Goal: Task Accomplishment & Management: Use online tool/utility

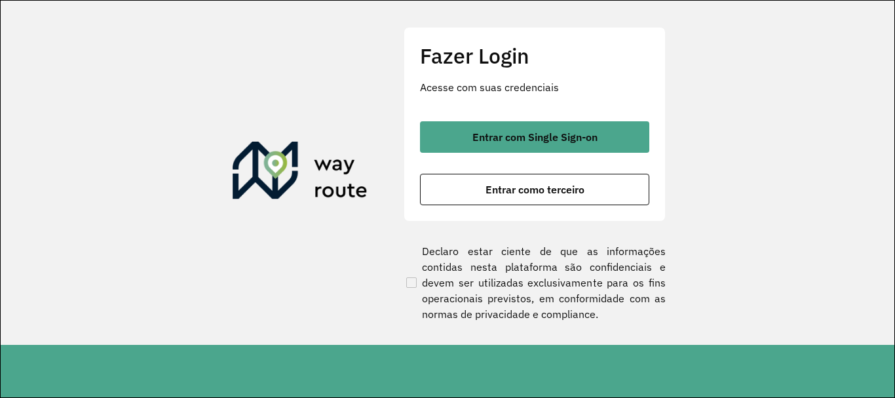
scroll to position [396, 0]
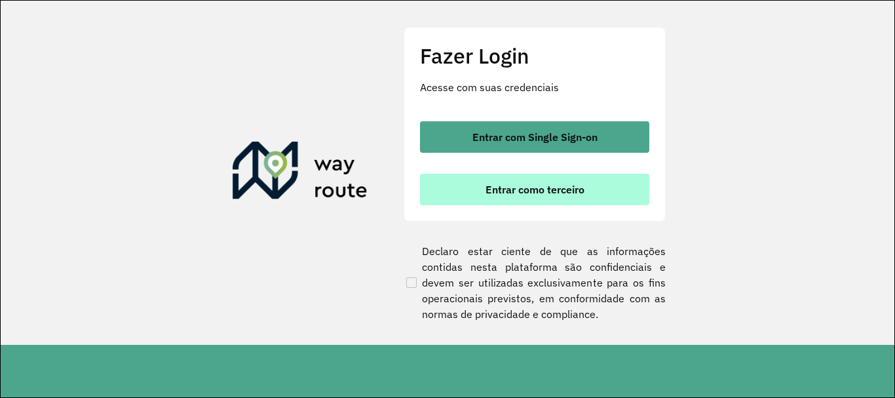
click at [496, 200] on button "Entrar como terceiro" at bounding box center [534, 189] width 229 height 31
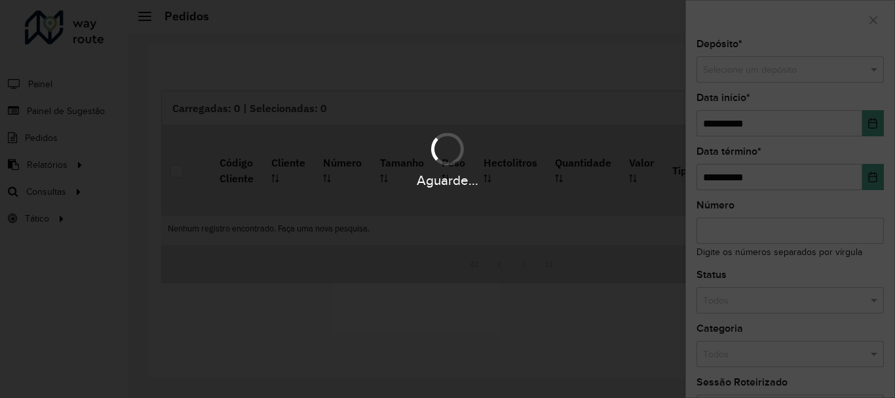
scroll to position [396, 0]
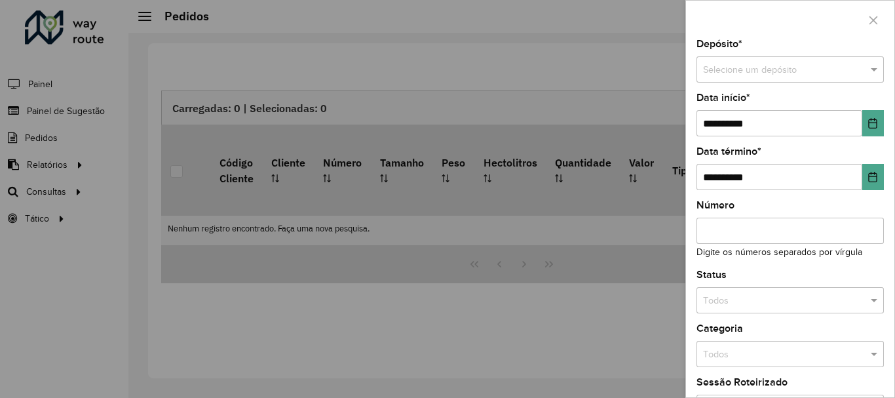
click at [54, 189] on div at bounding box center [447, 199] width 895 height 398
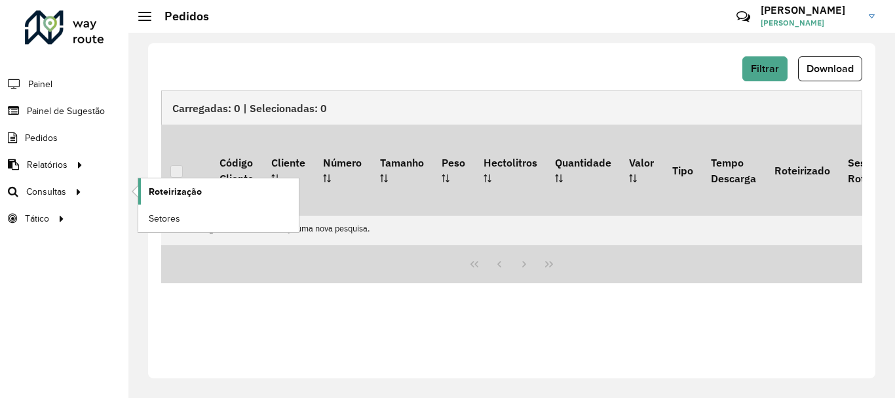
click at [161, 190] on span "Roteirização" at bounding box center [175, 192] width 53 height 14
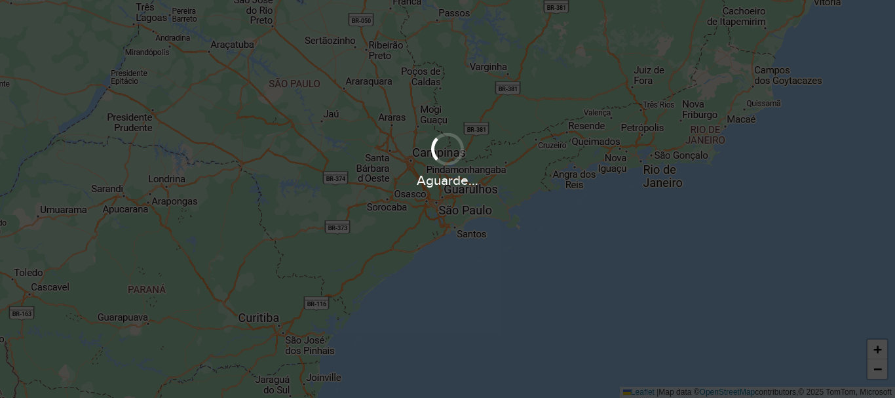
scroll to position [396, 0]
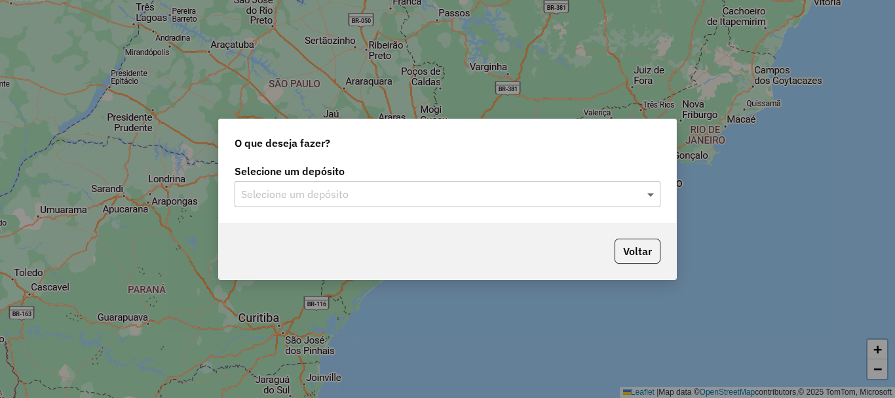
click at [653, 193] on span at bounding box center [652, 194] width 16 height 16
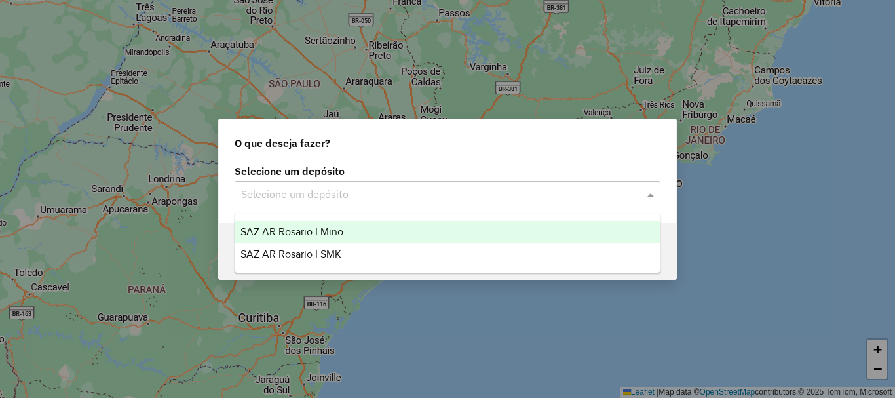
click at [291, 232] on span "SAZ AR Rosario I Mino" at bounding box center [291, 231] width 103 height 11
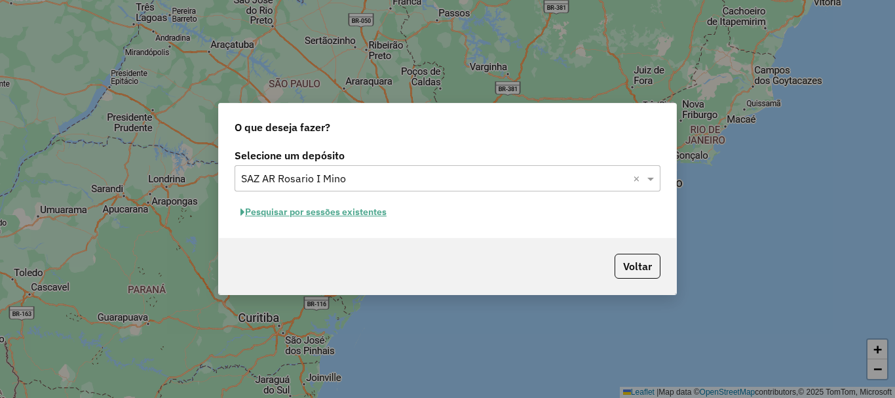
click at [293, 208] on button "Pesquisar por sessões existentes" at bounding box center [313, 212] width 158 height 20
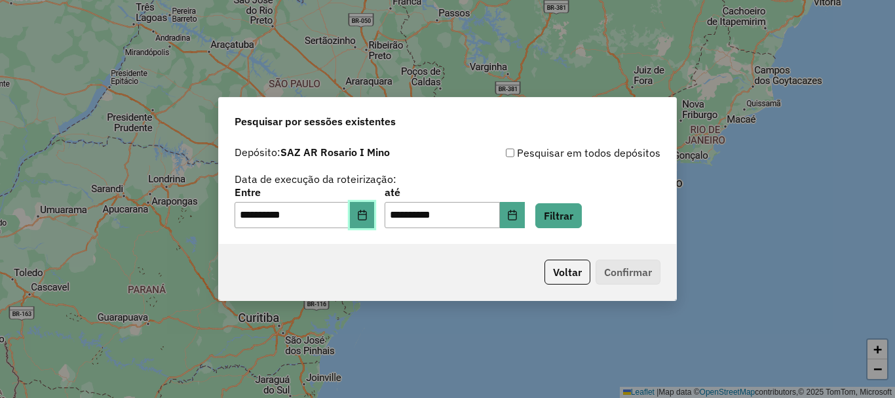
click at [367, 215] on icon "Choose Date" at bounding box center [362, 215] width 10 height 10
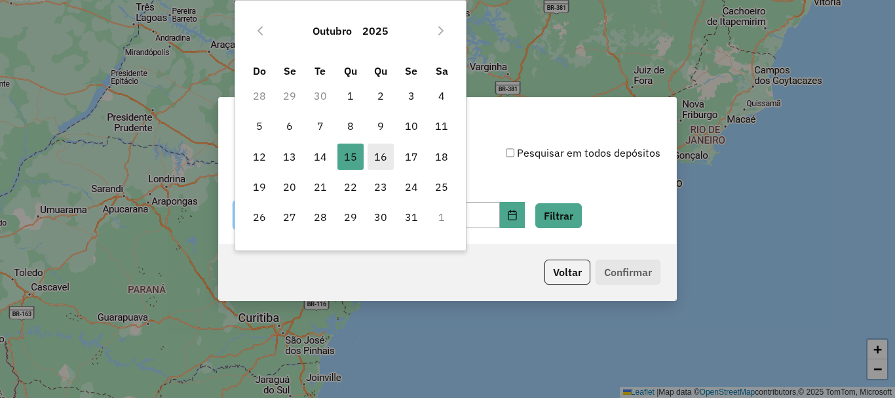
click at [381, 158] on span "16" at bounding box center [380, 156] width 26 height 26
type input "**********"
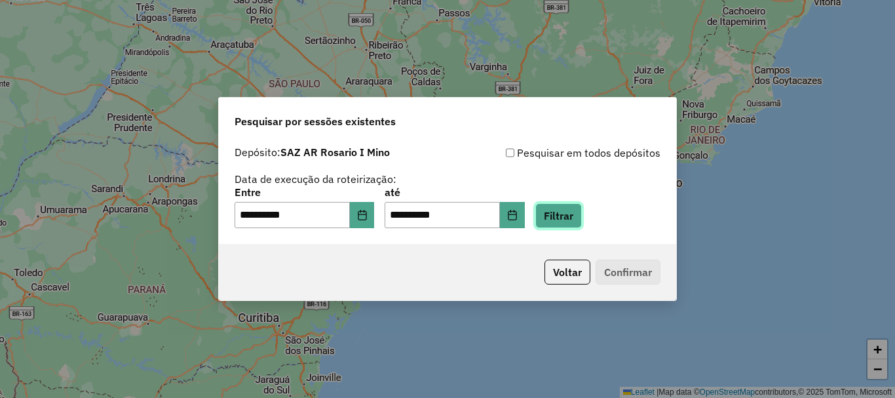
click at [572, 218] on button "Filtrar" at bounding box center [558, 215] width 46 height 25
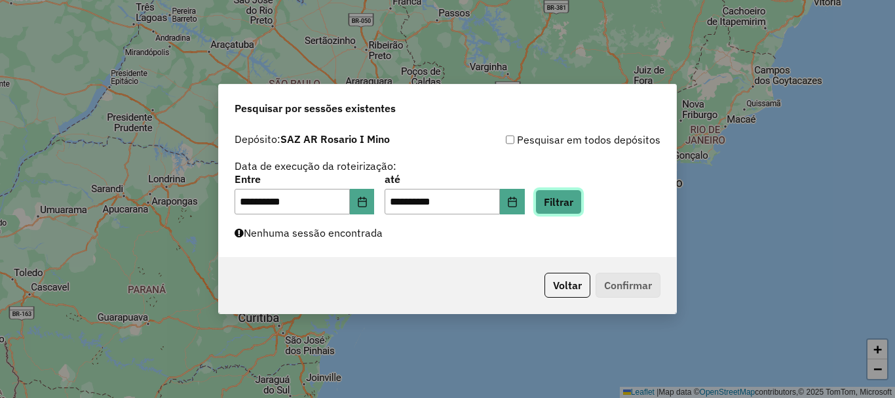
drag, startPoint x: 584, startPoint y: 195, endPoint x: 574, endPoint y: 196, distance: 9.8
click at [574, 196] on button "Filtrar" at bounding box center [558, 201] width 46 height 25
click at [582, 195] on button "Filtrar" at bounding box center [558, 201] width 46 height 25
click at [707, 198] on div "**********" at bounding box center [447, 199] width 895 height 398
click at [572, 190] on button "Filtrar" at bounding box center [558, 201] width 46 height 25
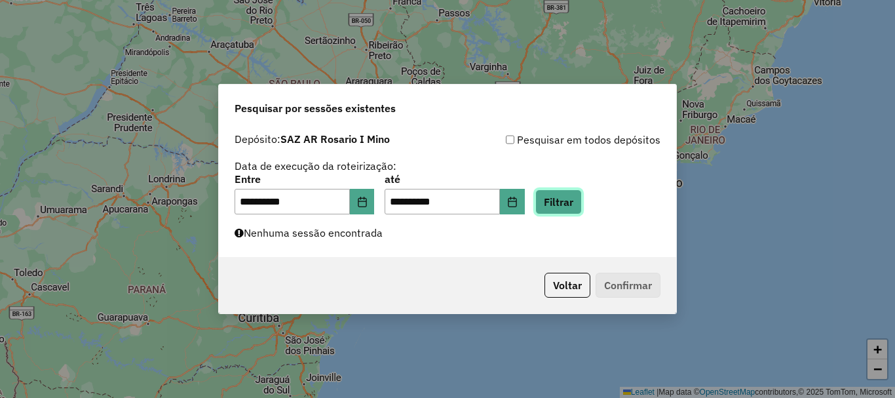
click at [582, 193] on button "Filtrar" at bounding box center [558, 201] width 46 height 25
click at [568, 200] on button "Filtrar" at bounding box center [558, 201] width 46 height 25
click at [576, 196] on button "Filtrar" at bounding box center [558, 201] width 46 height 25
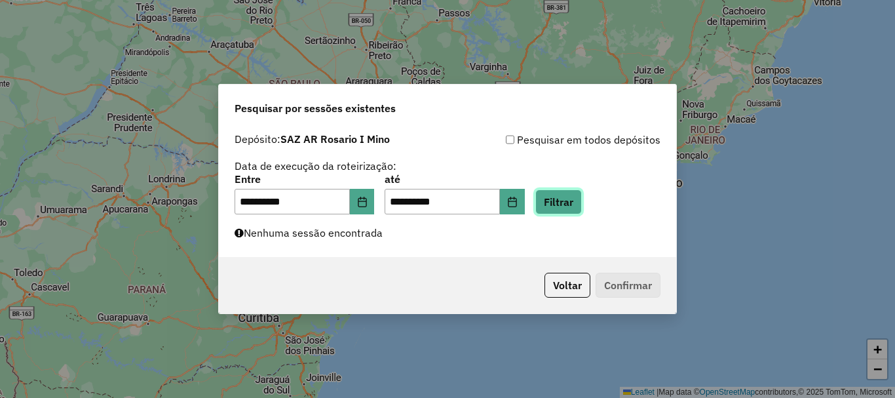
click at [576, 196] on button "Filtrar" at bounding box center [558, 201] width 46 height 25
click at [576, 195] on button "Filtrar" at bounding box center [558, 201] width 46 height 25
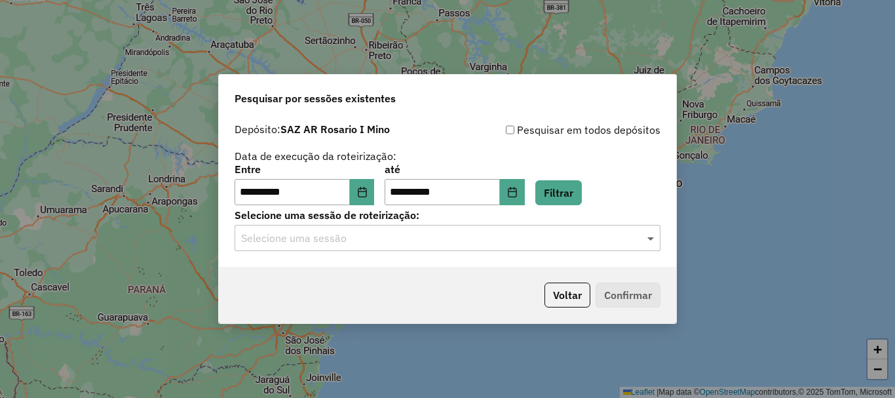
click at [648, 239] on span at bounding box center [652, 238] width 16 height 16
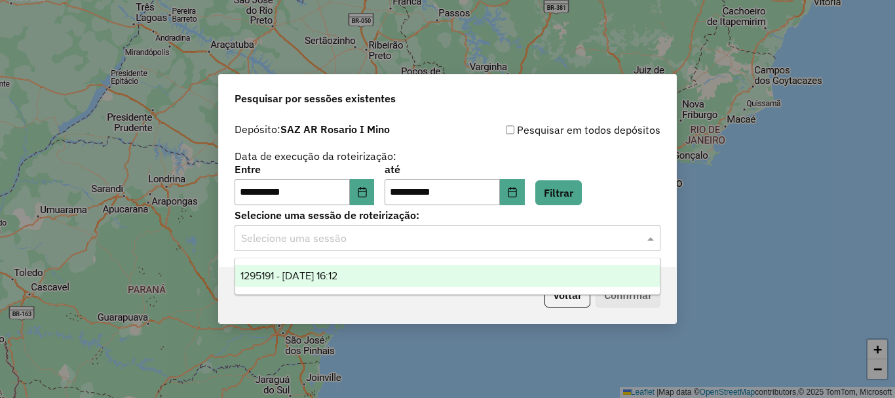
click at [337, 279] on span "1295191 - 16/10/2025 16:12" at bounding box center [288, 275] width 97 height 11
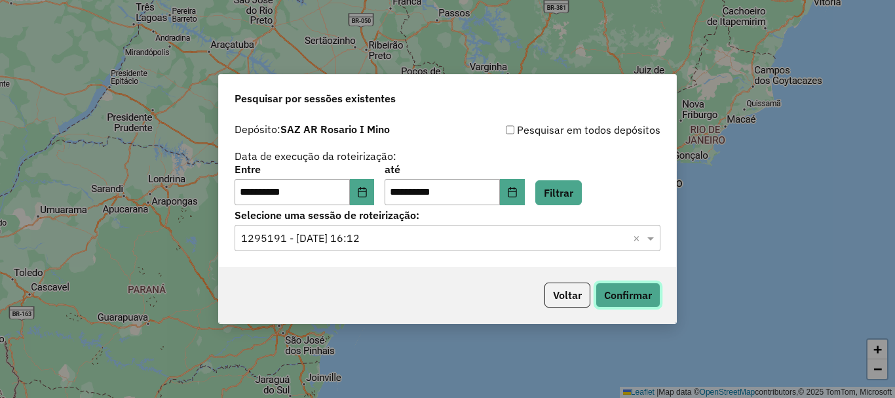
click at [632, 293] on button "Confirmar" at bounding box center [627, 294] width 65 height 25
click at [619, 285] on button "Confirmar" at bounding box center [627, 294] width 65 height 25
click at [630, 291] on button "Confirmar" at bounding box center [627, 294] width 65 height 25
click at [646, 292] on button "Confirmar" at bounding box center [627, 294] width 65 height 25
click at [625, 287] on button "Confirmar" at bounding box center [627, 294] width 65 height 25
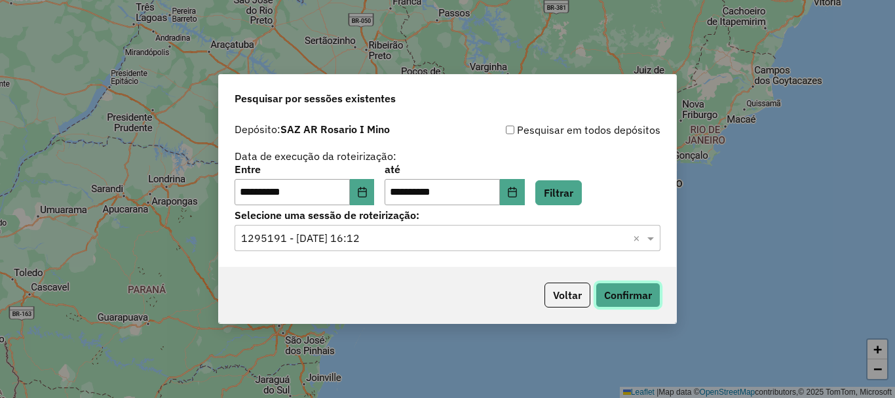
click at [614, 297] on button "Confirmar" at bounding box center [627, 294] width 65 height 25
click at [629, 305] on button "Confirmar" at bounding box center [627, 294] width 65 height 25
click at [639, 296] on button "Confirmar" at bounding box center [627, 294] width 65 height 25
click at [643, 294] on button "Confirmar" at bounding box center [627, 294] width 65 height 25
click at [621, 299] on button "Confirmar" at bounding box center [627, 294] width 65 height 25
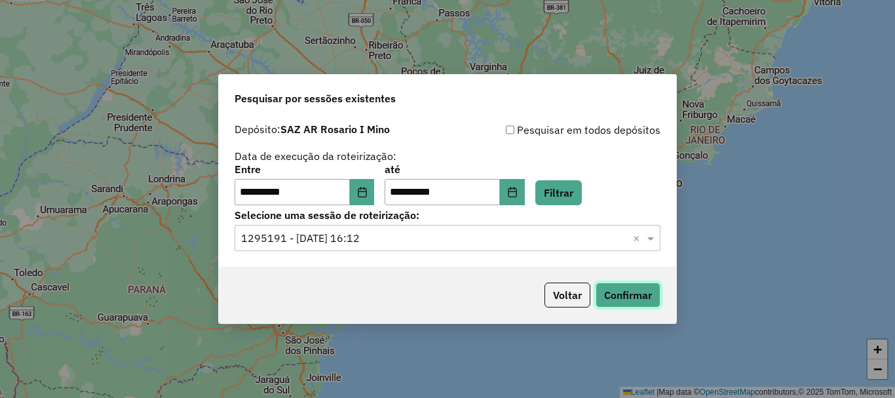
click at [639, 305] on button "Confirmar" at bounding box center [627, 294] width 65 height 25
click at [639, 286] on button "Confirmar" at bounding box center [627, 294] width 65 height 25
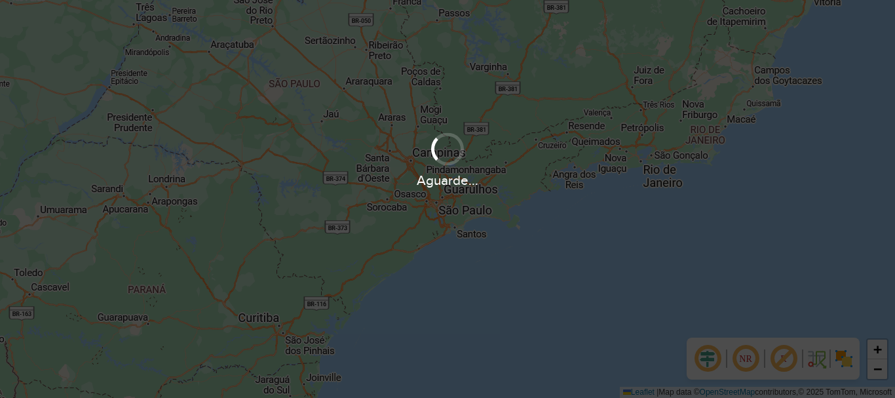
scroll to position [396, 0]
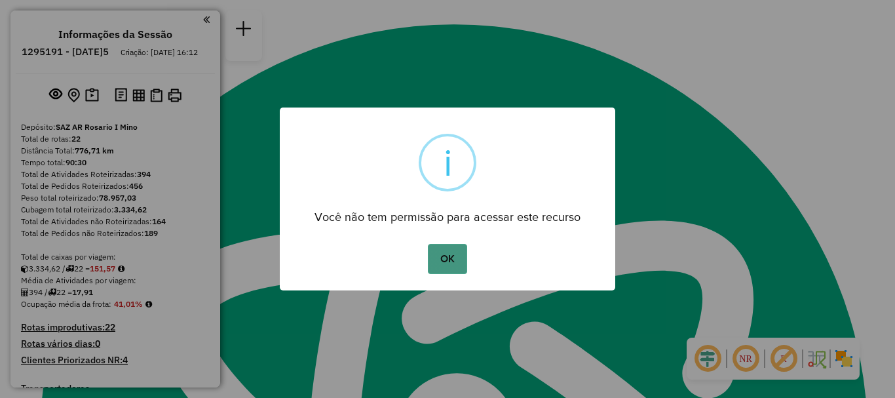
click at [456, 261] on button "OK" at bounding box center [447, 259] width 39 height 30
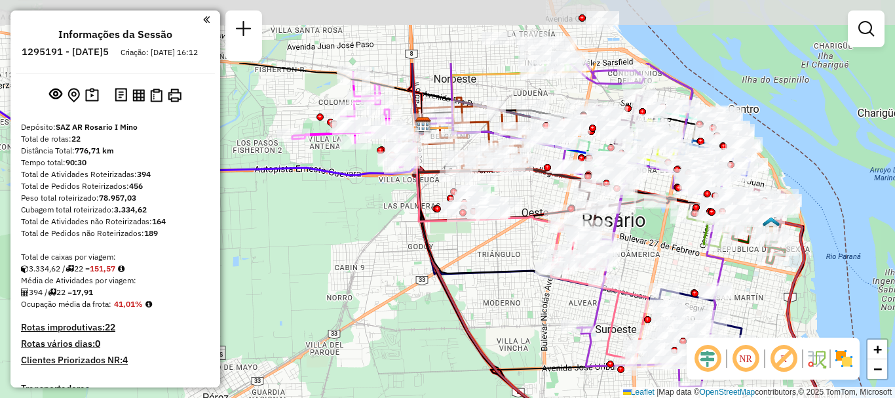
drag, startPoint x: 445, startPoint y: 153, endPoint x: 459, endPoint y: 255, distance: 103.7
click at [459, 255] on div "Janela de atendimento Grade de atendimento Capacidade Transportadoras Veículos …" at bounding box center [447, 199] width 895 height 398
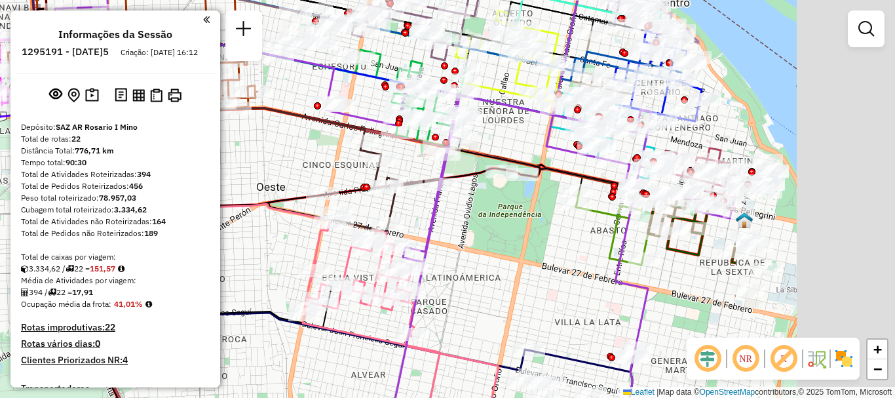
drag, startPoint x: 711, startPoint y: 276, endPoint x: 505, endPoint y: 218, distance: 214.4
click at [490, 209] on div "Janela de atendimento Grade de atendimento Capacidade Transportadoras Veículos …" at bounding box center [447, 199] width 895 height 398
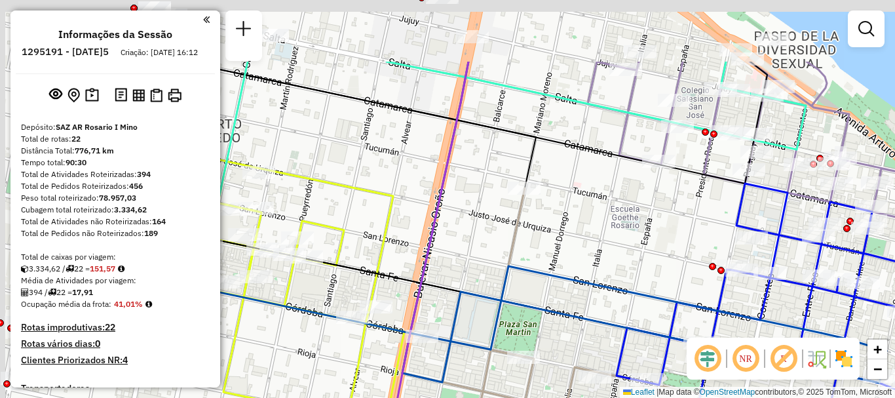
drag, startPoint x: 593, startPoint y: 160, endPoint x: 727, endPoint y: 240, distance: 155.7
click at [727, 240] on div "Rota 9 - Placa AC995HS 0000453183 - Zarate Hector Rota 9 - Placa AC995HS 000088…" at bounding box center [447, 199] width 895 height 398
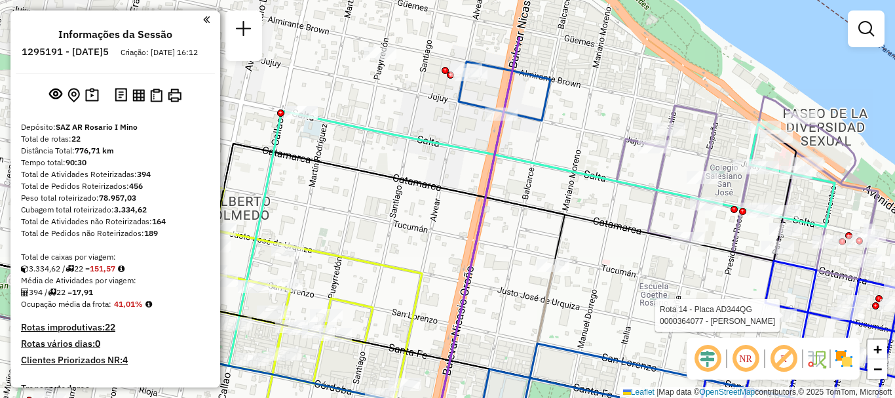
drag, startPoint x: 706, startPoint y: 299, endPoint x: 709, endPoint y: 308, distance: 9.5
click at [709, 308] on div "Rota 9 - Placa AC995HS 0000453183 - Zarate Hector Rota 9 - Placa AC995HS 000088…" at bounding box center [447, 199] width 895 height 398
select select "**********"
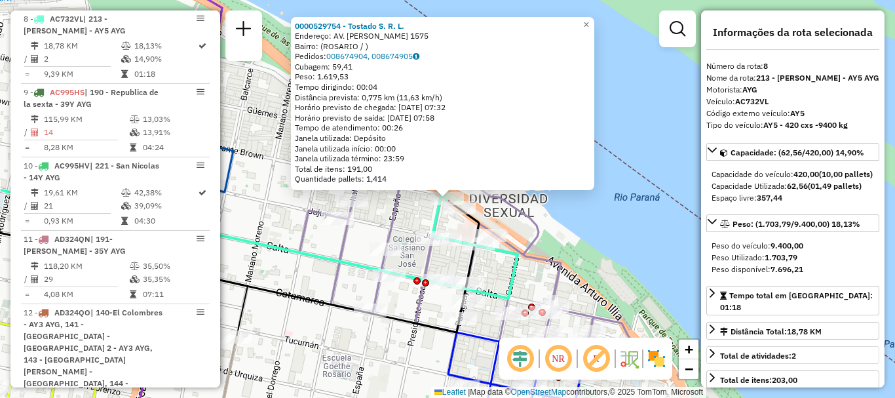
scroll to position [65, 0]
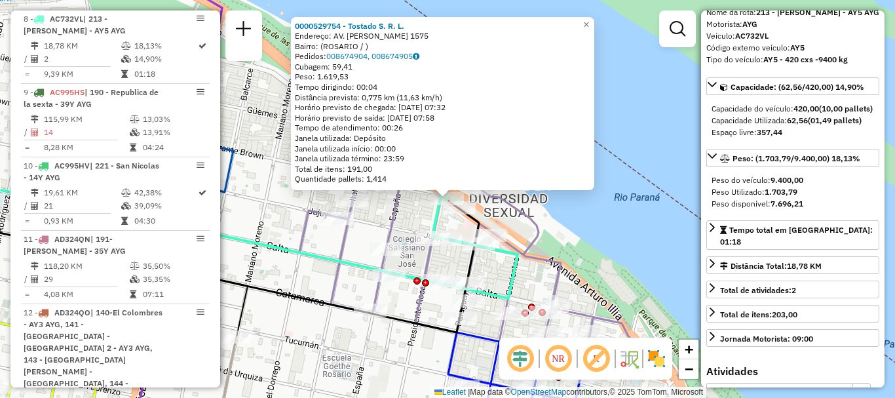
click at [665, 261] on div "0000529754 - Tostado S. R. L. Endereço: AV. WHEELWRIGHT 1575 Bairro: (ROSARIO /…" at bounding box center [447, 199] width 895 height 398
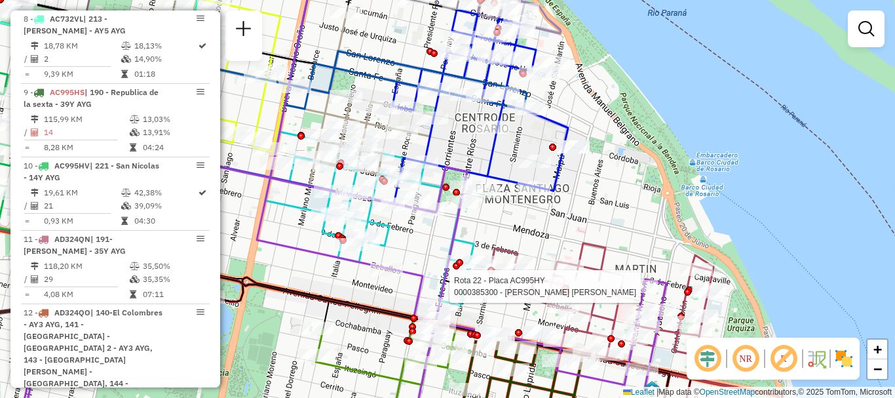
select select "**********"
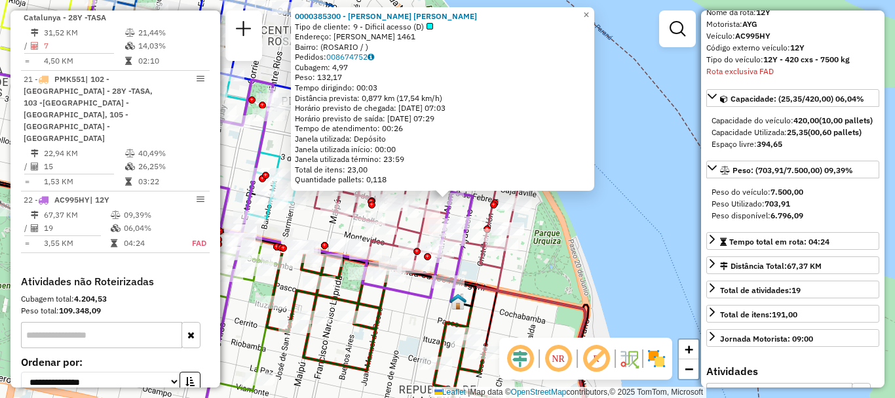
click at [637, 269] on div "0000385300 - PERRY MARCELO DAVID ARTURO Tipo de cliente: 9 - Dificil acesso (D)…" at bounding box center [447, 199] width 895 height 398
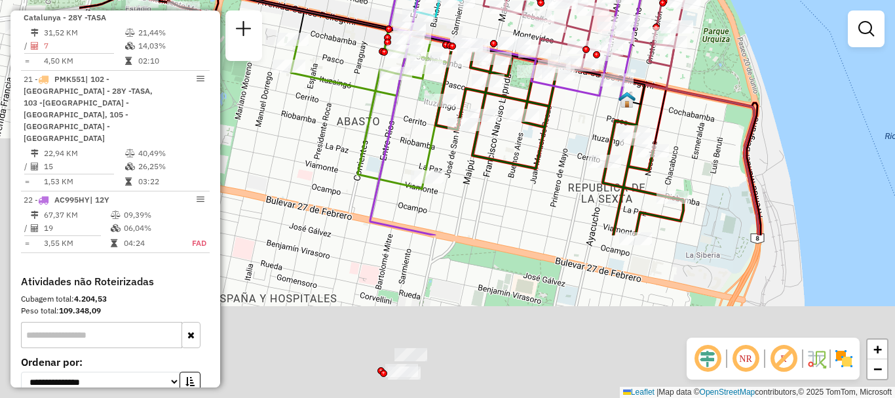
drag, startPoint x: 507, startPoint y: 193, endPoint x: 616, endPoint y: 45, distance: 183.6
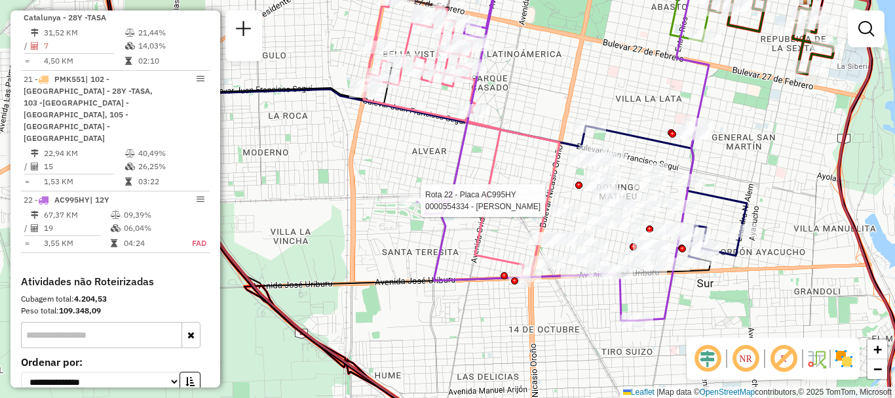
select select "**********"
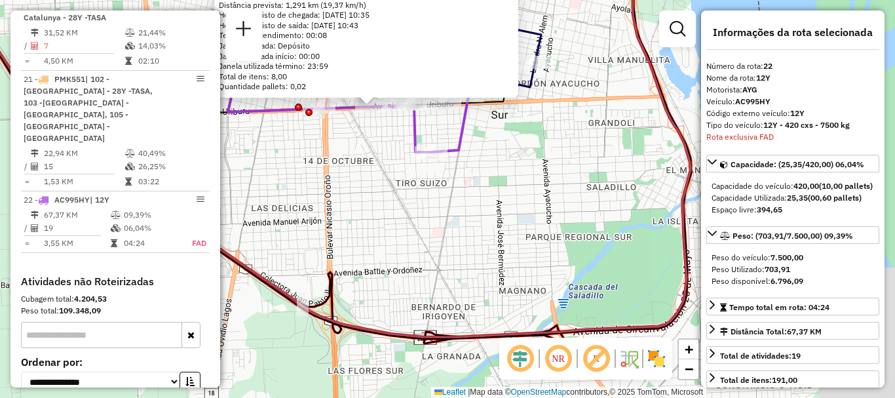
drag, startPoint x: 616, startPoint y: 295, endPoint x: 539, endPoint y: 202, distance: 120.9
click at [537, 198] on div "0000549346 - Cristina Andreone Tipo de cliente: TaDa (T) Endereço: Avenida Urib…" at bounding box center [447, 199] width 895 height 398
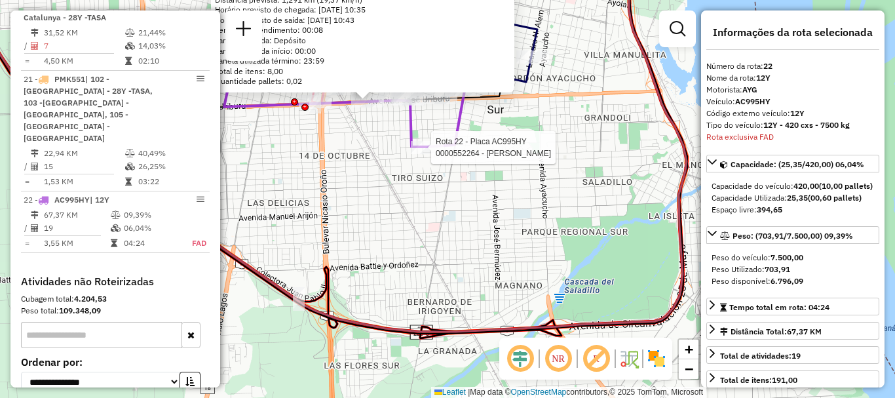
click at [423, 154] on div at bounding box center [427, 147] width 33 height 13
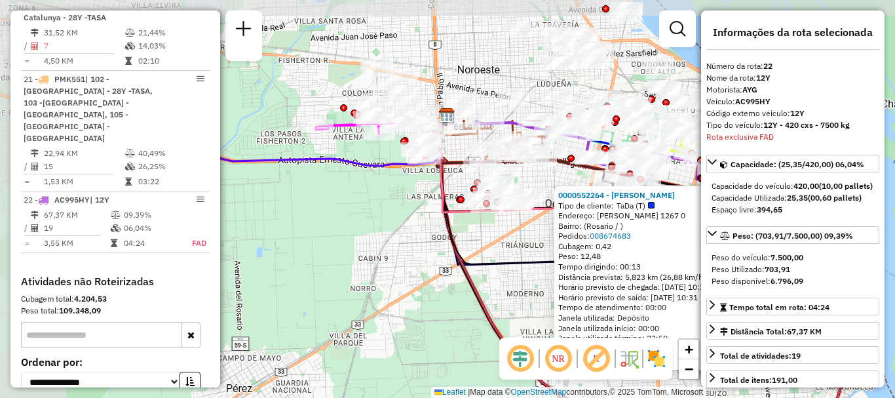
drag, startPoint x: 397, startPoint y: 263, endPoint x: 617, endPoint y: 423, distance: 272.0
click at [617, 397] on html "Aguarde... Pop-up bloqueado! Seu navegador bloqueou automáticamente a abertura …" at bounding box center [447, 199] width 895 height 398
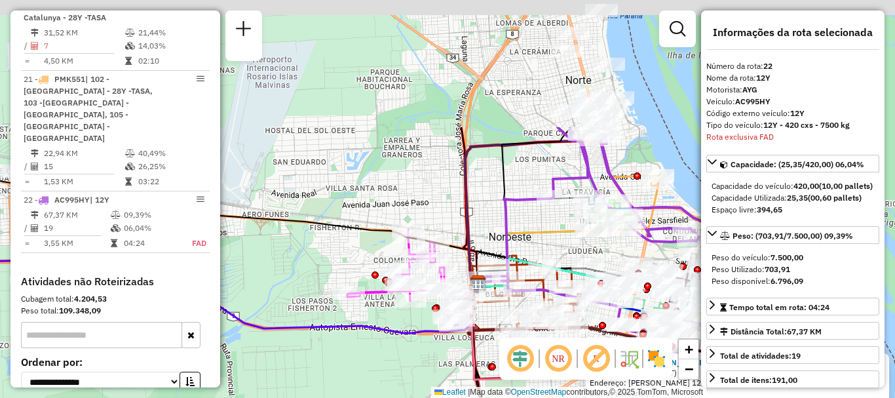
drag, startPoint x: 444, startPoint y: 264, endPoint x: 475, endPoint y: 423, distance: 162.1
click at [475, 397] on html "Aguarde... Pop-up bloqueado! Seu navegador bloqueou automáticamente a abertura …" at bounding box center [447, 199] width 895 height 398
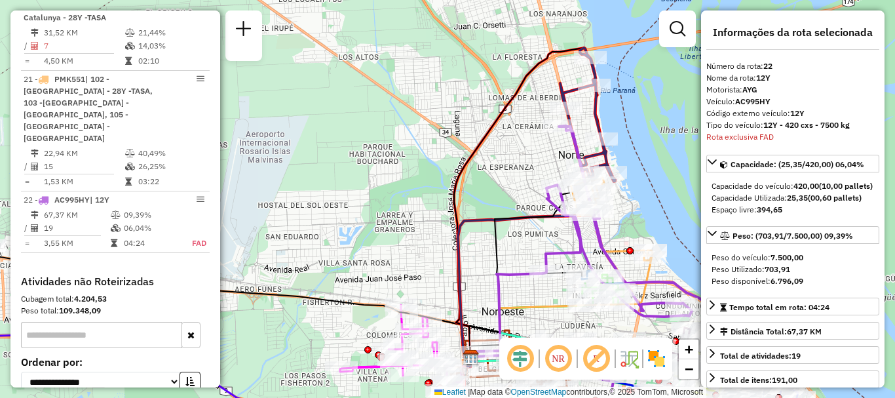
click at [487, 397] on html "Aguarde... Pop-up bloqueado! Seu navegador bloqueou automáticamente a abertura …" at bounding box center [447, 199] width 895 height 398
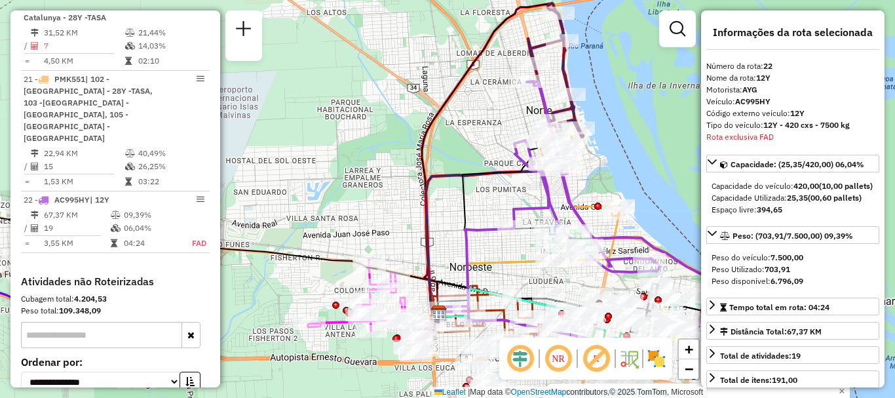
drag, startPoint x: 468, startPoint y: 340, endPoint x: 456, endPoint y: 253, distance: 87.3
click at [456, 253] on div "0000552264 - Veronica Rodriguez Tipo de cliente: TaDa (T) Endereço: Olegario Vi…" at bounding box center [447, 199] width 895 height 398
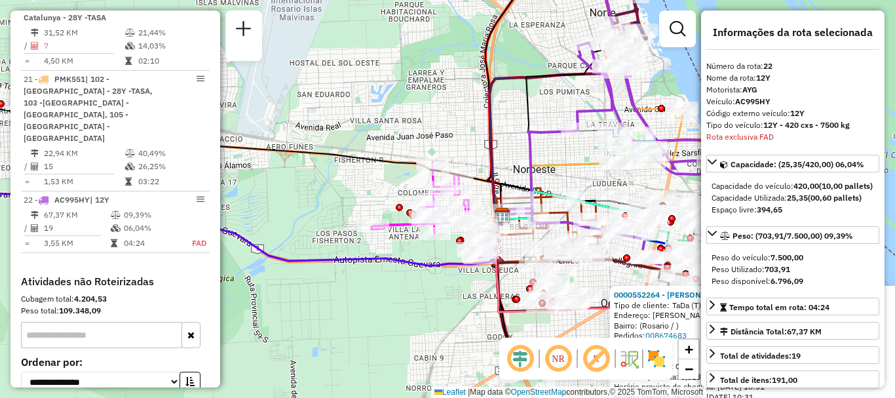
drag, startPoint x: 468, startPoint y: 222, endPoint x: 519, endPoint y: 164, distance: 77.0
click at [519, 164] on div "0000552264 - Veronica Rodriguez Tipo de cliente: TaDa (T) Endereço: Olegario Vi…" at bounding box center [447, 199] width 895 height 398
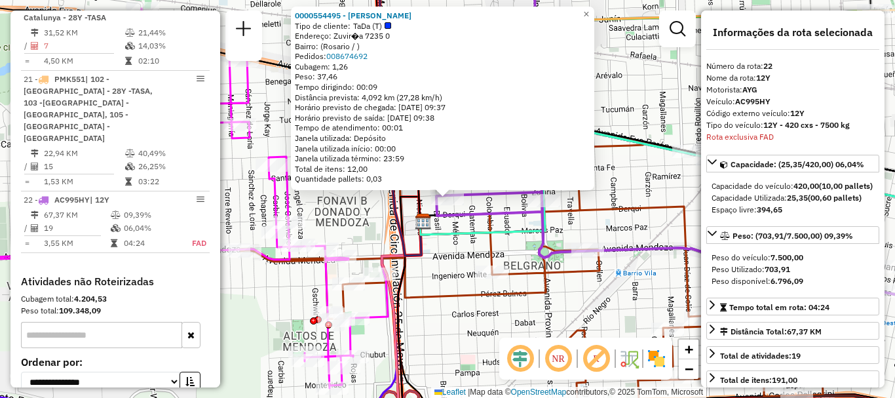
click at [626, 198] on div "0000554495 - Mariano Acosta Tipo de cliente: TaDa (T) Endereço: Zuvir�a 7235 0 …" at bounding box center [447, 199] width 895 height 398
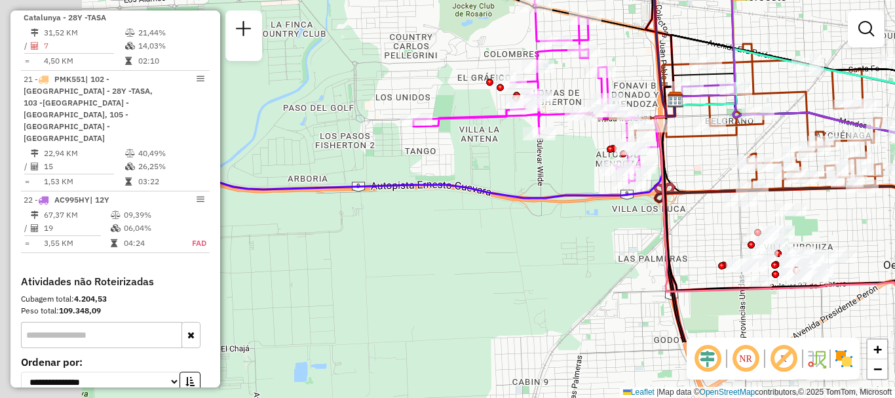
drag, startPoint x: 413, startPoint y: 231, endPoint x: 568, endPoint y: 179, distance: 163.4
click at [585, 145] on div "Janela de atendimento Grade de atendimento Capacidade Transportadoras Veículos …" at bounding box center [447, 199] width 895 height 398
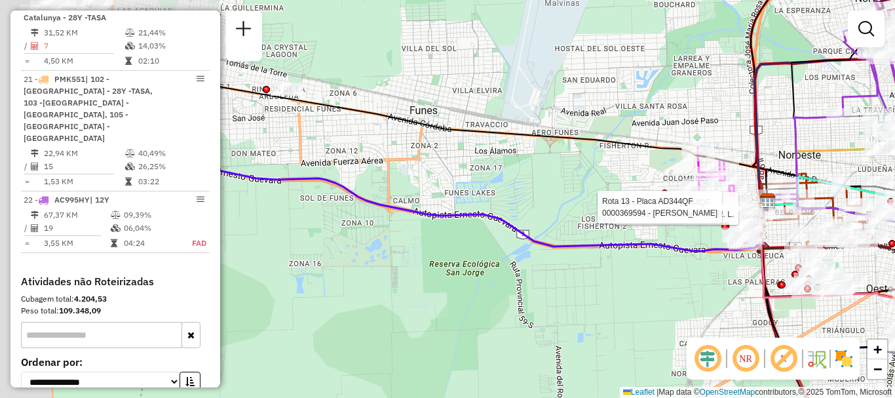
drag, startPoint x: 392, startPoint y: 212, endPoint x: 555, endPoint y: 253, distance: 168.8
click at [571, 246] on icon at bounding box center [468, 205] width 597 height 91
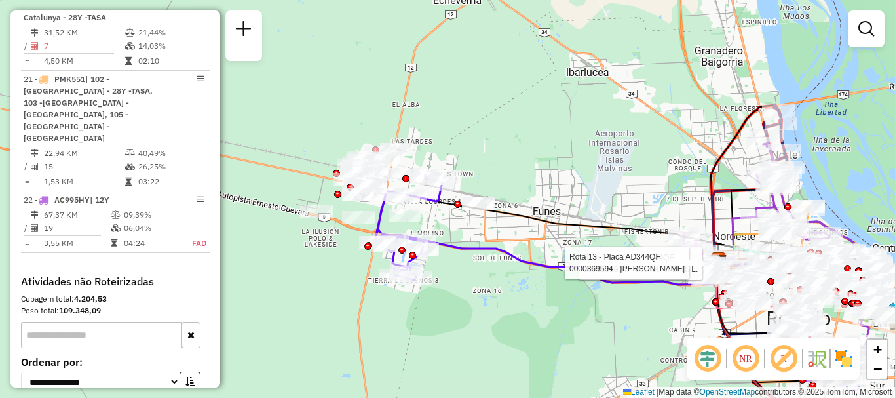
drag, startPoint x: 475, startPoint y: 248, endPoint x: 497, endPoint y: 254, distance: 22.4
click at [497, 254] on icon at bounding box center [569, 261] width 299 height 45
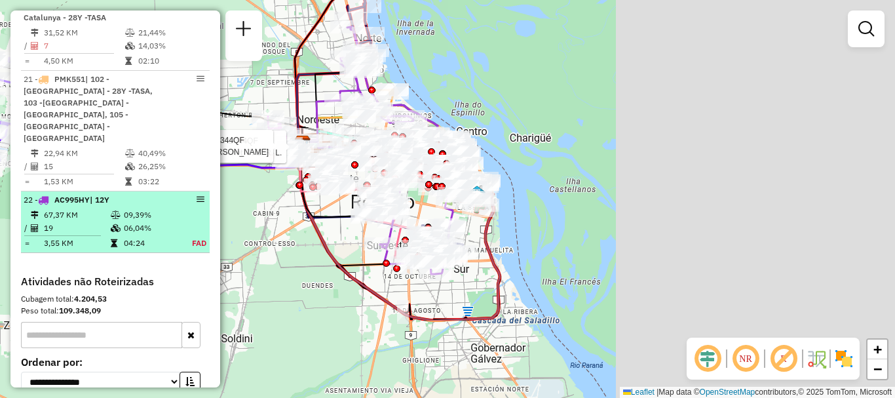
drag, startPoint x: 496, startPoint y: 246, endPoint x: 88, endPoint y: 129, distance: 424.3
click at [88, 129] on hb-router-mapa "Informações da Sessão 1295191 - 16/10/2025 Criação: 15/10/2025 16:12 Depósito: …" at bounding box center [447, 199] width 895 height 398
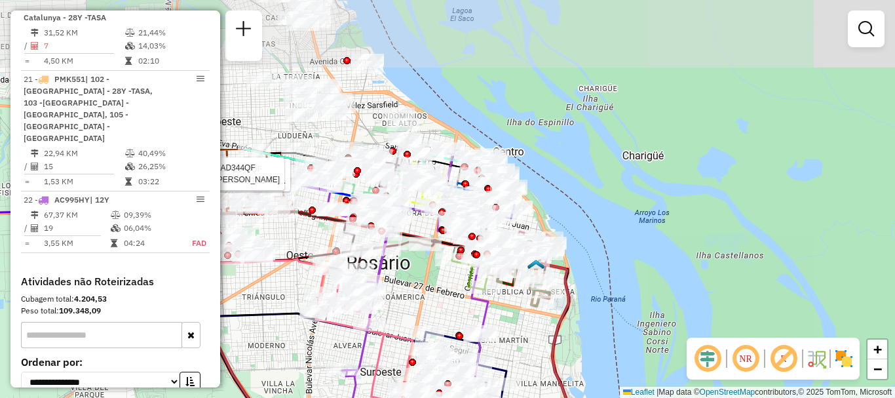
drag, startPoint x: 400, startPoint y: 257, endPoint x: 377, endPoint y: 416, distance: 160.8
click at [377, 397] on html "Aguarde... Pop-up bloqueado! Seu navegador bloqueou automáticamente a abertura …" at bounding box center [447, 199] width 895 height 398
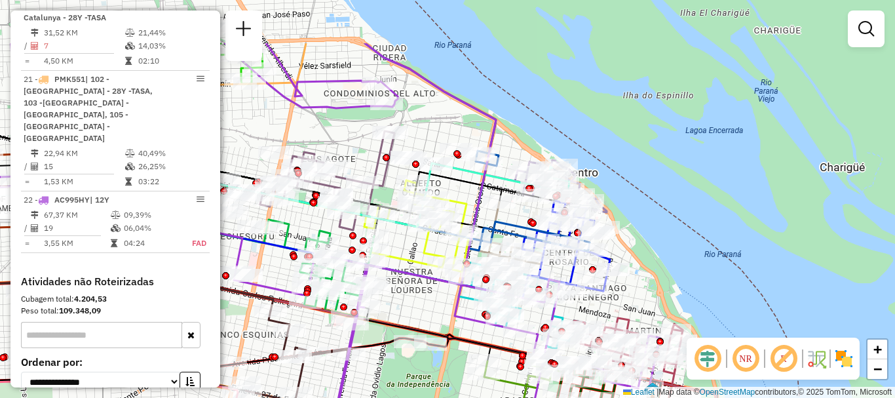
drag, startPoint x: 369, startPoint y: 243, endPoint x: 405, endPoint y: 326, distance: 90.4
click at [405, 326] on icon at bounding box center [512, 349] width 297 height 85
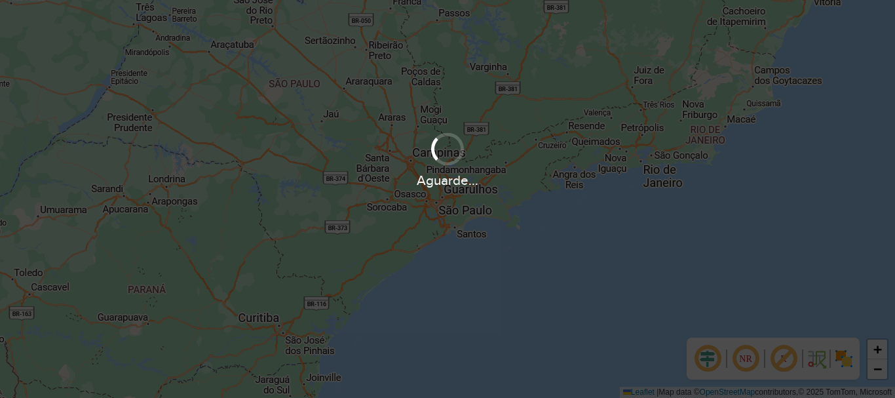
scroll to position [396, 0]
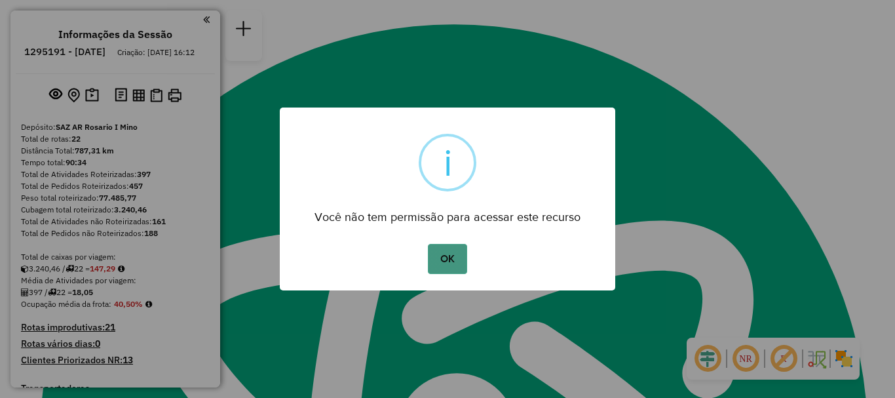
click at [458, 261] on button "OK" at bounding box center [447, 259] width 39 height 30
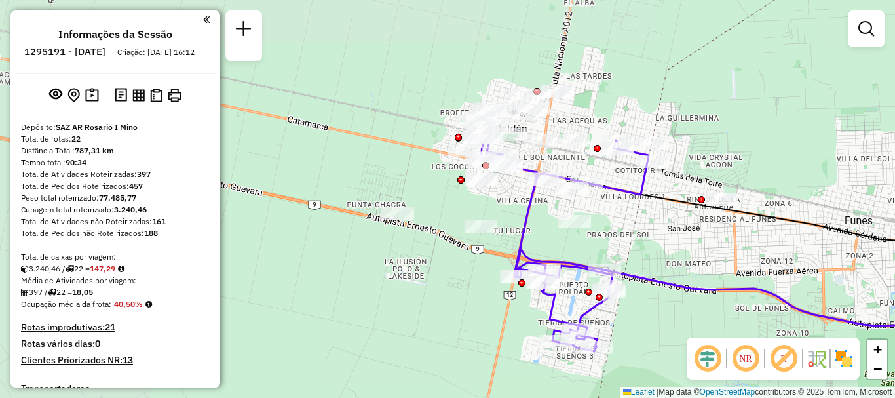
drag, startPoint x: 278, startPoint y: 153, endPoint x: 551, endPoint y: 259, distance: 293.2
click at [551, 259] on icon at bounding box center [561, 244] width 173 height 213
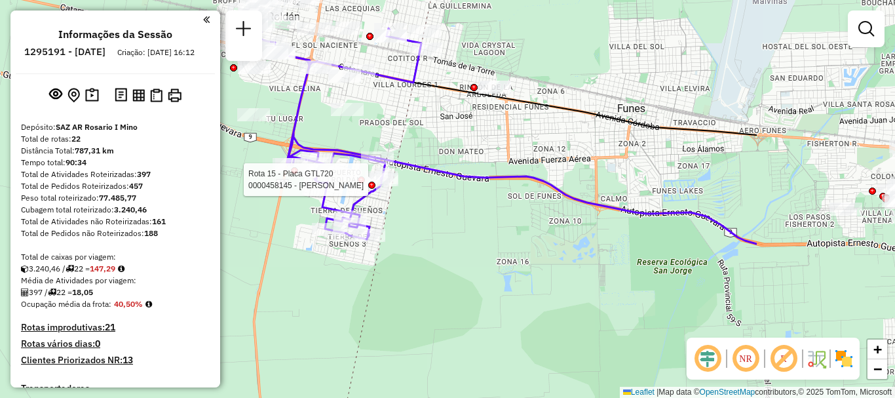
drag, startPoint x: 739, startPoint y: 259, endPoint x: 485, endPoint y: 129, distance: 285.3
click at [487, 129] on div "Rota 15 - Placa GTL720 0000458145 - GOMEZ ESTEBAN A Janela de atendimento Grade…" at bounding box center [447, 199] width 895 height 398
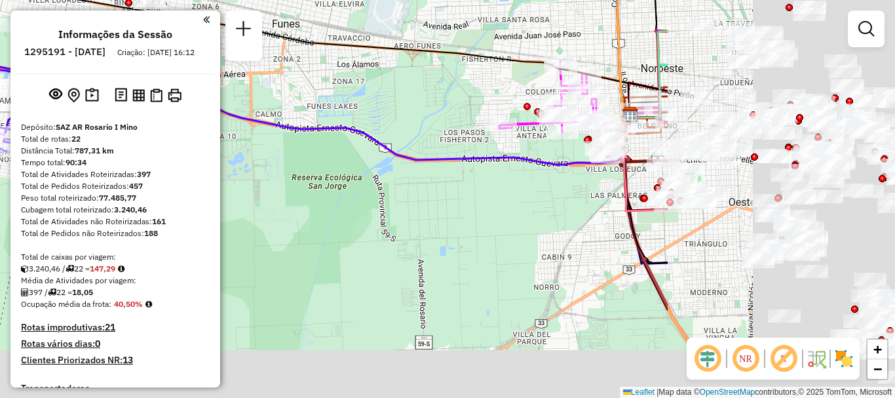
drag, startPoint x: 479, startPoint y: 149, endPoint x: 418, endPoint y: 141, distance: 61.3
click at [418, 141] on div "Rota 15 - Placa GTL720 0000458145 - GOMEZ ESTEBAN A Janela de atendimento Grade…" at bounding box center [447, 199] width 895 height 398
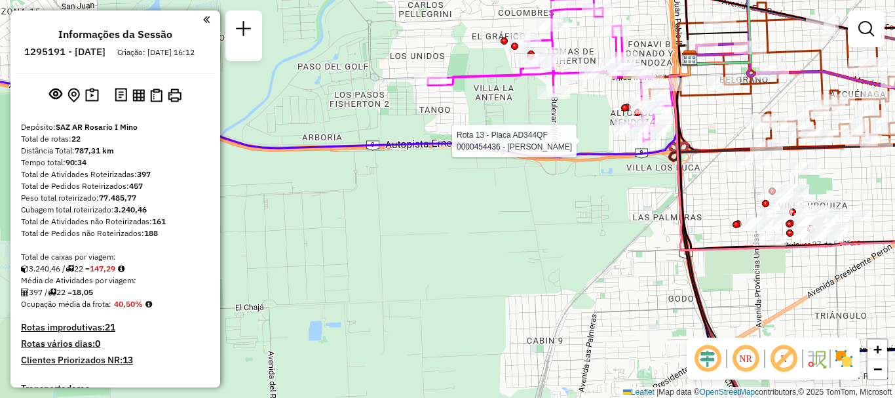
select select "**********"
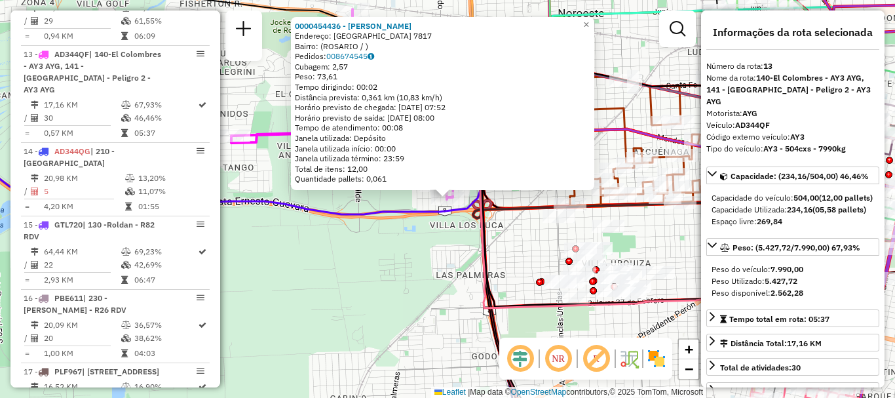
scroll to position [65, 0]
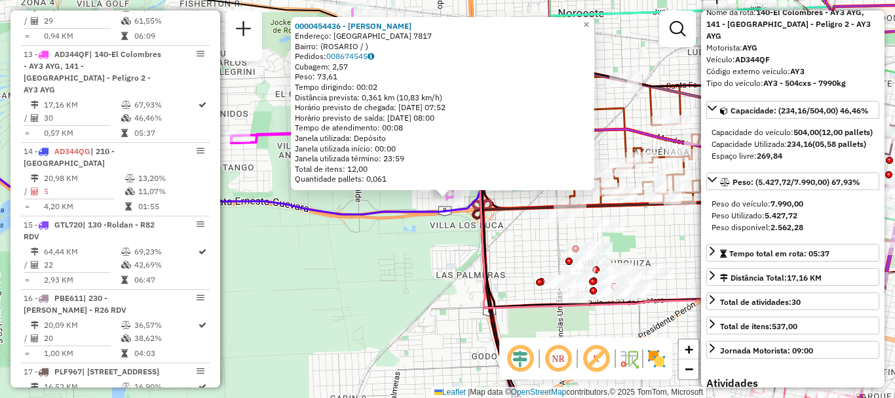
click at [476, 251] on icon at bounding box center [623, 216] width 301 height 201
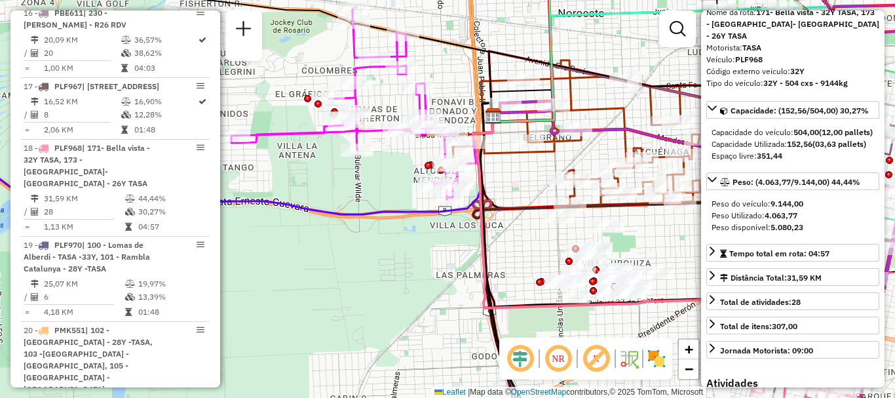
scroll to position [1772, 0]
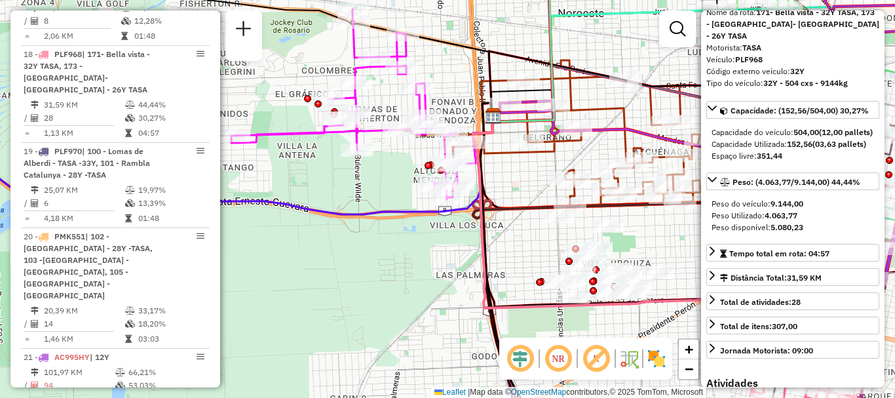
click at [506, 254] on div "Janela de atendimento Grade de atendimento Capacidade Transportadoras Veículos …" at bounding box center [447, 199] width 895 height 398
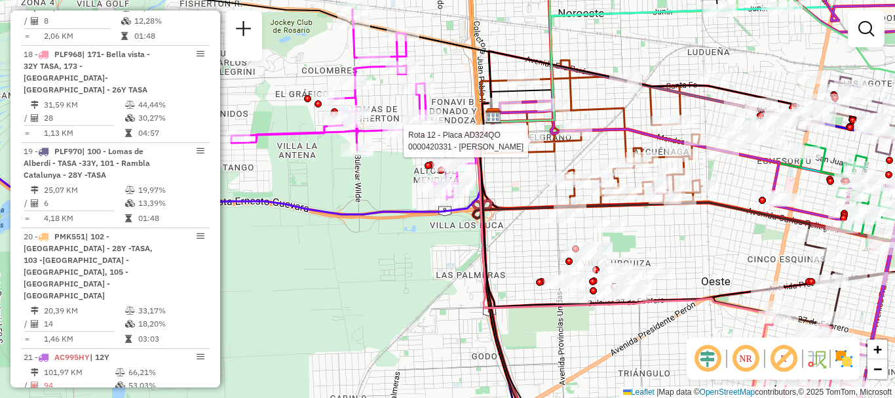
select select "**********"
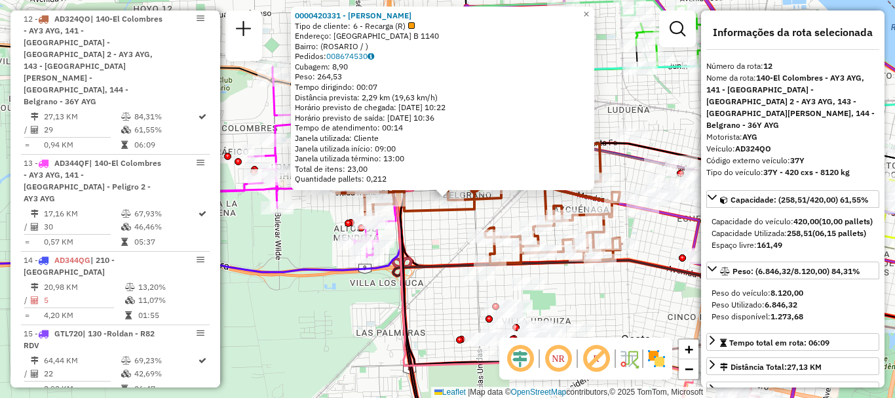
scroll to position [65, 0]
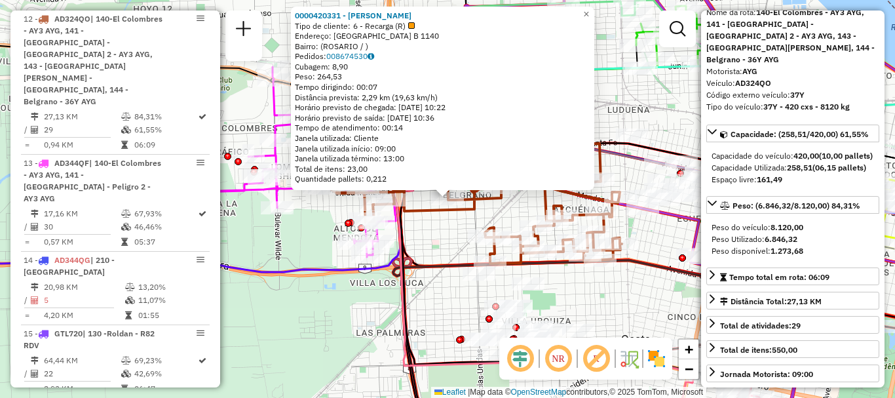
click at [549, 299] on div "0000420331 - CHEN MEIFANG Tipo de cliente: 6 - Recarga (R) Endereço: COLOMBIA B…" at bounding box center [447, 199] width 895 height 398
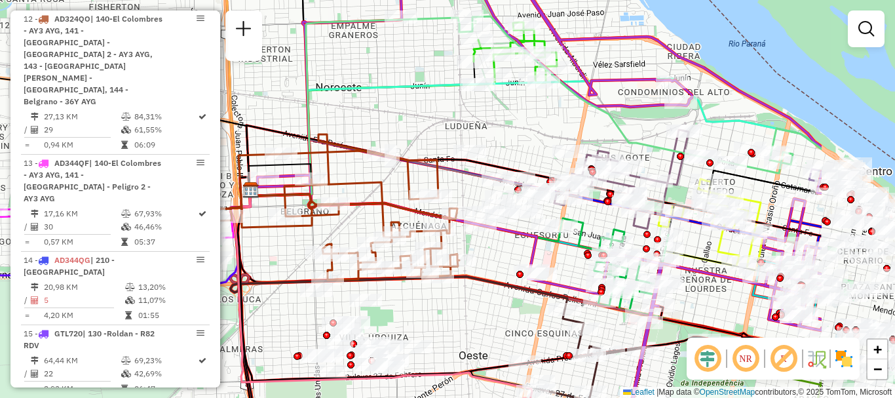
drag, startPoint x: 608, startPoint y: 306, endPoint x: 467, endPoint y: 325, distance: 142.2
click at [467, 325] on div "Janela de atendimento Grade de atendimento Capacidade Transportadoras Veículos …" at bounding box center [447, 199] width 895 height 398
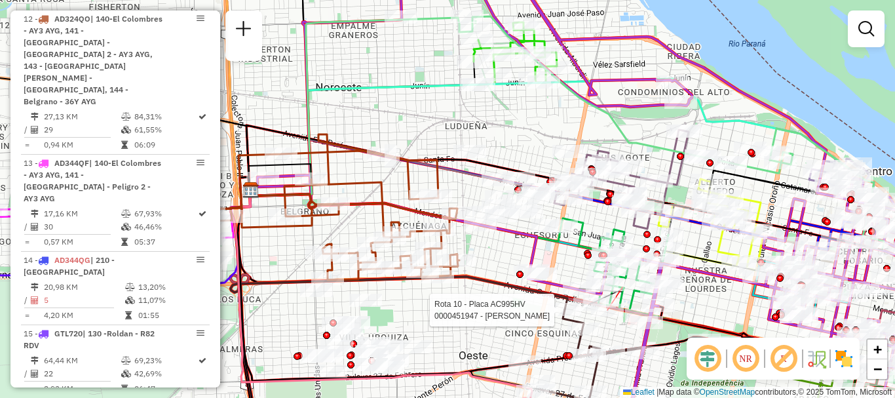
select select "**********"
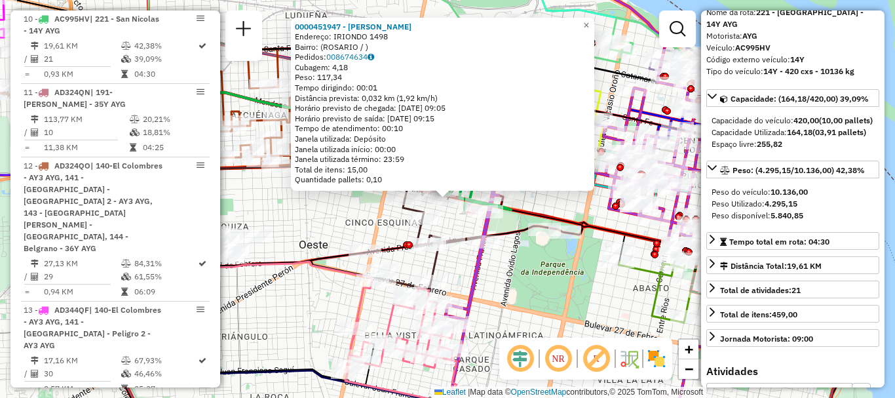
click at [614, 314] on div "0000451947 - ORNA ROBLES JAVIER MARIO Endereço: IRIONDO 1498 Bairro: (ROSARIO /…" at bounding box center [447, 199] width 895 height 398
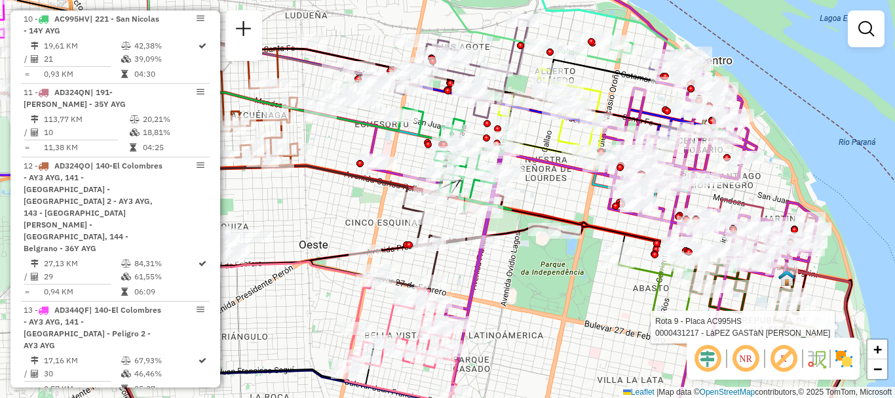
select select "**********"
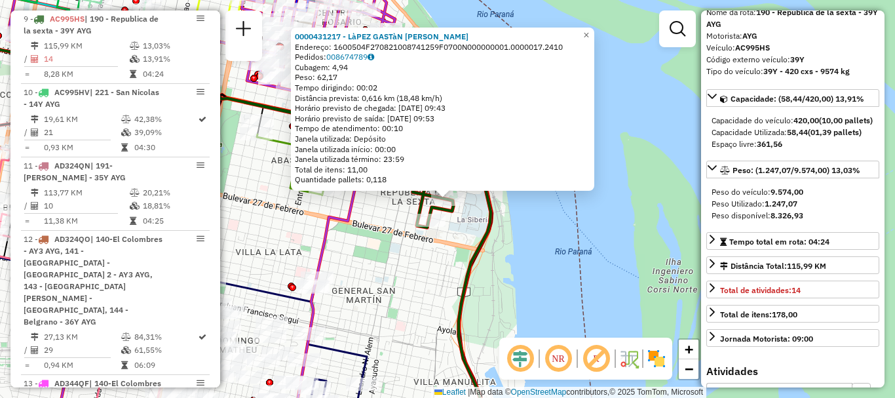
click at [642, 303] on div "0000431217 - LàPEZ GASTàN LUCIANO Endereço: 1600504F270821008741259F0700N000000…" at bounding box center [447, 199] width 895 height 398
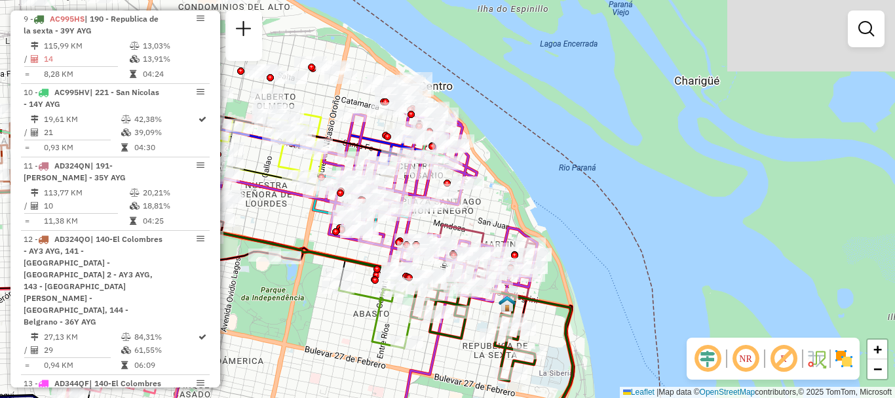
drag, startPoint x: 540, startPoint y: 315, endPoint x: 578, endPoint y: 360, distance: 59.0
click at [591, 396] on div "Janela de atendimento Grade de atendimento Capacidade Transportadoras Veículos …" at bounding box center [447, 199] width 895 height 398
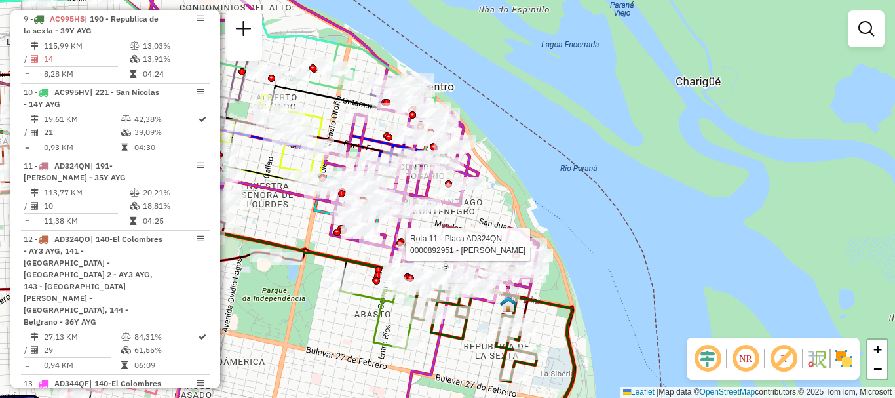
select select "**********"
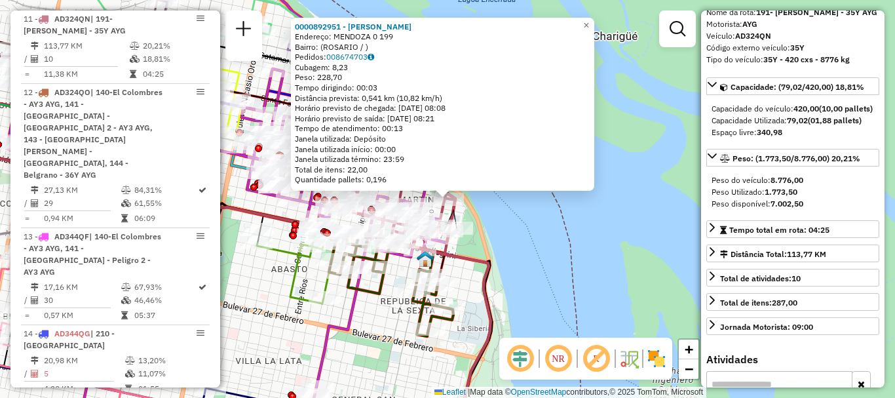
click at [633, 272] on div "0000892951 - ARIAS ALBERTO Endereço: MENDOZA 0 199 Bairro: (ROSARIO / ) Pedidos…" at bounding box center [447, 199] width 895 height 398
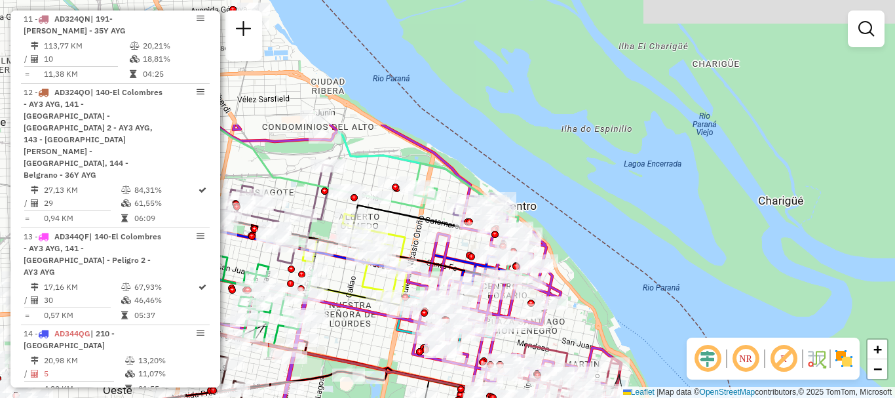
drag, startPoint x: 519, startPoint y: 231, endPoint x: 684, endPoint y: 396, distance: 233.4
click at [684, 396] on div "Janela de atendimento Grade de atendimento Capacidade Transportadoras Veículos …" at bounding box center [447, 199] width 895 height 398
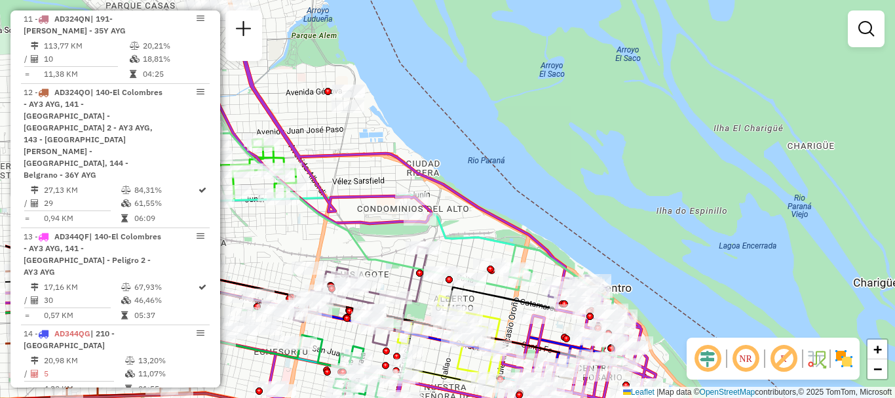
drag, startPoint x: 591, startPoint y: 316, endPoint x: 686, endPoint y: 398, distance: 125.4
click at [686, 397] on html "Aguarde... Pop-up bloqueado! Seu navegador bloqueou automáticamente a abertura …" at bounding box center [447, 199] width 895 height 398
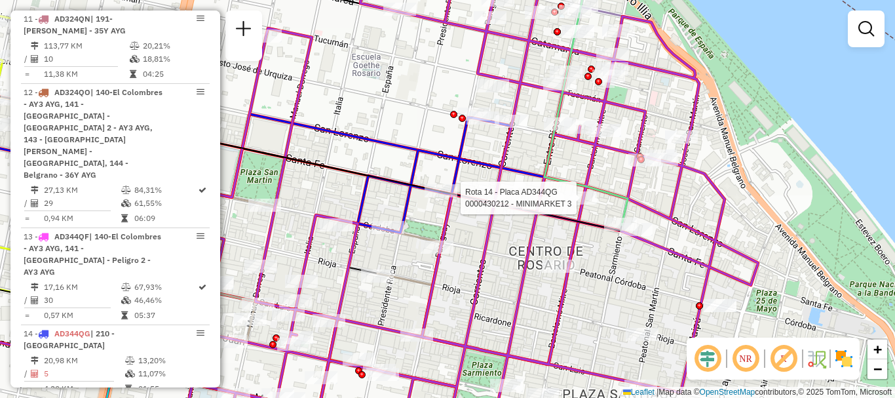
select select "**********"
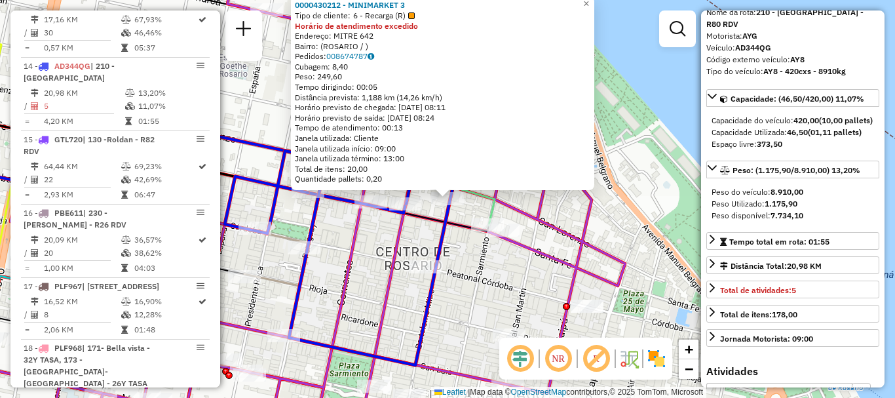
click at [646, 253] on div "0000430212 - MINIMARKET 3 Tipo de cliente: 6 - Recarga (R) Horário de atendimen…" at bounding box center [447, 199] width 895 height 398
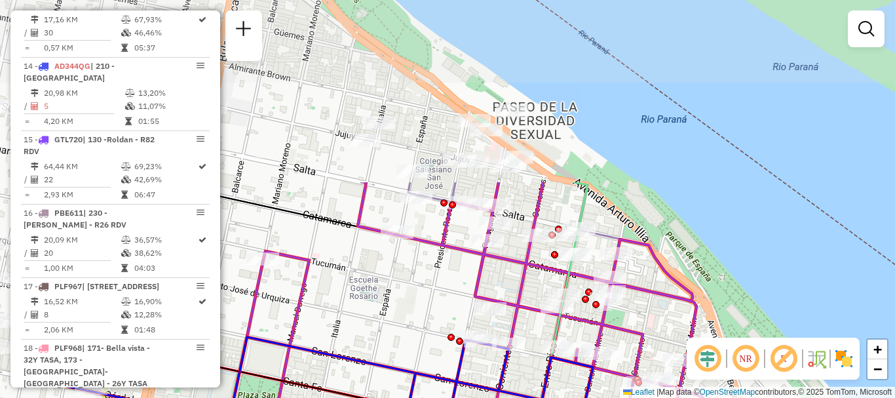
drag, startPoint x: 618, startPoint y: 341, endPoint x: 678, endPoint y: 423, distance: 102.2
click at [678, 397] on html "Aguarde... Pop-up bloqueado! Seu navegador bloqueou automáticamente a abertura …" at bounding box center [447, 199] width 895 height 398
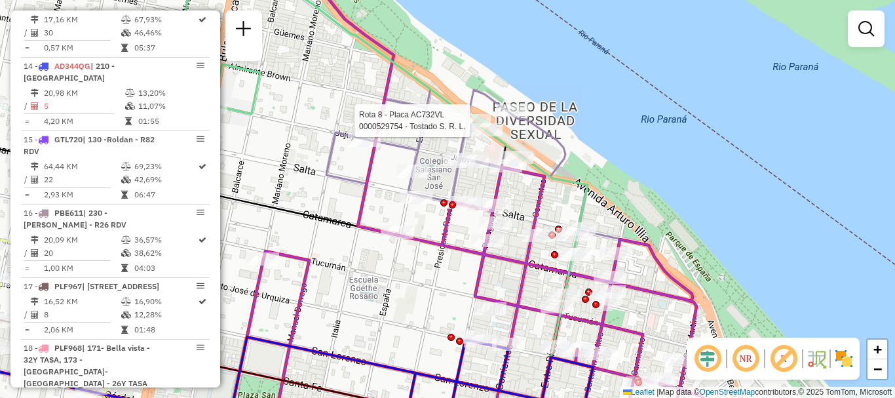
select select "**********"
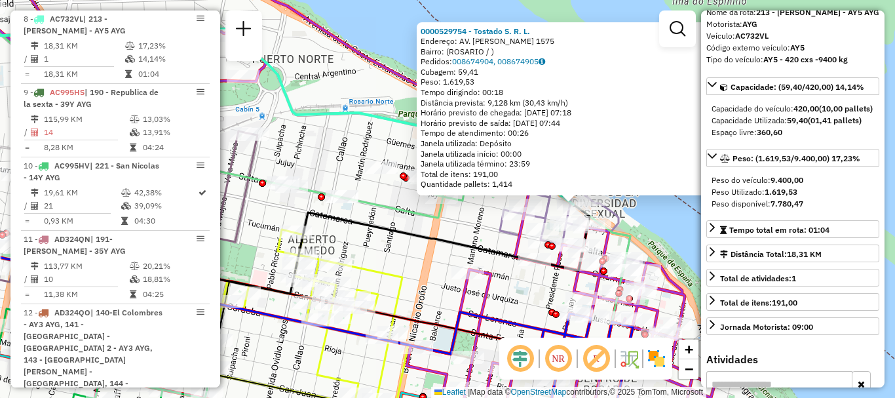
click at [688, 257] on div "0000529754 - Tostado S. R. L. Endereço: AV. WHEELWRIGHT 1575 Bairro: (ROSARIO /…" at bounding box center [447, 199] width 895 height 398
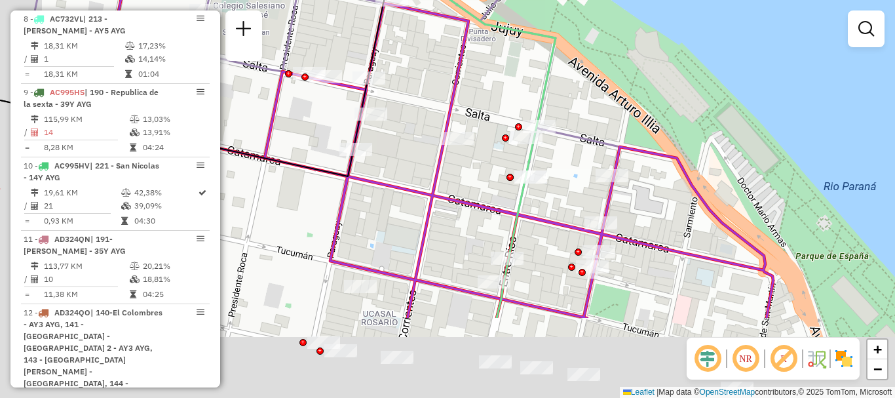
drag, startPoint x: 572, startPoint y: 309, endPoint x: 627, endPoint y: 179, distance: 140.9
click at [627, 180] on div "Janela de atendimento Grade de atendimento Capacidade Transportadoras Veículos …" at bounding box center [447, 199] width 895 height 398
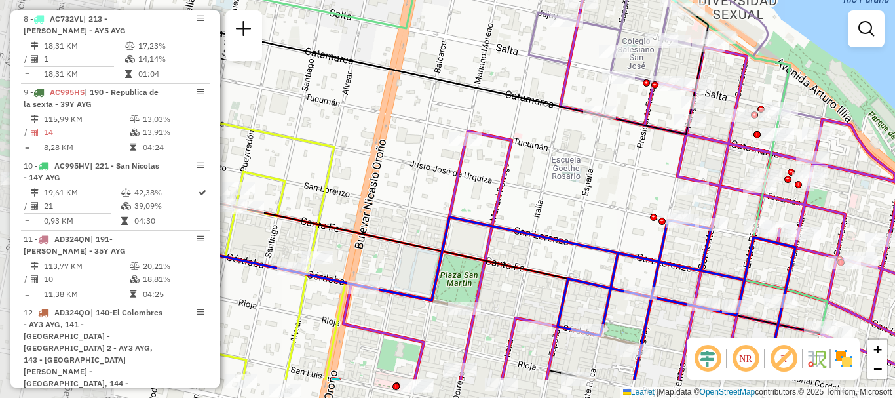
drag, startPoint x: 593, startPoint y: 195, endPoint x: 654, endPoint y: 181, distance: 62.4
click at [654, 181] on div "Janela de atendimento Grade de atendimento Capacidade Transportadoras Veículos …" at bounding box center [447, 199] width 895 height 398
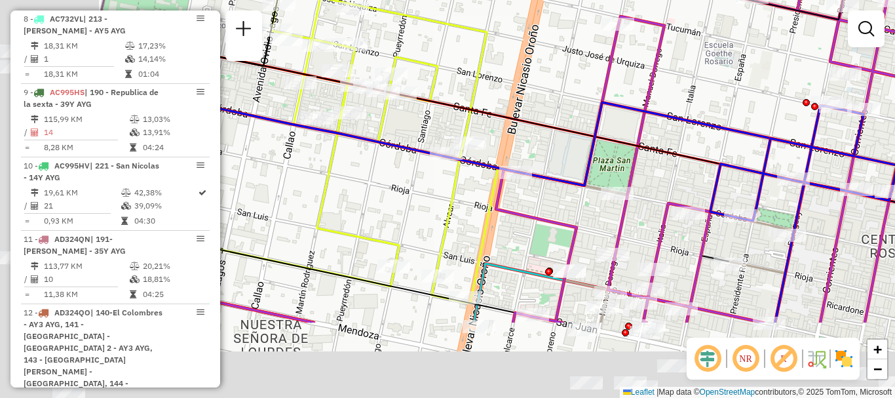
drag, startPoint x: 468, startPoint y: 284, endPoint x: 585, endPoint y: 174, distance: 161.3
click at [585, 174] on icon at bounding box center [480, 138] width 834 height 126
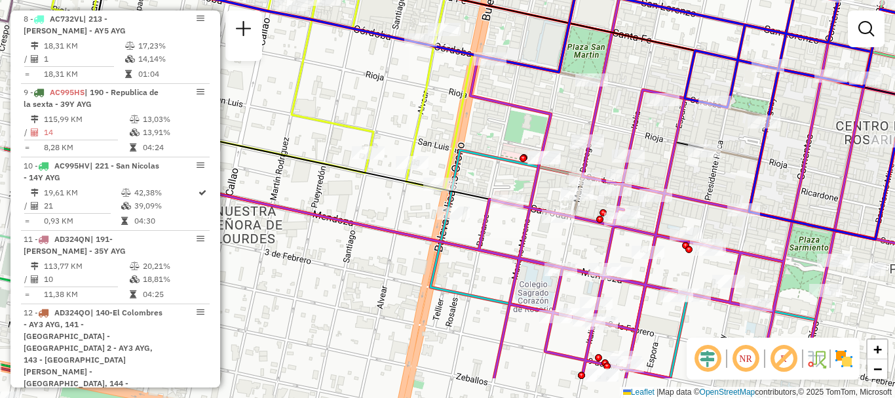
drag, startPoint x: 597, startPoint y: 248, endPoint x: 599, endPoint y: 134, distance: 114.6
click at [599, 138] on div "Rota 6 - Placa AB967EB 0000404545 - RICHARD JOMACK Rota 6 - Placa AB967EB 00005…" at bounding box center [447, 199] width 895 height 398
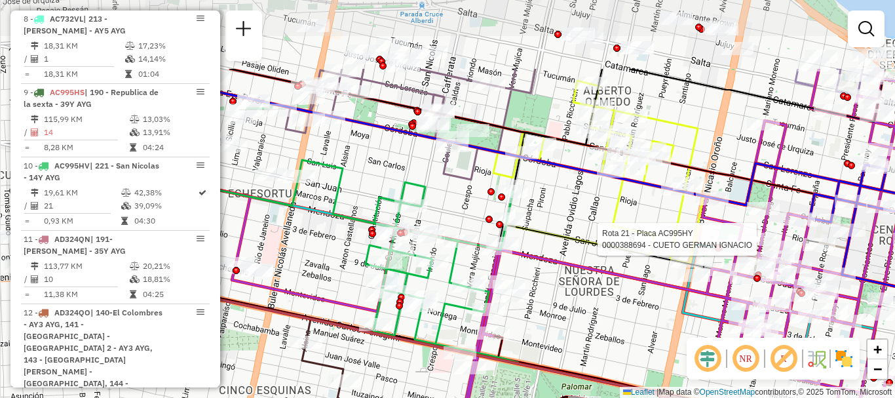
drag, startPoint x: 426, startPoint y: 233, endPoint x: 563, endPoint y: 327, distance: 165.3
click at [563, 327] on div "Rota 21 - Placa AC995HY 0000388694 - CUETO GERMAN IGNACIO Janela de atendimento…" at bounding box center [447, 199] width 895 height 398
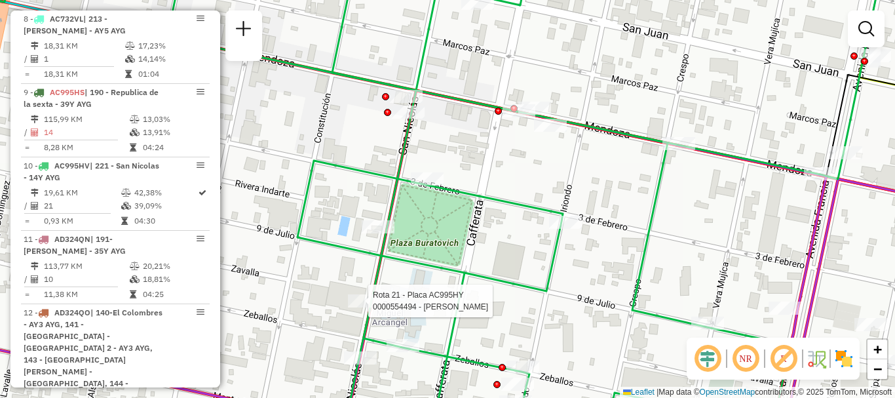
select select "**********"
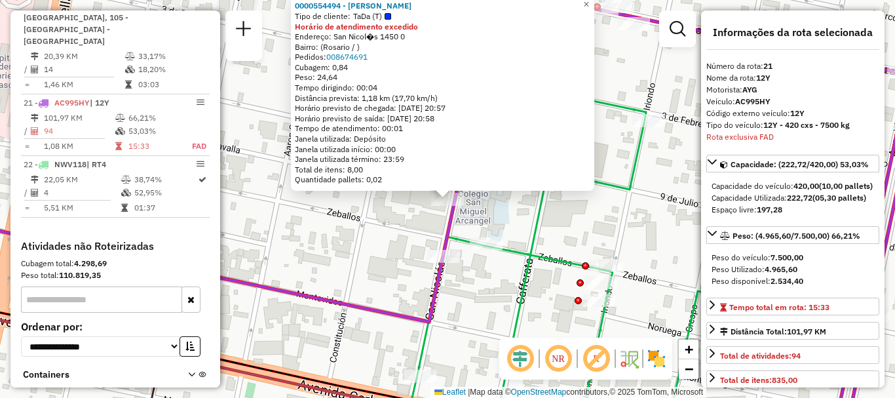
scroll to position [2026, 0]
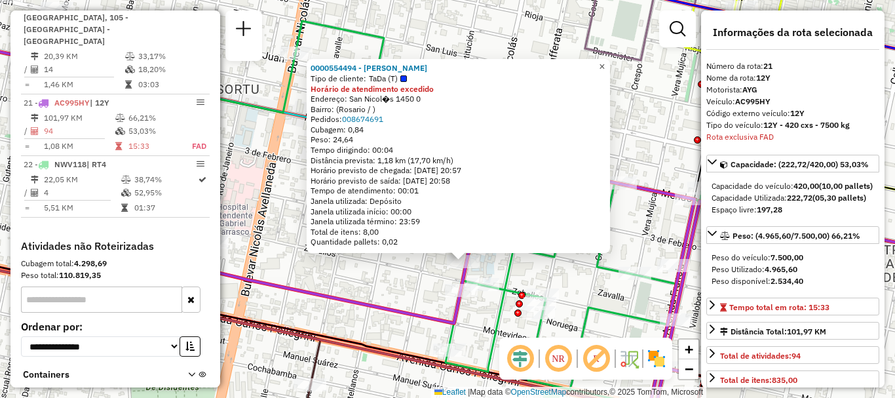
click at [604, 61] on span "×" at bounding box center [602, 66] width 6 height 11
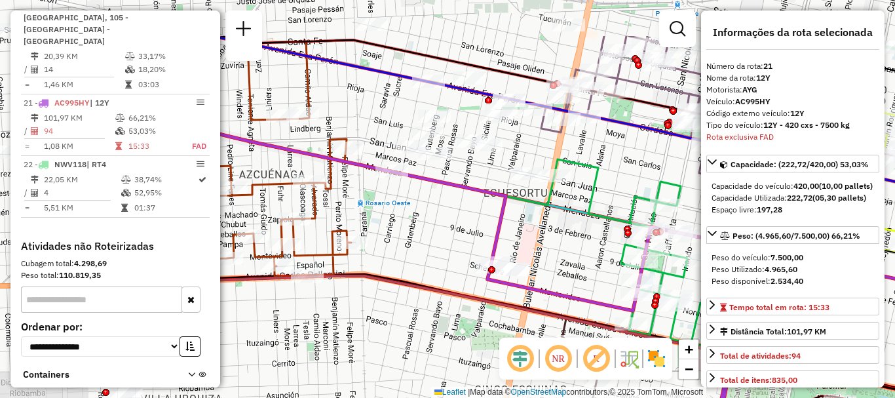
drag, startPoint x: 354, startPoint y: 172, endPoint x: 572, endPoint y: 248, distance: 230.9
click at [572, 248] on div "Janela de atendimento Grade de atendimento Capacidade Transportadoras Veículos …" at bounding box center [447, 199] width 895 height 398
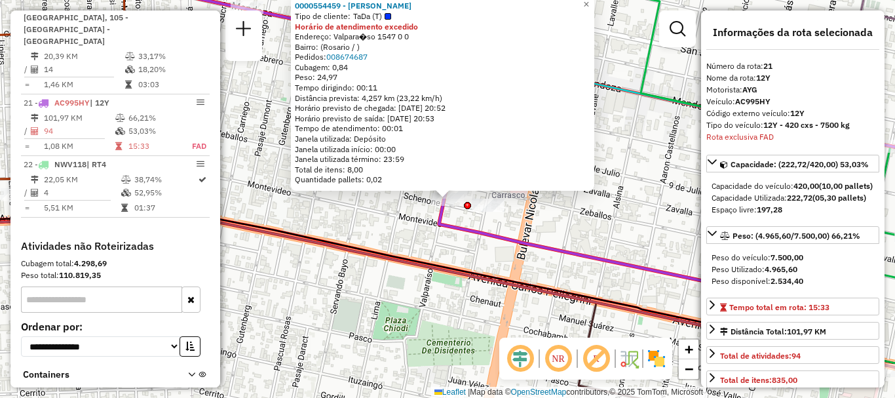
scroll to position [2028, 0]
click at [540, 280] on icon at bounding box center [446, 240] width 1073 height 257
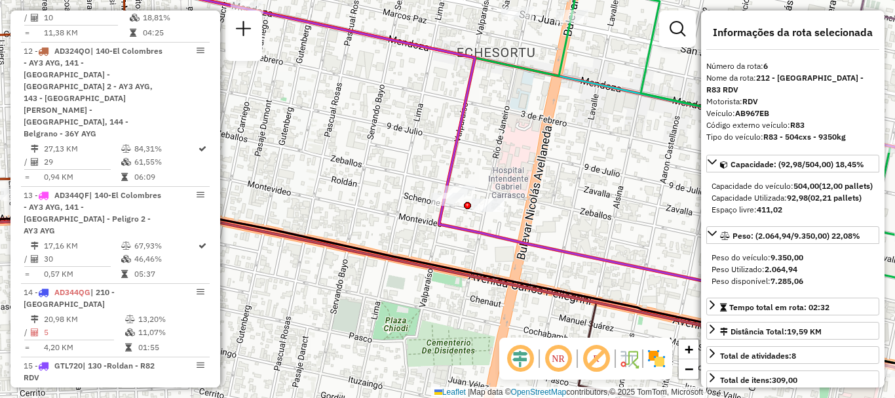
scroll to position [833, 0]
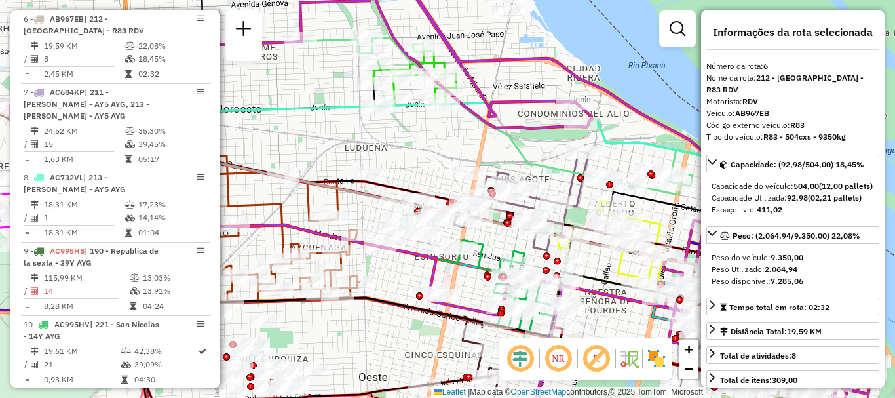
drag, startPoint x: 549, startPoint y: 257, endPoint x: 464, endPoint y: 292, distance: 91.9
click at [464, 292] on div "Janela de atendimento Grade de atendimento Capacidade Transportadoras Veículos …" at bounding box center [447, 199] width 895 height 398
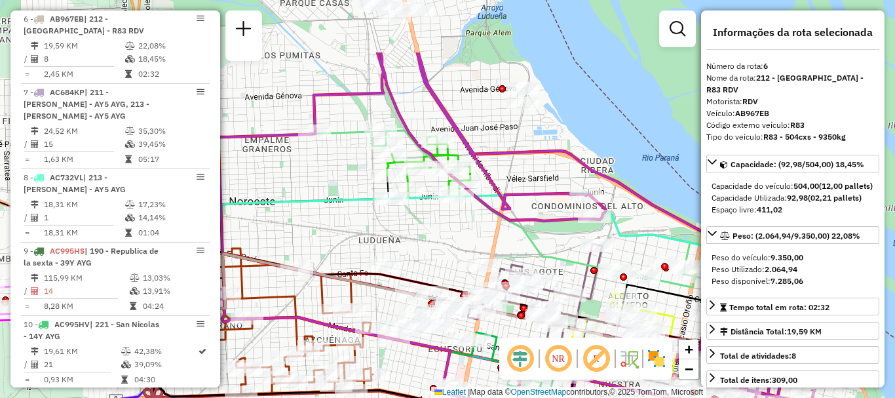
drag, startPoint x: 406, startPoint y: 206, endPoint x: 439, endPoint y: 365, distance: 163.1
click at [436, 365] on div "Janela de atendimento Grade de atendimento Capacidade Transportadoras Veículos …" at bounding box center [447, 199] width 895 height 398
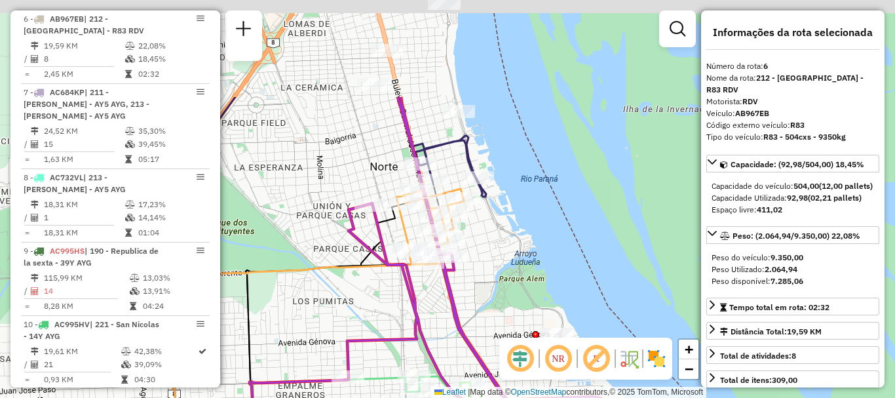
drag, startPoint x: 457, startPoint y: 269, endPoint x: 462, endPoint y: 318, distance: 48.7
click at [462, 318] on icon at bounding box center [526, 335] width 644 height 477
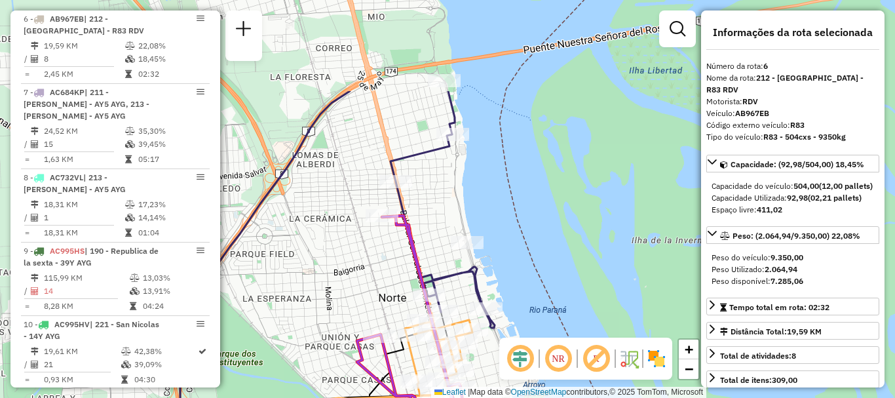
drag, startPoint x: 466, startPoint y: 360, endPoint x: 474, endPoint y: 423, distance: 64.0
click at [474, 397] on html "Aguarde... Pop-up bloqueado! Seu navegador bloqueou automáticamente a abertura …" at bounding box center [447, 199] width 895 height 398
drag, startPoint x: 468, startPoint y: 389, endPoint x: 469, endPoint y: 219, distance: 170.3
type textarea "**********"
click at [469, 235] on div "Rota 21 - Placa AC995HY 0000549721 - Joaquin Reyes Janela de atendimento Grade …" at bounding box center [447, 199] width 895 height 398
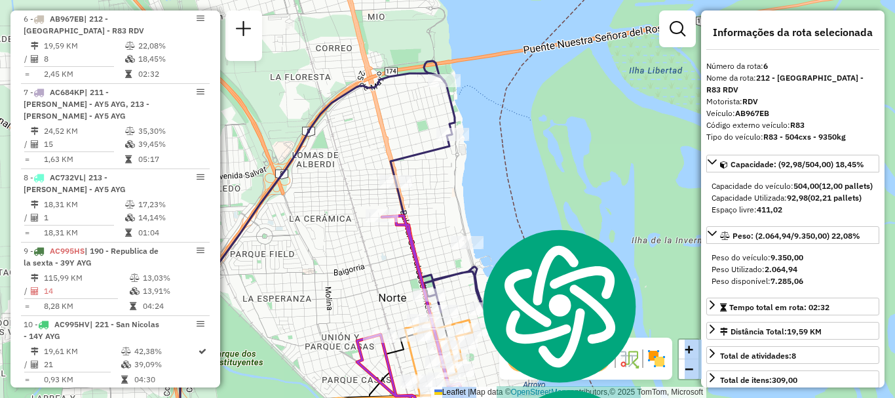
drag, startPoint x: 477, startPoint y: 352, endPoint x: 502, endPoint y: 262, distance: 93.1
click at [488, 259] on div "Janela de atendimento Grade de atendimento Capacidade Transportadoras Veículos …" at bounding box center [447, 199] width 895 height 398
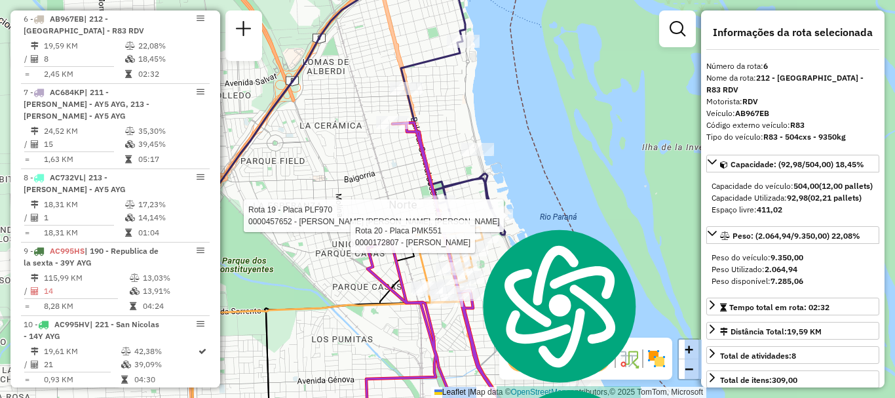
drag, startPoint x: 606, startPoint y: 307, endPoint x: 745, endPoint y: 157, distance: 204.9
click at [645, 244] on html "Aguarde... Pop-up bloqueado! Seu navegador bloqueou automáticamente a abertura …" at bounding box center [447, 199] width 895 height 398
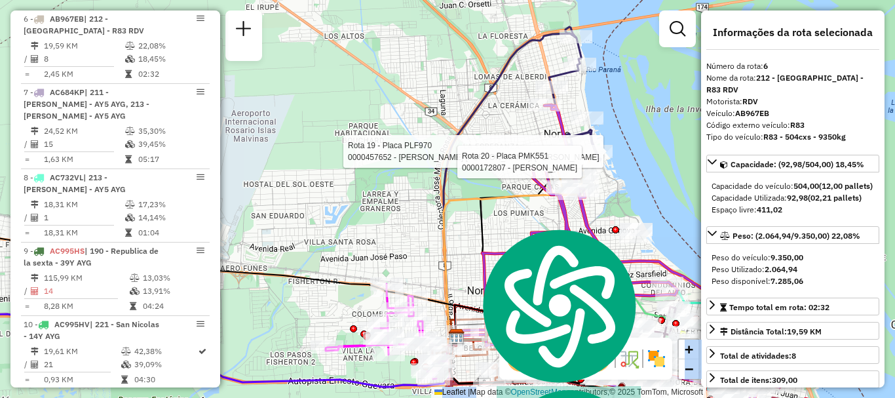
click at [373, 236] on div "Rota 19 - Placa PLF970 0000457652 - MARIANI ENZO ROMULO SONIA INES, CLARA Y JU …" at bounding box center [447, 199] width 895 height 398
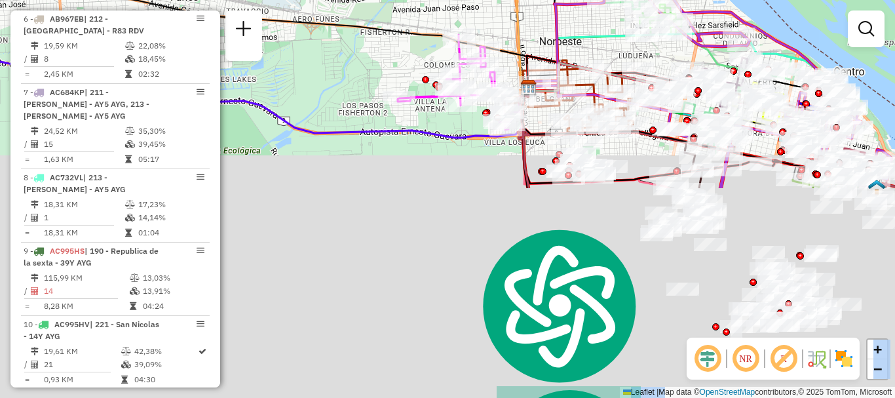
drag, startPoint x: 381, startPoint y: 219, endPoint x: 467, endPoint y: 57, distance: 183.4
click at [482, 0] on html "Aguarde... Pop-up bloqueado! Seu navegador bloqueou automáticamente a abertura …" at bounding box center [447, 199] width 895 height 398
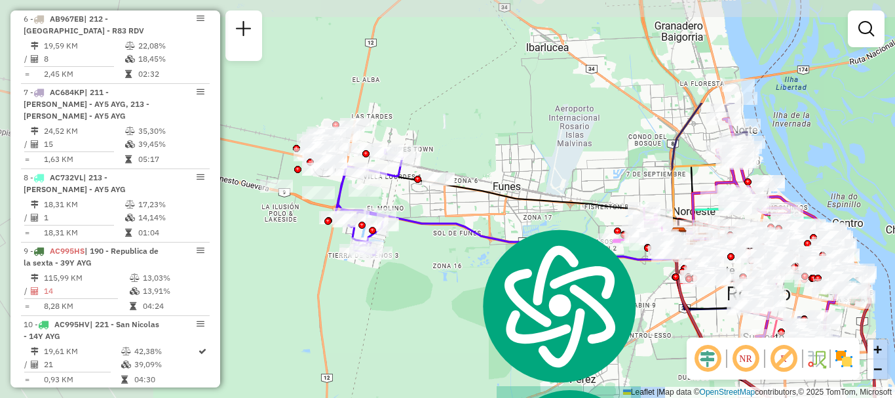
drag, startPoint x: 322, startPoint y: 166, endPoint x: 500, endPoint y: 308, distance: 228.8
click at [500, 308] on div "Janela de atendimento Grade de atendimento Capacidade Transportadoras Veículos …" at bounding box center [447, 199] width 895 height 398
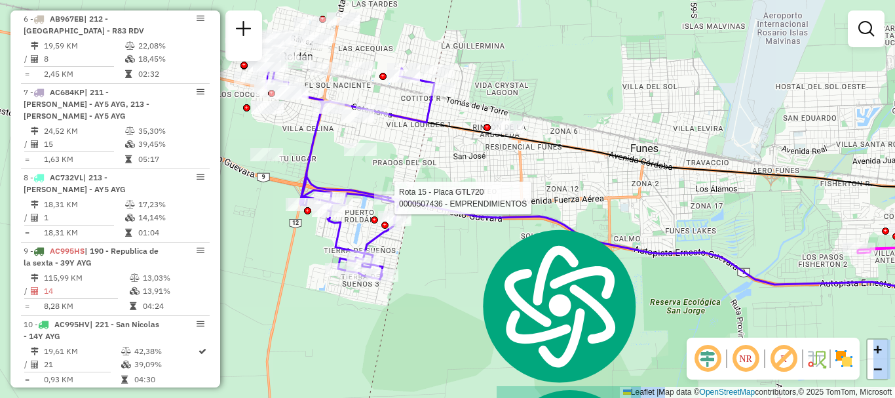
select select "**********"
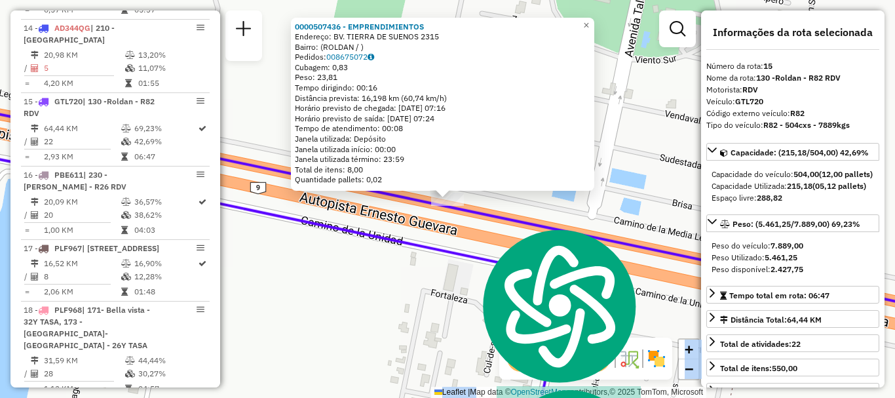
scroll to position [1552, 0]
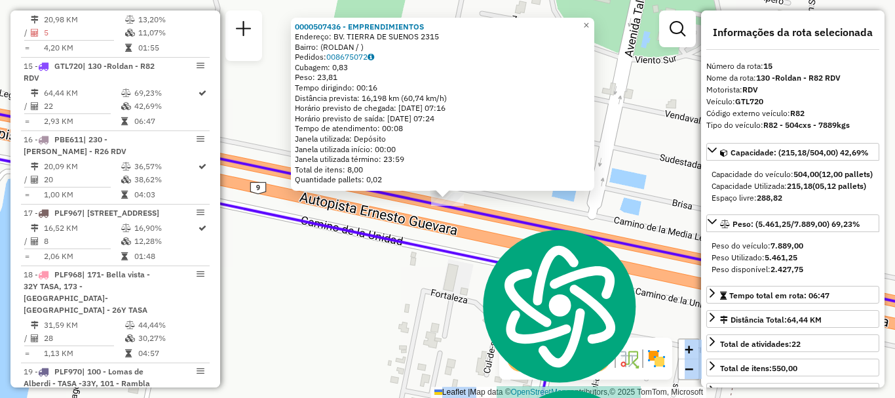
click at [597, 277] on div "0000507436 - EMPRENDIMIENTOS Endereço: BV. TIERRA DE SUENOS 2315 Bairro: (ROLDA…" at bounding box center [447, 199] width 895 height 398
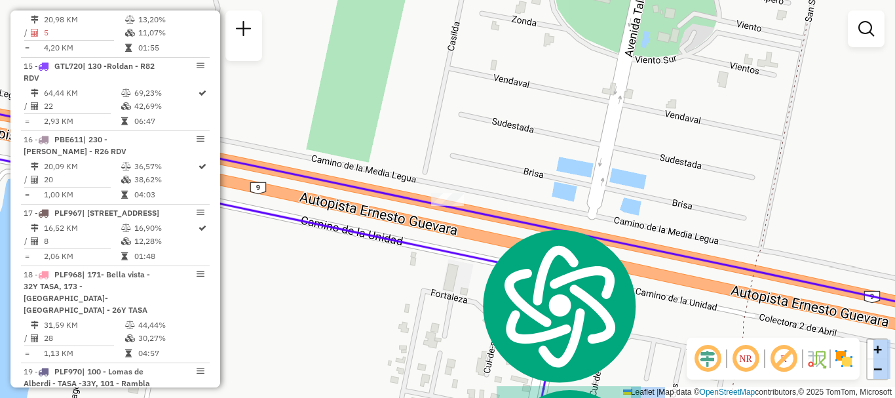
drag, startPoint x: 794, startPoint y: 265, endPoint x: 790, endPoint y: 259, distance: 7.6
click at [793, 265] on div "Janela de atendimento Grade de atendimento Capacidade Transportadoras Veículos …" at bounding box center [447, 199] width 895 height 398
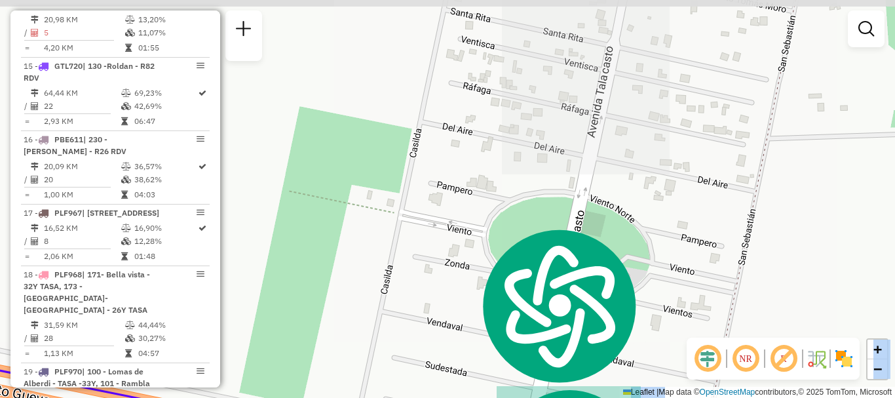
drag, startPoint x: 645, startPoint y: 141, endPoint x: 715, endPoint y: 183, distance: 82.0
click at [578, 385] on div "Janela de atendimento Grade de atendimento Capacidade Transportadoras Veículos …" at bounding box center [447, 199] width 895 height 398
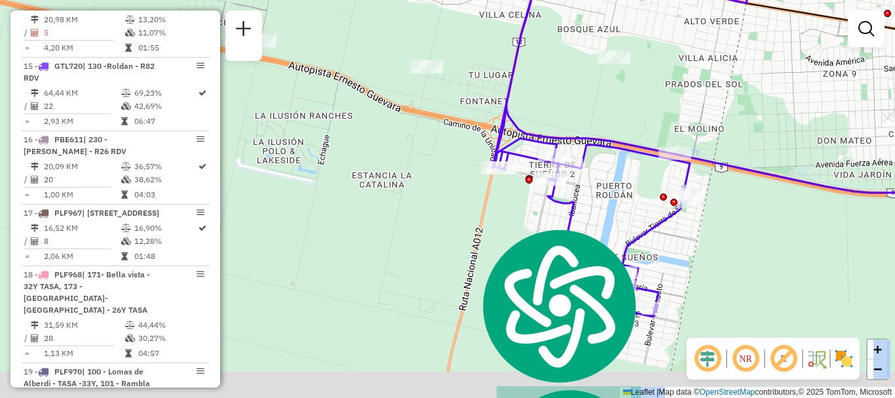
drag, startPoint x: 369, startPoint y: 225, endPoint x: 322, endPoint y: 147, distance: 91.4
click at [322, 147] on div "Janela de atendimento Grade de atendimento Capacidade Transportadoras Veículos …" at bounding box center [447, 199] width 895 height 398
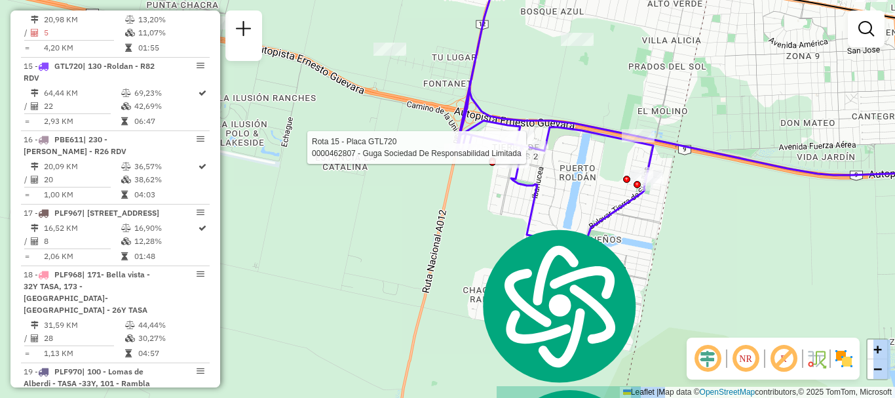
select select "**********"
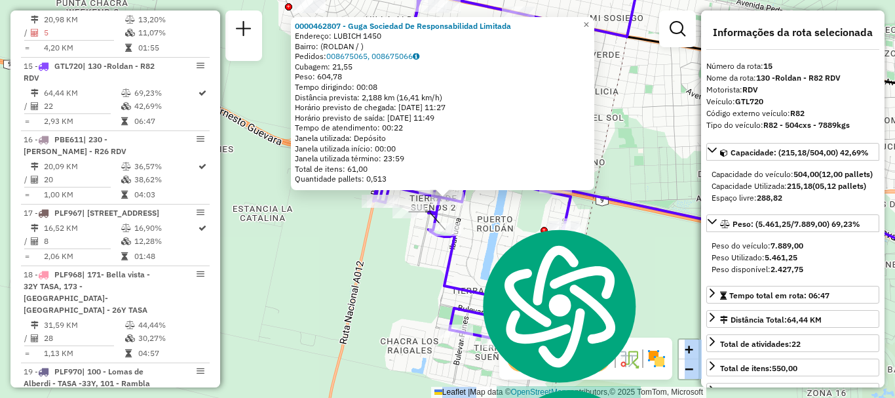
scroll to position [65, 0]
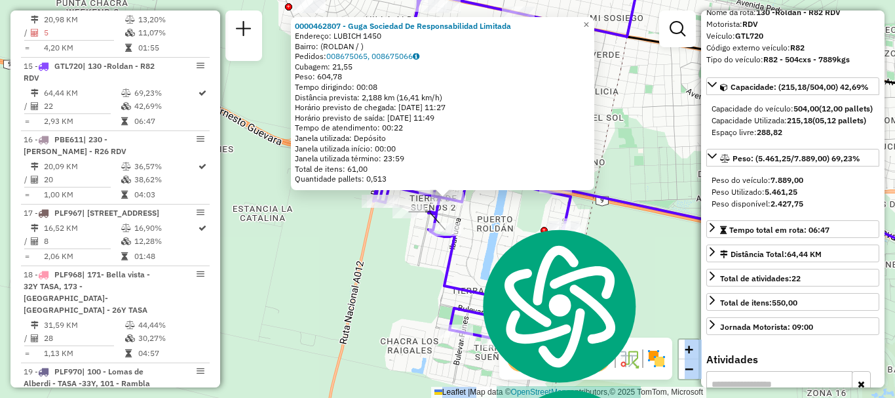
click at [659, 275] on div "0000462807 - Guga Sociedad De Responsabilidad Limitada Endereço: LUBICH 1450 Ba…" at bounding box center [447, 199] width 895 height 398
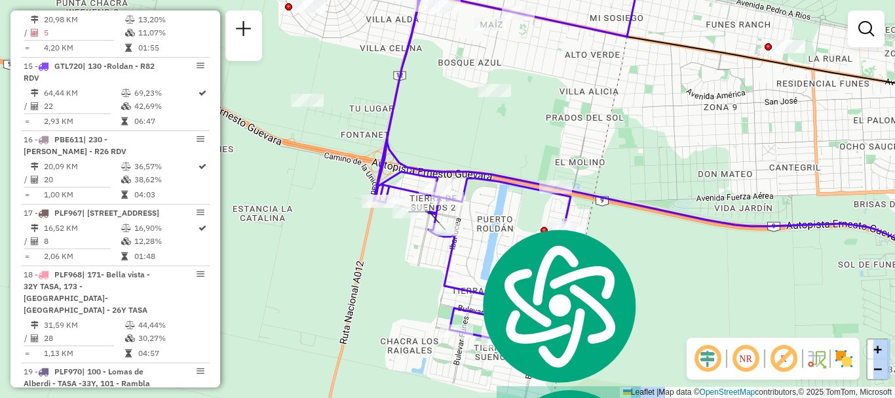
drag, startPoint x: 619, startPoint y: 241, endPoint x: 571, endPoint y: 176, distance: 81.1
click at [664, 0] on html "Aguarde... Pop-up bloqueado! Seu navegador bloqueou automáticamente a abertura …" at bounding box center [447, 199] width 895 height 398
click at [485, 239] on img at bounding box center [557, 305] width 165 height 160
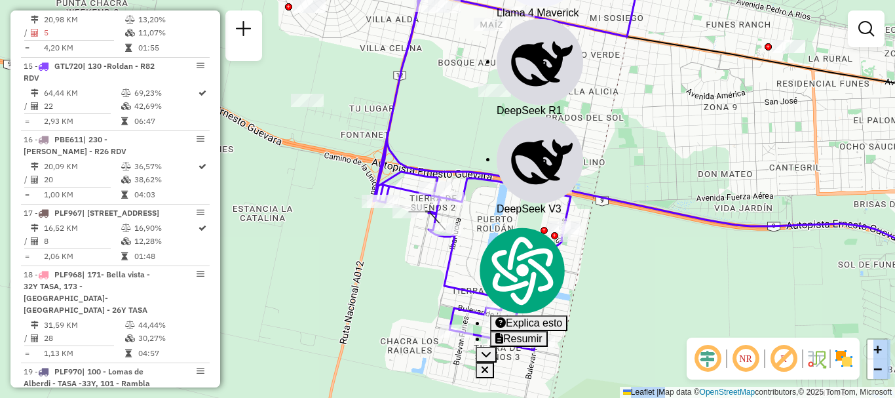
drag, startPoint x: 668, startPoint y: 274, endPoint x: 659, endPoint y: 254, distance: 21.7
click at [667, 273] on div "Janela de atendimento Grade de atendimento Capacidade Transportadoras Veículos …" at bounding box center [447, 199] width 895 height 398
click at [488, 366] on icon "button" at bounding box center [484, 369] width 7 height 7
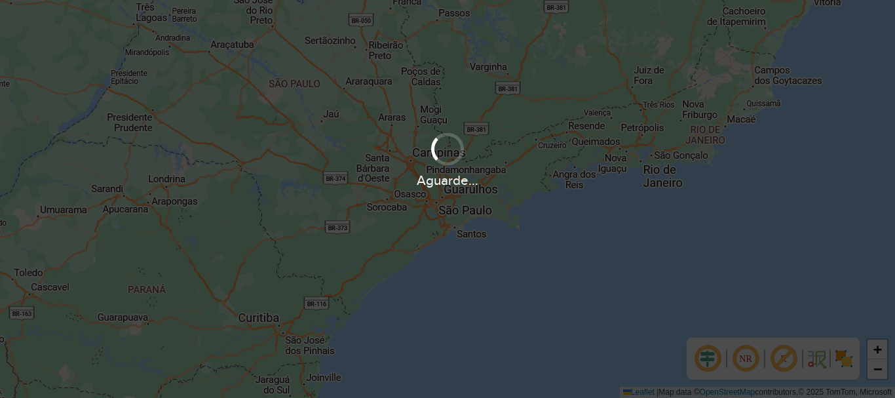
scroll to position [396, 0]
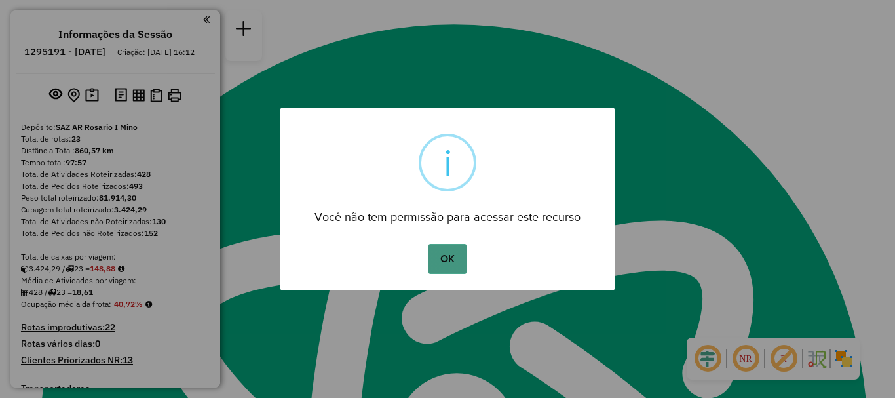
click at [453, 261] on button "OK" at bounding box center [447, 259] width 39 height 30
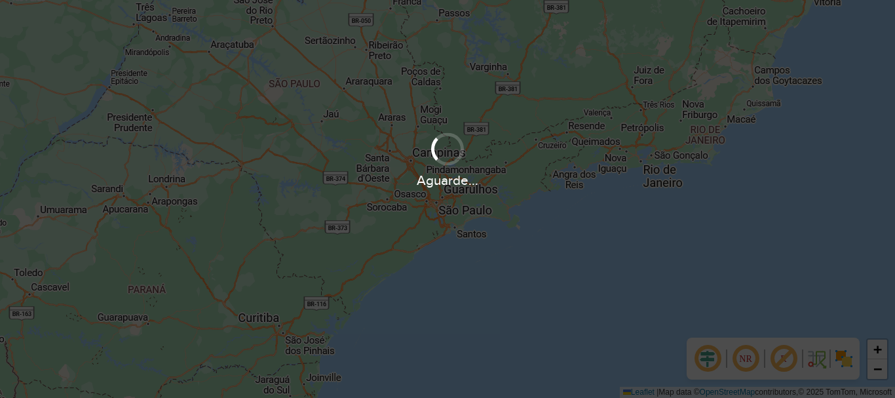
scroll to position [396, 0]
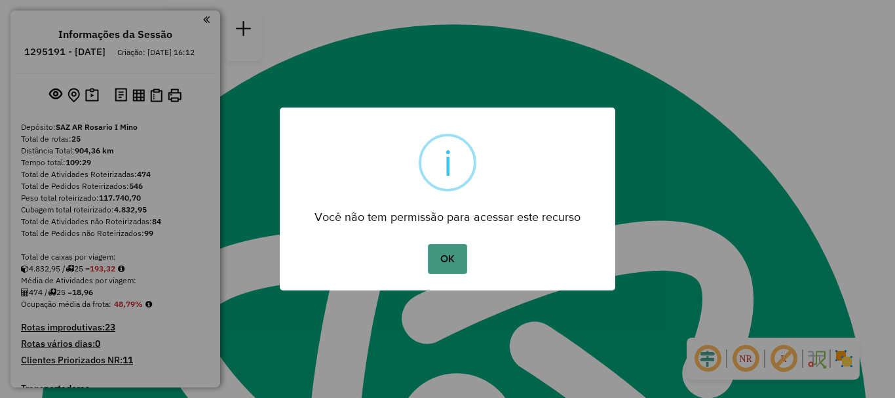
click at [450, 257] on button "OK" at bounding box center [447, 259] width 39 height 30
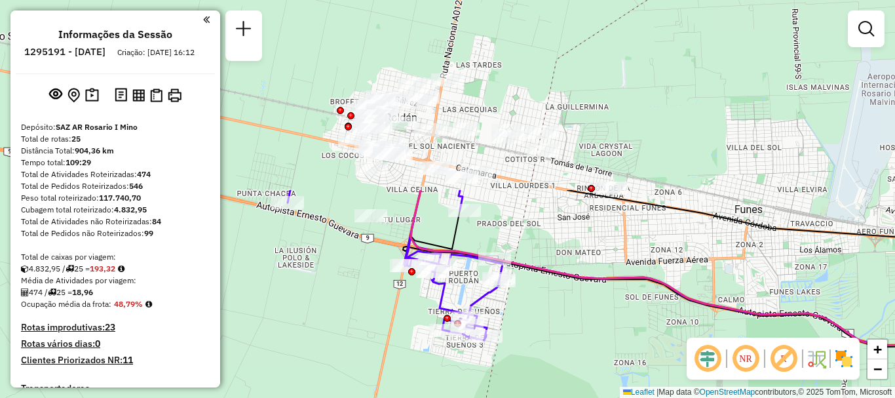
drag, startPoint x: 427, startPoint y: 243, endPoint x: 641, endPoint y: 327, distance: 230.2
click at [654, 379] on div "Janela de atendimento Grade de atendimento Capacidade Transportadoras Veículos …" at bounding box center [447, 199] width 895 height 398
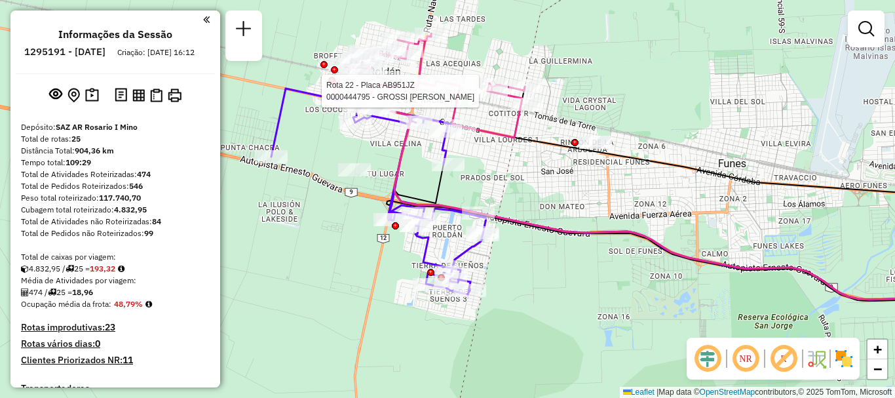
select select "**********"
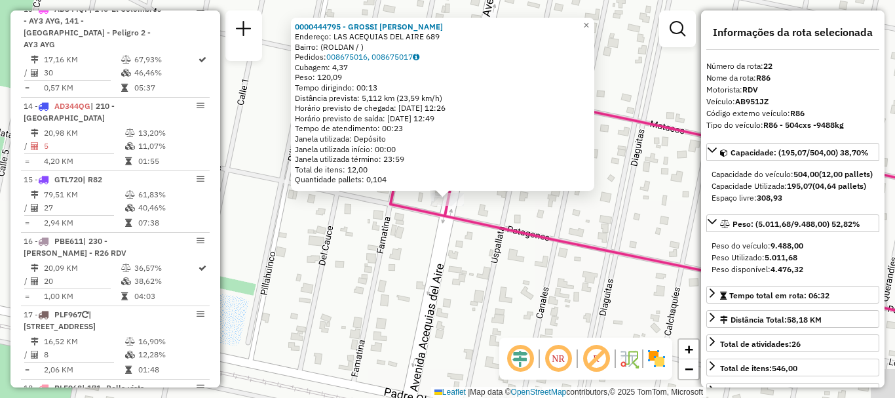
scroll to position [2054, 0]
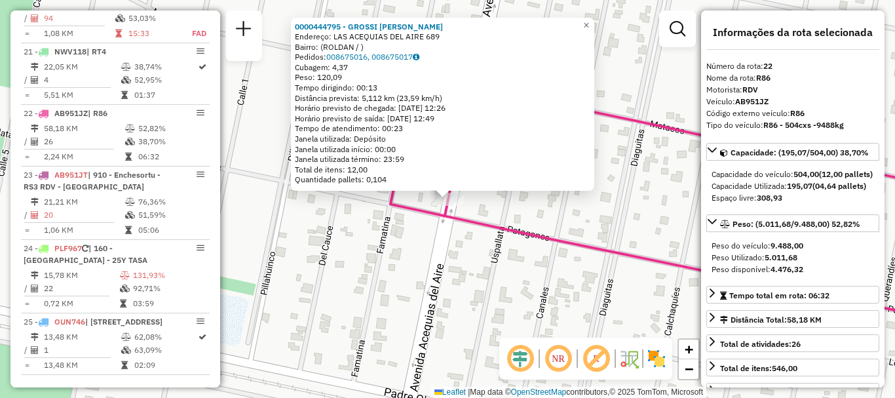
click at [603, 236] on div "0000444795 - GROSSI [PERSON_NAME]: LAS ACEQUIAS DEL AIRE 689 Bairro: (ROLDAN / …" at bounding box center [447, 199] width 895 height 398
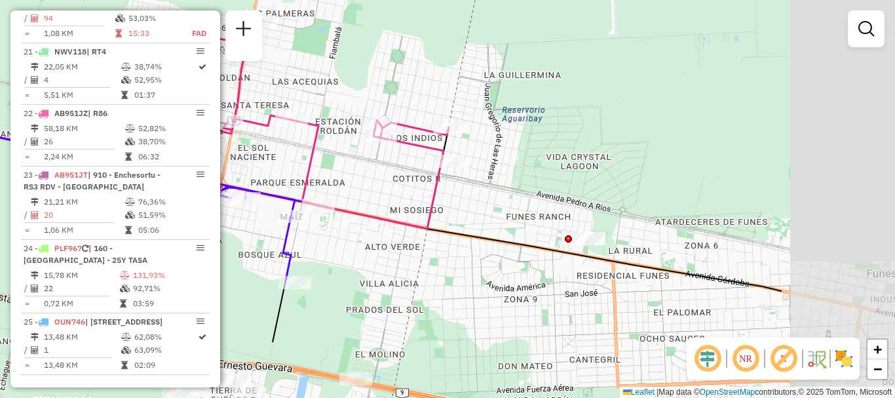
drag, startPoint x: 580, startPoint y: 234, endPoint x: 373, endPoint y: 135, distance: 229.4
click at [373, 135] on div "Rota 22 - Placa AB951JZ 0000444795 - GROSSI [PERSON_NAME] de atendimento Grade …" at bounding box center [447, 199] width 895 height 398
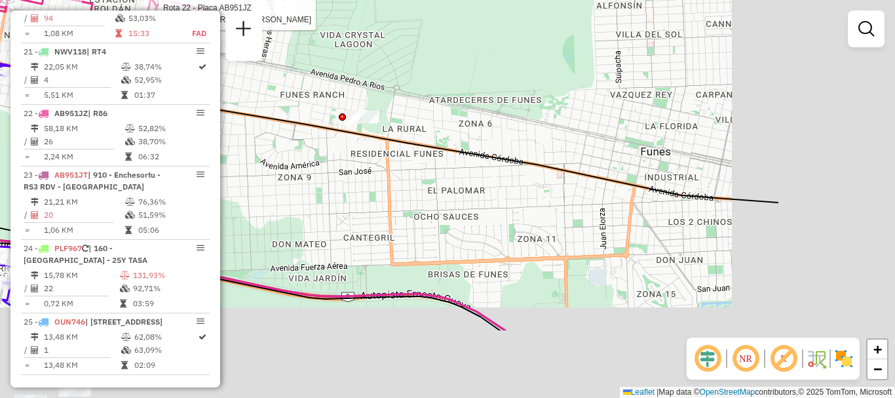
drag, startPoint x: 386, startPoint y: 189, endPoint x: 208, endPoint y: 112, distance: 194.5
click at [210, 113] on hb-router-mapa "Informações da Sessão 1295191 - [DATE] Criação: [DATE] 16:12 Depósito: SAZ AR R…" at bounding box center [447, 199] width 895 height 398
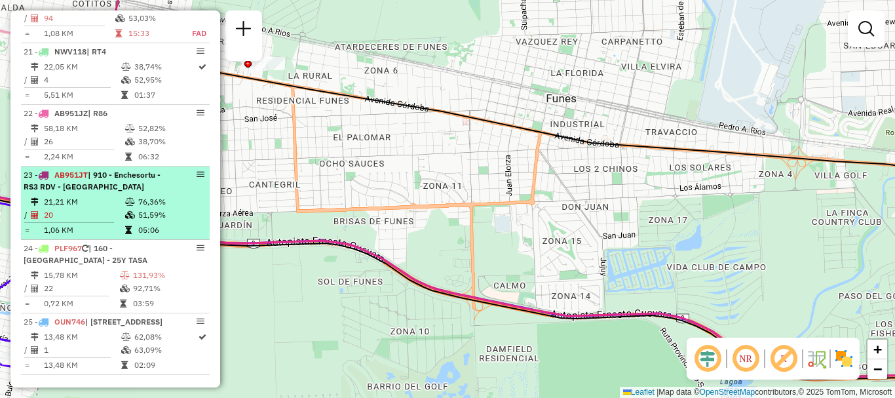
drag, startPoint x: 400, startPoint y: 194, endPoint x: 45, endPoint y: 75, distance: 374.4
click at [45, 75] on hb-router-mapa "Informações da Sessão 1295191 - [DATE] Criação: [DATE] 16:12 Depósito: SAZ AR R…" at bounding box center [447, 199] width 895 height 398
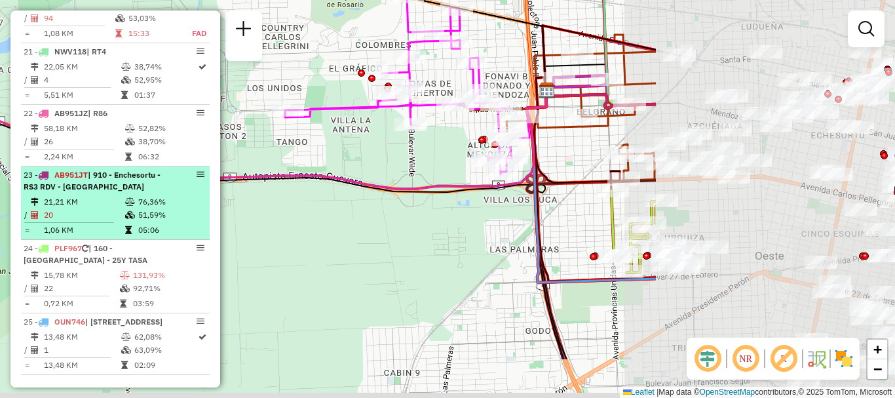
drag, startPoint x: 444, startPoint y: 168, endPoint x: 116, endPoint y: 90, distance: 337.2
click at [116, 90] on hb-router-mapa "Informações da Sessão 1295191 - [DATE] Criação: [DATE] 16:12 Depósito: SAZ AR R…" at bounding box center [447, 199] width 895 height 398
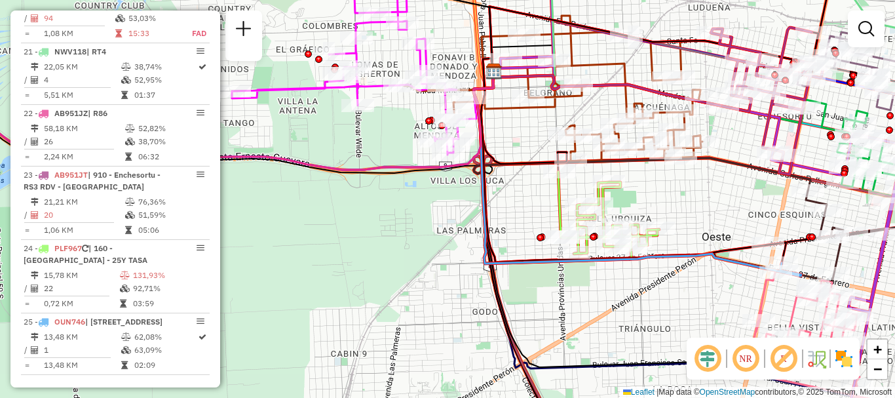
drag, startPoint x: 412, startPoint y: 180, endPoint x: 382, endPoint y: 172, distance: 30.7
click at [382, 170] on icon at bounding box center [175, 120] width 636 height 98
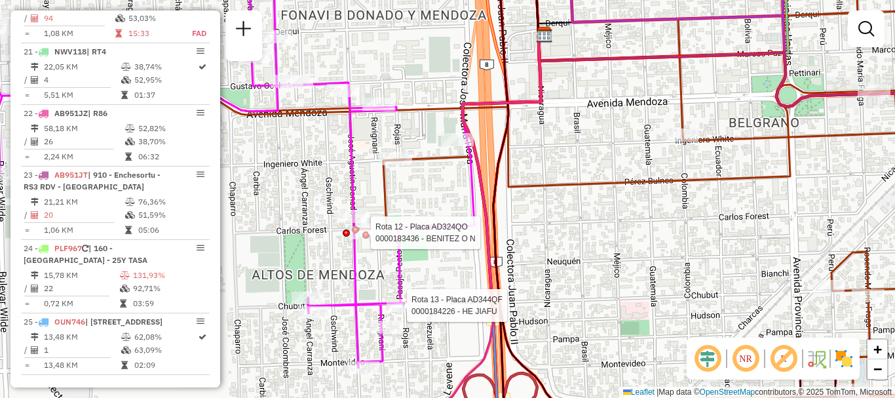
click at [400, 168] on div "Rota 22 - Placa AB951JZ 0000444795 - GROSSI CARLOS AUGUSTO Rota 13 - Placa AD34…" at bounding box center [447, 199] width 895 height 398
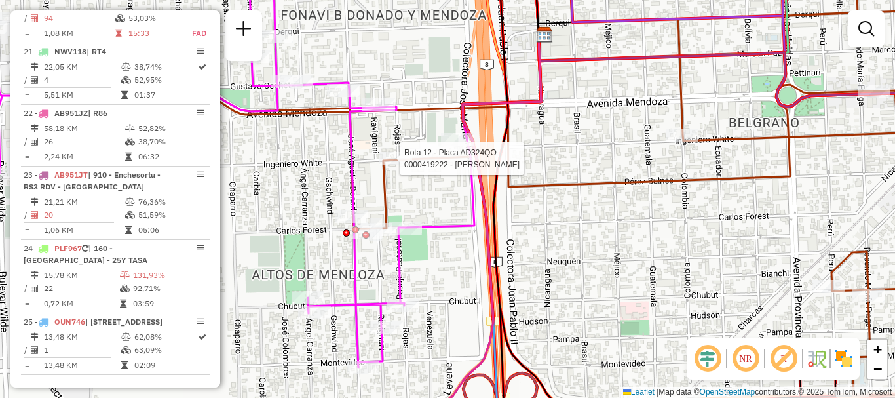
select select "**********"
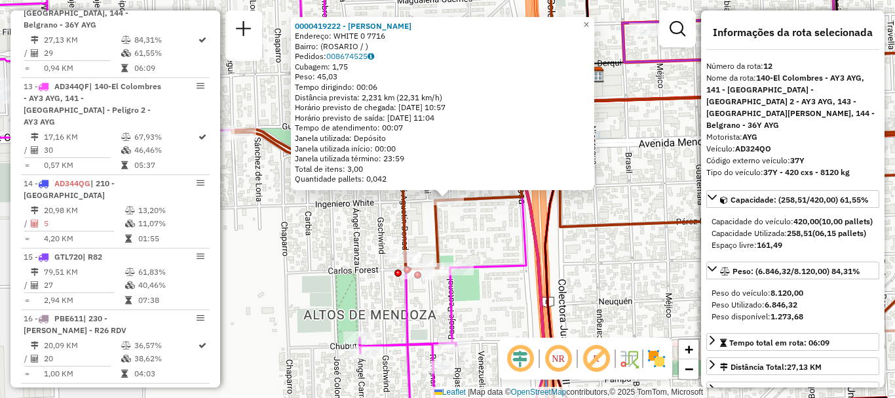
scroll to position [1285, 0]
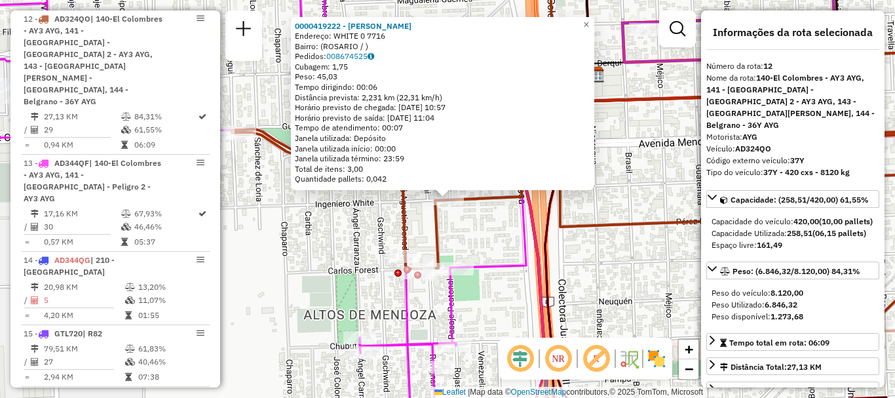
click at [469, 250] on div "0000419222 - MINNI ALEJANDRA NOEMI Endereço: WHITE 0 7716 Bairro: (ROSARIO / ) …" at bounding box center [447, 199] width 895 height 398
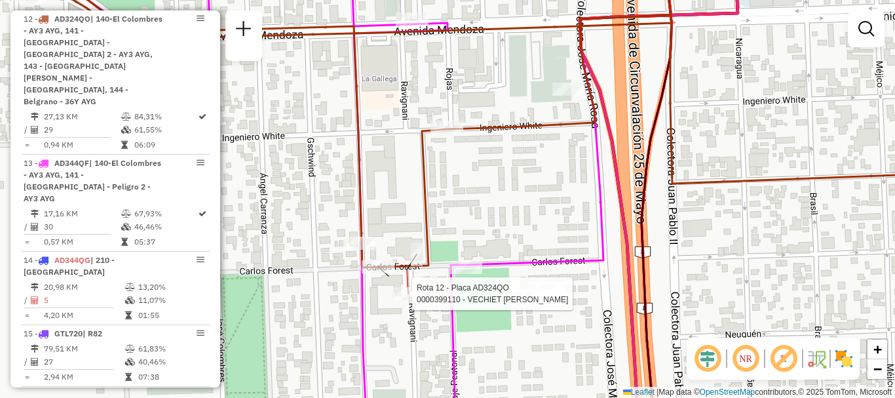
select select "**********"
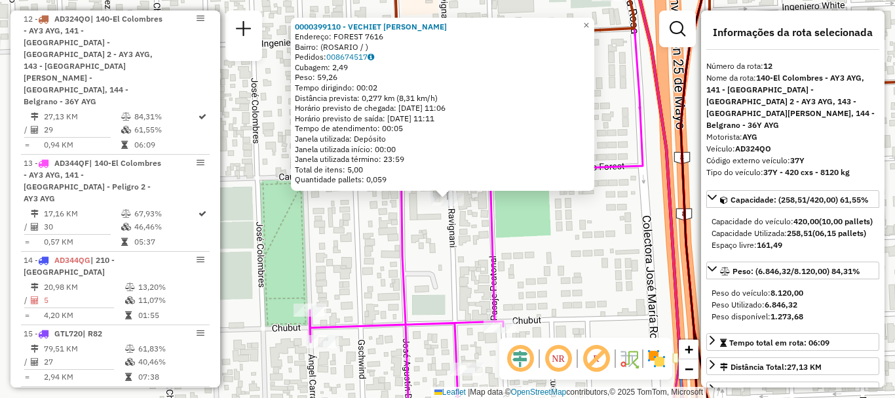
click at [405, 288] on icon at bounding box center [476, 198] width 333 height 477
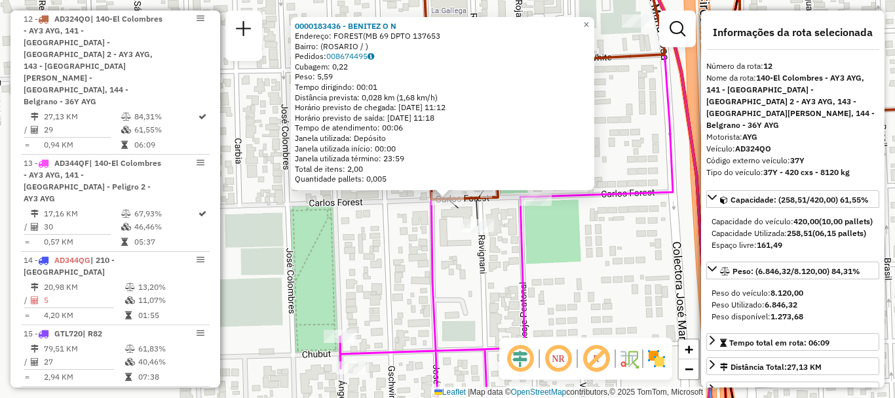
click at [409, 242] on div "0000183436 - BENITEZ O N Endereço: FOREST(MB 69 DPTO 137653 Bairro: (ROSARIO / …" at bounding box center [447, 199] width 895 height 398
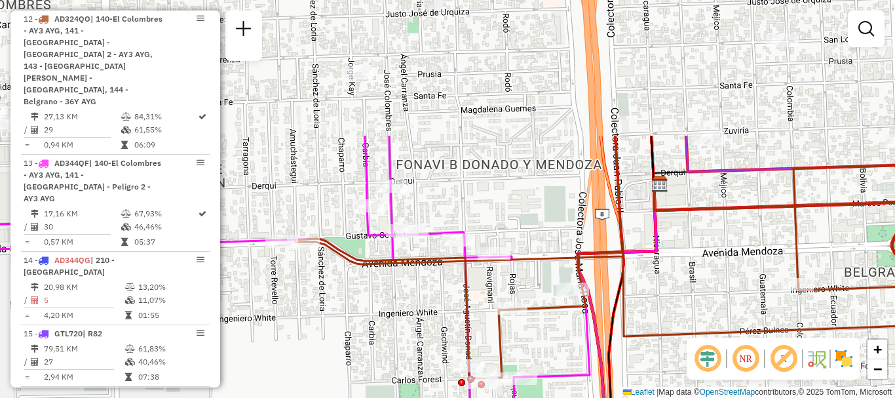
drag, startPoint x: 452, startPoint y: 247, endPoint x: 458, endPoint y: 290, distance: 43.6
click at [458, 291] on div "Janela de atendimento Grade de atendimento Capacidade Transportadoras Veículos …" at bounding box center [447, 199] width 895 height 398
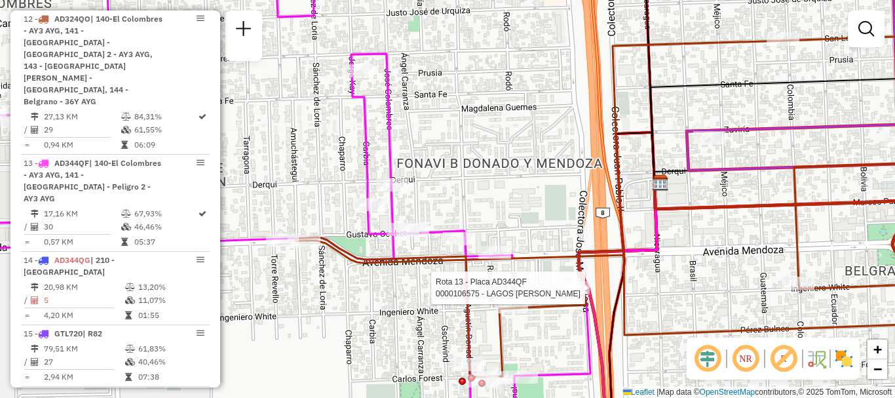
select select "**********"
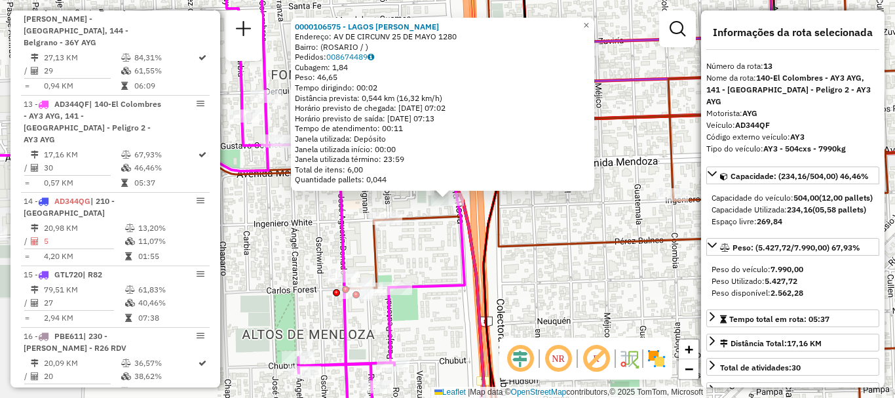
scroll to position [1394, 0]
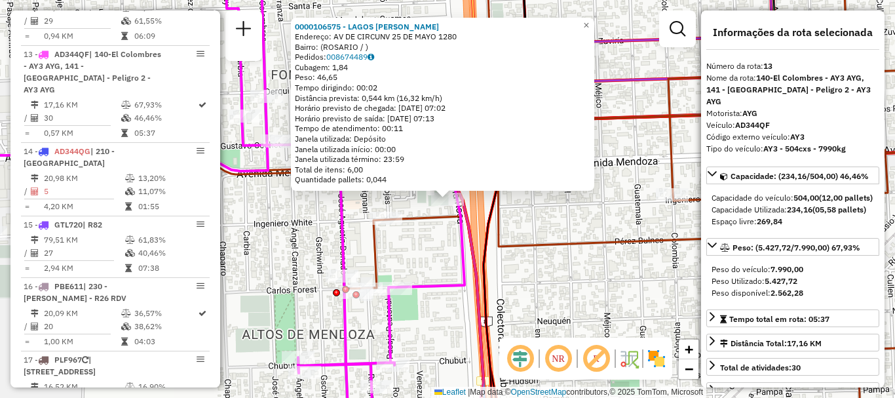
drag, startPoint x: 580, startPoint y: 308, endPoint x: 573, endPoint y: 295, distance: 14.6
click at [579, 307] on div "0000106575 - LAGOS MARIA LUISA Endereço: AV DE CIRCUNV 25 DE MAYO 1280 Bairro: …" at bounding box center [447, 199] width 895 height 398
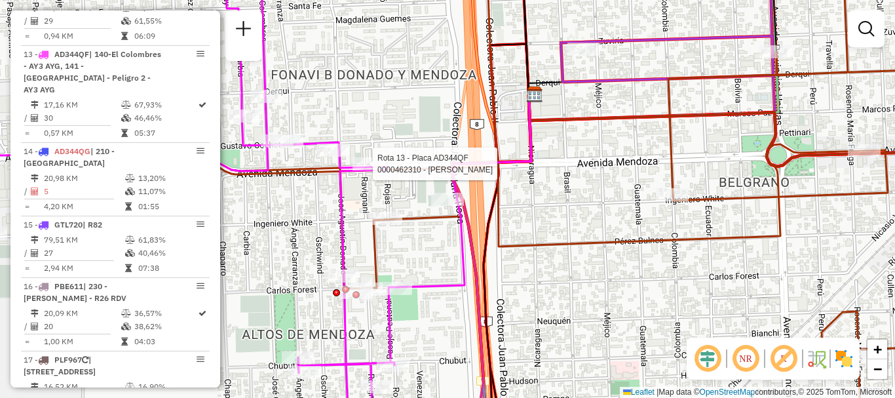
select select "**********"
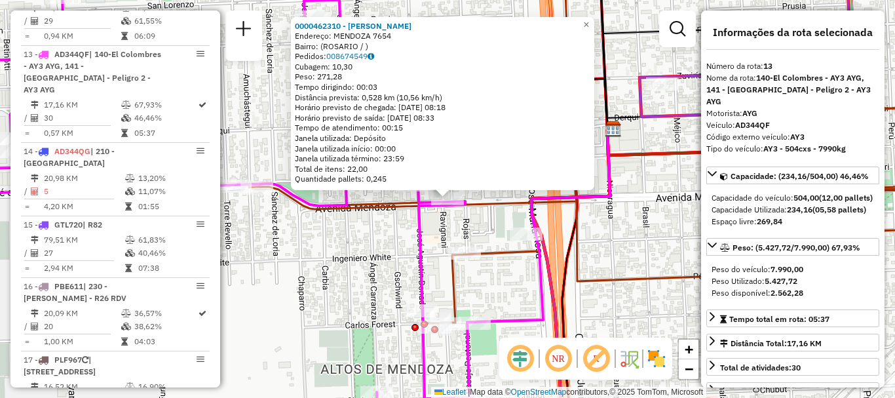
click at [383, 219] on div "0000462310 - Genez Vanesa Elisabet Endereço: MENDOZA 7654 Bairro: (ROSARIO / ) …" at bounding box center [447, 199] width 895 height 398
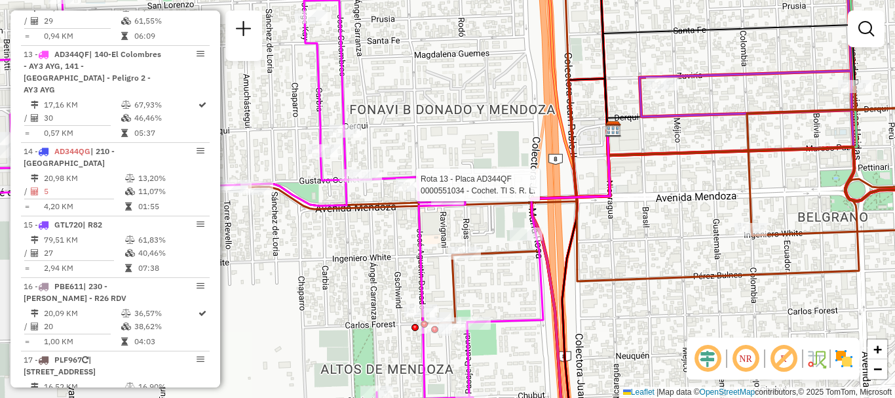
select select "**********"
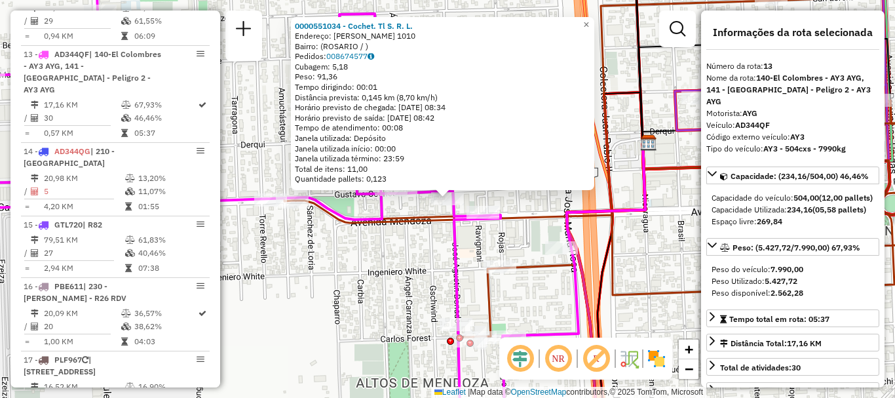
click at [382, 228] on icon at bounding box center [633, 198] width 699 height 477
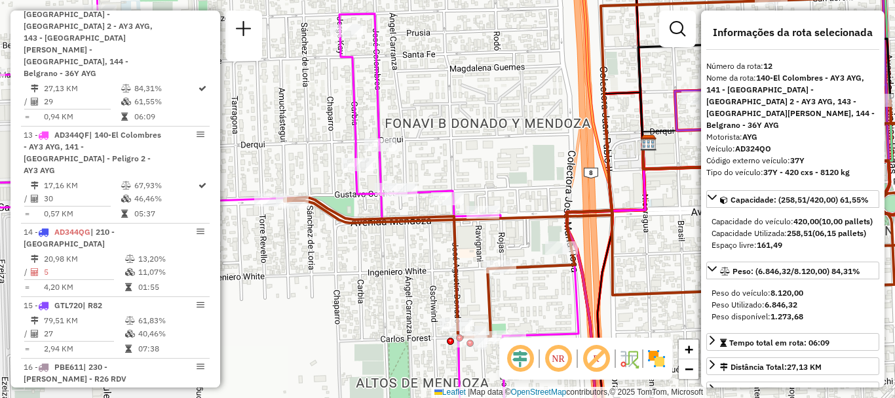
scroll to position [1285, 0]
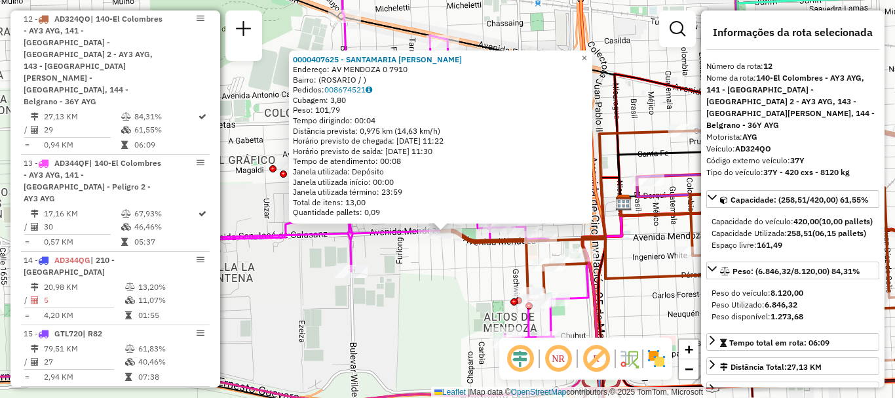
click at [446, 270] on div "0000407625 - SANTAMARIA JESICA EDITH Endereço: AV MENDOZA 0 7910 Bairro: (ROSAR…" at bounding box center [447, 199] width 895 height 398
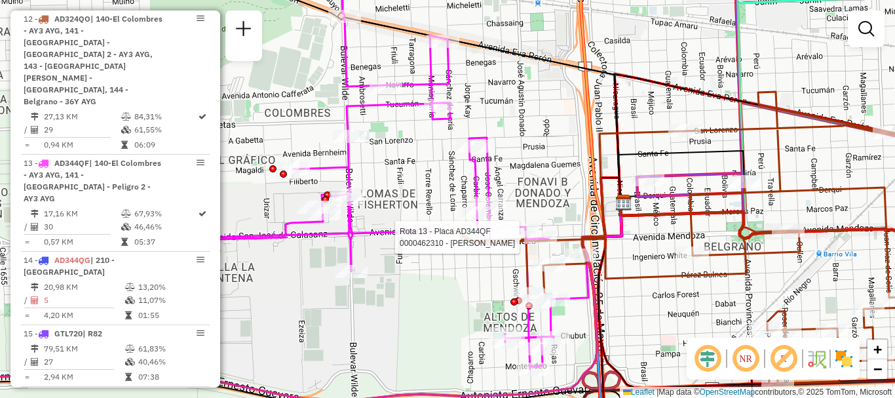
select select "**********"
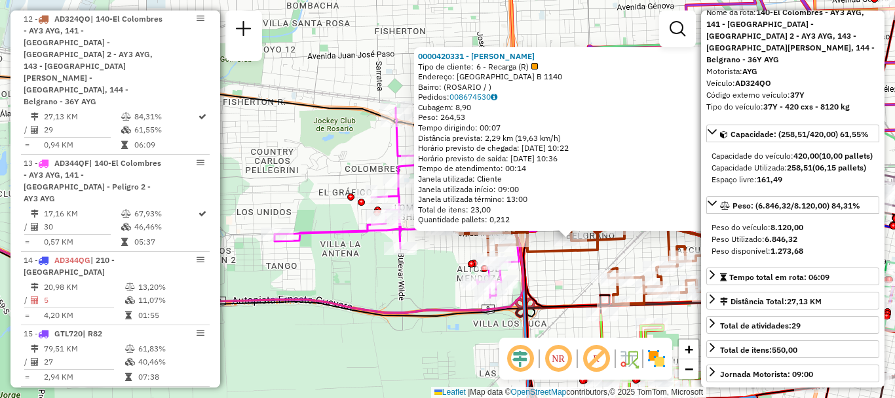
click at [572, 268] on div "0000420331 - CHEN MEIFANG Tipo de cliente: 6 - Recarga (R) Endereço: COLOMBIA B…" at bounding box center [447, 199] width 895 height 398
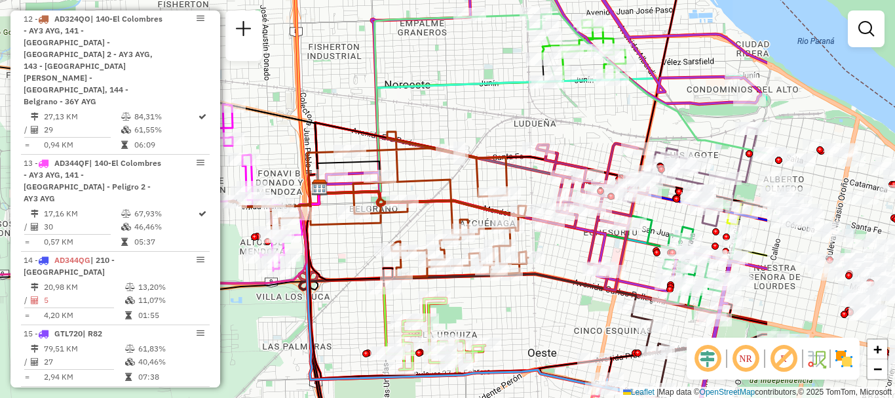
drag, startPoint x: 493, startPoint y: 225, endPoint x: 440, endPoint y: 215, distance: 53.8
click at [440, 215] on div "Janela de atendimento Grade de atendimento Capacidade Transportadoras Veículos …" at bounding box center [447, 199] width 895 height 398
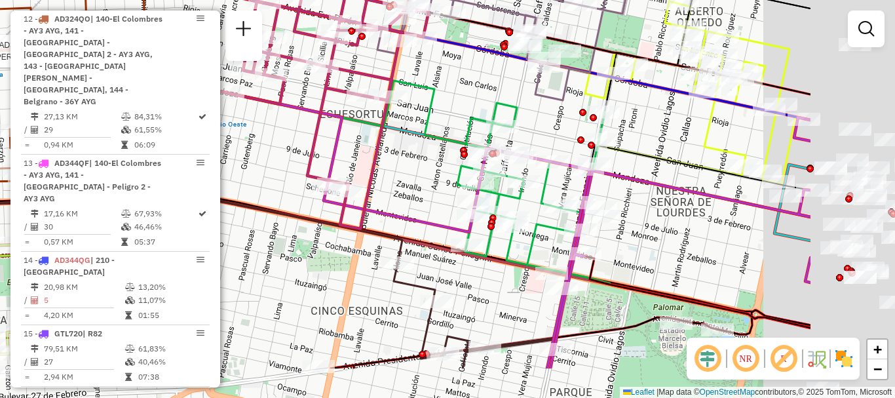
drag, startPoint x: 538, startPoint y: 211, endPoint x: 403, endPoint y: 157, distance: 145.8
click at [403, 157] on div "Rota 12 - Placa AD324QO 0000471408 - HOU JING Rota 10 - Placa AC995HV 000046247…" at bounding box center [447, 199] width 895 height 398
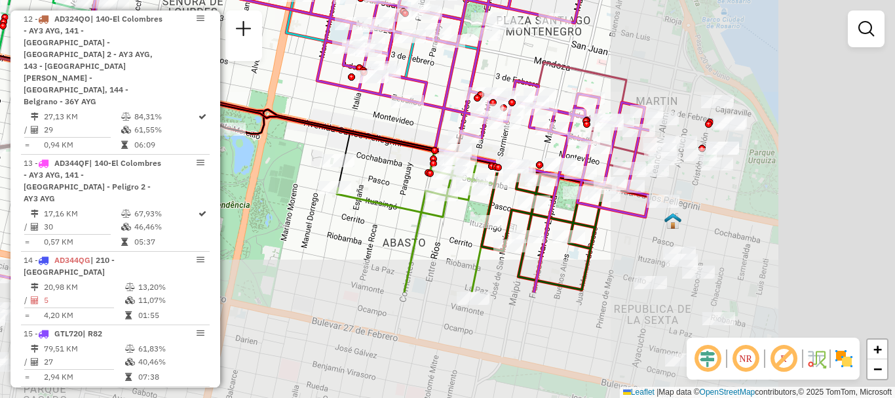
drag, startPoint x: 655, startPoint y: 266, endPoint x: 320, endPoint y: 121, distance: 364.6
click at [320, 121] on icon at bounding box center [372, 126] width 553 height 141
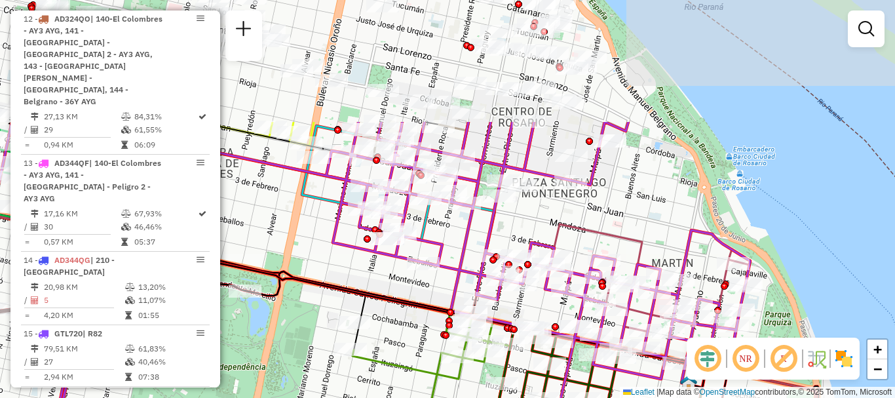
click at [694, 397] on html "Aguarde... Pop-up bloqueado! Seu navegador bloqueou automáticamente a abertura …" at bounding box center [447, 199] width 895 height 398
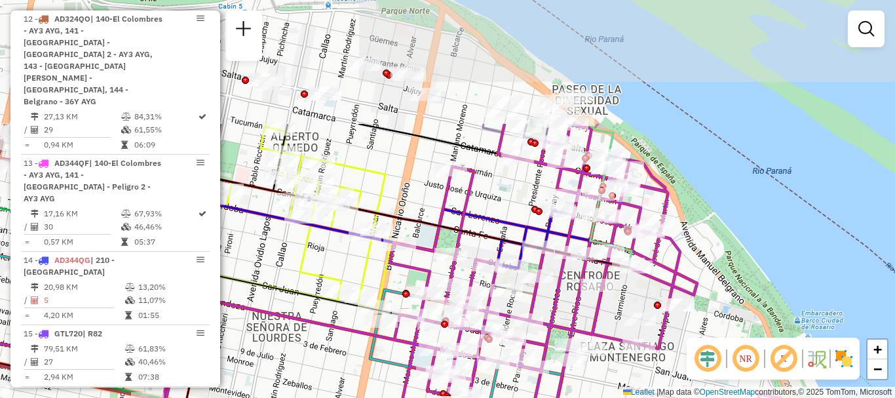
drag, startPoint x: 730, startPoint y: 348, endPoint x: 760, endPoint y: 415, distance: 73.3
click at [760, 397] on html "Aguarde... Pop-up bloqueado! Seu navegador bloqueou automáticamente a abertura …" at bounding box center [447, 199] width 895 height 398
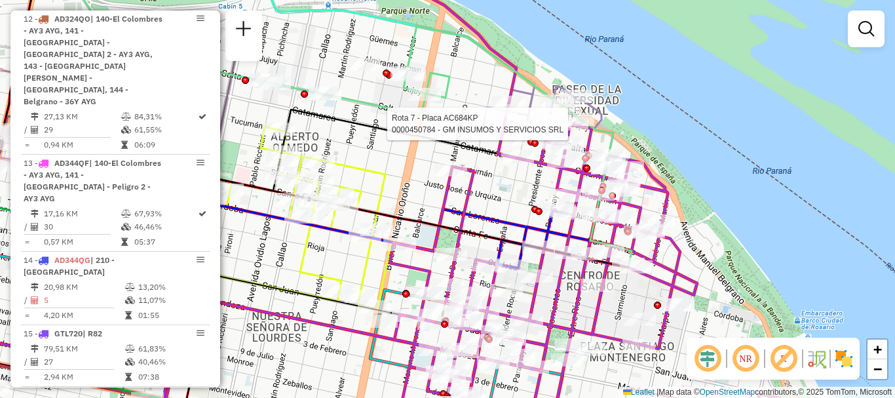
select select "**********"
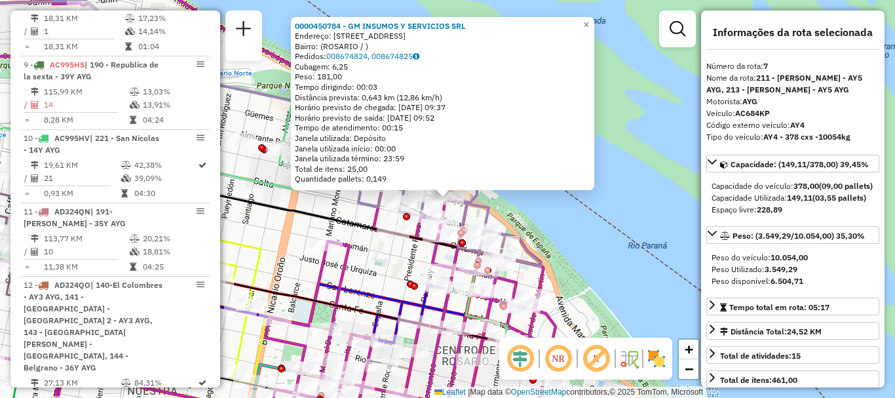
scroll to position [906, 0]
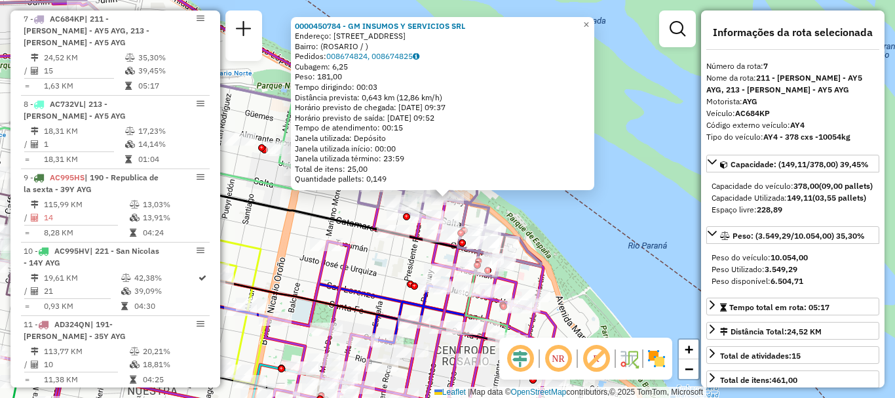
click at [627, 225] on div "0000450784 - GM INSUMOS Y SERVICIOS SRL Endereço: PARAGUAY 109 Bairro: (ROSARIO…" at bounding box center [447, 199] width 895 height 398
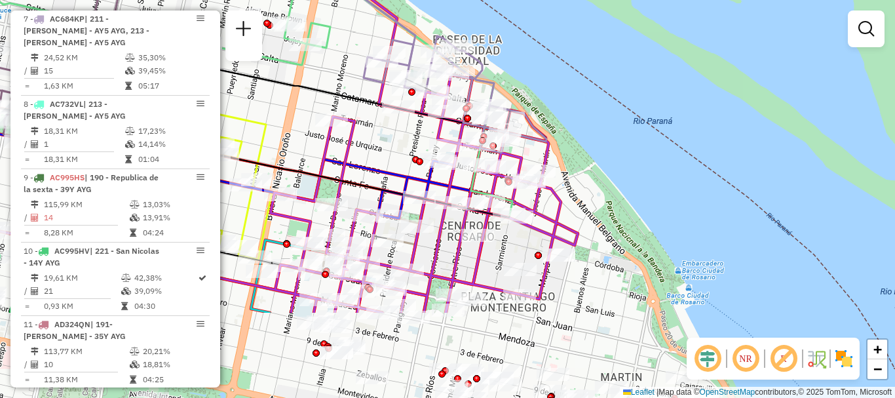
drag, startPoint x: 570, startPoint y: 289, endPoint x: 575, endPoint y: 164, distance: 124.5
click at [575, 164] on div "Janela de atendimento Grade de atendimento Capacidade Transportadoras Veículos …" at bounding box center [447, 199] width 895 height 398
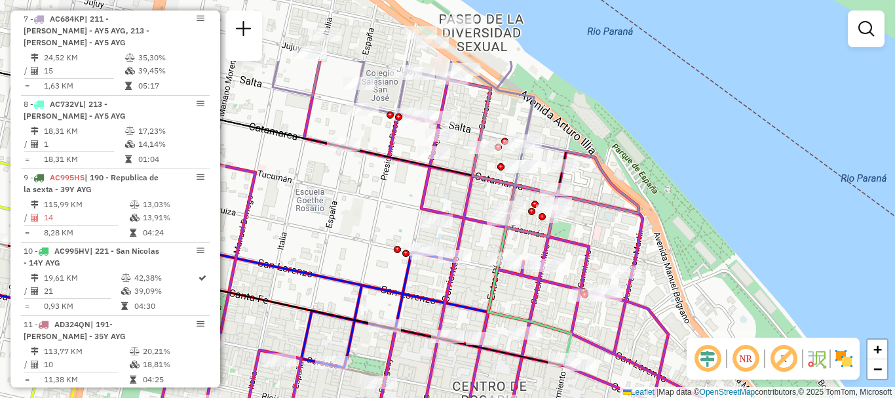
drag, startPoint x: 467, startPoint y: 171, endPoint x: 492, endPoint y: 251, distance: 83.9
click at [492, 251] on div "Rota 20 - Placa AC995HY 0000120236 - CORREA OMAR Janela de atendimento Grade de…" at bounding box center [447, 199] width 895 height 398
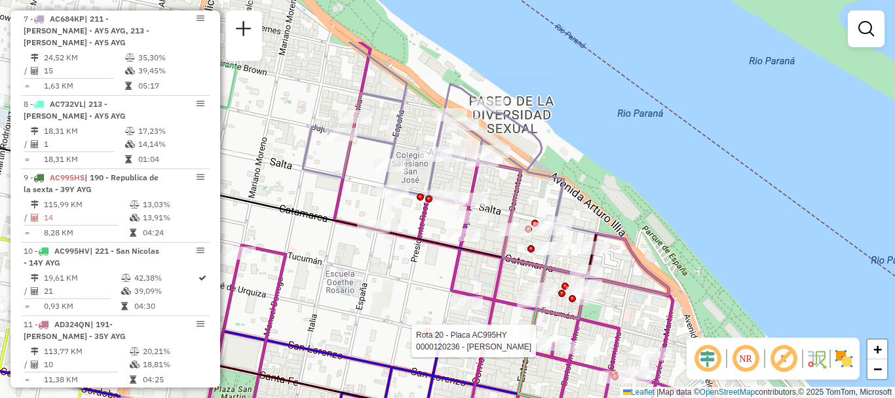
drag, startPoint x: 474, startPoint y: 220, endPoint x: 504, endPoint y: 302, distance: 87.2
click at [504, 302] on icon at bounding box center [424, 280] width 614 height 477
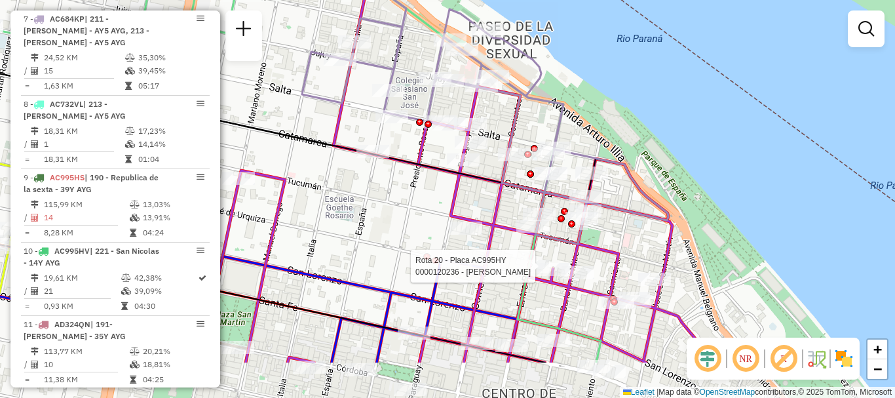
drag, startPoint x: 408, startPoint y: 230, endPoint x: 403, endPoint y: 124, distance: 105.6
click at [404, 134] on icon at bounding box center [289, 138] width 758 height 164
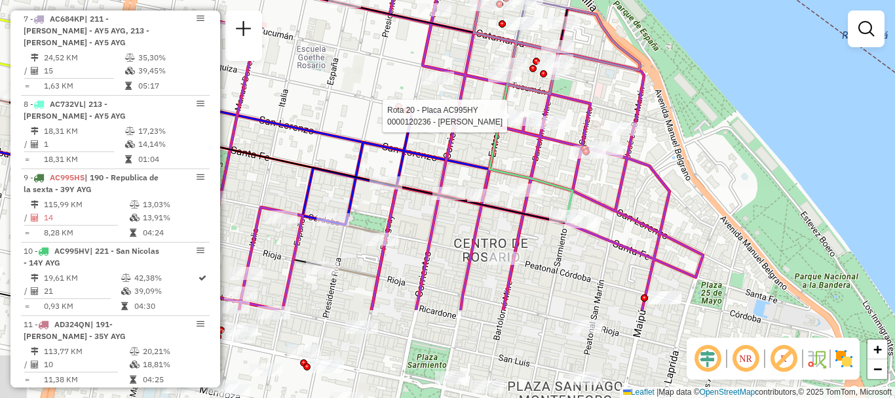
drag, startPoint x: 427, startPoint y: 231, endPoint x: 401, endPoint y: 101, distance: 132.3
click at [401, 102] on div "Rota 20 - Placa AC995HY 0000120236 - CORREA OMAR Janela de atendimento Grade de…" at bounding box center [447, 199] width 895 height 398
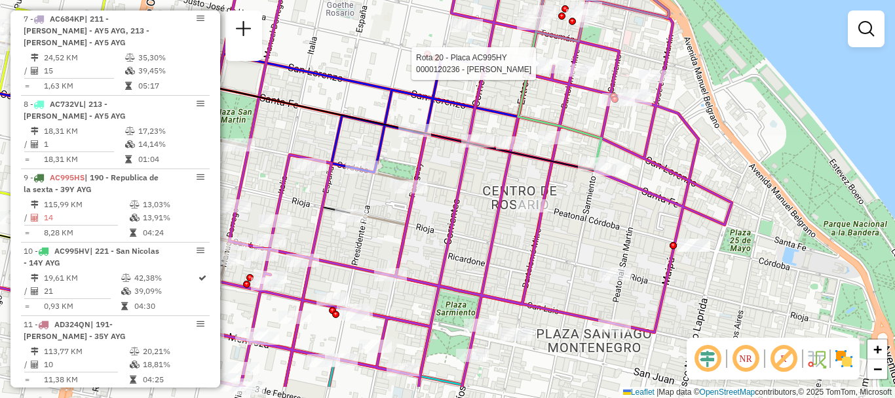
drag, startPoint x: 399, startPoint y: 232, endPoint x: 429, endPoint y: 187, distance: 54.9
click at [430, 183] on div "Rota 20 - Placa AC995HY 0000120236 - CORREA OMAR Janela de atendimento Grade de…" at bounding box center [447, 199] width 895 height 398
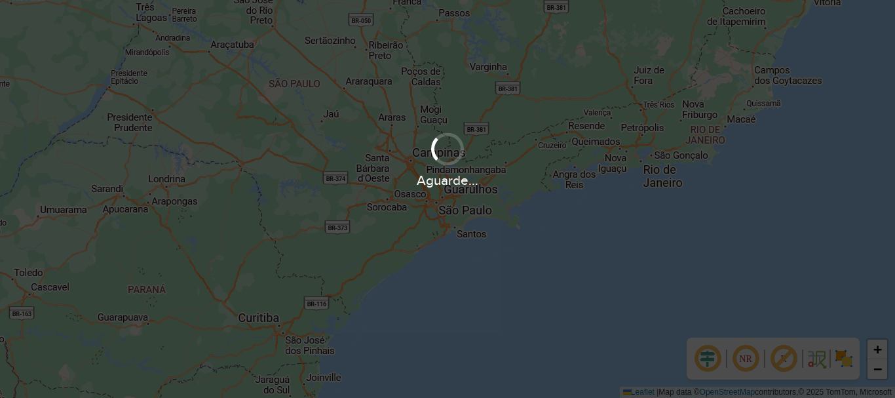
scroll to position [396, 0]
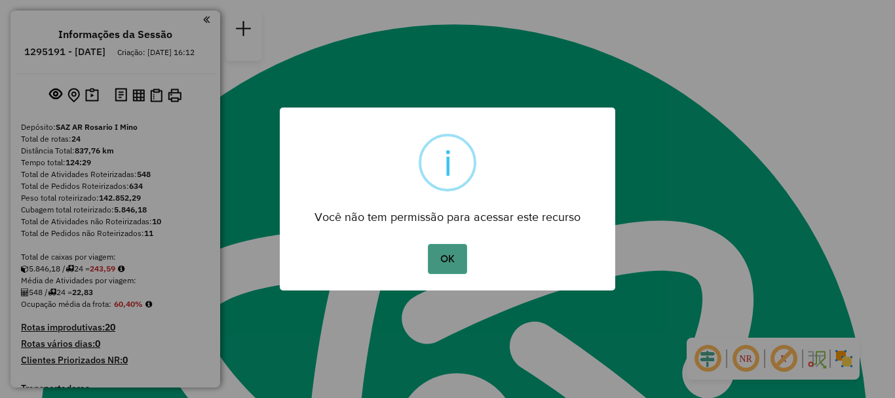
click at [443, 260] on button "OK" at bounding box center [447, 259] width 39 height 30
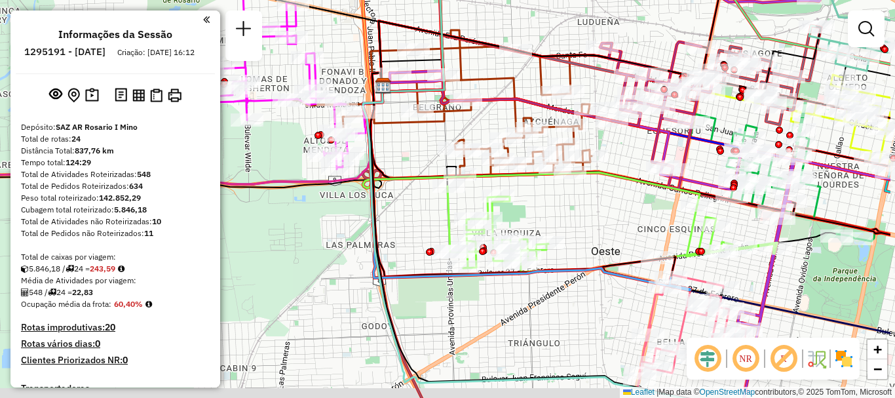
drag, startPoint x: 513, startPoint y: 182, endPoint x: 420, endPoint y: 150, distance: 99.0
click at [420, 150] on div "Janela de atendimento Grade de atendimento Capacidade Transportadoras Veículos …" at bounding box center [447, 199] width 895 height 398
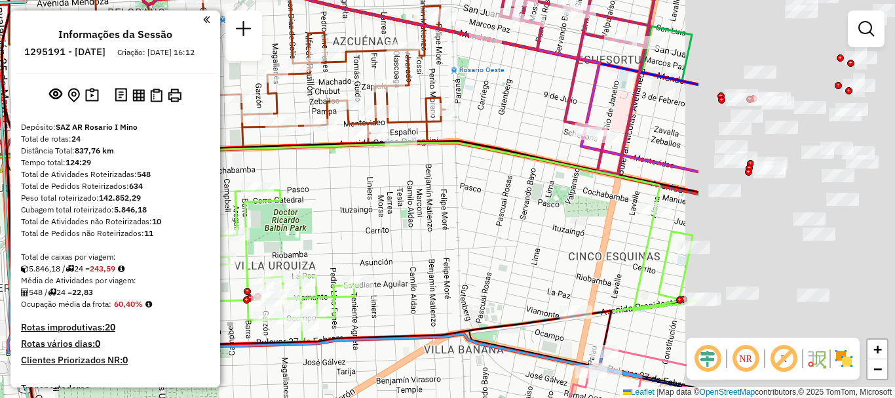
drag, startPoint x: 343, startPoint y: 169, endPoint x: 202, endPoint y: 166, distance: 140.2
click at [202, 166] on hb-router-mapa "Informações da Sessão 1295191 - [DATE] Criação: [DATE] 16:12 Depósito: SAZ AR R…" at bounding box center [447, 199] width 895 height 398
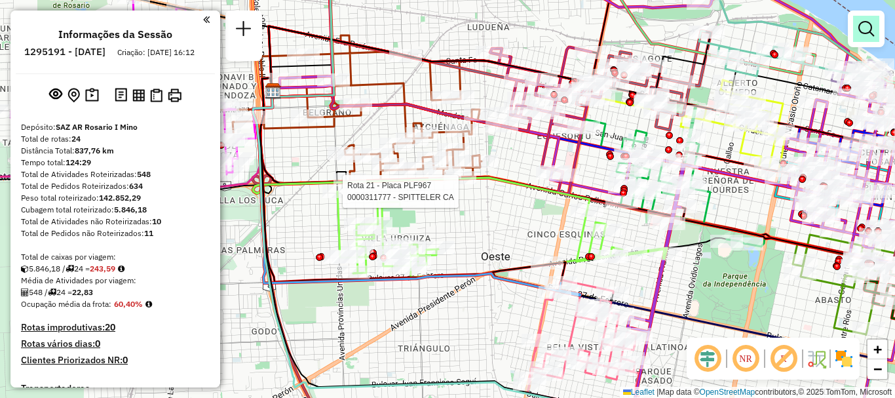
click at [871, 28] on em at bounding box center [866, 29] width 16 height 16
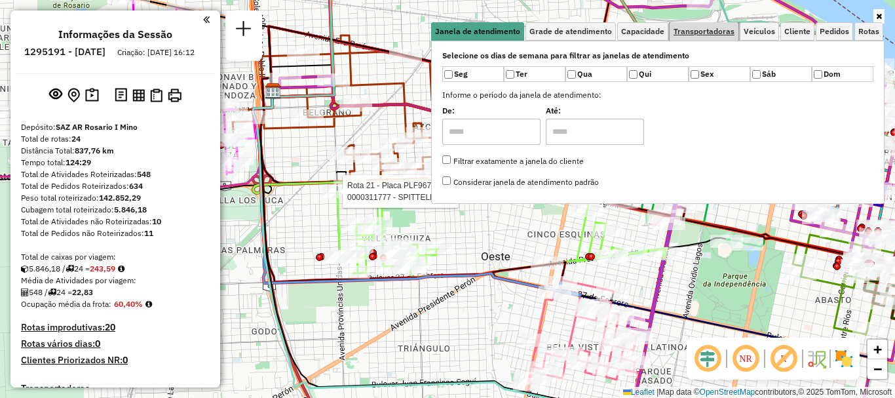
click at [709, 37] on link "Transportadoras" at bounding box center [703, 31] width 69 height 18
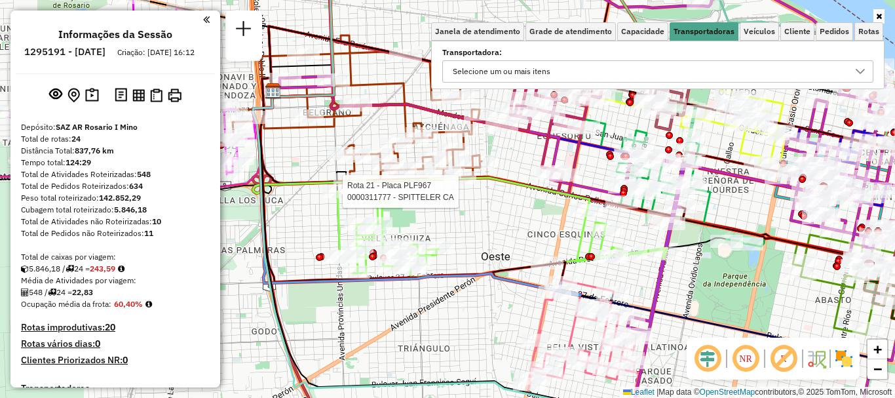
click at [860, 69] on icon at bounding box center [860, 71] width 10 height 10
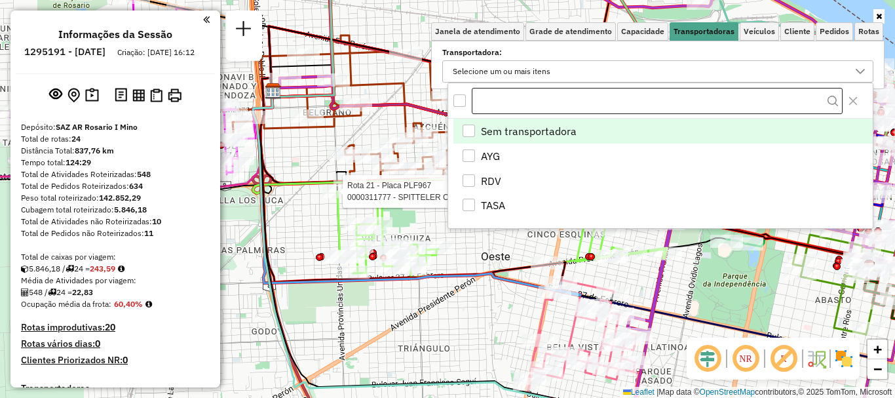
scroll to position [8, 45]
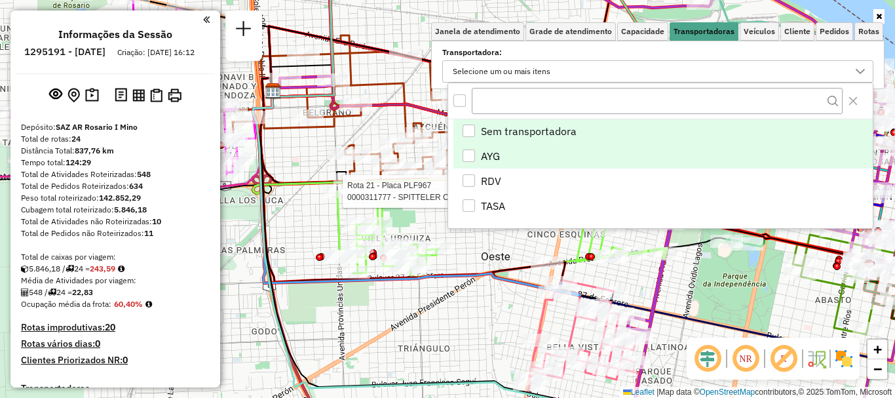
click at [467, 154] on div "AYG" at bounding box center [468, 155] width 12 height 12
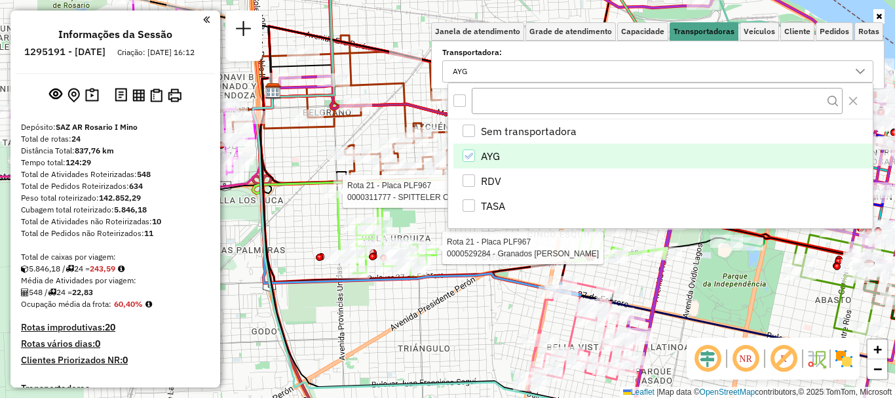
click at [454, 263] on div "Rota 21 - Placa PLF967 0000311777 - SPITTELER CA Rota 21 - Placa PLF967 0000529…" at bounding box center [447, 199] width 895 height 398
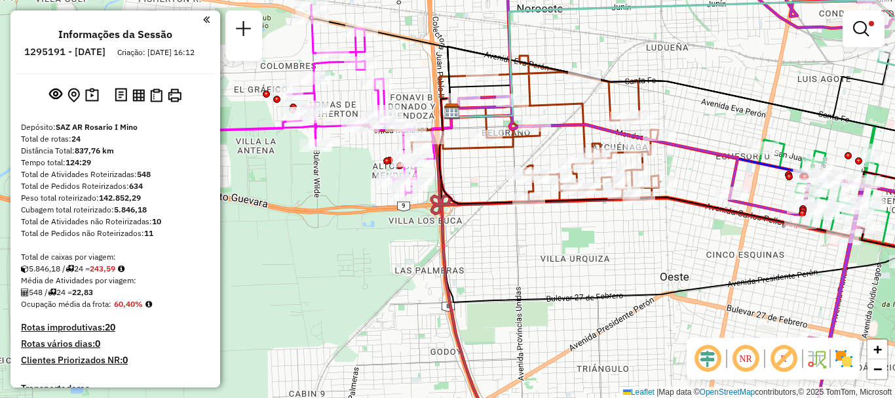
drag, startPoint x: 467, startPoint y: 248, endPoint x: 646, endPoint y: 269, distance: 179.9
click at [646, 269] on div "Limpar filtros Janela de atendimento Grade de atendimento Capacidade Transporta…" at bounding box center [447, 199] width 895 height 398
select select "**********"
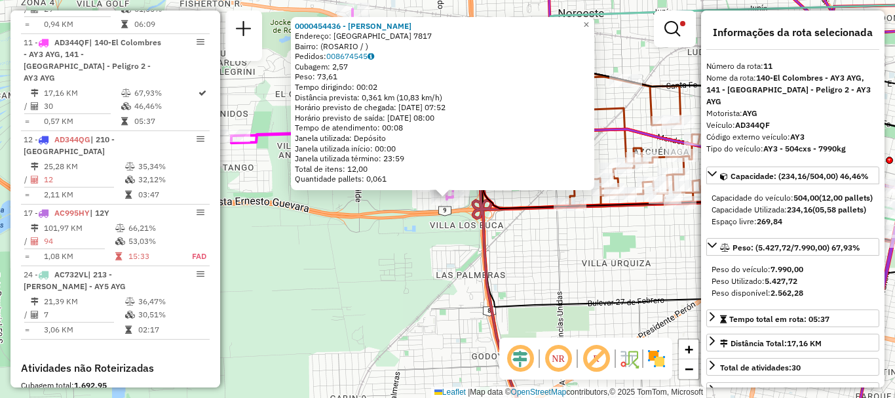
scroll to position [131, 0]
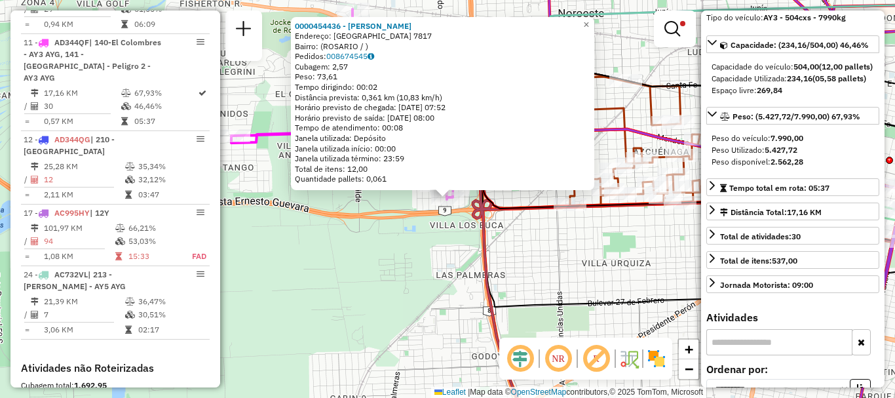
click at [638, 279] on div "0000454436 - [PERSON_NAME] [PERSON_NAME]: [GEOGRAPHIC_DATA] 7817 Bairro: ([GEOG…" at bounding box center [447, 199] width 895 height 398
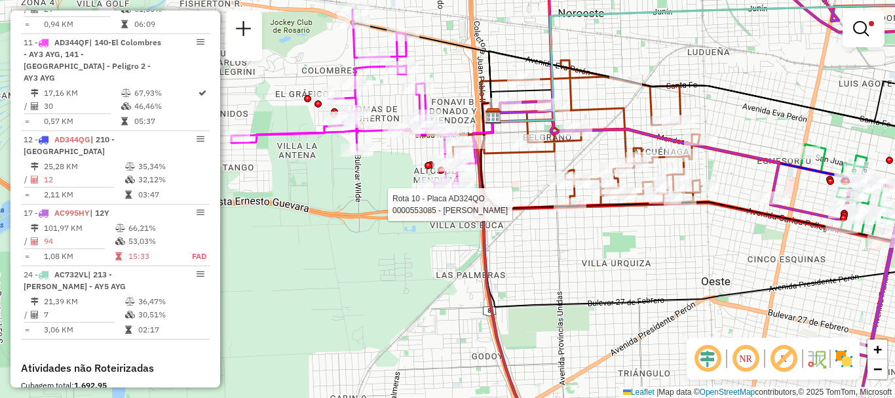
select select "**********"
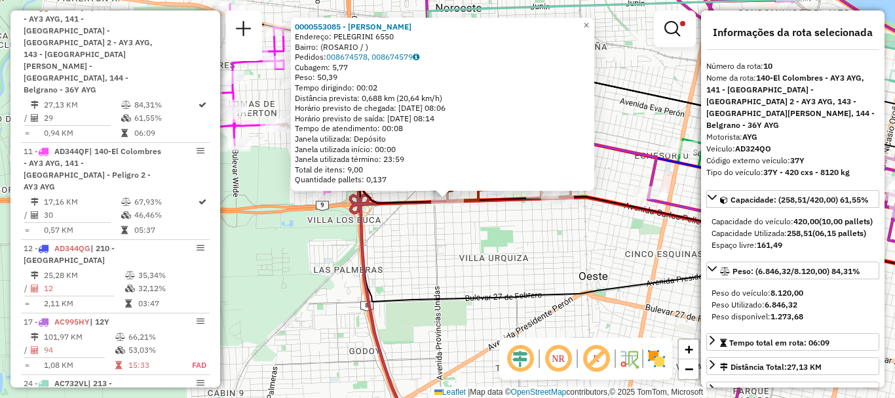
scroll to position [65, 0]
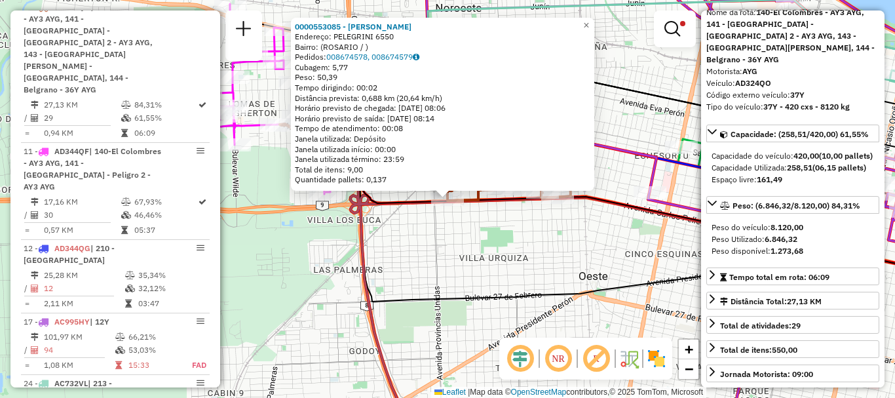
click at [629, 261] on div "0000553085 - [PERSON_NAME]: PELEGRINI 6550 Bairro: ([GEOGRAPHIC_DATA] / ) Pedid…" at bounding box center [447, 199] width 895 height 398
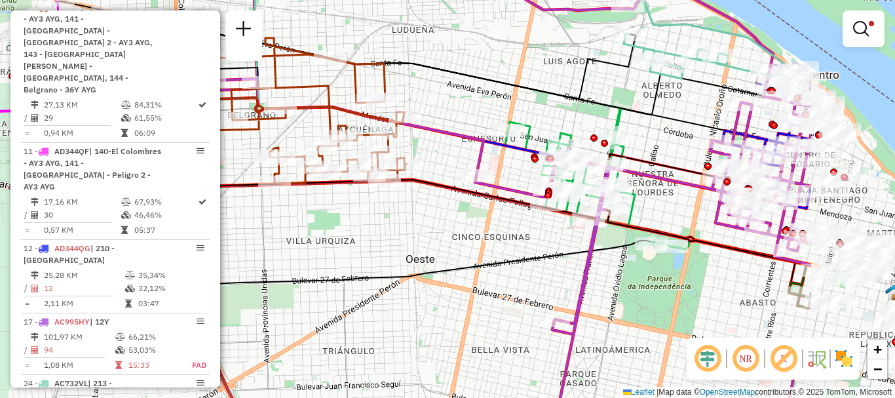
drag, startPoint x: 637, startPoint y: 253, endPoint x: 464, endPoint y: 236, distance: 173.7
click at [464, 236] on div "Limpar filtros Janela de atendimento Grade de atendimento Capacidade Transporta…" at bounding box center [447, 199] width 895 height 398
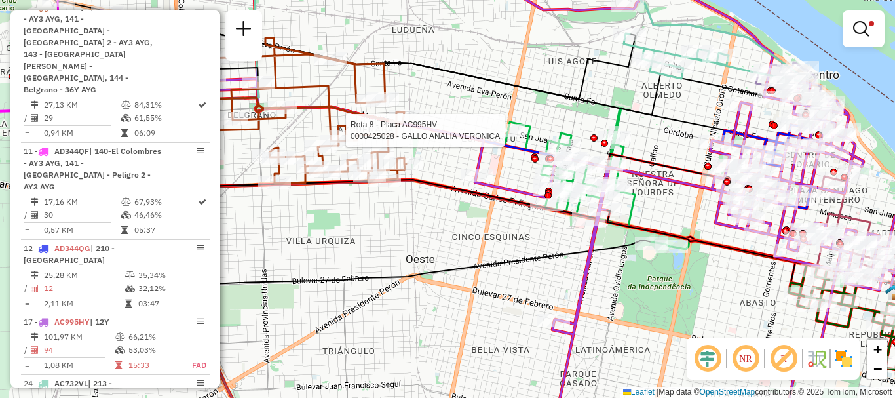
select select "**********"
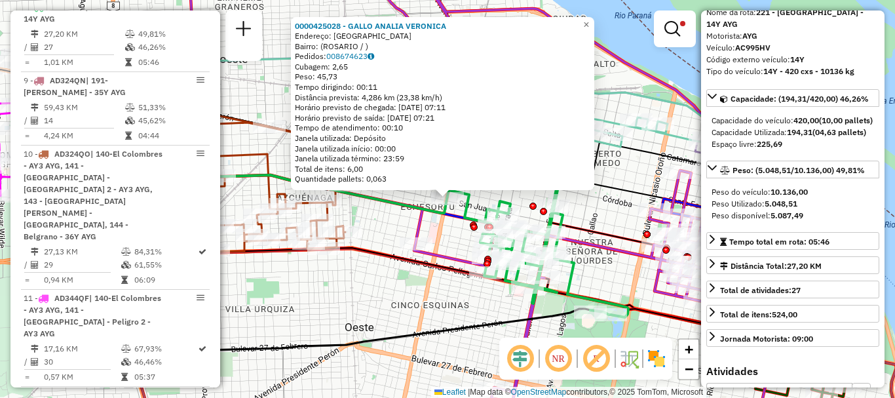
click at [595, 258] on div "0000425028 - GALLO ANALIA [PERSON_NAME]: BOULEVARD AVELLANEDA 1014 Bairro: ([GE…" at bounding box center [447, 199] width 895 height 398
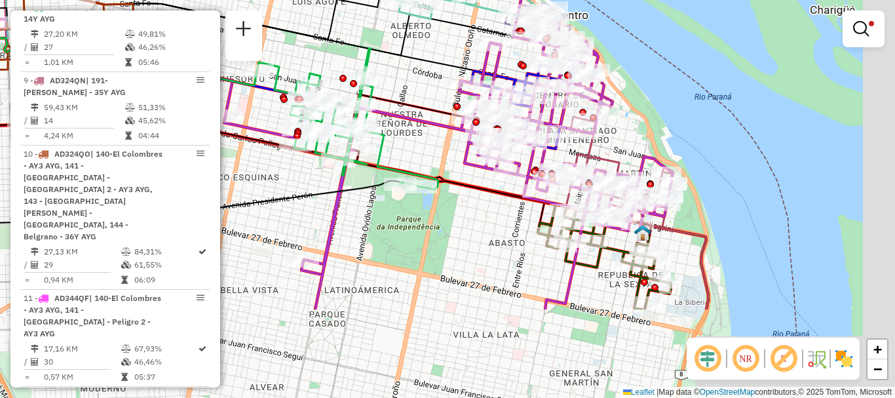
drag, startPoint x: 492, startPoint y: 188, endPoint x: 392, endPoint y: 130, distance: 116.5
click at [393, 131] on div "Limpar filtros Janela de atendimento Grade de atendimento Capacidade Transporta…" at bounding box center [447, 199] width 895 height 398
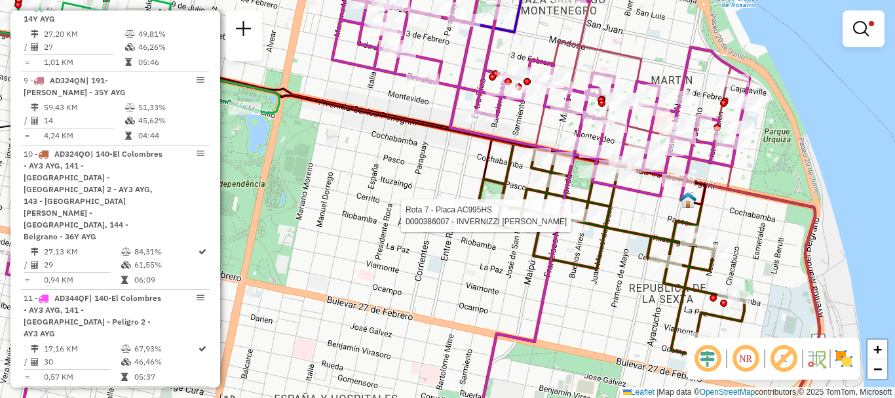
select select "**********"
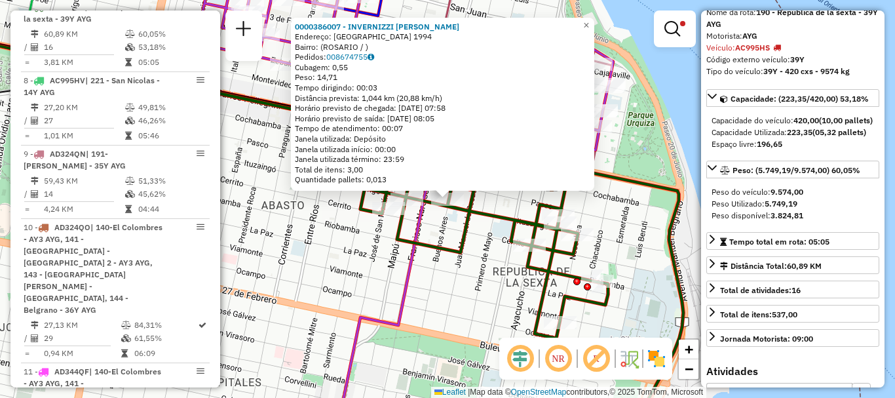
click at [608, 240] on div "0000386007 - INVERNIZZI LEANDRO HECTOR Endereço: BUENOS AIRES 1994 Bairro: (ROS…" at bounding box center [447, 199] width 895 height 398
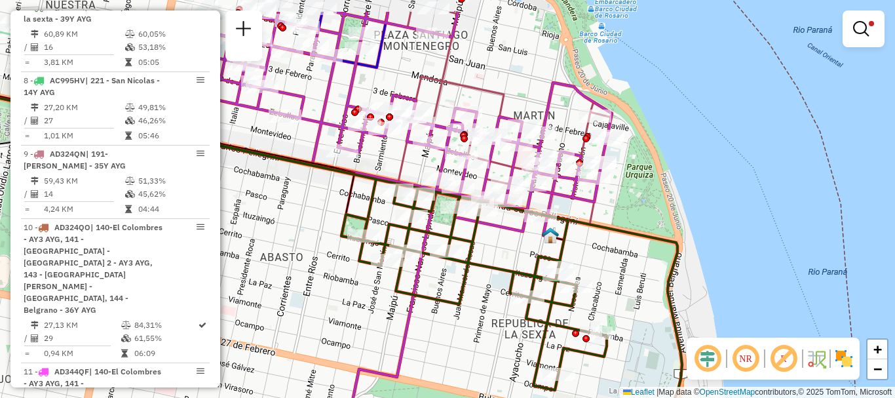
drag, startPoint x: 601, startPoint y: 207, endPoint x: 601, endPoint y: 290, distance: 83.2
click at [601, 290] on div "Limpar filtros Janela de atendimento Grade de atendimento Capacidade Transporta…" at bounding box center [447, 199] width 895 height 398
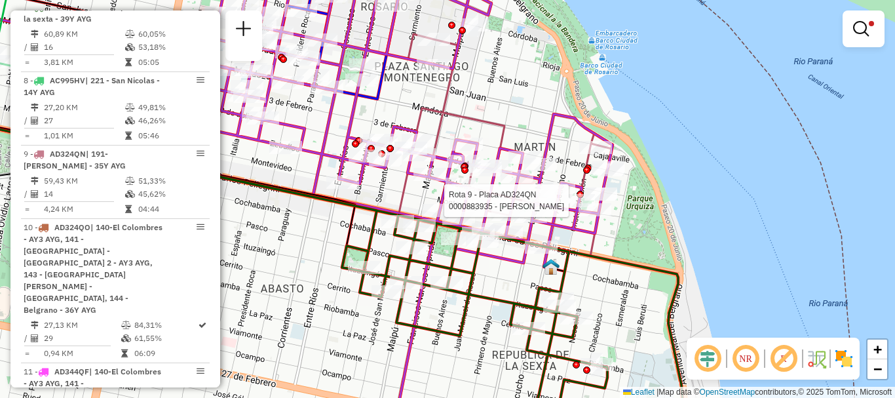
select select "**********"
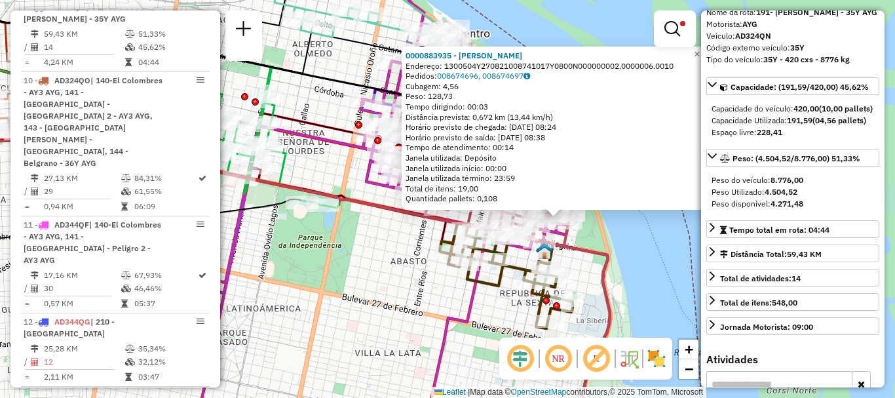
click at [656, 274] on div "0000883935 - SANCHEZ CRISTIA Endereço: 1300504Y270821008741017Y0800N000000002.0…" at bounding box center [447, 199] width 895 height 398
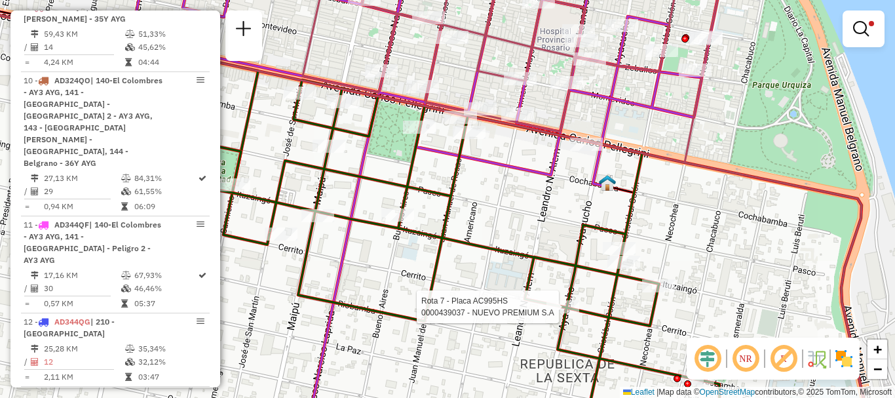
select select "**********"
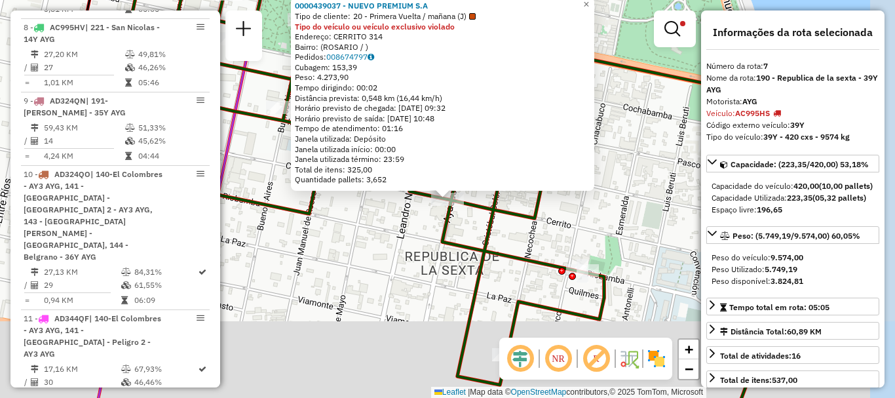
scroll to position [551, 0]
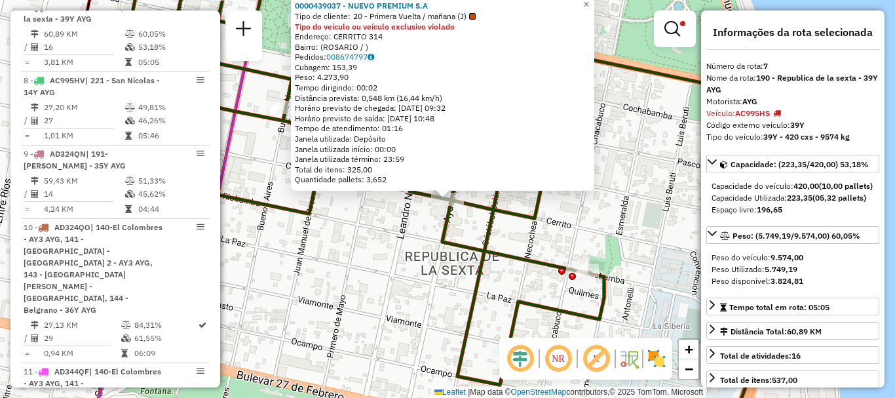
click at [541, 290] on div "0000439037 - NUEVO PREMIUM S.A Tipo de cliente: 20 - Primera Vuelta / mañana (J…" at bounding box center [447, 199] width 895 height 398
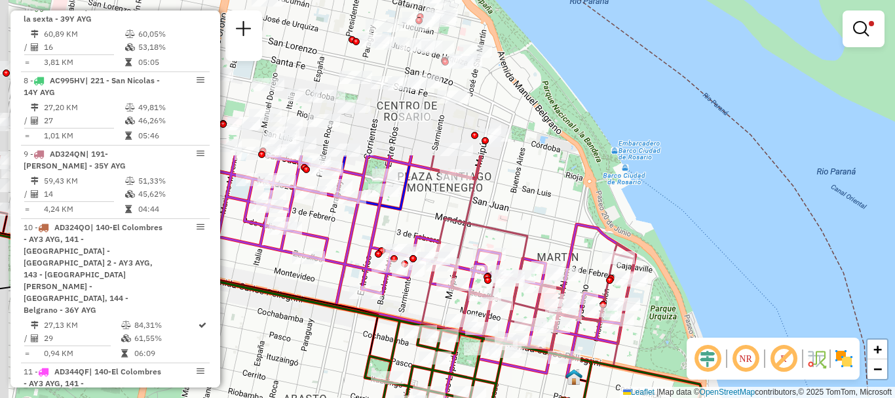
drag, startPoint x: 589, startPoint y: 228, endPoint x: 646, endPoint y: 423, distance: 203.3
click at [646, 397] on html "Aplicando filtros Pop-up bloqueado! Seu navegador bloqueou automáticamente a ab…" at bounding box center [447, 199] width 895 height 398
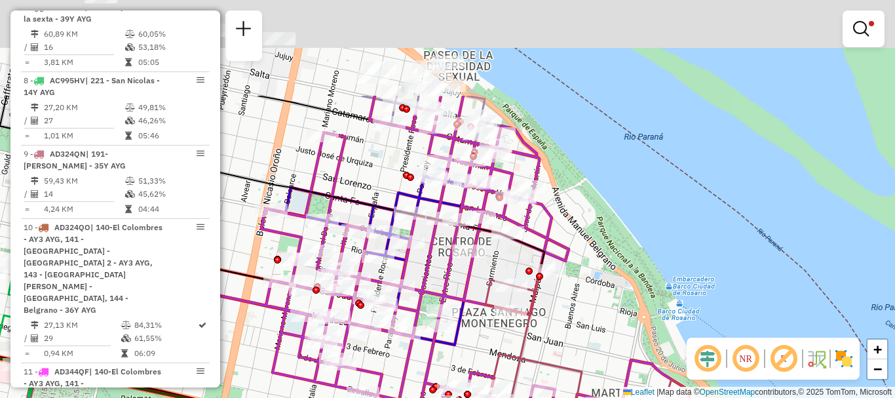
drag, startPoint x: 530, startPoint y: 259, endPoint x: 587, endPoint y: 399, distance: 151.3
click at [587, 397] on html "Aplicando filtros Pop-up bloqueado! Seu navegador bloqueou automáticamente a ab…" at bounding box center [447, 199] width 895 height 398
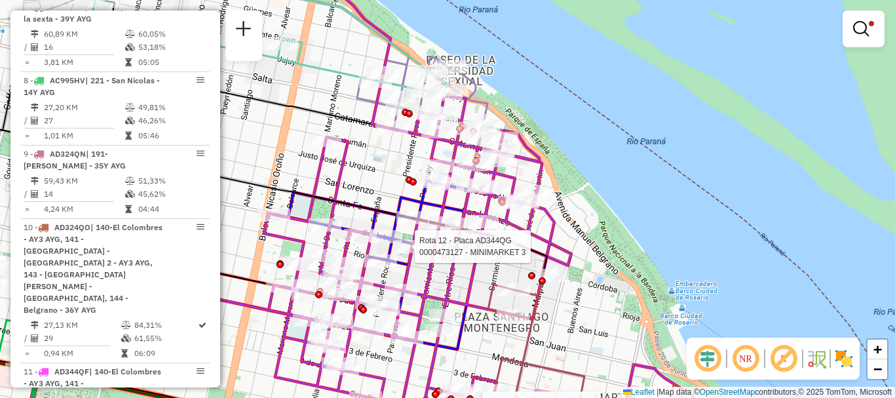
select select "**********"
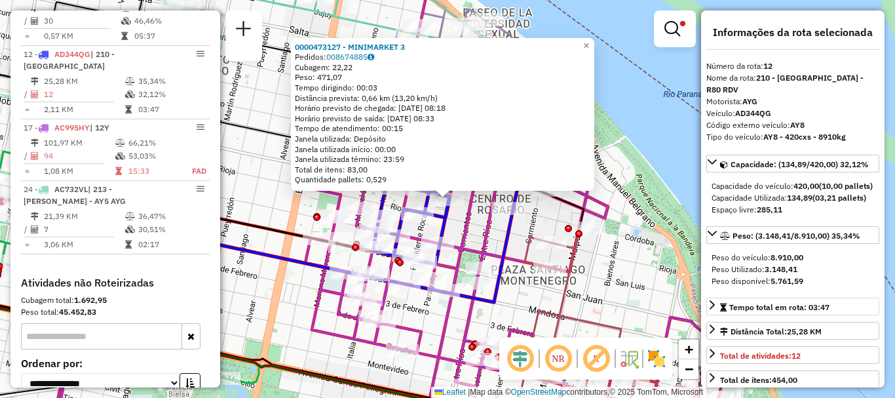
scroll to position [131, 0]
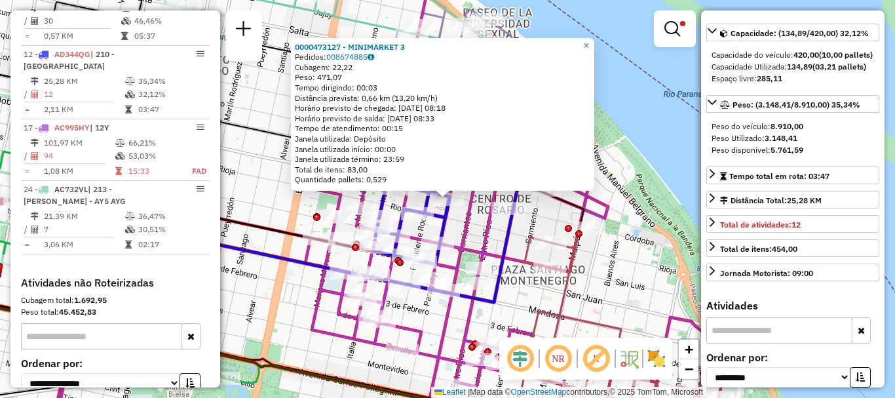
click at [635, 270] on div "0000473127 - MINIMARKET 3 Pedidos: 008674885 Cubagem: 22,22 Peso: 471,07 Tempo …" at bounding box center [447, 199] width 895 height 398
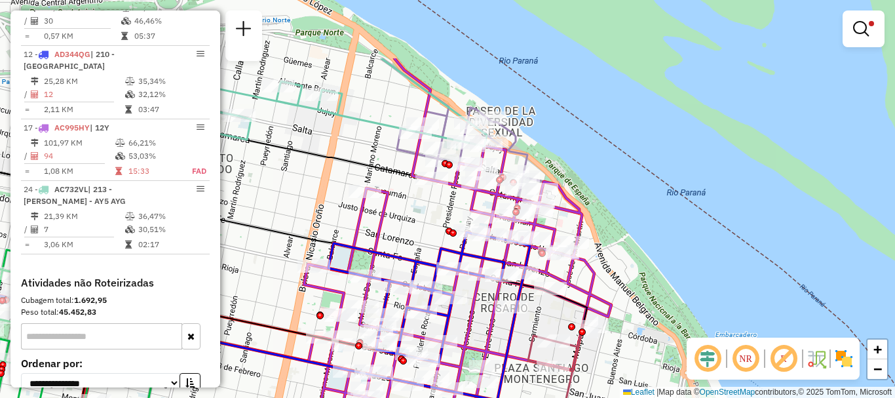
drag, startPoint x: 543, startPoint y: 225, endPoint x: 546, endPoint y: 323, distance: 98.3
click at [546, 323] on div "Rota 9 - Placa AD324QN 0000431066 - YANG TONGLE Limpar filtros Janela de atendi…" at bounding box center [447, 199] width 895 height 398
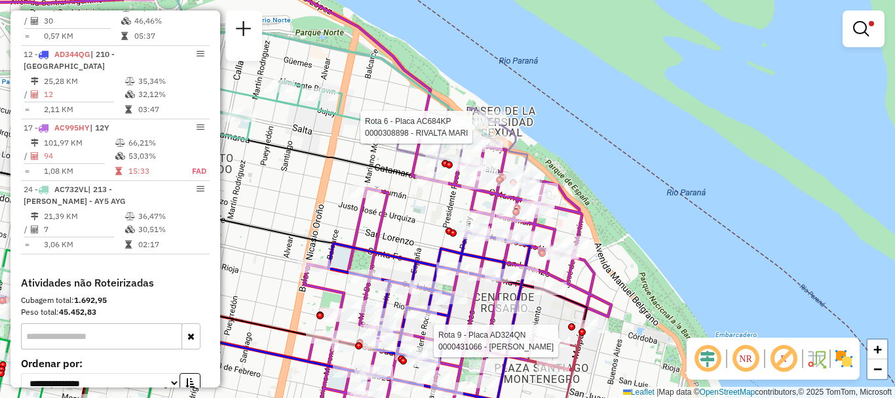
select select "**********"
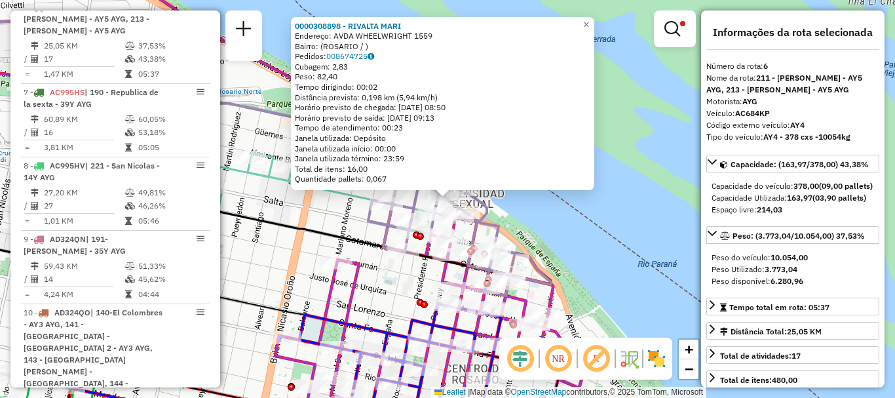
scroll to position [65, 0]
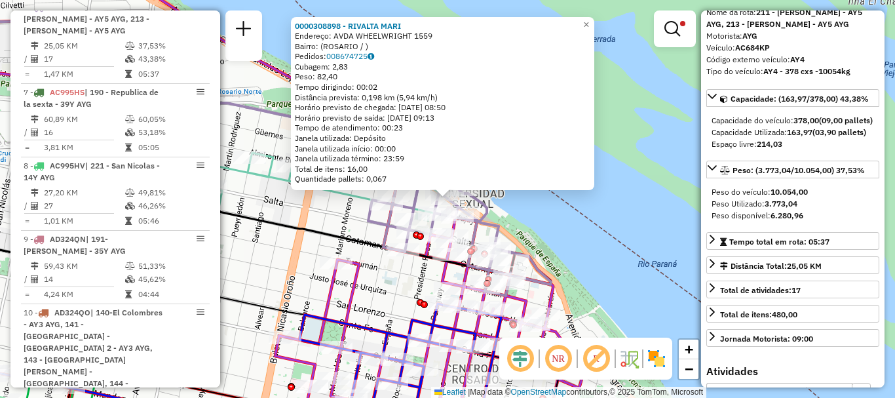
click at [644, 249] on div "0000308898 - RIVALTA MARI Endereço: AVDA WHEELWRIGHT 1559 Bairro: (ROSARIO / ) …" at bounding box center [447, 199] width 895 height 398
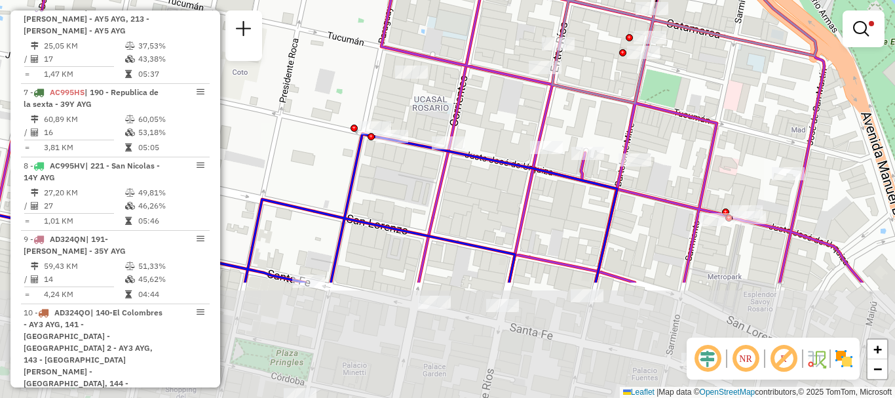
drag, startPoint x: 477, startPoint y: 332, endPoint x: 491, endPoint y: 170, distance: 162.9
click at [489, 172] on div "Limpar filtros Janela de atendimento Grade de atendimento Capacidade Transporta…" at bounding box center [447, 199] width 895 height 398
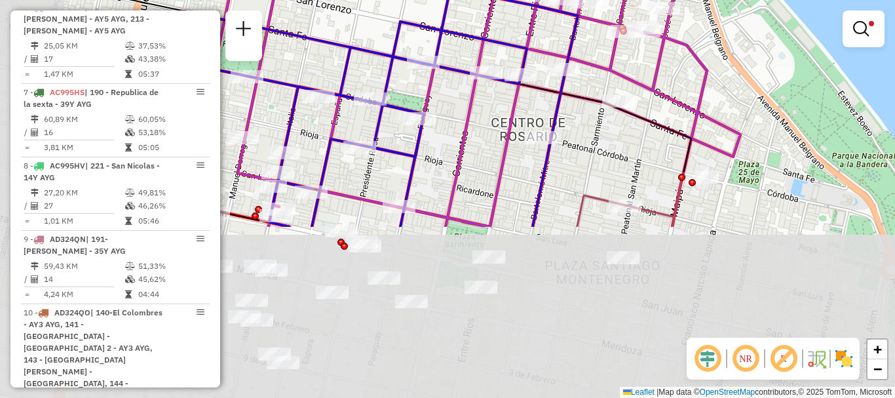
drag, startPoint x: 367, startPoint y: 242, endPoint x: 434, endPoint y: 74, distance: 181.3
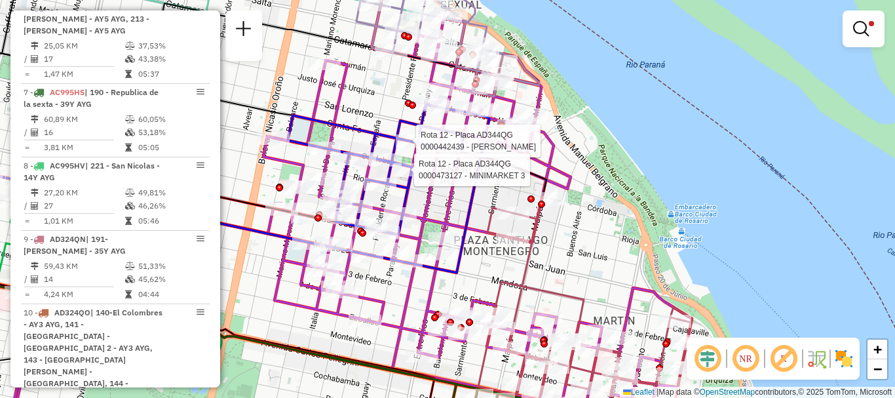
select select "**********"
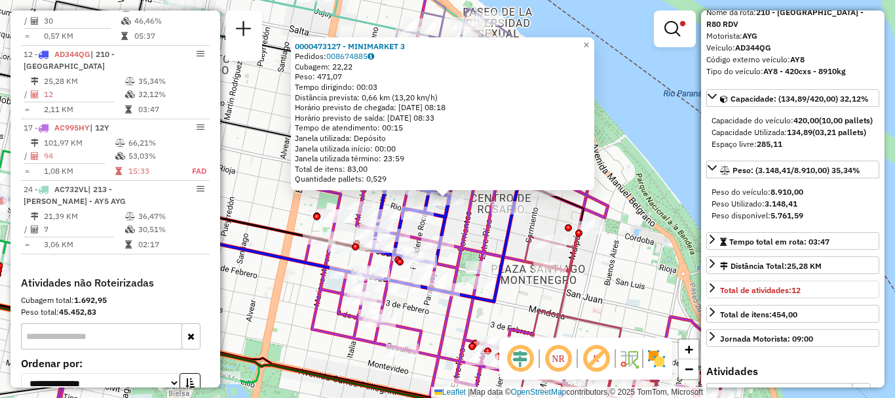
scroll to position [131, 0]
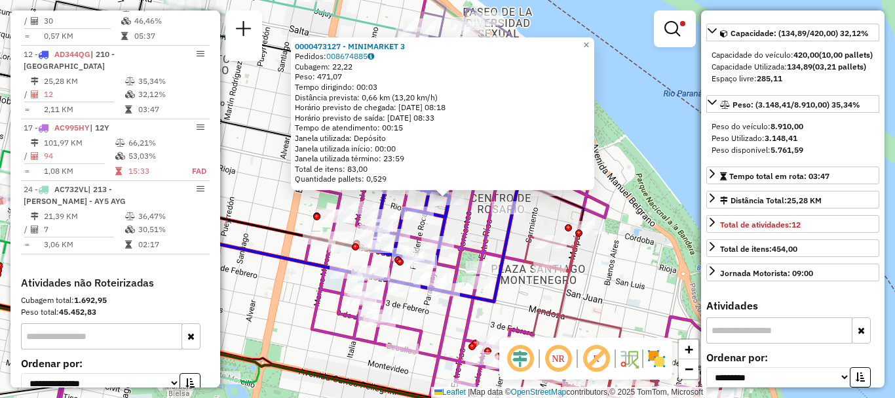
click at [679, 176] on div "0000473127 - MINIMARKET 3 Pedidos: 008674885 Cubagem: 22,22 Peso: 471,07 Tempo …" at bounding box center [447, 199] width 895 height 398
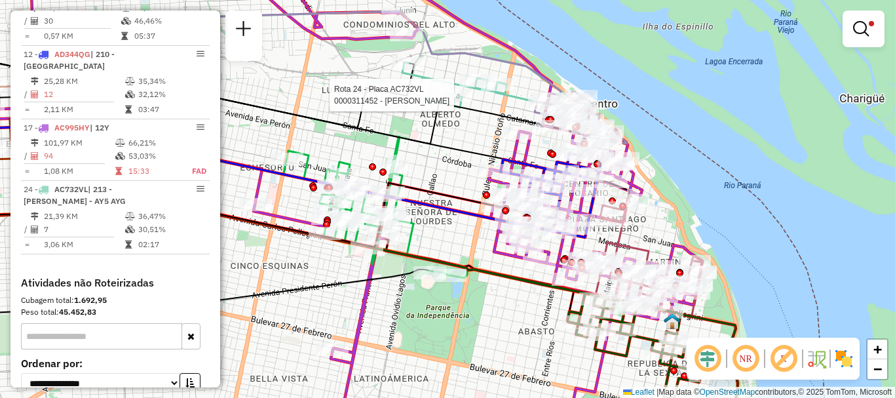
select select "**********"
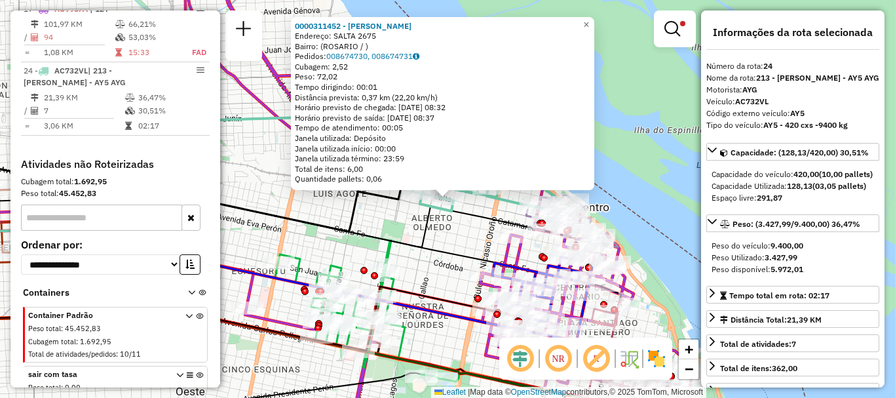
scroll to position [65, 0]
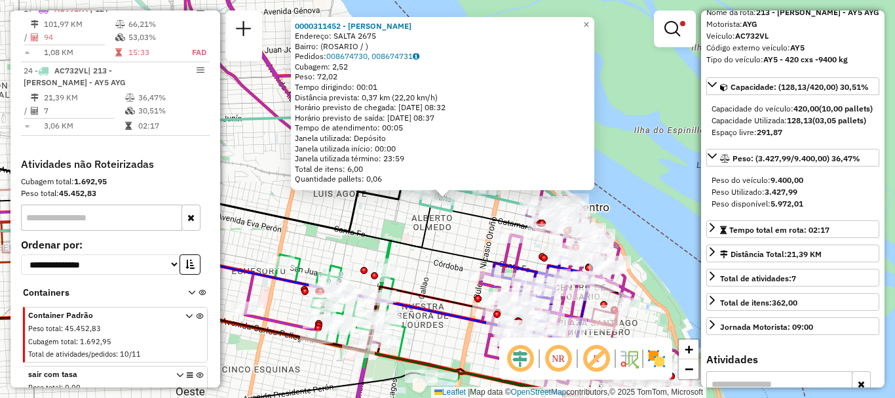
click at [663, 183] on div "0000311452 - WENG XUEJUAN Endereço: SALTA 2675 Bairro: (ROSARIO / ) Pedidos: 00…" at bounding box center [447, 199] width 895 height 398
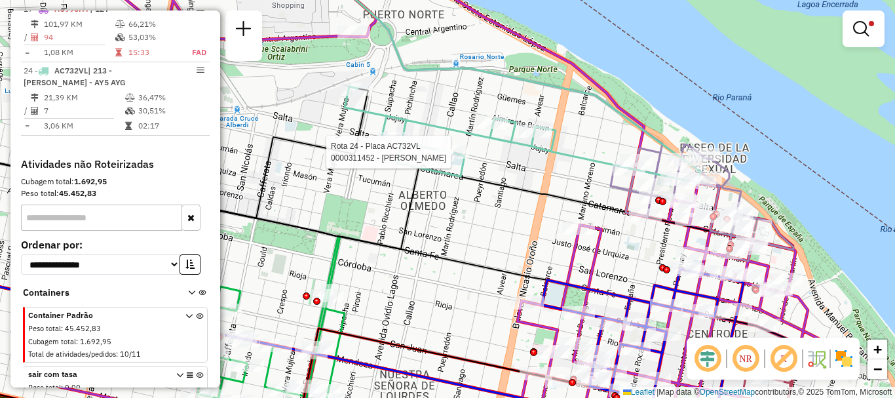
select select "**********"
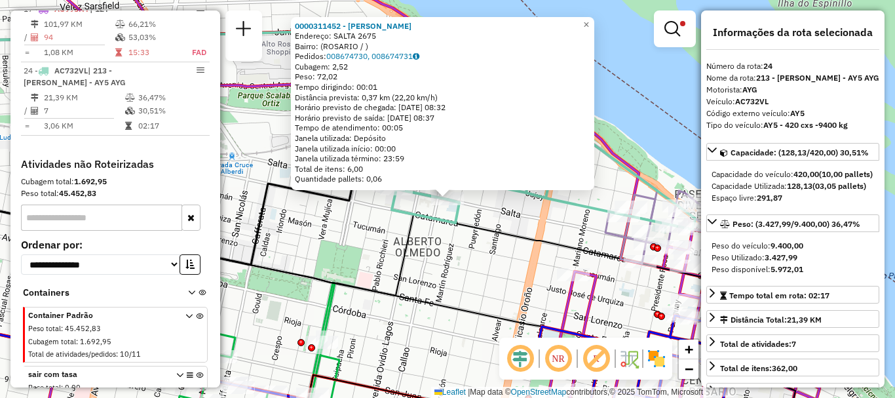
click at [676, 158] on div "0000311452 - WENG XUEJUAN Endereço: SALTA 2675 Bairro: (ROSARIO / ) Pedidos: 00…" at bounding box center [447, 199] width 895 height 398
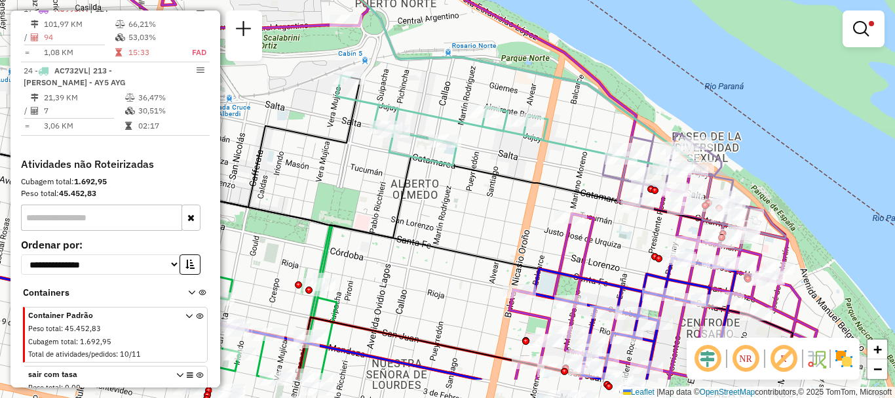
drag, startPoint x: 572, startPoint y: 187, endPoint x: 564, endPoint y: 125, distance: 62.8
click at [566, 134] on icon at bounding box center [346, 186] width 877 height 104
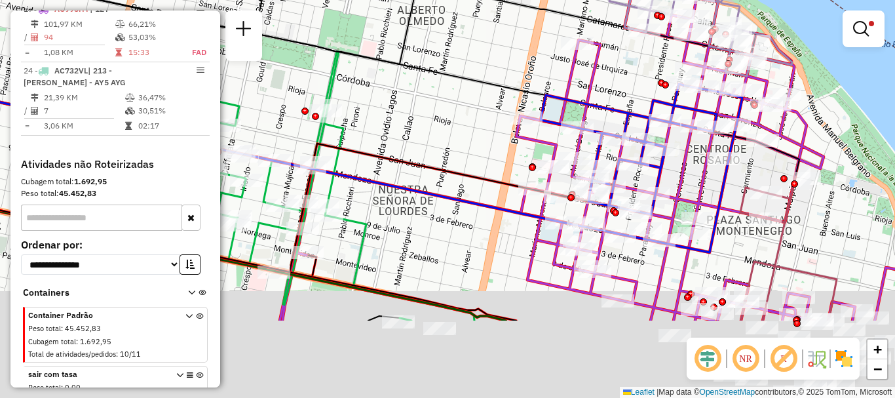
drag, startPoint x: 599, startPoint y: 253, endPoint x: 614, endPoint y: 157, distance: 96.8
click at [614, 157] on icon at bounding box center [641, 149] width 202 height 130
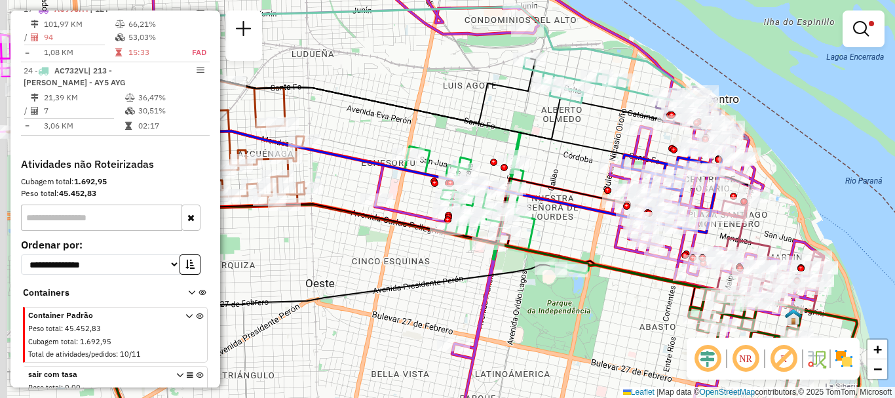
drag, startPoint x: 525, startPoint y: 214, endPoint x: 568, endPoint y: 178, distance: 55.8
click at [568, 178] on icon at bounding box center [371, 174] width 573 height 138
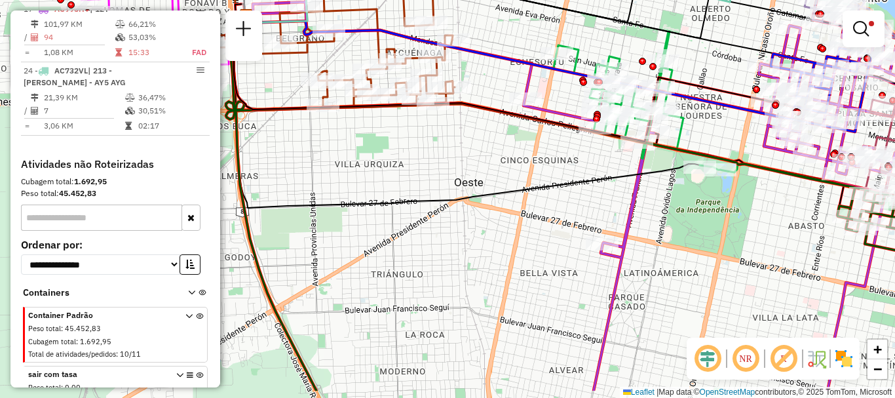
drag, startPoint x: 470, startPoint y: 237, endPoint x: 615, endPoint y: 191, distance: 152.0
click at [615, 191] on div "Limpar filtros Janela de atendimento Grade de atendimento Capacidade Transporta…" at bounding box center [447, 199] width 895 height 398
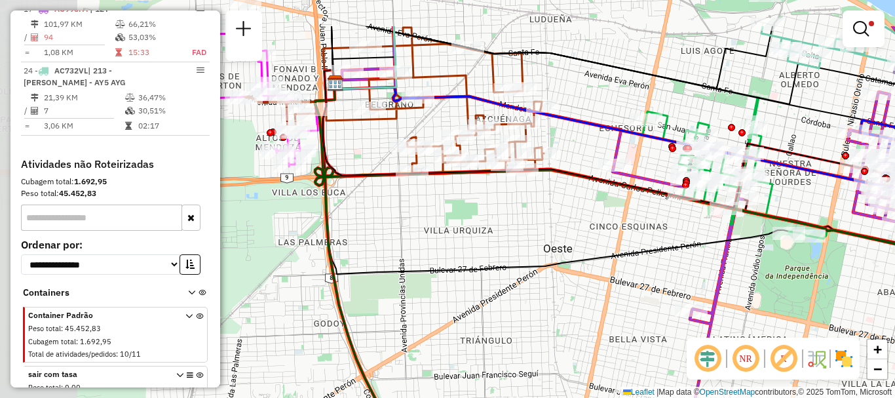
drag, startPoint x: 511, startPoint y: 203, endPoint x: 601, endPoint y: 269, distance: 110.9
click at [601, 269] on div "Limpar filtros Janela de atendimento Grade de atendimento Capacidade Transporta…" at bounding box center [447, 199] width 895 height 398
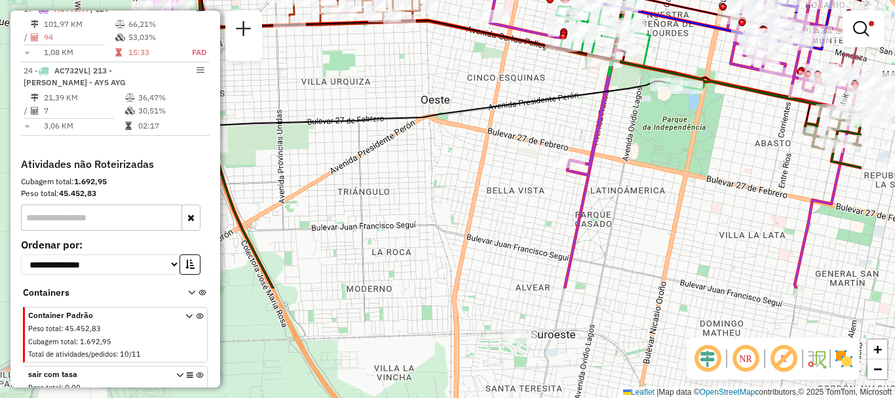
drag, startPoint x: 565, startPoint y: 233, endPoint x: 443, endPoint y: 85, distance: 192.1
click at [443, 85] on div "Limpar filtros Janela de atendimento Grade de atendimento Capacidade Transporta…" at bounding box center [447, 199] width 895 height 398
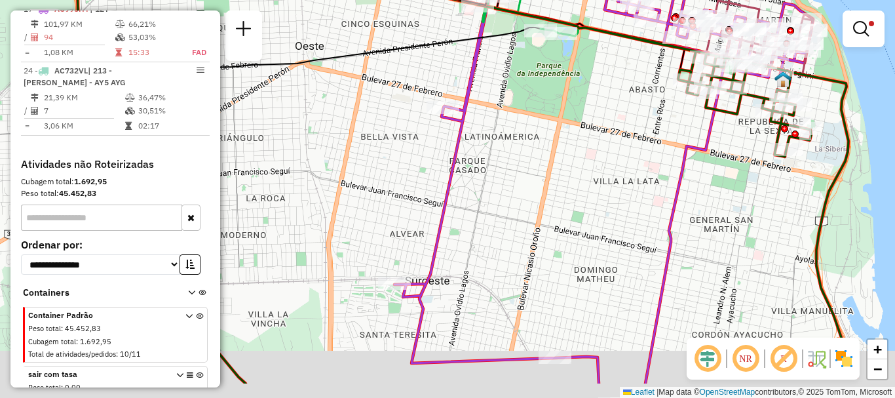
drag, startPoint x: 598, startPoint y: 212, endPoint x: 374, endPoint y: 141, distance: 234.9
click at [386, 147] on div "Limpar filtros Janela de atendimento Grade de atendimento Capacidade Transporta…" at bounding box center [447, 199] width 895 height 398
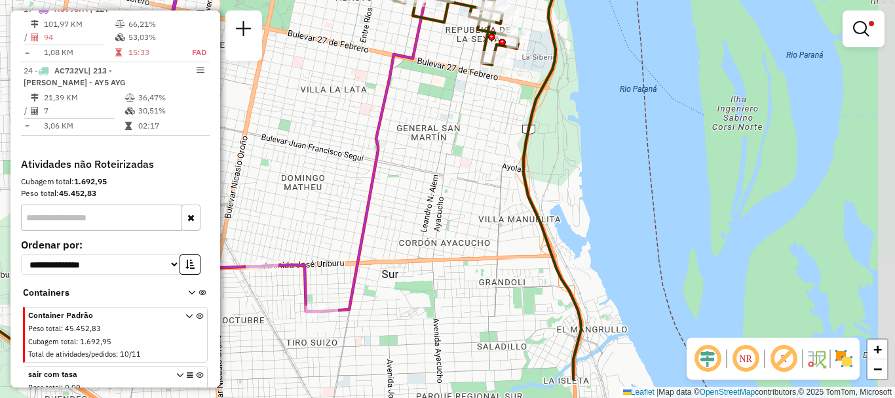
drag, startPoint x: 574, startPoint y: 245, endPoint x: 412, endPoint y: 188, distance: 171.5
click at [412, 188] on div "Limpar filtros Janela de atendimento Grade de atendimento Capacidade Transporta…" at bounding box center [447, 199] width 895 height 398
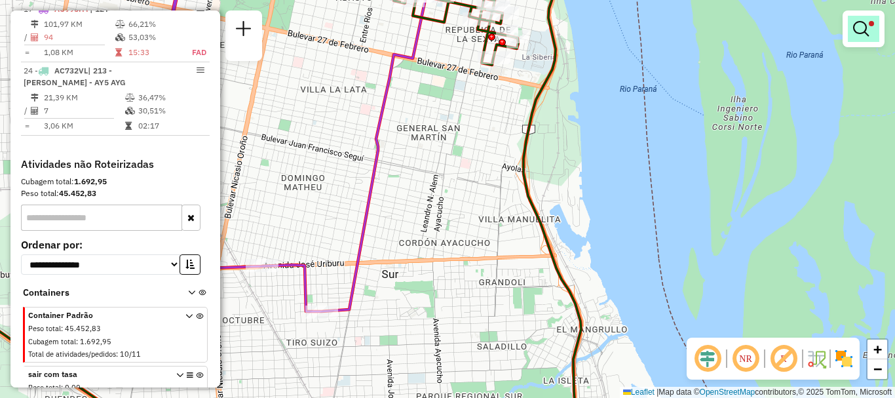
click at [856, 32] on em at bounding box center [861, 29] width 16 height 16
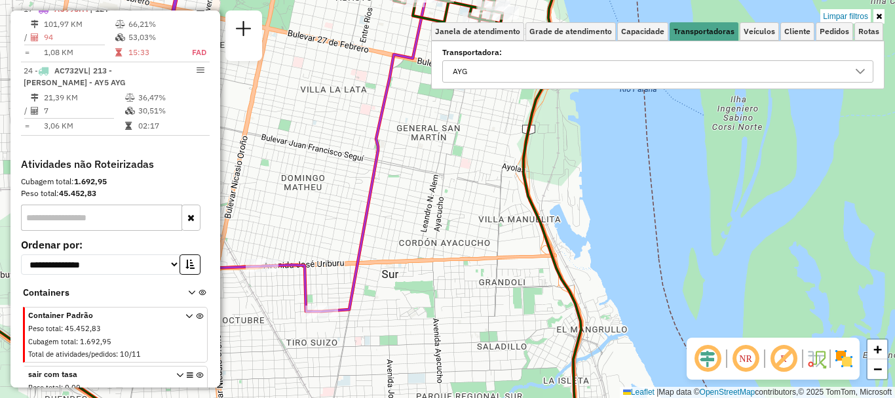
click at [855, 73] on icon at bounding box center [860, 71] width 10 height 10
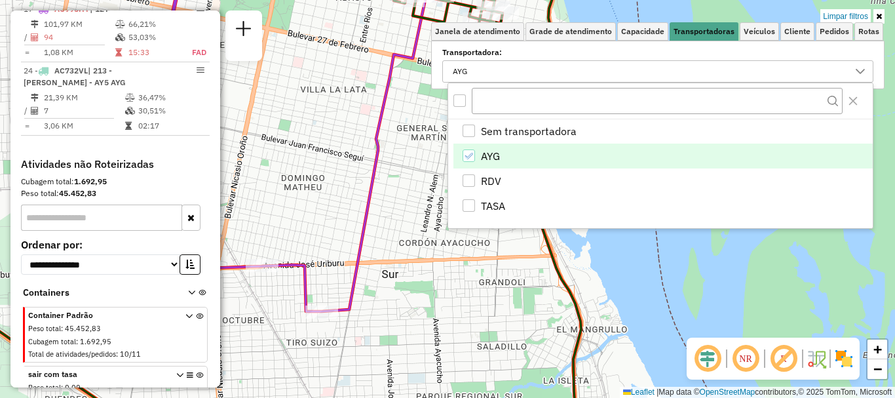
click at [464, 156] on icon "AYG" at bounding box center [468, 155] width 9 height 9
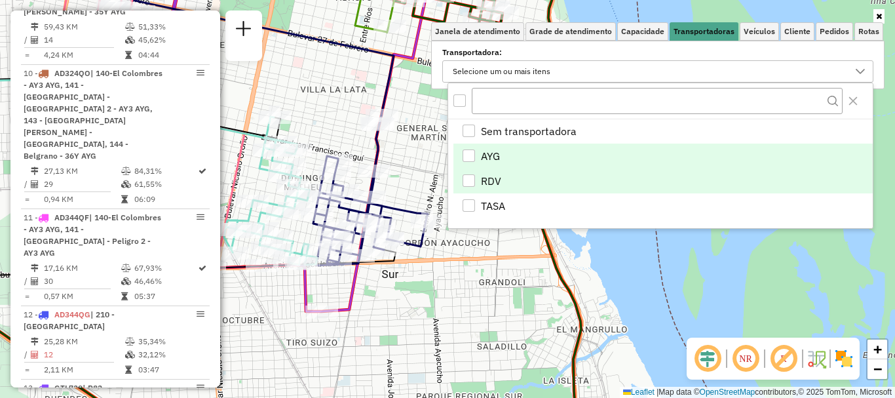
scroll to position [1756, 0]
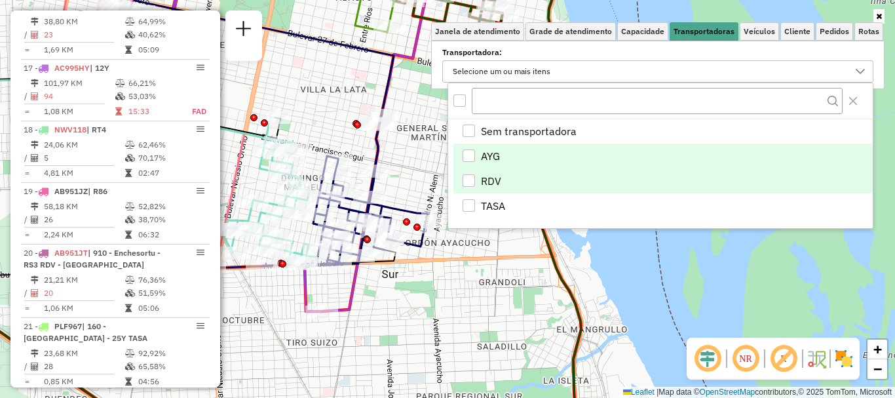
click at [470, 176] on div "RDV" at bounding box center [468, 180] width 12 height 12
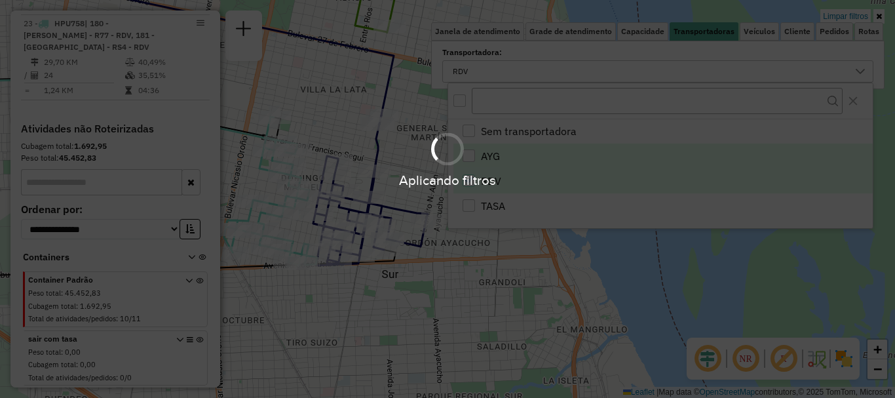
click at [480, 238] on hb-app "Aplicando filtros Pop-up bloqueado! Seu navegador bloqueou automáticamente a ab…" at bounding box center [447, 199] width 895 height 398
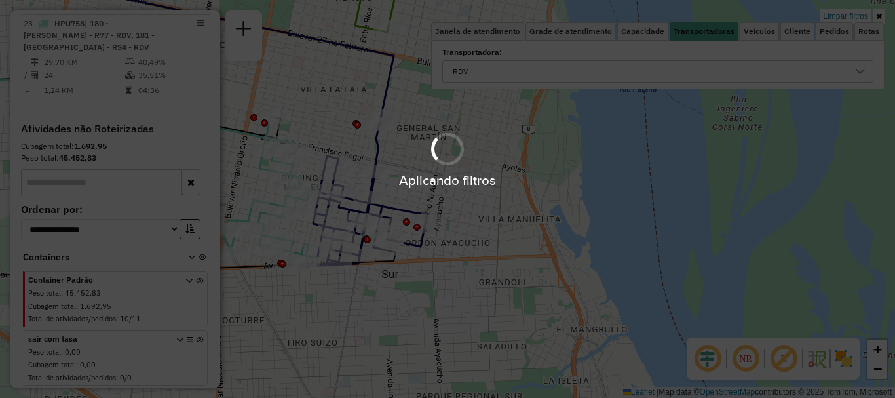
scroll to position [952, 0]
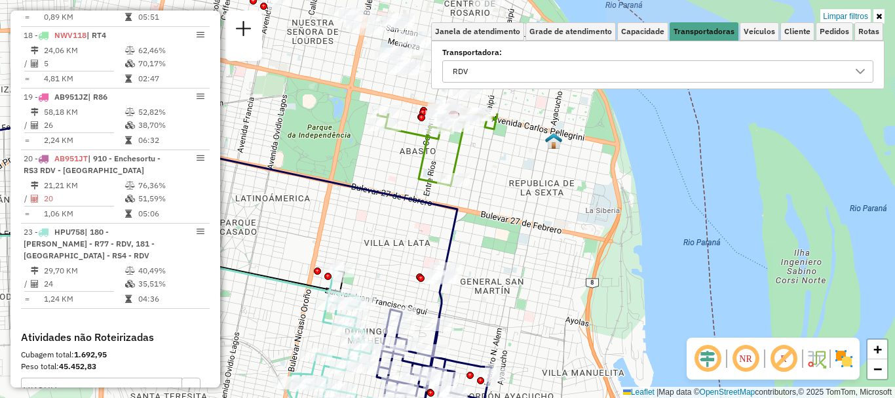
drag, startPoint x: 447, startPoint y: 192, endPoint x: 514, endPoint y: 356, distance: 176.8
click at [514, 356] on div "Limpar filtros Janela de atendimento Grade de atendimento Capacidade Transporta…" at bounding box center [447, 199] width 895 height 398
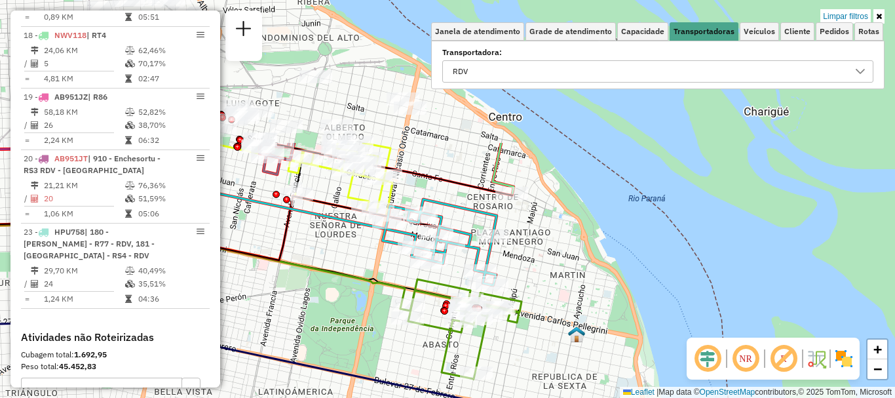
drag, startPoint x: 511, startPoint y: 234, endPoint x: 532, endPoint y: 420, distance: 186.4
click at [532, 397] on html "Aplicando filtros Pop-up bloqueado! Seu navegador bloqueou automáticamente a ab…" at bounding box center [447, 199] width 895 height 398
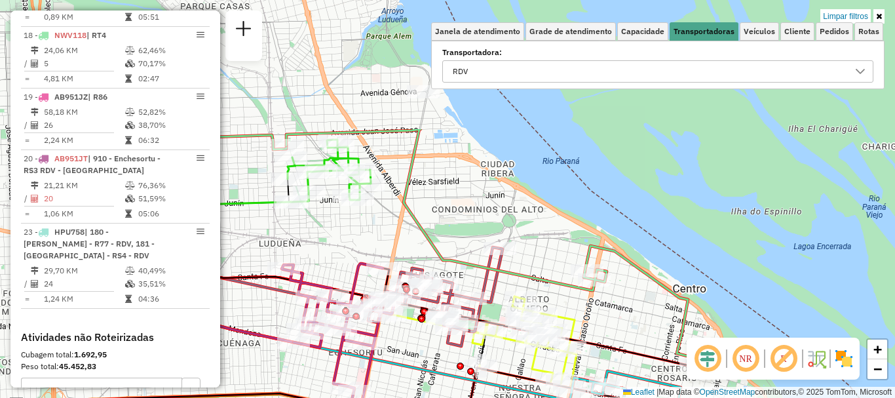
drag, startPoint x: 406, startPoint y: 237, endPoint x: 589, endPoint y: 405, distance: 248.5
click at [589, 397] on html "Aplicando filtros Pop-up bloqueado! Seu navegador bloqueou automáticamente a ab…" at bounding box center [447, 199] width 895 height 398
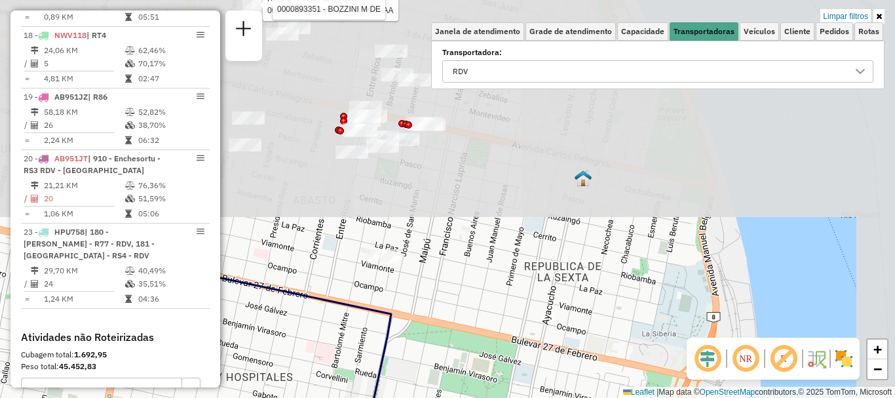
drag, startPoint x: 513, startPoint y: 116, endPoint x: 424, endPoint y: 423, distance: 319.8
click at [424, 397] on html "Aplicando filtros Pop-up bloqueado! Seu navegador bloqueou automáticamente a ab…" at bounding box center [447, 199] width 895 height 398
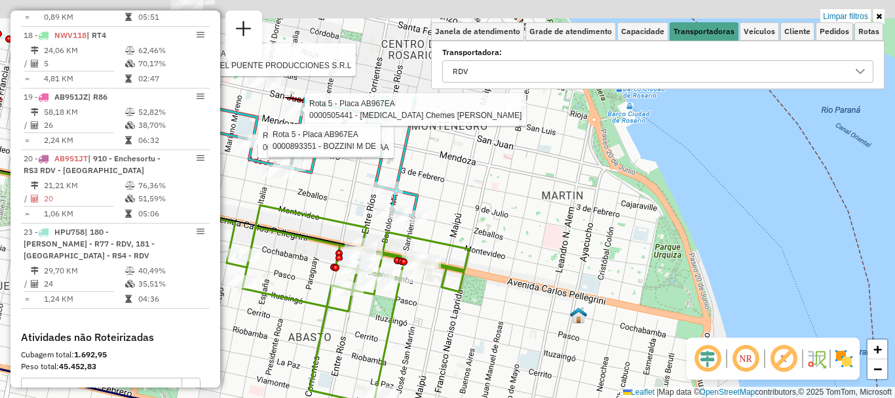
drag, startPoint x: 406, startPoint y: 264, endPoint x: 401, endPoint y: 401, distance: 137.0
click at [401, 397] on html "Aplicando filtros Pop-up bloqueado! Seu navegador bloqueou automáticamente a ab…" at bounding box center [447, 199] width 895 height 398
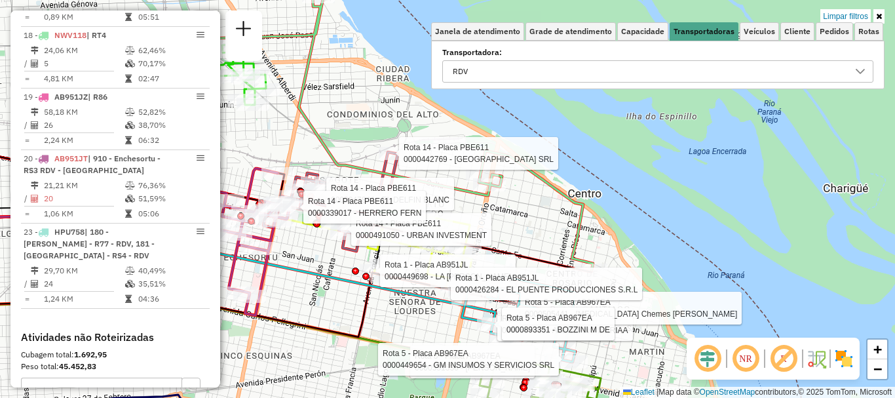
click at [656, 204] on div "Rota 5 - Placa AB967EA 0000544863 - AVENDANO MARIAA Rota 5 - Placa AB967EA 0000…" at bounding box center [447, 199] width 895 height 398
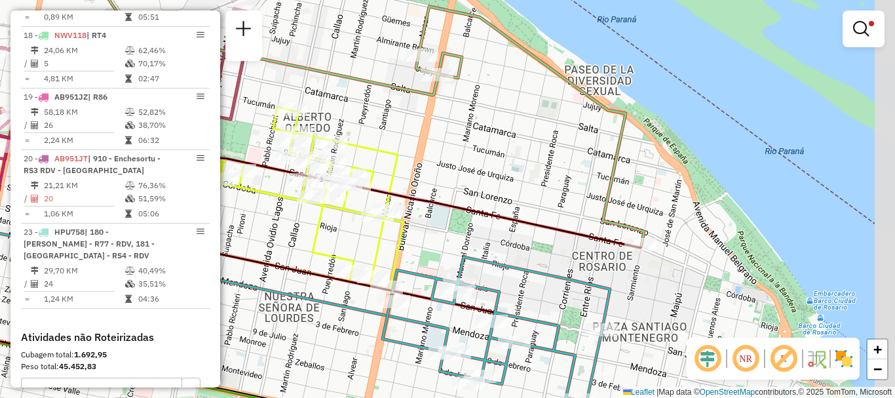
drag, startPoint x: 468, startPoint y: 250, endPoint x: 457, endPoint y: 206, distance: 45.3
click at [457, 257] on icon at bounding box center [495, 329] width 227 height 145
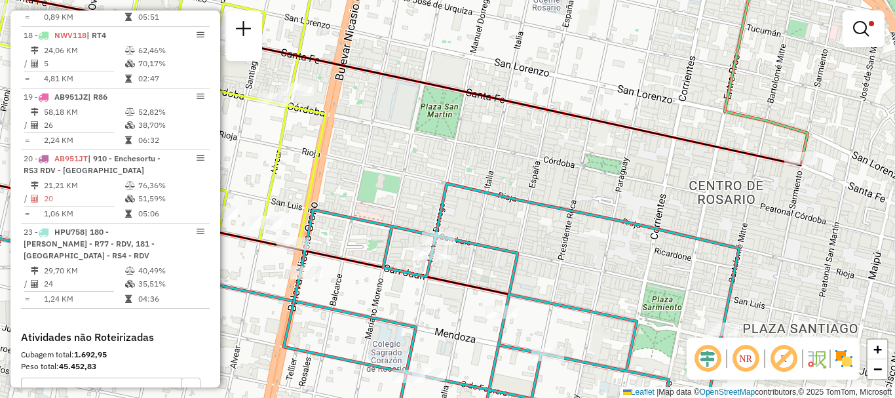
drag, startPoint x: 468, startPoint y: 281, endPoint x: 458, endPoint y: 198, distance: 83.8
click at [460, 208] on icon at bounding box center [213, 232] width 607 height 124
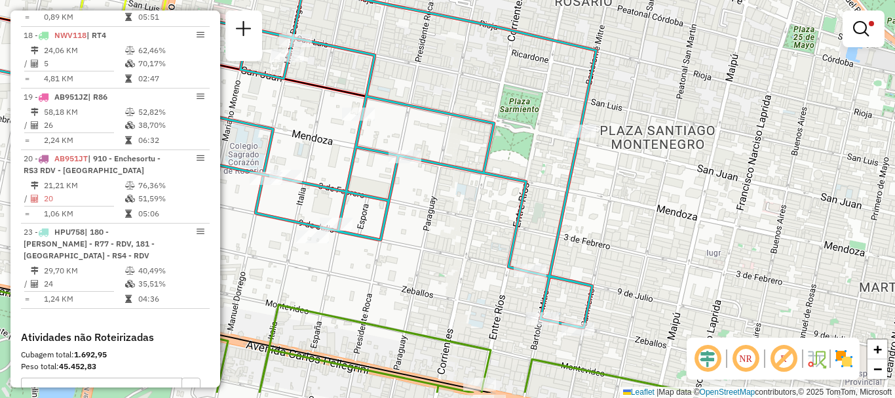
drag, startPoint x: 580, startPoint y: 273, endPoint x: 575, endPoint y: 229, distance: 44.1
click at [575, 229] on div "Limpar filtros Janela de atendimento Grade de atendimento Capacidade Transporta…" at bounding box center [447, 199] width 895 height 398
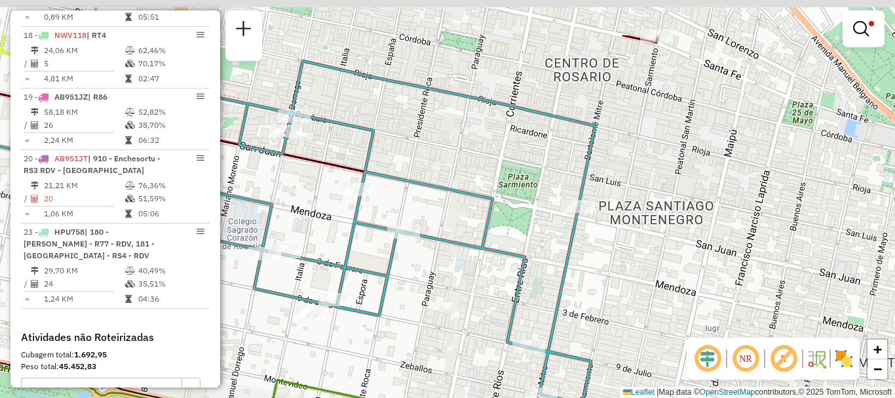
drag, startPoint x: 606, startPoint y: 263, endPoint x: 619, endPoint y: 357, distance: 94.6
click at [610, 363] on div "Limpar filtros Janela de atendimento Grade de atendimento Capacidade Transporta…" at bounding box center [447, 199] width 895 height 398
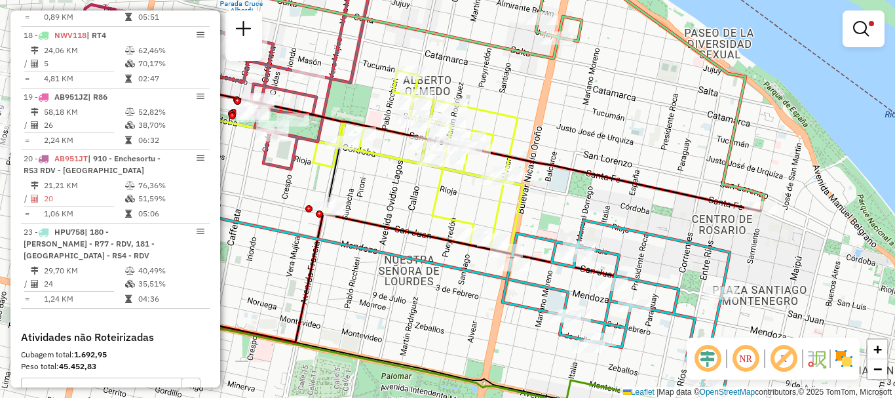
drag, startPoint x: 475, startPoint y: 296, endPoint x: 617, endPoint y: 329, distance: 145.4
click at [617, 329] on icon at bounding box center [615, 305] width 227 height 171
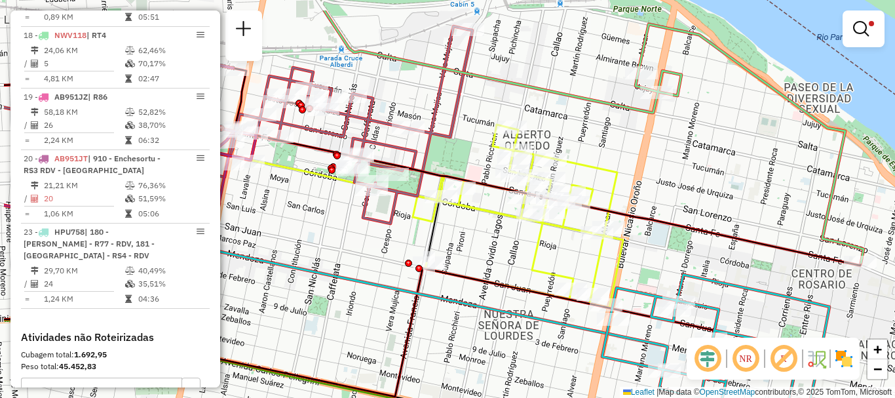
drag, startPoint x: 460, startPoint y: 272, endPoint x: 553, endPoint y: 322, distance: 106.4
click at [553, 322] on icon at bounding box center [335, 287] width 663 height 165
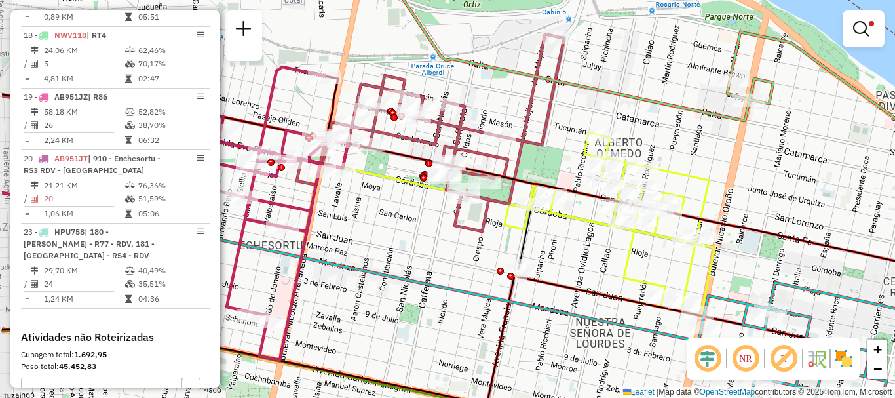
drag, startPoint x: 451, startPoint y: 291, endPoint x: 543, endPoint y: 299, distance: 92.0
click at [543, 299] on div "Limpar filtros Janela de atendimento Grade de atendimento Capacidade Transporta…" at bounding box center [447, 199] width 895 height 398
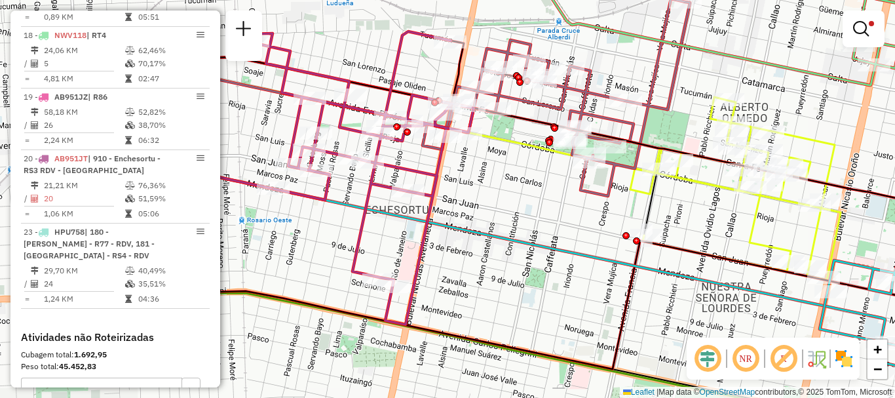
drag, startPoint x: 543, startPoint y: 235, endPoint x: 669, endPoint y: 200, distance: 130.6
click at [669, 200] on div "Limpar filtros Janela de atendimento Grade de atendimento Capacidade Transporta…" at bounding box center [447, 199] width 895 height 398
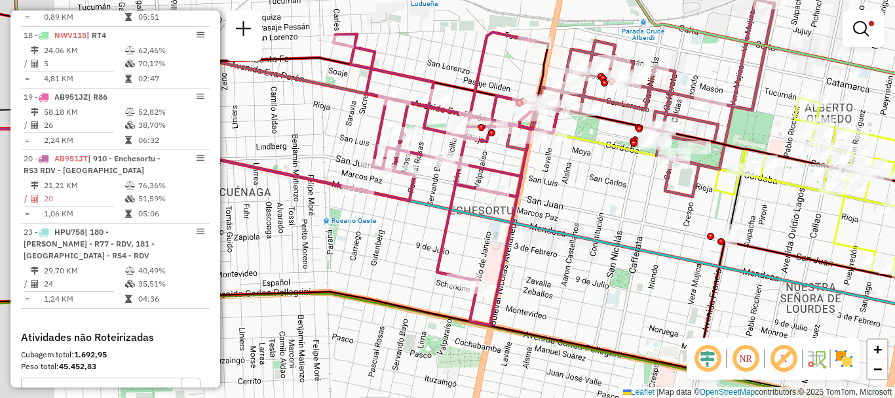
drag, startPoint x: 544, startPoint y: 239, endPoint x: 629, endPoint y: 240, distance: 84.5
click at [629, 240] on icon at bounding box center [482, 235] width 975 height 215
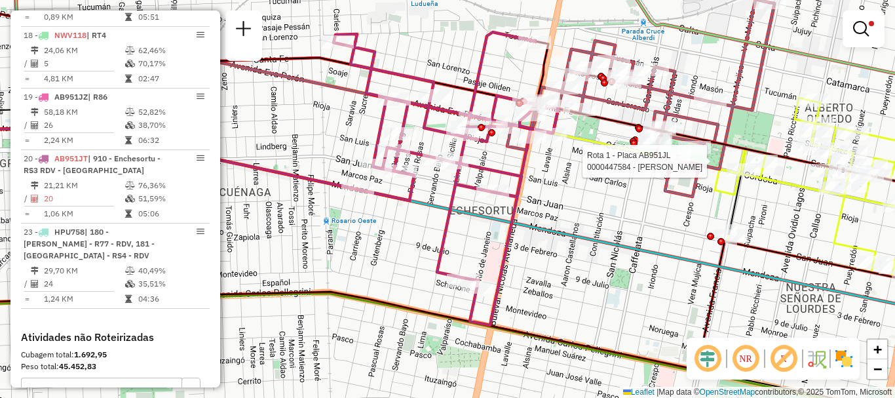
select select "**********"
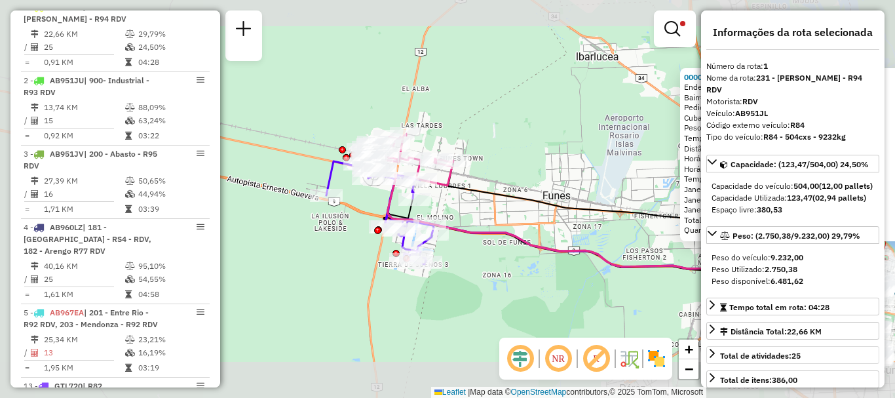
scroll to position [65, 0]
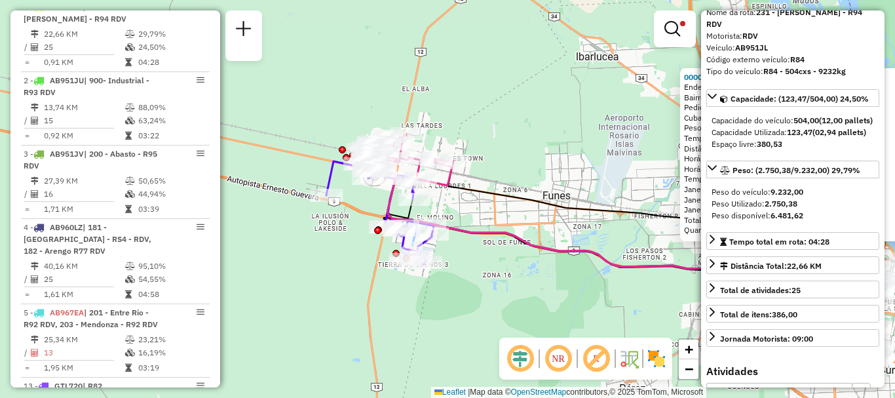
click at [608, 304] on div "0000447584 - MENDES ANDRADE MARCELO Endereço: SUIPACHA 738 Bairro: (ROSARIO / )…" at bounding box center [447, 199] width 895 height 398
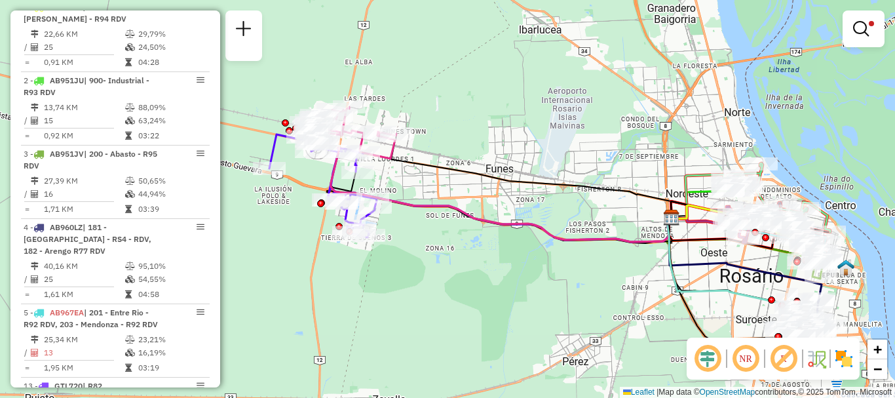
drag, startPoint x: 634, startPoint y: 244, endPoint x: 591, endPoint y: 225, distance: 47.0
click at [591, 225] on div "Limpar filtros Janela de atendimento Grade de atendimento Capacidade Transporta…" at bounding box center [447, 199] width 895 height 398
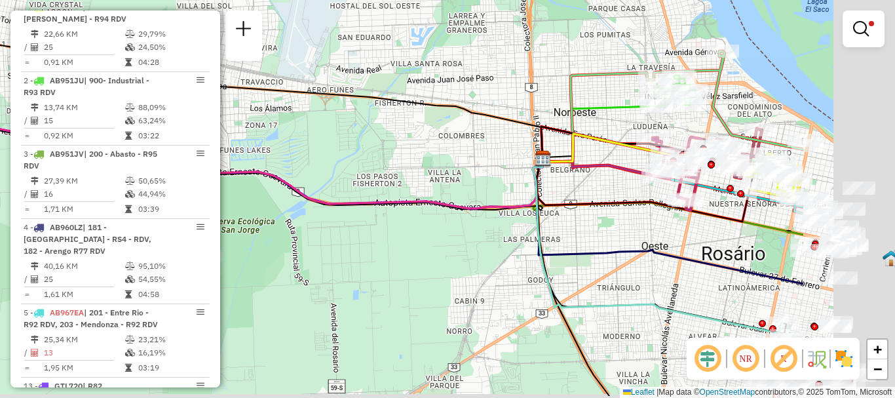
drag, startPoint x: 513, startPoint y: 173, endPoint x: 475, endPoint y: 162, distance: 39.6
click at [475, 162] on div "Limpar filtros Janela de atendimento Grade de atendimento Capacidade Transporta…" at bounding box center [447, 199] width 895 height 398
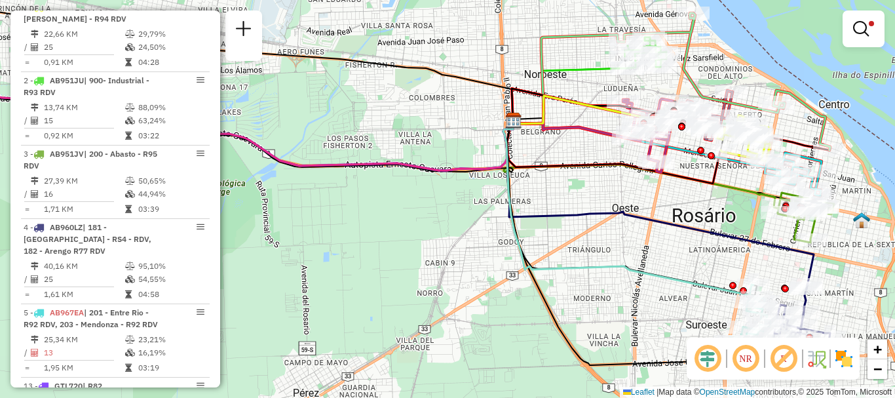
drag, startPoint x: 578, startPoint y: 202, endPoint x: 573, endPoint y: 167, distance: 35.1
click at [573, 167] on icon at bounding box center [650, 149] width 287 height 69
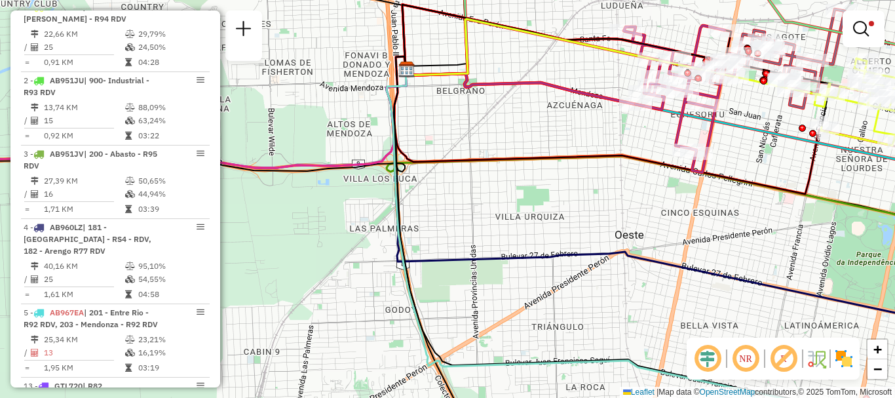
click at [431, 214] on div "Limpar filtros Janela de atendimento Grade de atendimento Capacidade Transporta…" at bounding box center [447, 199] width 895 height 398
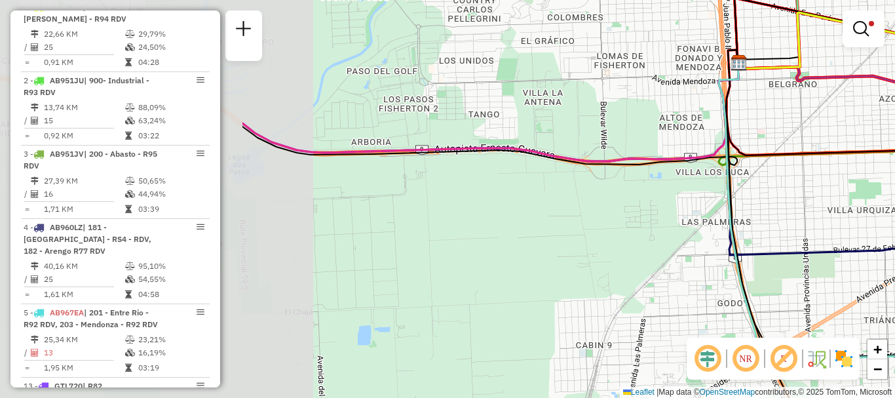
drag, startPoint x: 331, startPoint y: 206, endPoint x: 663, endPoint y: 200, distance: 332.1
click at [663, 200] on div "Limpar filtros Janela de atendimento Grade de atendimento Capacidade Transporta…" at bounding box center [447, 199] width 895 height 398
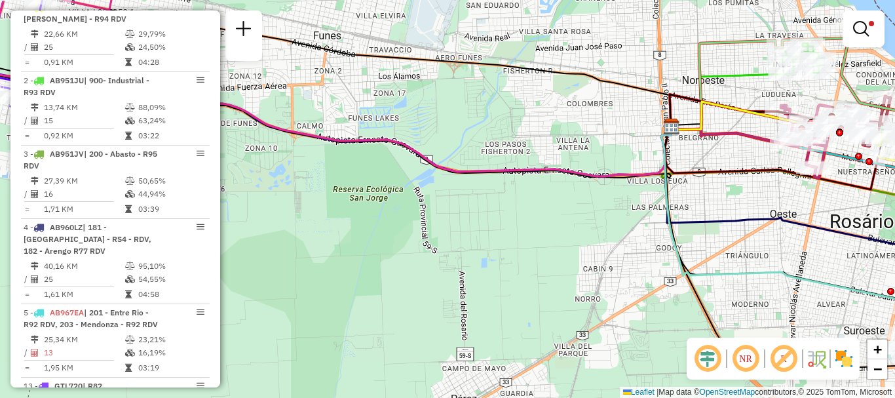
click at [519, 196] on div "Limpar filtros Janela de atendimento Grade de atendimento Capacidade Transporta…" at bounding box center [447, 199] width 895 height 398
click at [852, 33] on link at bounding box center [862, 29] width 31 height 26
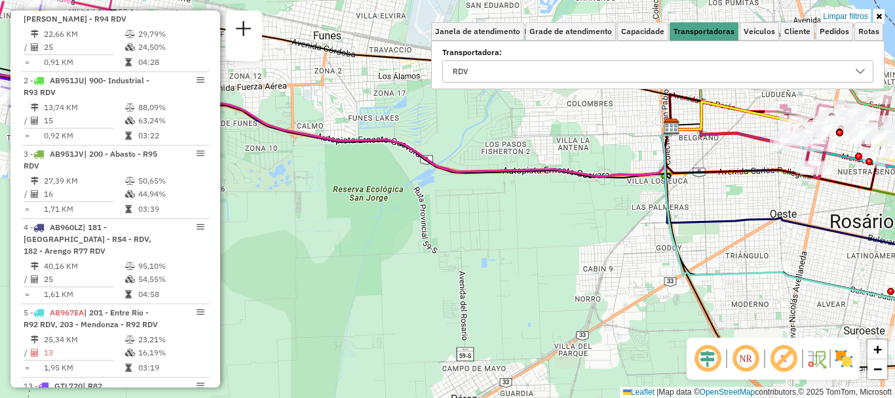
click at [855, 71] on icon at bounding box center [860, 71] width 10 height 10
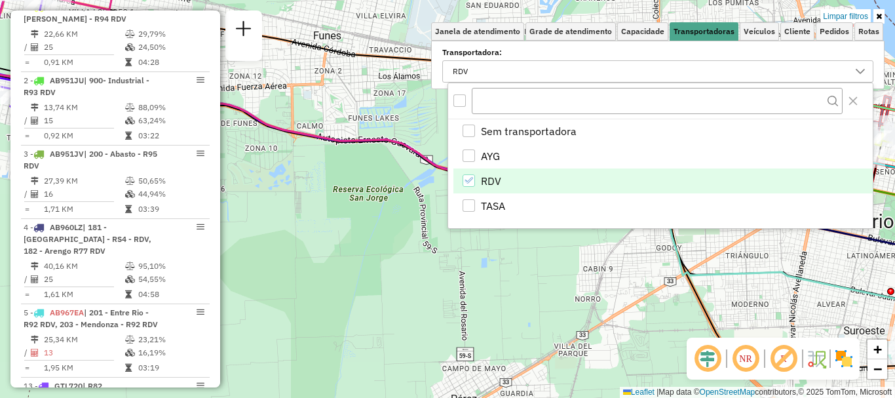
click at [463, 178] on div "RDV" at bounding box center [468, 180] width 12 height 12
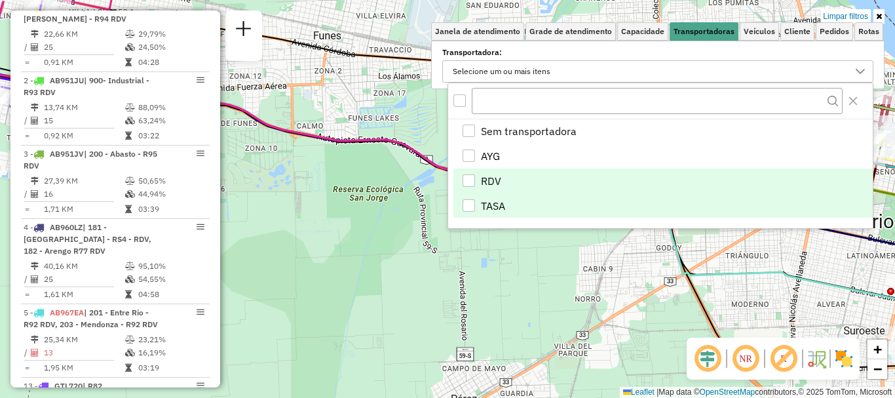
click at [474, 206] on div "TASA" at bounding box center [468, 205] width 12 height 12
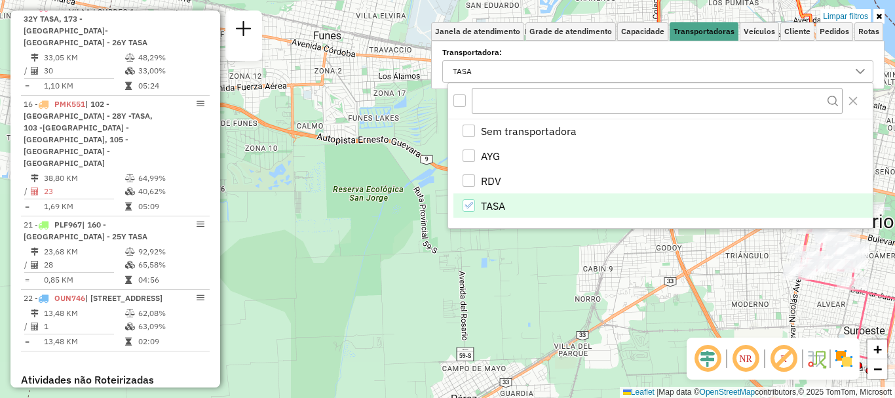
click at [504, 288] on div "Limpar filtros Janela de atendimento Grade de atendimento Capacidade Transporta…" at bounding box center [447, 199] width 895 height 398
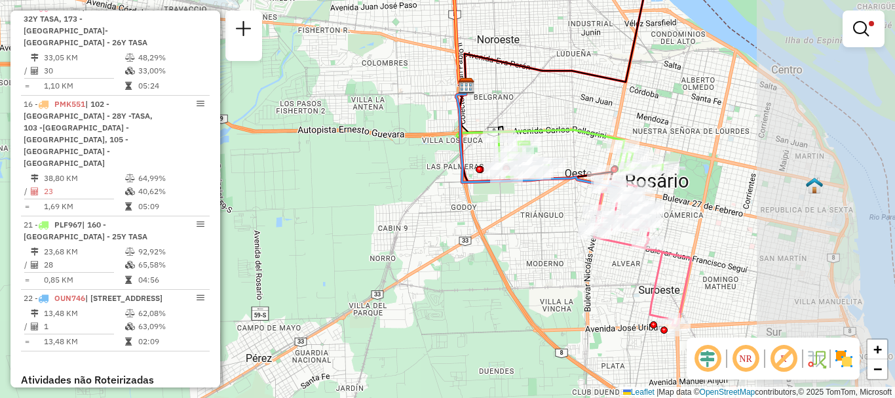
drag, startPoint x: 611, startPoint y: 289, endPoint x: 406, endPoint y: 249, distance: 209.0
click at [406, 249] on div "Limpar filtros Janela de atendimento Grade de atendimento Capacidade Transporta…" at bounding box center [447, 199] width 895 height 398
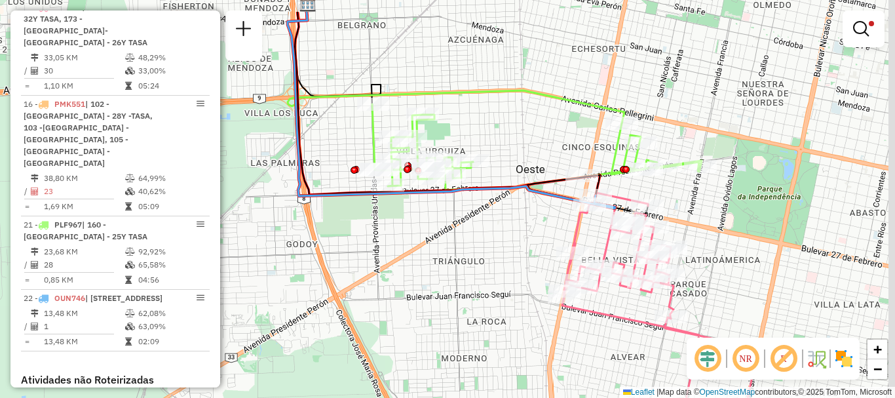
drag, startPoint x: 623, startPoint y: 168, endPoint x: 592, endPoint y: 242, distance: 80.8
click at [592, 242] on div "Limpar filtros Janela de atendimento Grade de atendimento Capacidade Transporta…" at bounding box center [447, 199] width 895 height 398
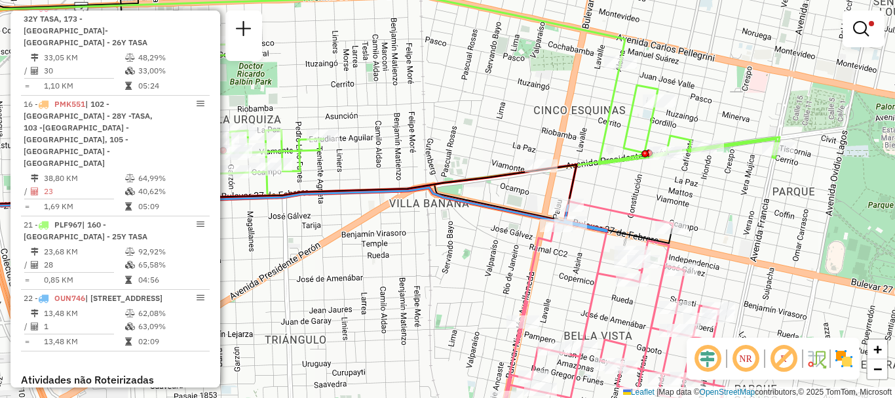
drag, startPoint x: 607, startPoint y: 268, endPoint x: 579, endPoint y: 96, distance: 173.9
click at [580, 201] on icon at bounding box center [613, 306] width 221 height 211
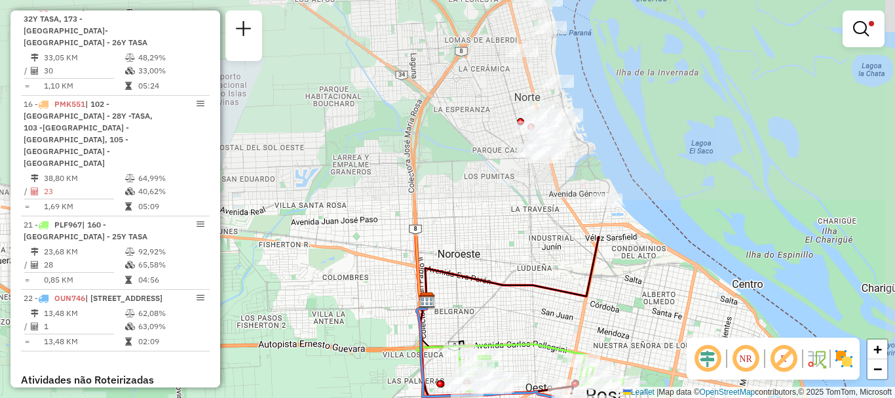
click at [613, 397] on html "Aplicando filtros Pop-up bloqueado! Seu navegador bloqueou automáticamente a ab…" at bounding box center [447, 199] width 895 height 398
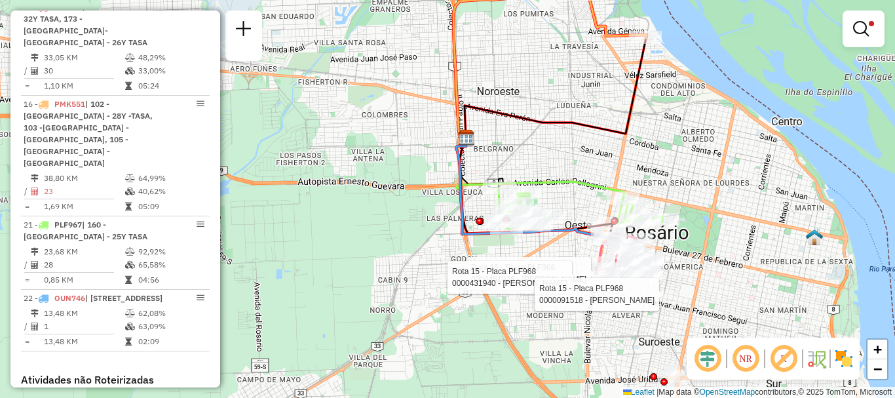
drag, startPoint x: 623, startPoint y: 423, endPoint x: 635, endPoint y: 77, distance: 346.6
click at [635, 80] on icon at bounding box center [554, 88] width 181 height 100
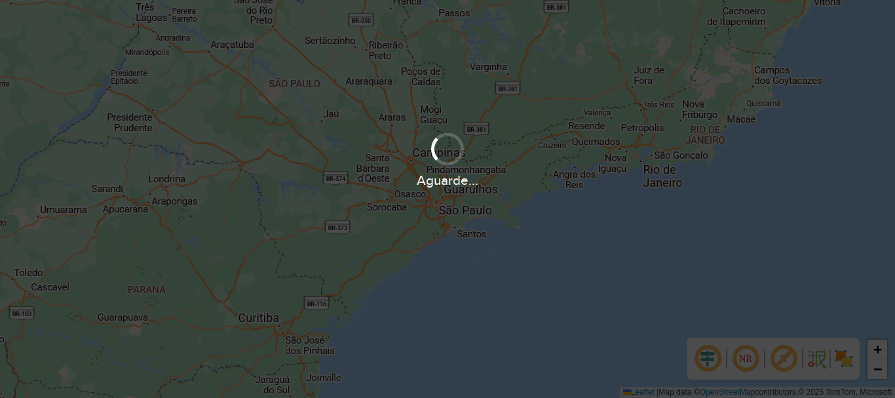
scroll to position [396, 0]
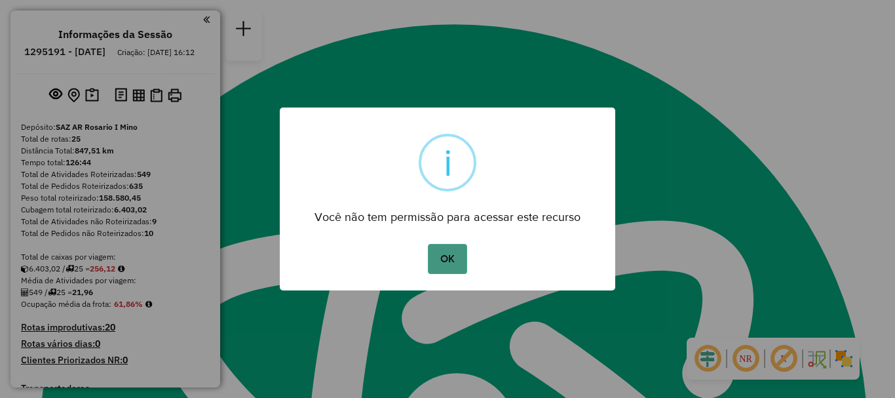
click at [451, 257] on button "OK" at bounding box center [447, 259] width 39 height 30
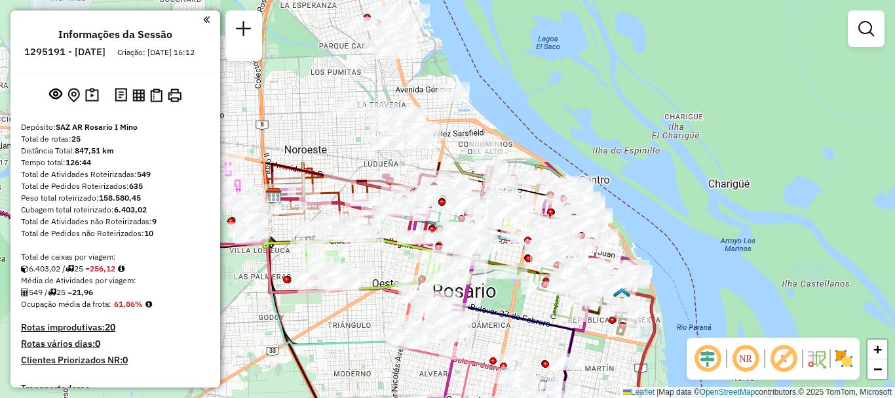
drag, startPoint x: 441, startPoint y: 204, endPoint x: 415, endPoint y: 384, distance: 182.1
click at [415, 384] on div "Janela de atendimento Grade de atendimento Capacidade Transportadoras Veículos …" at bounding box center [447, 199] width 895 height 398
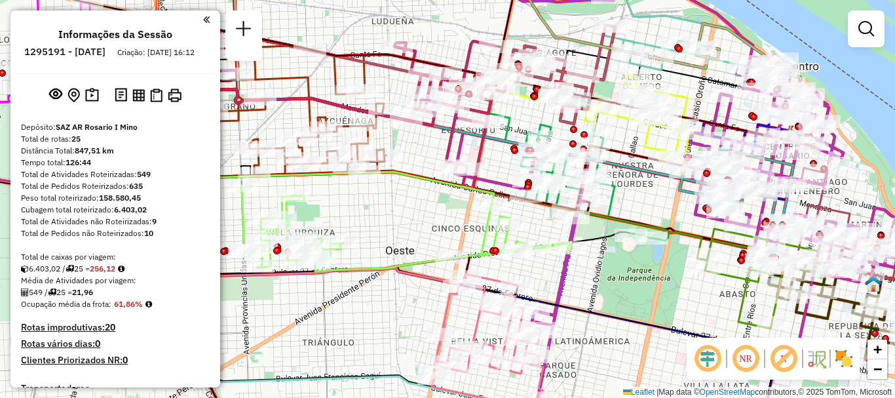
click at [585, 322] on div "Rota 9 - Placa AC995HY 0000554334 - [PERSON_NAME] de atendimento Grade de atend…" at bounding box center [447, 199] width 895 height 398
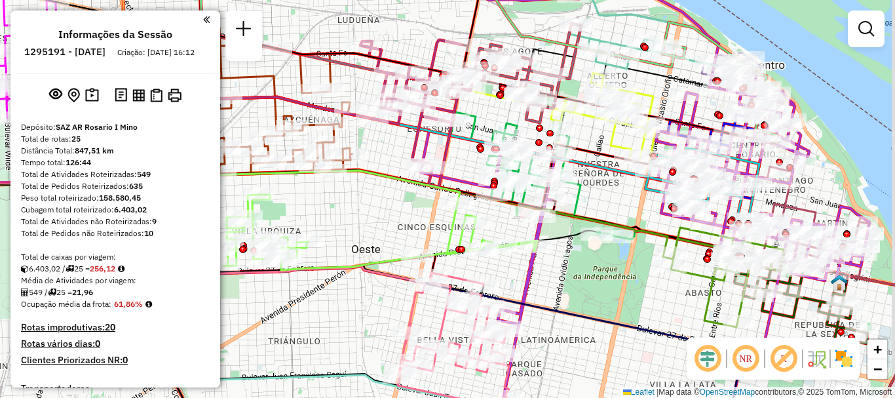
drag, startPoint x: 541, startPoint y: 309, endPoint x: 495, endPoint y: 310, distance: 45.8
click at [495, 310] on icon at bounding box center [433, 251] width 620 height 335
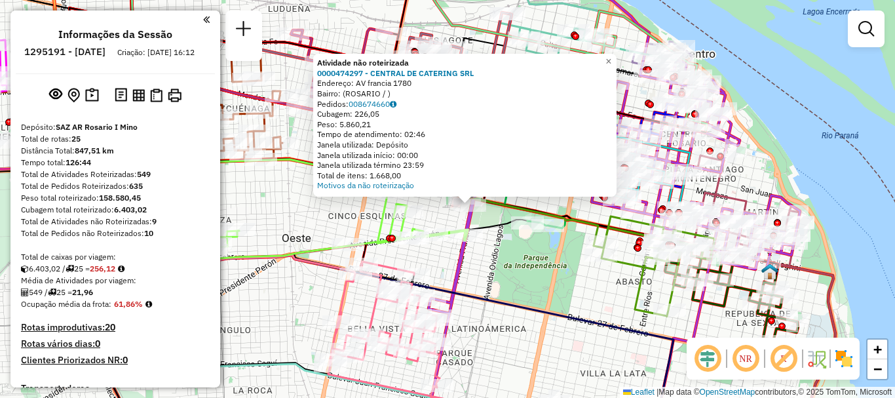
click at [489, 238] on div "Atividade não roteirizada 0000474297 - CENTRAL DE CATERING SRL Endereço: AV fra…" at bounding box center [447, 199] width 895 height 398
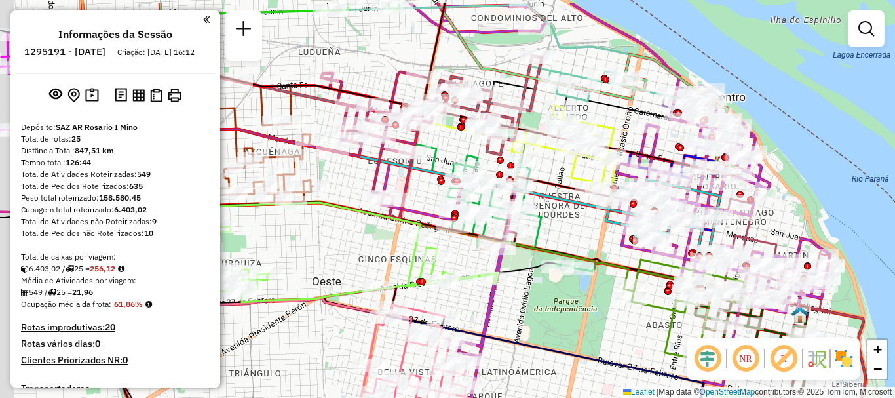
drag, startPoint x: 452, startPoint y: 229, endPoint x: 479, endPoint y: 267, distance: 46.5
click at [479, 267] on icon at bounding box center [332, 259] width 329 height 86
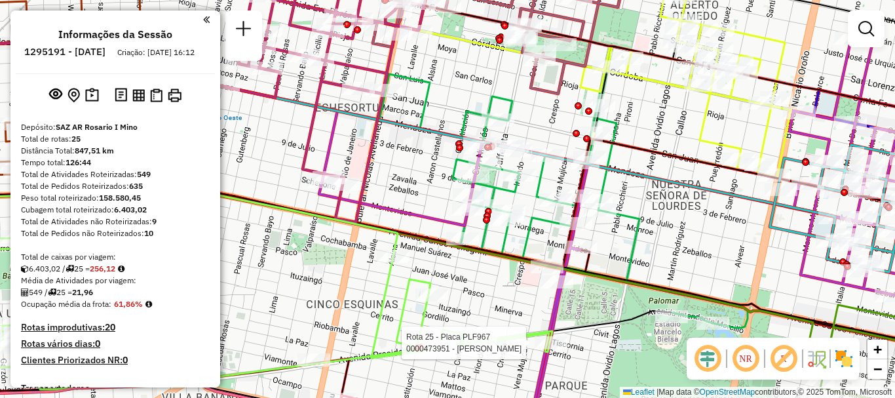
drag, startPoint x: 374, startPoint y: 299, endPoint x: 453, endPoint y: 363, distance: 101.5
click at [452, 363] on div "Rota 25 - Placa PLF967 0000473951 - [PERSON_NAME] de atendimento Grade de atend…" at bounding box center [447, 199] width 895 height 398
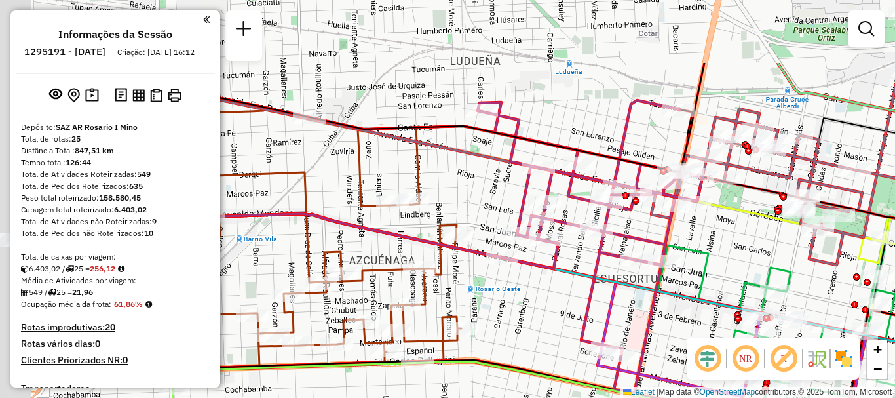
click at [683, 397] on html "Aguarde... Pop-up bloqueado! Seu navegador bloqueou automáticamente a abertura …" at bounding box center [447, 199] width 895 height 398
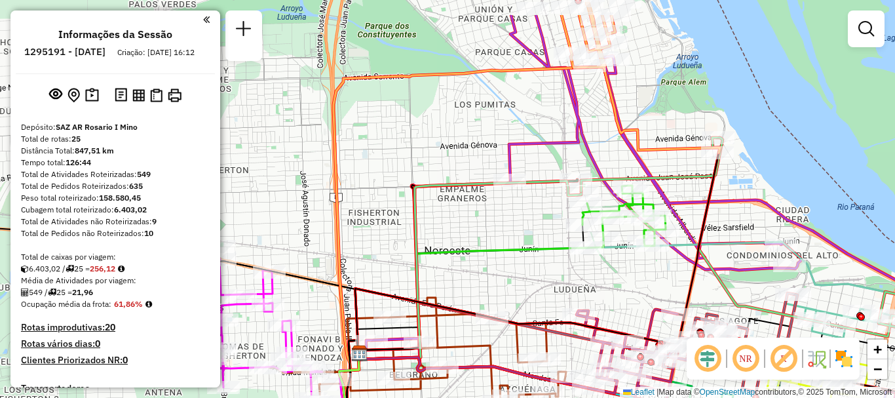
drag, startPoint x: 477, startPoint y: 289, endPoint x: 479, endPoint y: 344, distance: 55.0
click at [479, 344] on icon at bounding box center [418, 369] width 299 height 145
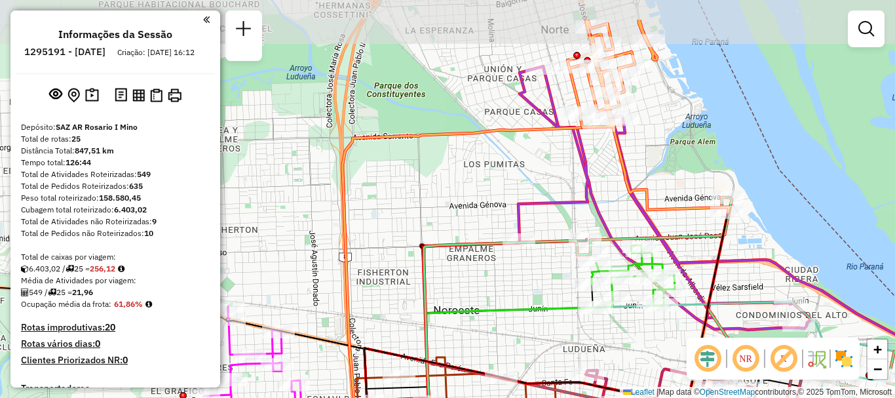
drag, startPoint x: 459, startPoint y: 298, endPoint x: 463, endPoint y: 337, distance: 38.8
click at [463, 337] on div "Rota 25 - Placa PLF967 0000473951 - [PERSON_NAME] 6 - Placa AD324QO 0000419478 …" at bounding box center [447, 199] width 895 height 398
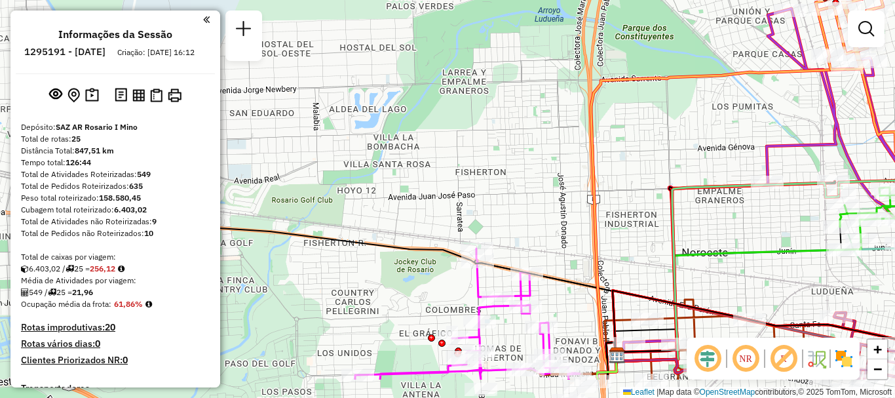
drag, startPoint x: 463, startPoint y: 337, endPoint x: 706, endPoint y: 277, distance: 250.2
click at [711, 279] on div "Rota 25 - Placa PLF967 0000473951 - [PERSON_NAME] 6 - Placa AD324QO 0000419478 …" at bounding box center [447, 199] width 895 height 398
drag, startPoint x: 604, startPoint y: 232, endPoint x: 619, endPoint y: 174, distance: 59.6
click at [609, 196] on div "Rota 25 - Placa PLF967 0000473951 - [PERSON_NAME] 6 - Placa AD324QO 0000419478 …" at bounding box center [447, 199] width 895 height 398
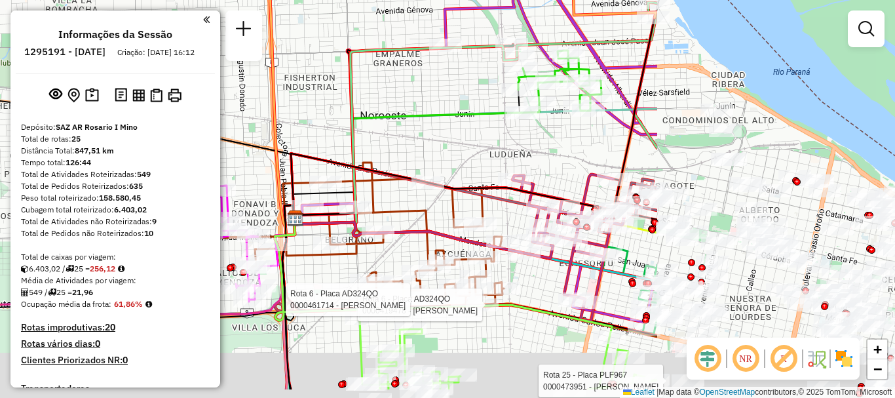
drag, startPoint x: 601, startPoint y: 275, endPoint x: 281, endPoint y: 204, distance: 327.3
click at [289, 222] on icon at bounding box center [443, 277] width 337 height 119
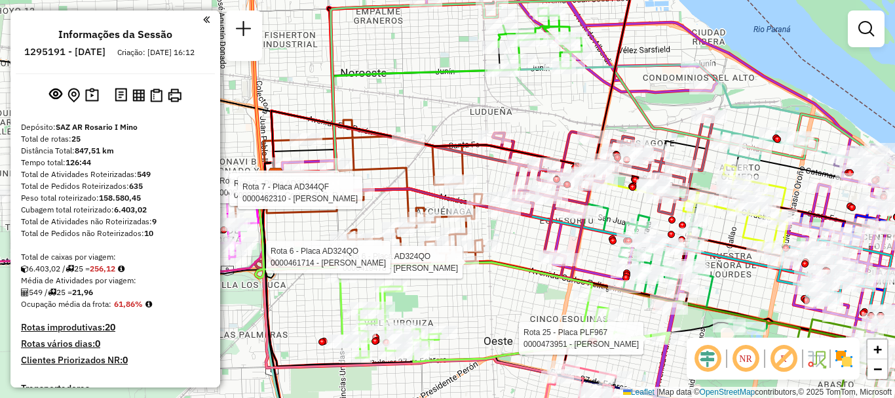
drag, startPoint x: 437, startPoint y: 353, endPoint x: 411, endPoint y: 158, distance: 196.3
click at [424, 223] on div "Rota 25 - Placa PLF967 0000473951 - GAUNA GUIDO TOMAS Rota 6 - Placa AD324QO 00…" at bounding box center [447, 199] width 895 height 398
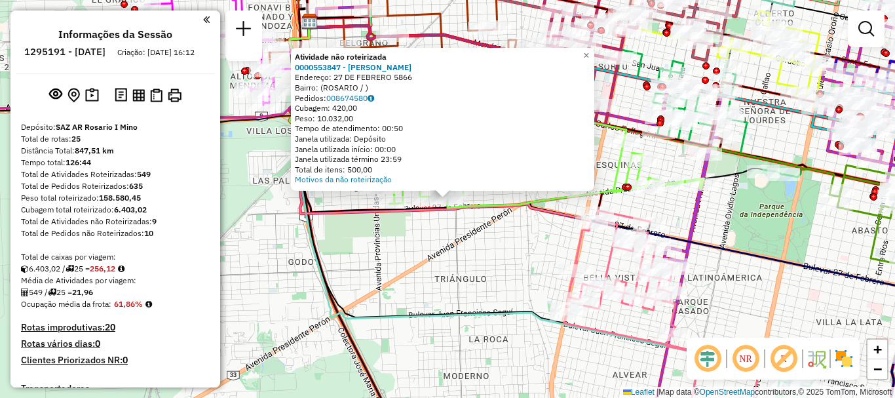
click at [414, 257] on div "Atividade não roteirizada 0000553847 - GENUA AGUSTINA SOLEDAD Endereço: 27 DE F…" at bounding box center [447, 199] width 895 height 398
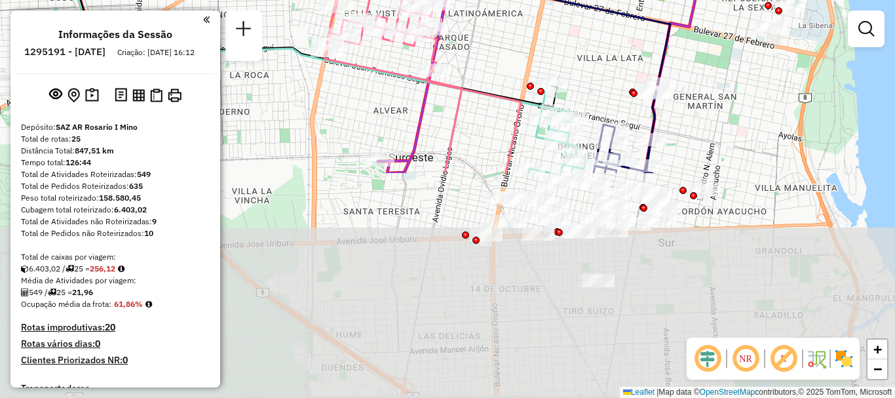
drag, startPoint x: 460, startPoint y: 240, endPoint x: 221, endPoint y: -24, distance: 356.1
click at [221, 0] on html "Aguarde... Pop-up bloqueado! Seu navegador bloqueou automáticamente a abertura …" at bounding box center [447, 199] width 895 height 398
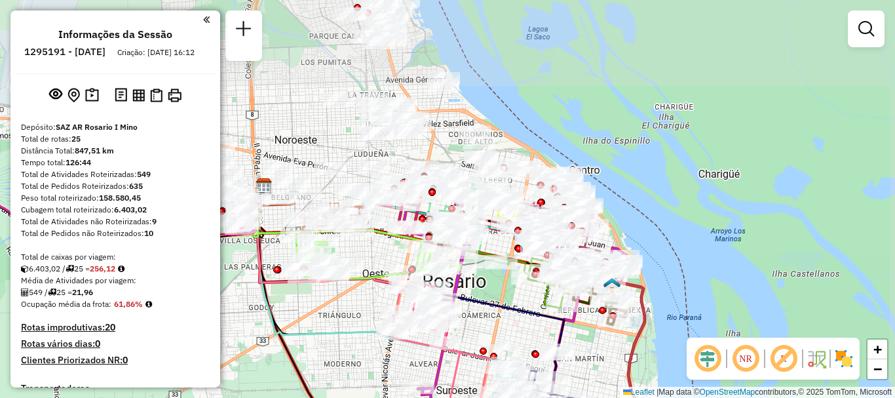
drag, startPoint x: 466, startPoint y: 128, endPoint x: 459, endPoint y: 371, distance: 242.4
click at [459, 371] on icon at bounding box center [440, 353] width 97 height 145
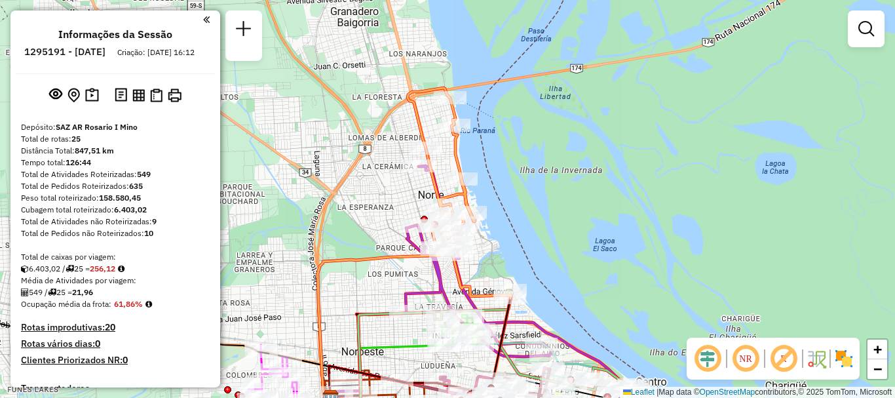
drag, startPoint x: 403, startPoint y: 289, endPoint x: 430, endPoint y: 371, distance: 85.3
click at [430, 371] on div "Rota 23 - Placa PLF968 0000459293 - DAI RUIHUANG - CHENG SHAOQING Rota 23 - Pla…" at bounding box center [447, 199] width 895 height 398
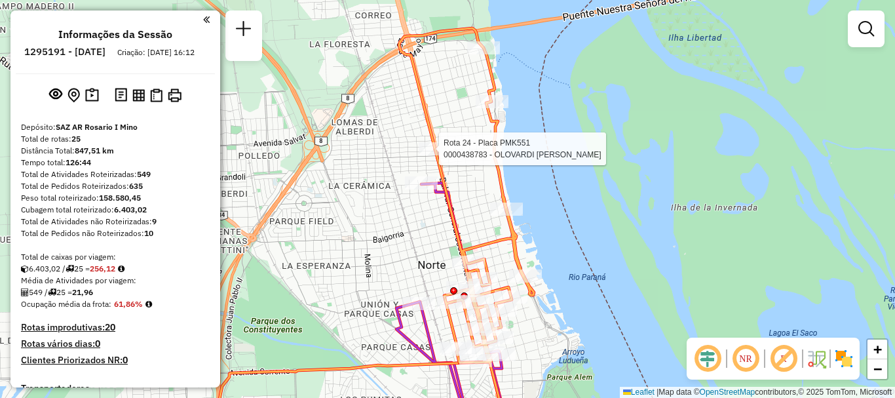
select select "**********"
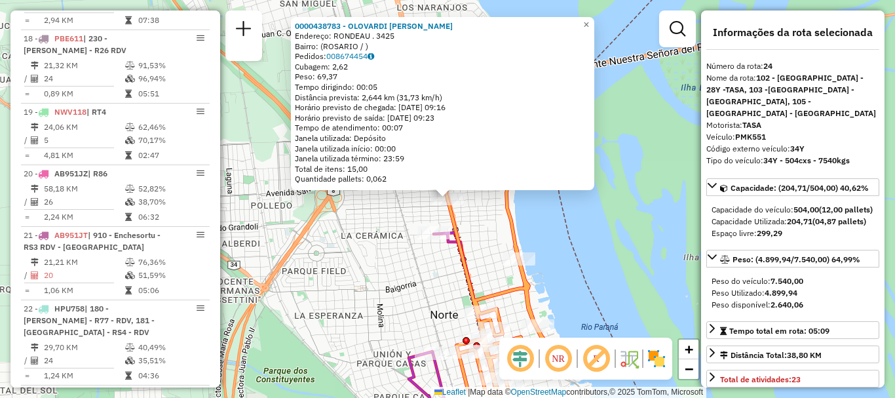
scroll to position [2177, 0]
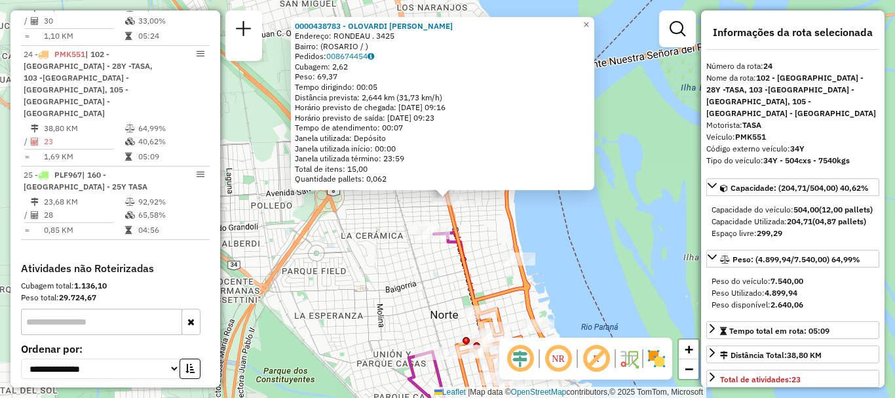
click at [407, 271] on div "0000438783 - OLOVARDI DIEGO HERNAN Endereço: RONDEAU . 3425 Bairro: (ROSARIO / …" at bounding box center [447, 199] width 895 height 398
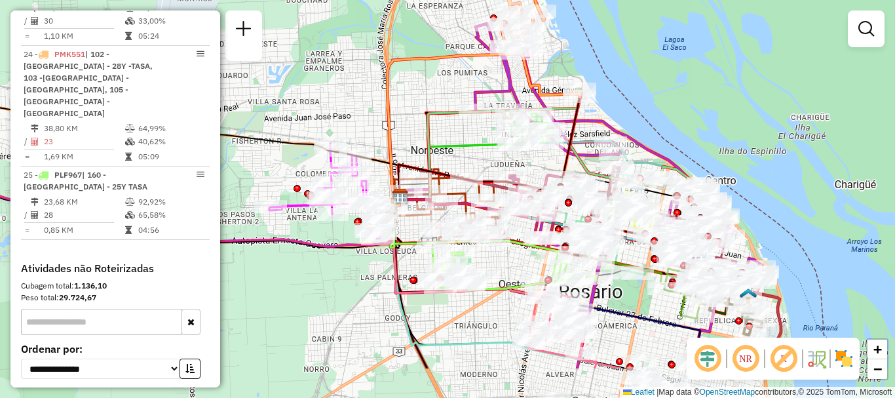
drag, startPoint x: 447, startPoint y: 158, endPoint x: 454, endPoint y: 45, distance: 113.5
click at [454, 47] on div "Rota 9 - Placa AC995HY 0000550873 - Mariano Viviano Rota 24 - Placa PMK551 0000…" at bounding box center [447, 199] width 895 height 398
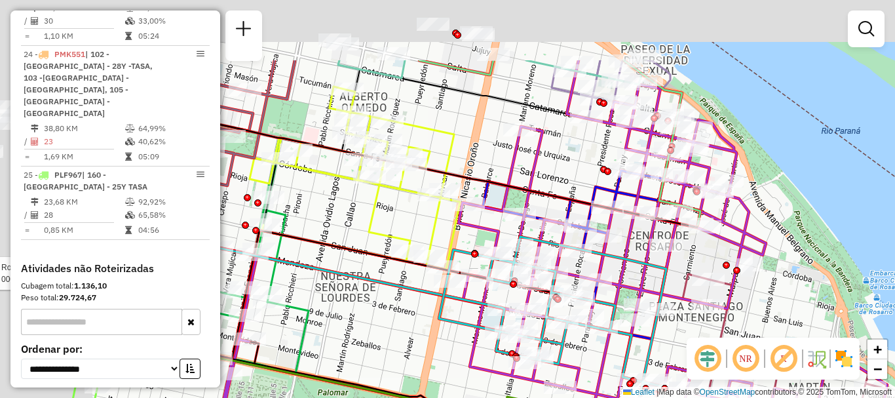
drag, startPoint x: 422, startPoint y: 90, endPoint x: 581, endPoint y: 190, distance: 187.5
click at [581, 190] on div "Rota 24 - Placa PMK551 0000438783 - OLOVARDI DIEGO HERNAN Rota 6 - Placa AD324Q…" at bounding box center [447, 199] width 895 height 398
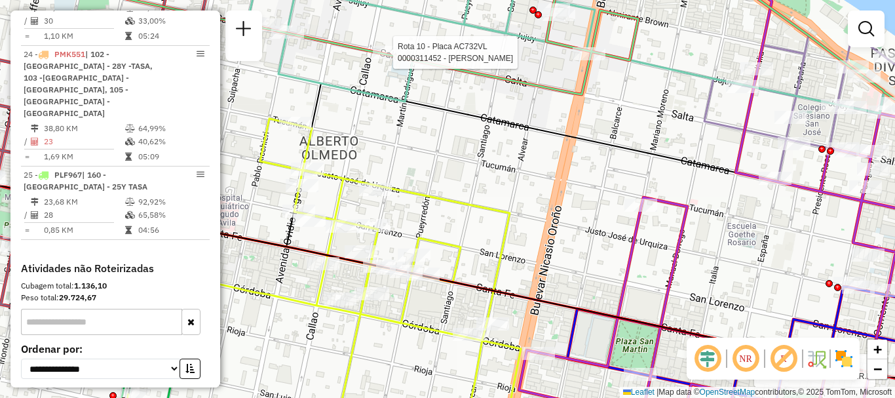
select select "**********"
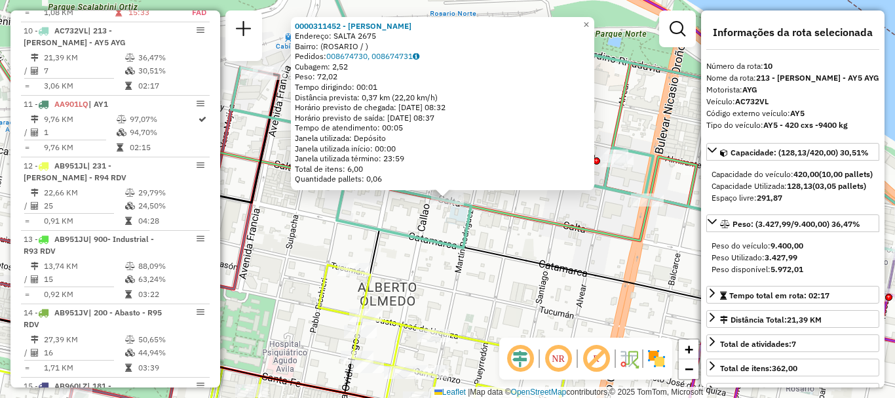
scroll to position [65, 0]
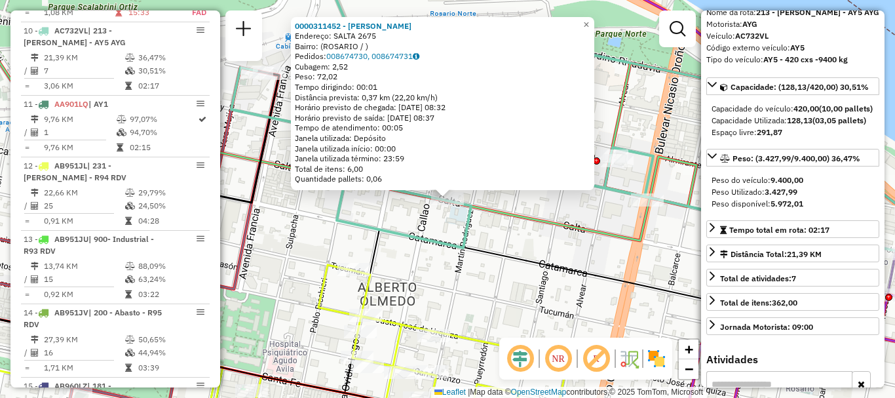
click at [596, 206] on div "0000311452 - WENG XUEJUAN Endereço: SALTA 2675 Bairro: (ROSARIO / ) Pedidos: 00…" at bounding box center [447, 199] width 895 height 398
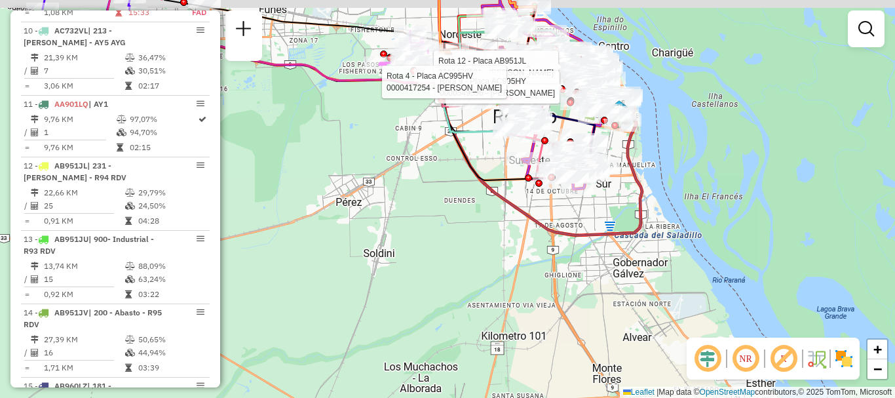
drag, startPoint x: 420, startPoint y: 134, endPoint x: 489, endPoint y: 173, distance: 78.9
click at [489, 173] on div "Rota 12 - Placa AB951JL 0000472921 - WANG SILVINA AI Rota 9 - Placa AC995HY 000…" at bounding box center [447, 199] width 895 height 398
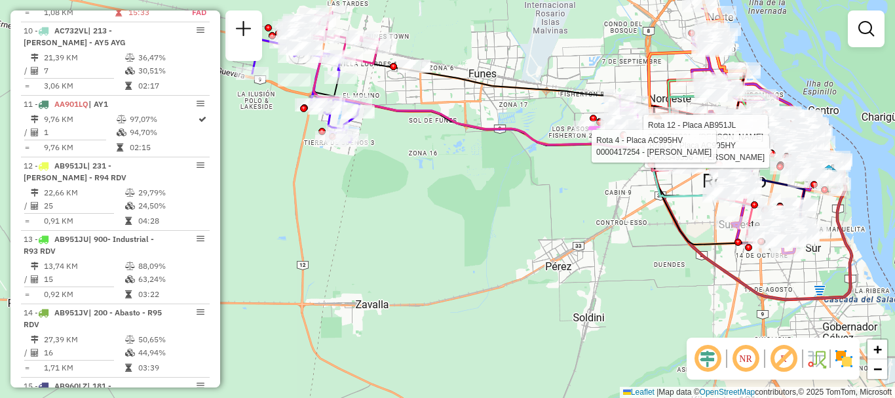
drag, startPoint x: 422, startPoint y: 167, endPoint x: 629, endPoint y: 215, distance: 212.4
click at [631, 215] on div "Rota 12 - Placa AB951JL 0000472921 - WANG SILVINA AI Rota 9 - Placa AC995HY 000…" at bounding box center [447, 199] width 895 height 398
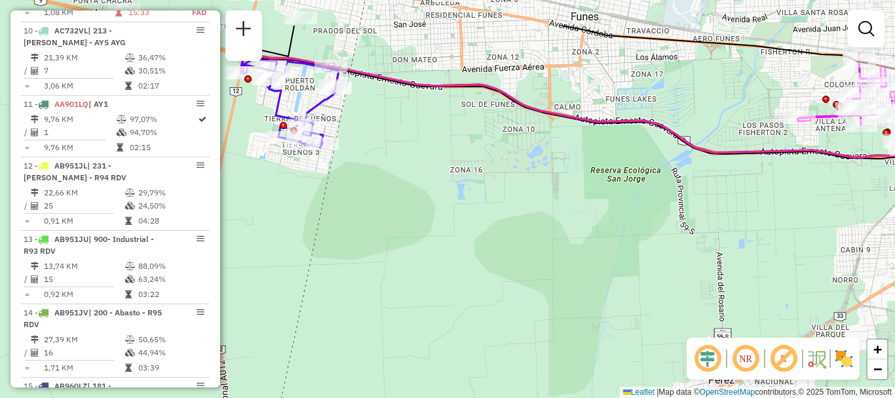
drag, startPoint x: 378, startPoint y: 183, endPoint x: 429, endPoint y: 248, distance: 83.1
click at [429, 248] on div "Rota 12 - Placa AB951JL 0000472921 - WANG SILVINA AI Rota 9 - Placa AC995HY 000…" at bounding box center [447, 199] width 895 height 398
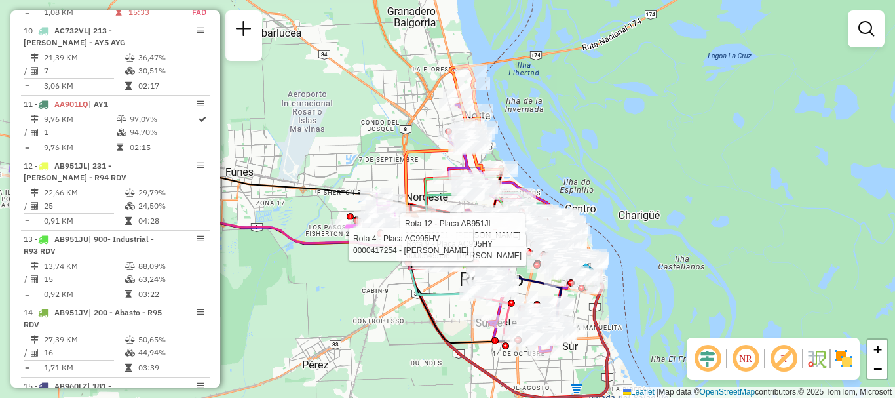
drag, startPoint x: 514, startPoint y: 209, endPoint x: 291, endPoint y: 261, distance: 228.6
click at [291, 261] on div "Rota 12 - Placa AB951JL 0000472921 - WANG SILVINA AI Rota 9 - Placa AC995HY 000…" at bounding box center [447, 199] width 895 height 398
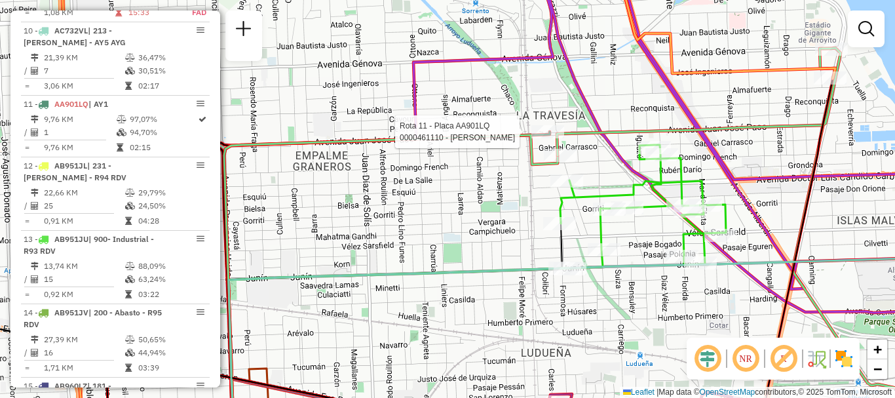
select select "**********"
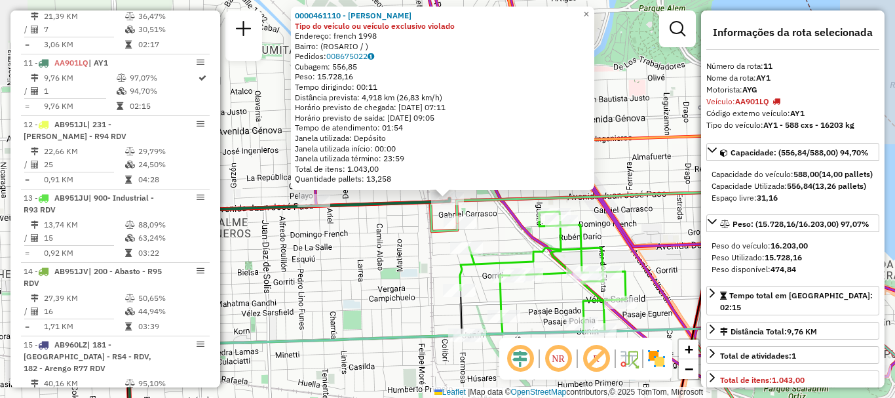
scroll to position [1247, 0]
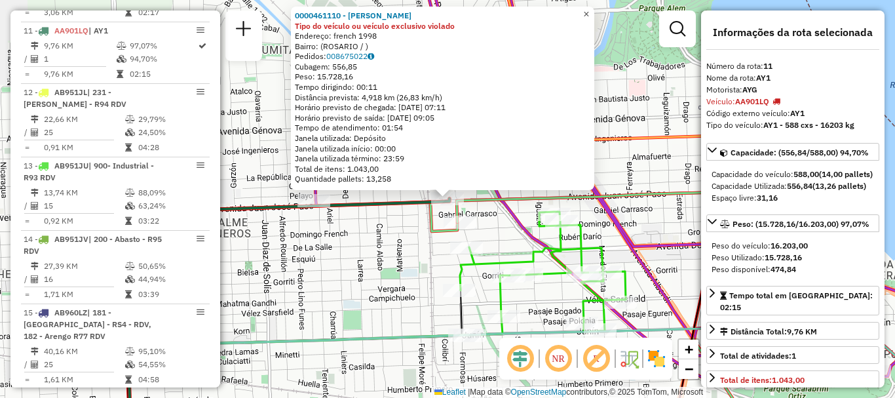
click at [589, 9] on span "×" at bounding box center [586, 14] width 6 height 11
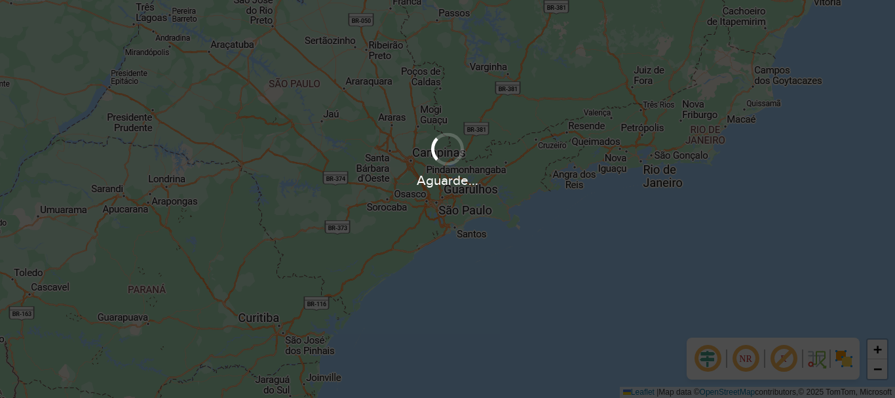
scroll to position [396, 0]
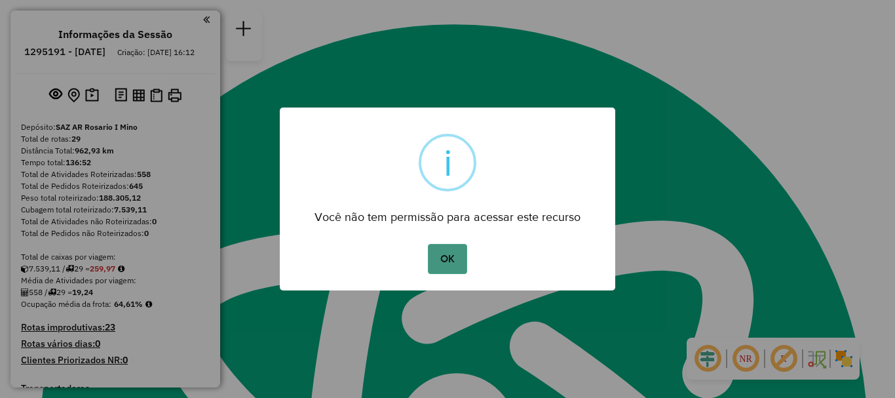
click at [449, 251] on button "OK" at bounding box center [447, 259] width 39 height 30
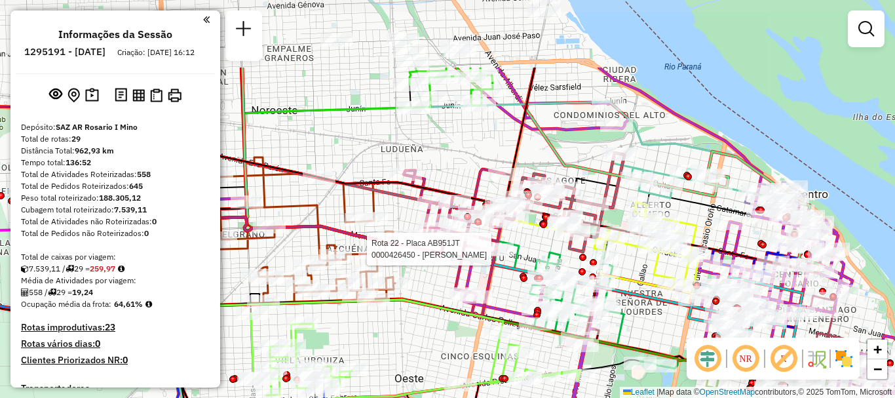
drag, startPoint x: 522, startPoint y: 155, endPoint x: 474, endPoint y: 256, distance: 112.2
click at [474, 255] on div at bounding box center [483, 248] width 33 height 13
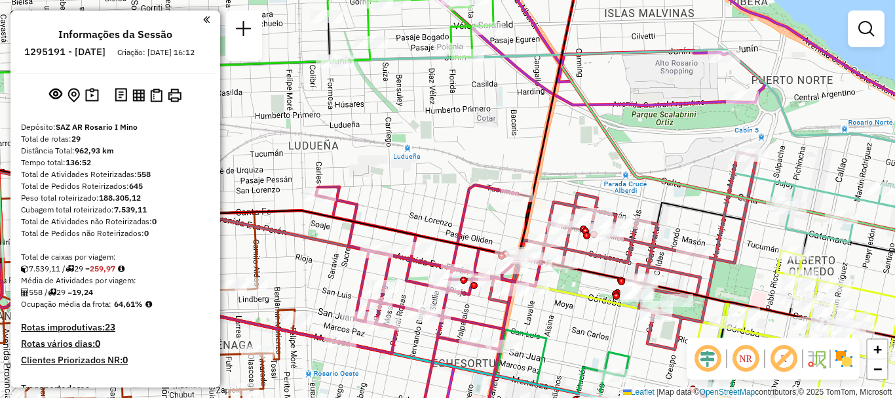
drag, startPoint x: 527, startPoint y: 183, endPoint x: 388, endPoint y: 20, distance: 214.6
click at [390, 24] on icon at bounding box center [246, 106] width 673 height 299
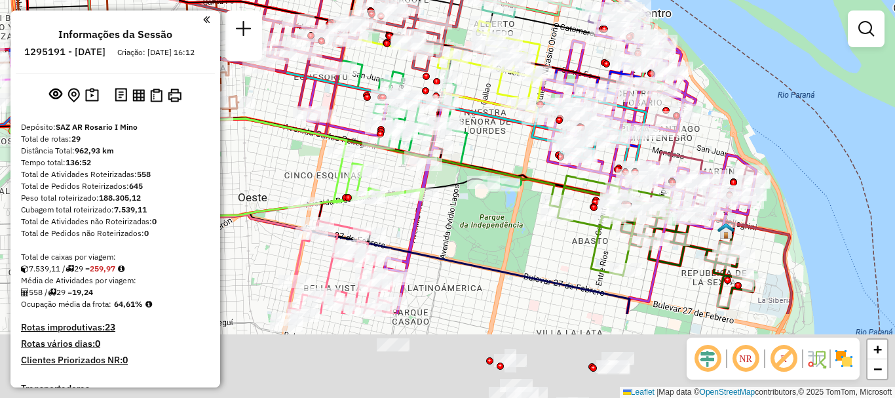
drag, startPoint x: 509, startPoint y: 159, endPoint x: 455, endPoint y: 100, distance: 80.2
click at [456, 102] on icon at bounding box center [297, 88] width 536 height 112
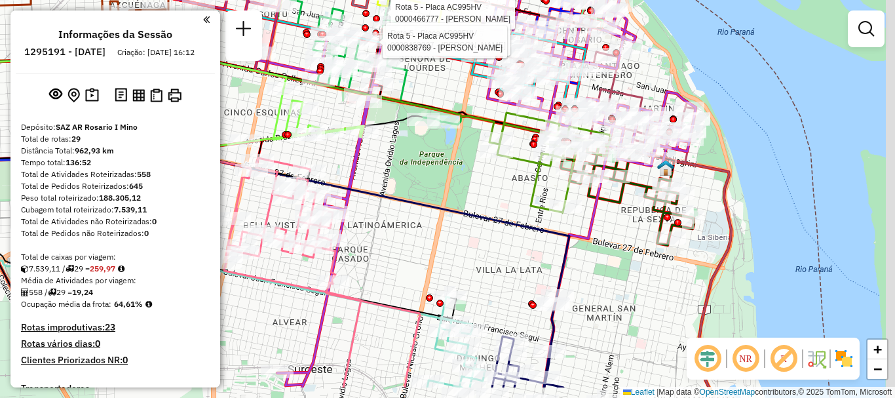
drag, startPoint x: 523, startPoint y: 174, endPoint x: 485, endPoint y: 130, distance: 58.0
click at [486, 132] on div "Rota 5 - Placa AC995HV 0000466777 - PEDEMONTE DAMIAN EDGARDO Rota 5 - Placa AC9…" at bounding box center [447, 199] width 895 height 398
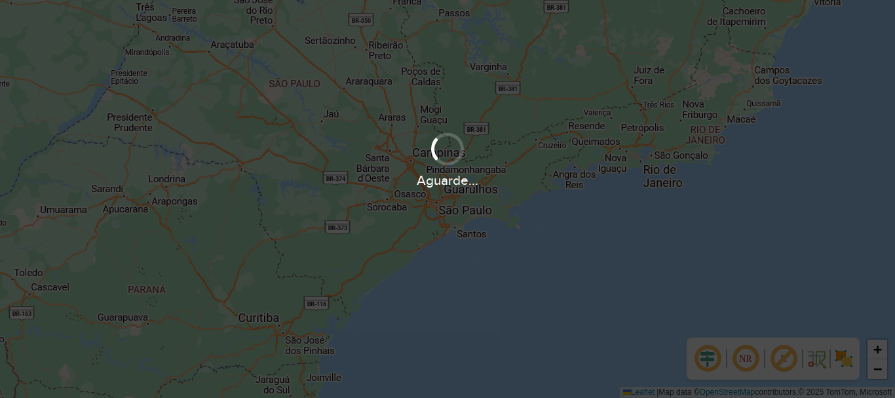
scroll to position [396, 0]
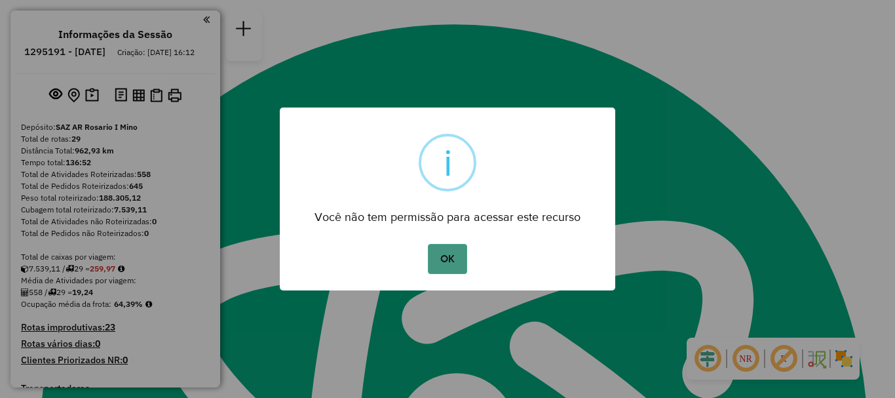
click at [440, 255] on button "OK" at bounding box center [447, 259] width 39 height 30
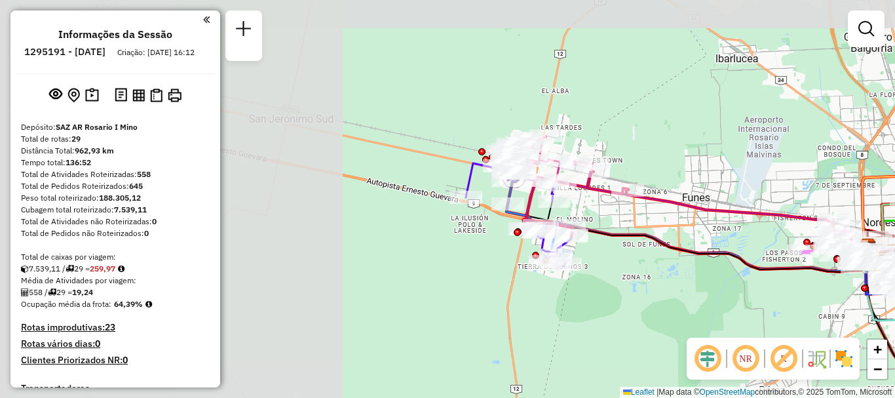
drag, startPoint x: 369, startPoint y: 212, endPoint x: 798, endPoint y: 336, distance: 446.5
click at [806, 336] on div "Janela de atendimento Grade de atendimento Capacidade Transportadoras Veículos …" at bounding box center [447, 199] width 895 height 398
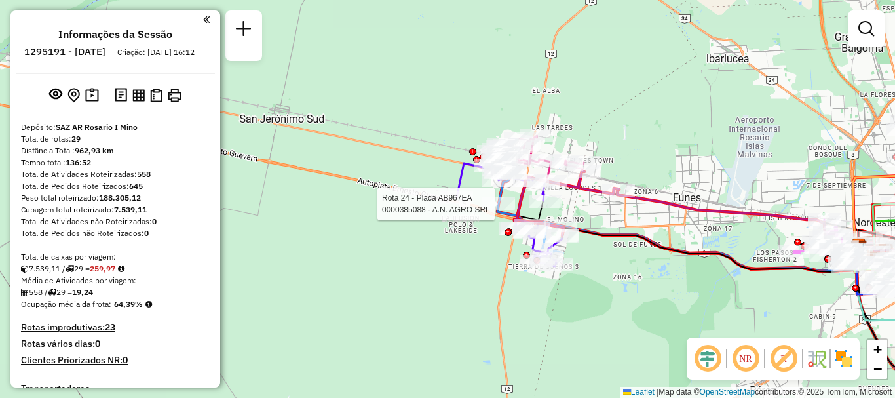
select select "**********"
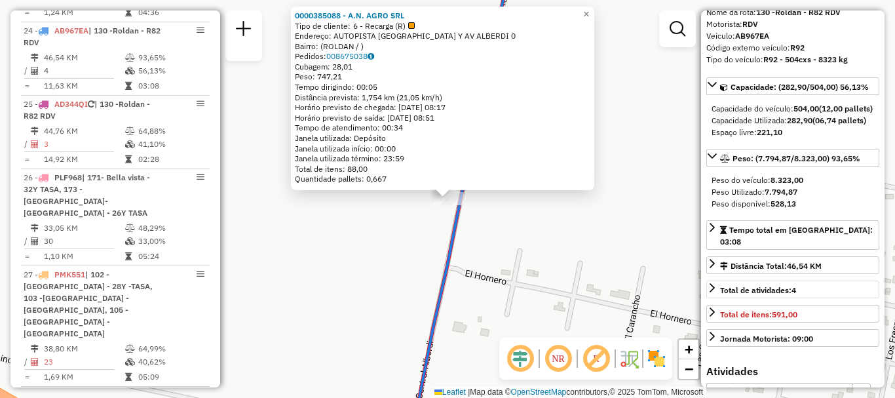
scroll to position [131, 0]
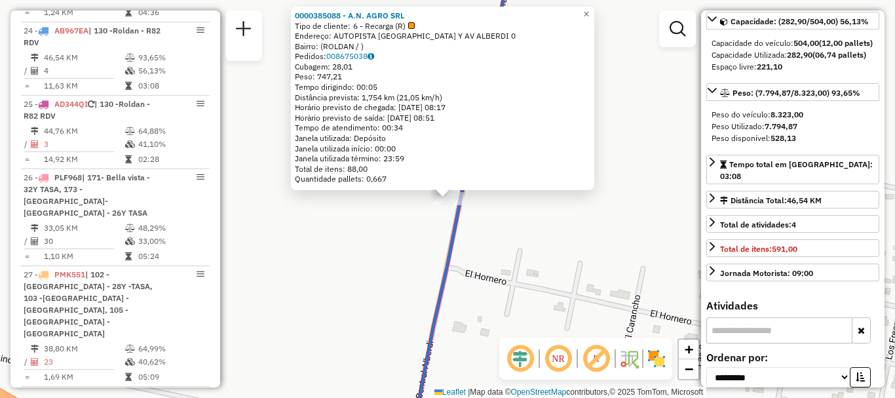
click at [621, 281] on div "0000385088 - A.N. AGRO SRL Tipo de cliente: 6 - Recarga (R) Endereço: AUTOPISTA…" at bounding box center [447, 199] width 895 height 398
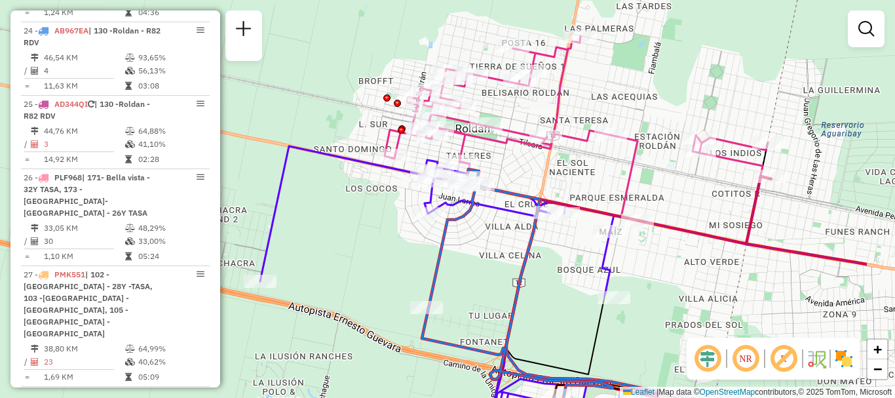
drag, startPoint x: 557, startPoint y: 231, endPoint x: 411, endPoint y: 305, distance: 164.0
click at [422, 305] on icon at bounding box center [517, 287] width 191 height 236
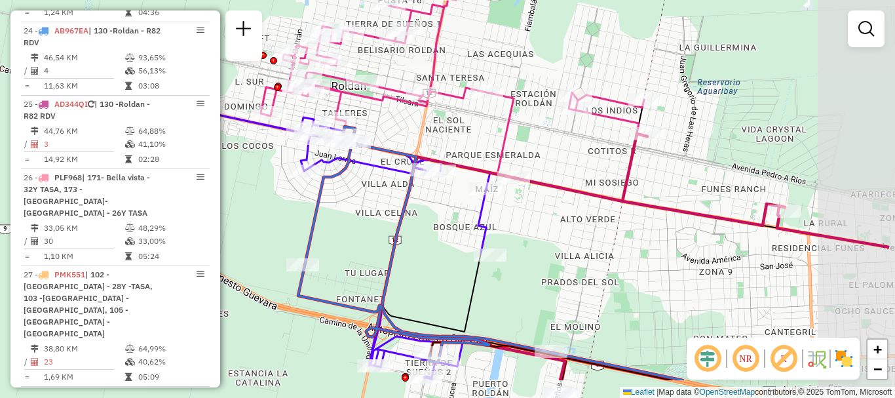
drag, startPoint x: 473, startPoint y: 293, endPoint x: 378, endPoint y: 236, distance: 110.7
click at [378, 236] on div "Janela de atendimento Grade de atendimento Capacidade Transportadoras Veículos …" at bounding box center [447, 199] width 895 height 398
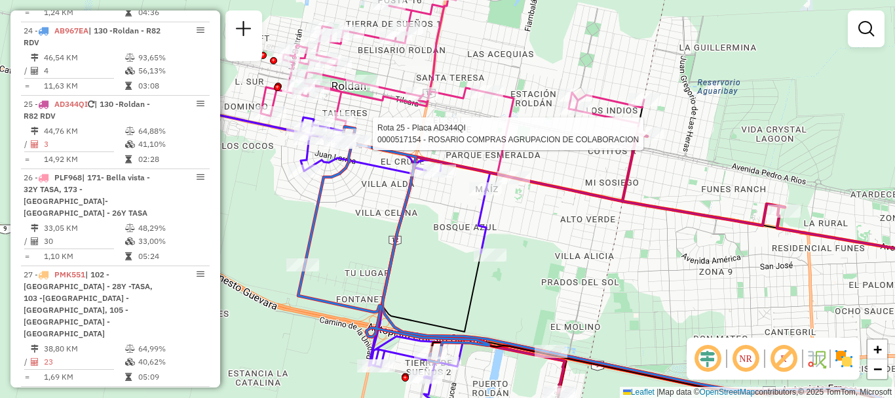
click at [647, 140] on div at bounding box center [647, 133] width 33 height 13
select select "**********"
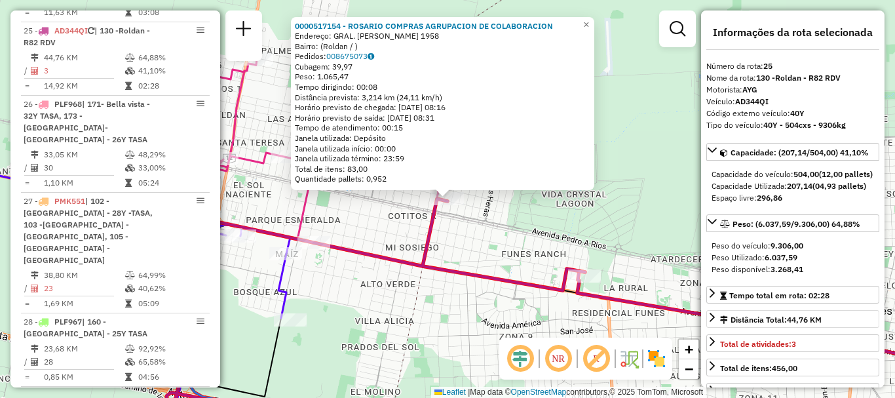
scroll to position [65, 0]
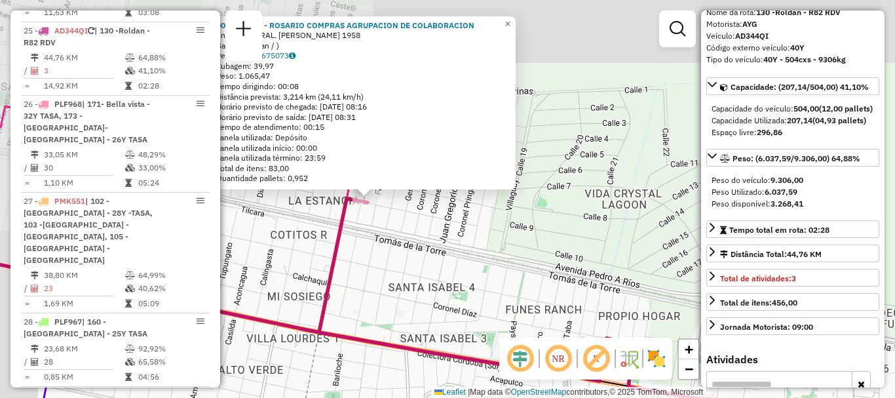
drag, startPoint x: 325, startPoint y: 163, endPoint x: 384, endPoint y: 244, distance: 99.4
click at [384, 244] on div "0000517154 - ROSARIO COMPRAS AGRUPACION DE COLABORACION Endereço: GRAL. GUIDO 1…" at bounding box center [447, 199] width 895 height 398
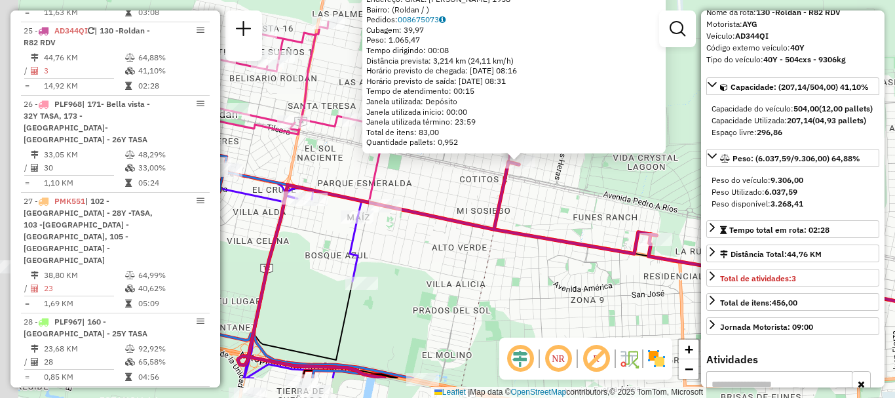
drag, startPoint x: 375, startPoint y: 260, endPoint x: 518, endPoint y: 201, distance: 155.1
click at [518, 201] on div "0000517154 - ROSARIO COMPRAS AGRUPACION DE COLABORACION Endereço: GRAL. GUIDO 1…" at bounding box center [447, 199] width 895 height 398
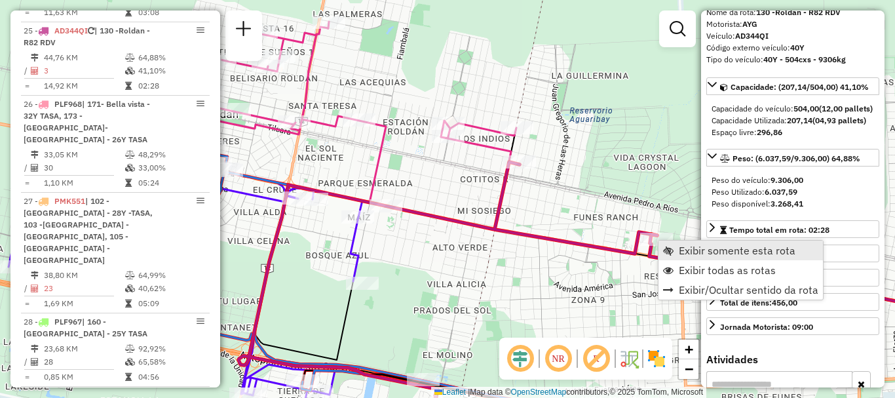
click at [685, 251] on span "Exibir somente esta rota" at bounding box center [736, 250] width 117 height 10
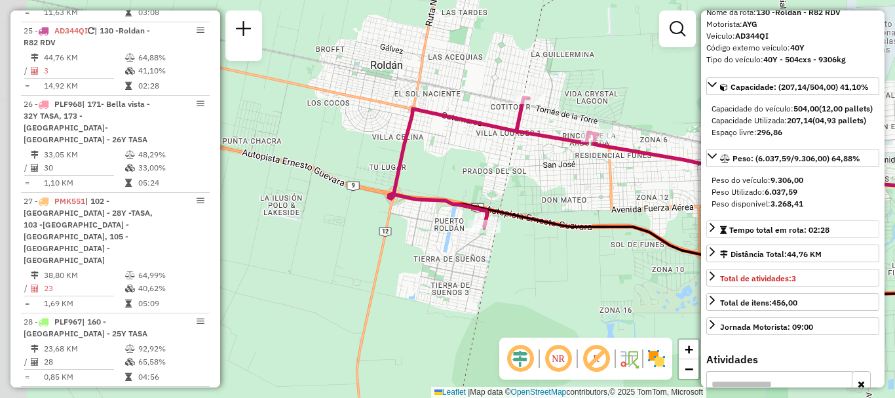
drag, startPoint x: 526, startPoint y: 256, endPoint x: 811, endPoint y: 255, distance: 285.5
click at [811, 255] on hb-router-mapa "Informações da Sessão 1295191 - 16/10/2025 Criação: 15/10/2025 16:12 Depósito: …" at bounding box center [447, 199] width 895 height 398
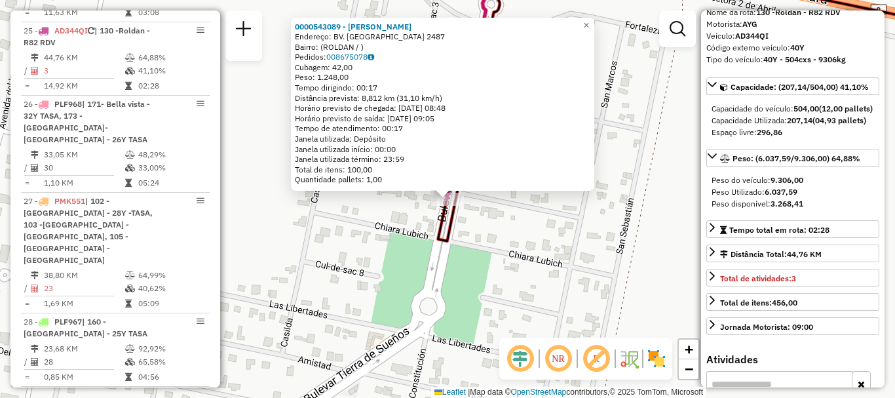
click at [481, 231] on div "0000543089 - Li Long Endereço: BV. TIERRA DE SUENOS 2487 Bairro: (ROLDAN / ) Pe…" at bounding box center [447, 199] width 895 height 398
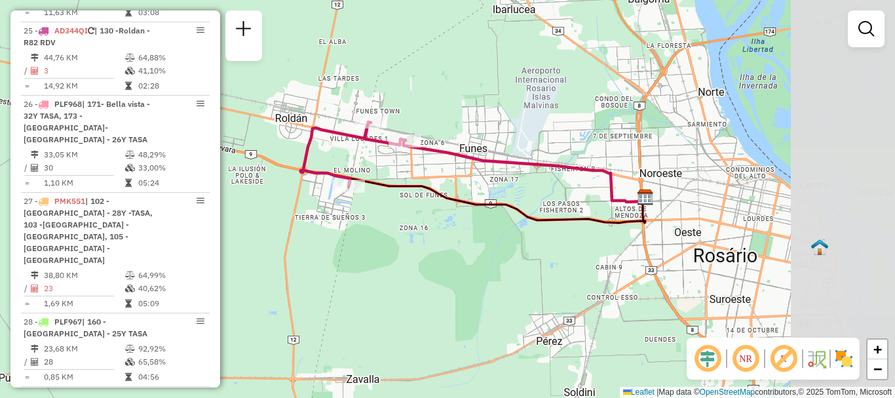
drag, startPoint x: 610, startPoint y: 191, endPoint x: 458, endPoint y: 170, distance: 152.6
click at [458, 170] on div "Janela de atendimento Grade de atendimento Capacidade Transportadoras Veículos …" at bounding box center [447, 199] width 895 height 398
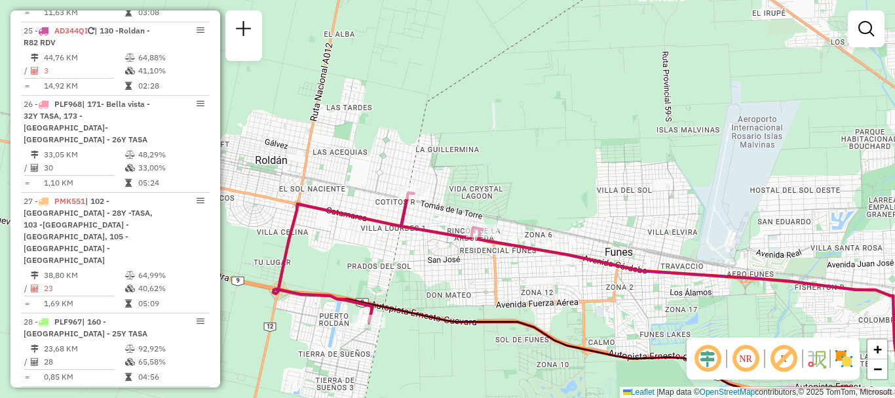
drag, startPoint x: 407, startPoint y: 198, endPoint x: 417, endPoint y: 234, distance: 37.2
click at [417, 234] on icon at bounding box center [377, 257] width 209 height 128
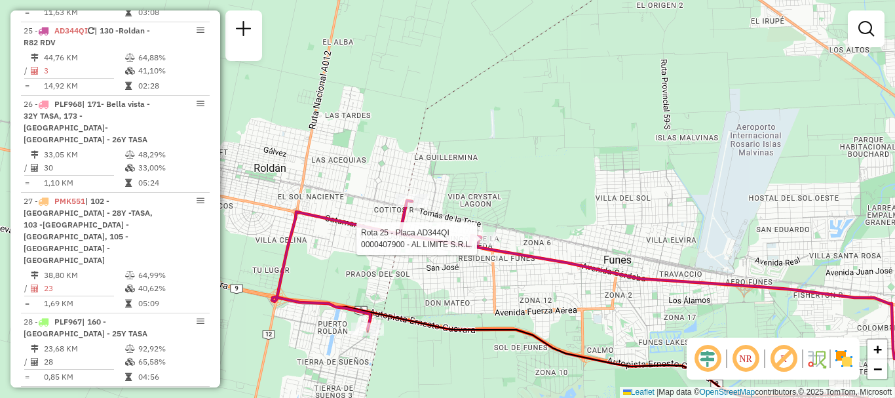
select select "**********"
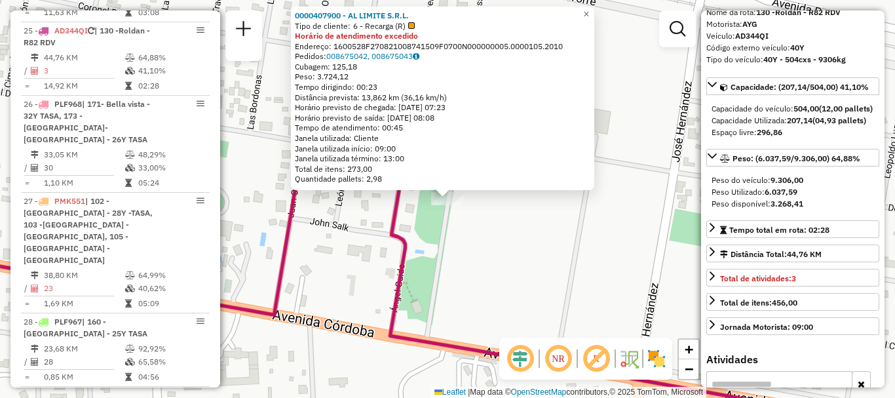
click at [611, 301] on div "0000407900 - AL LIMITE S.R.L. Tipo de cliente: 6 - Recarga (R) Horário de atend…" at bounding box center [447, 199] width 895 height 398
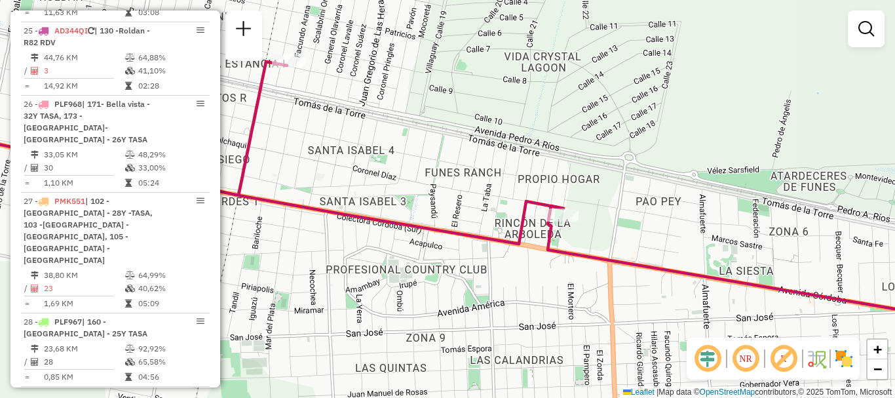
drag, startPoint x: 515, startPoint y: 346, endPoint x: 537, endPoint y: 225, distance: 123.2
click at [537, 225] on div "Janela de atendimento Grade de atendimento Capacidade Transportadoras Veículos …" at bounding box center [447, 199] width 895 height 398
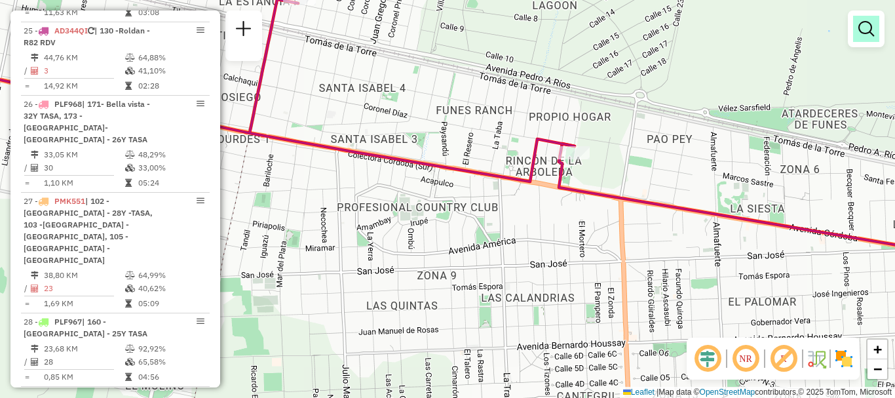
click at [859, 29] on em at bounding box center [866, 29] width 16 height 16
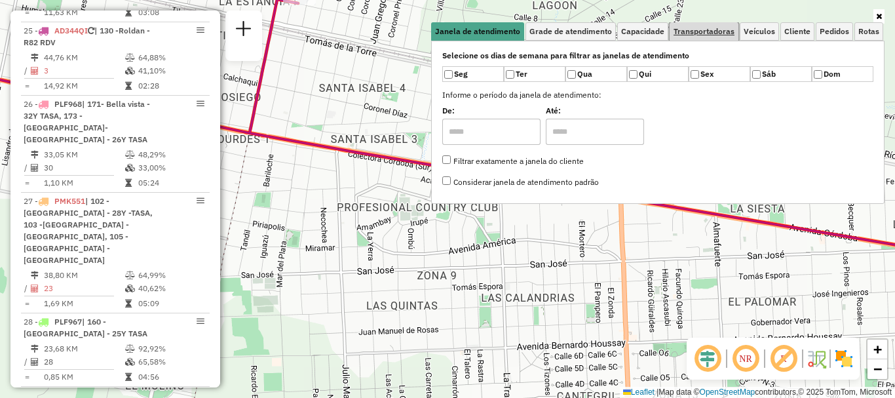
click at [705, 33] on span "Transportadoras" at bounding box center [703, 32] width 61 height 8
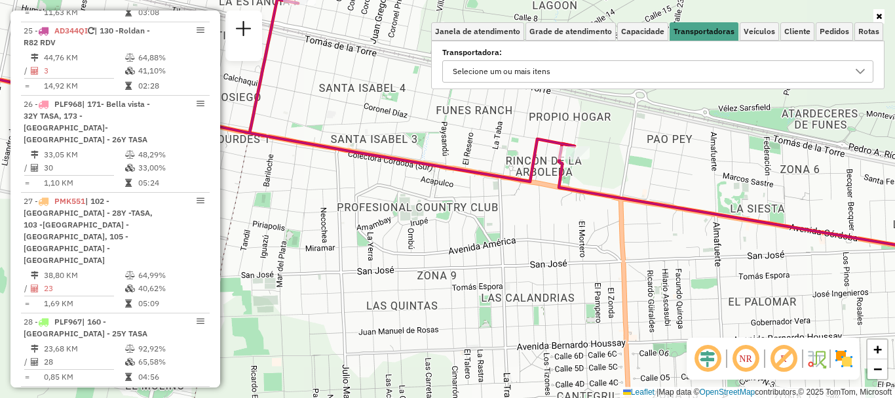
click at [863, 67] on icon at bounding box center [860, 71] width 10 height 10
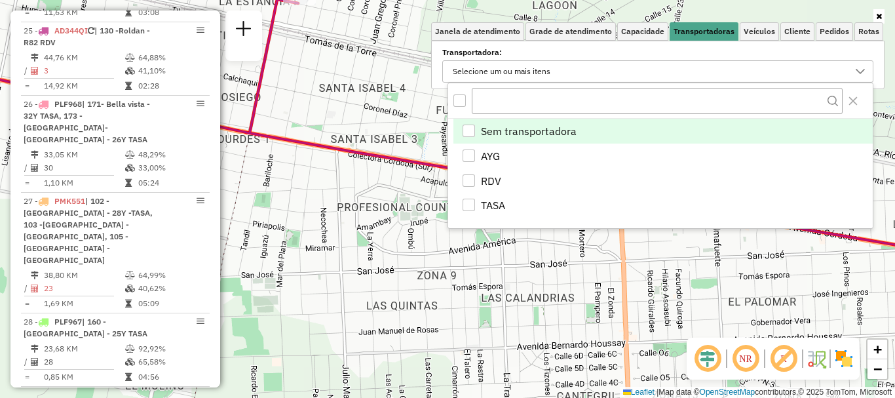
scroll to position [8, 45]
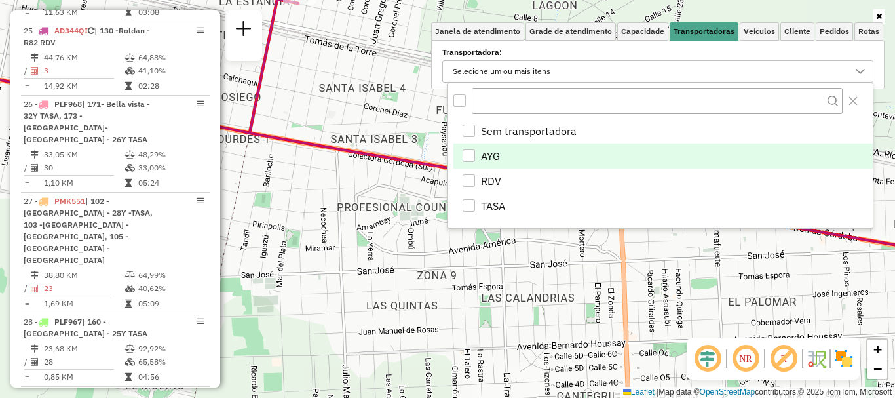
click at [468, 154] on div "AYG" at bounding box center [468, 155] width 12 height 12
click at [531, 280] on div "Janela de atendimento Grade de atendimento Capacidade Transportadoras Veículos …" at bounding box center [447, 199] width 895 height 398
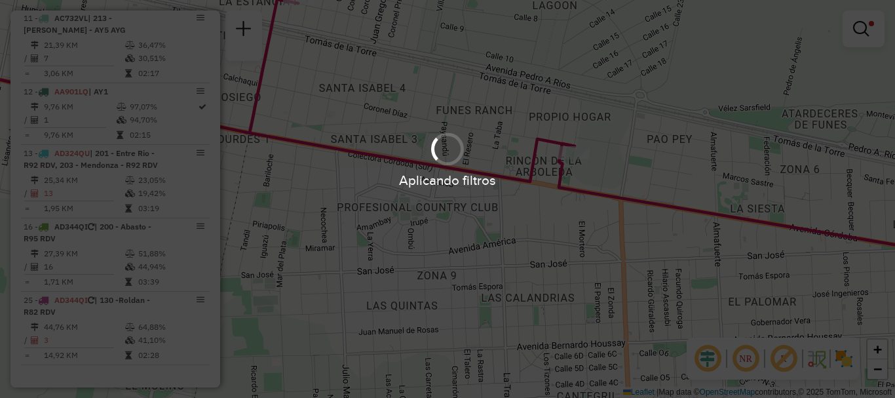
scroll to position [1101, 0]
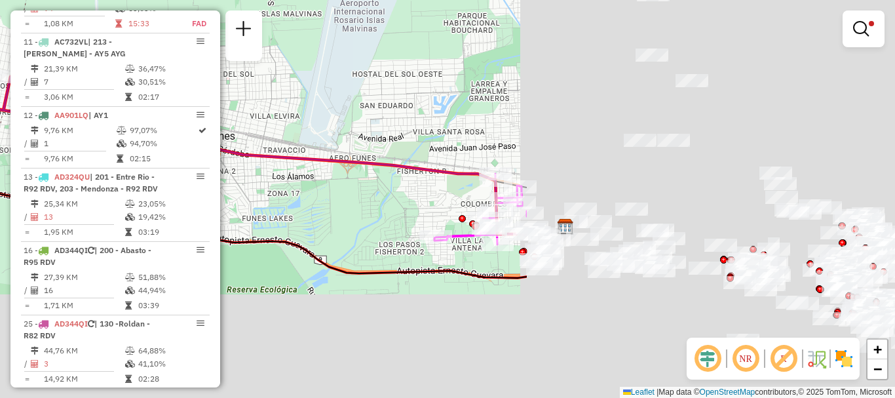
drag, startPoint x: 689, startPoint y: 308, endPoint x: 229, endPoint y: 174, distance: 479.1
click at [229, 172] on div "Limpar filtros Janela de atendimento Grade de atendimento Capacidade Transporta…" at bounding box center [447, 199] width 895 height 398
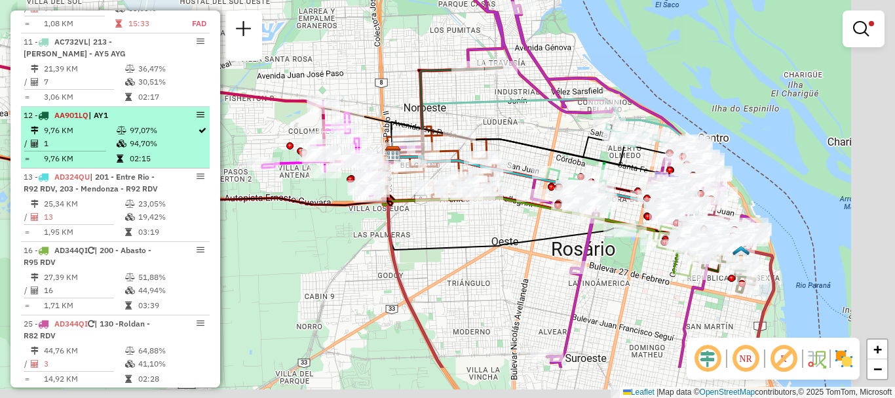
click at [178, 134] on hb-router-mapa "Informações da Sessão 1295191 - 16/10/2025 Criação: 15/10/2025 16:12 Depósito: …" at bounding box center [447, 199] width 895 height 398
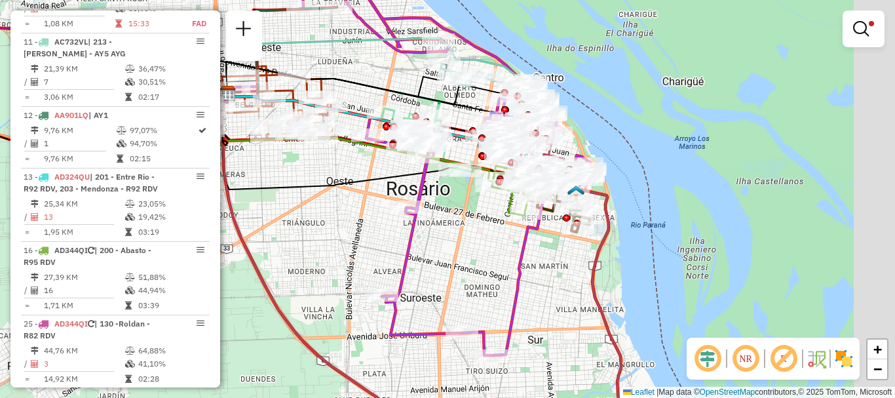
drag, startPoint x: 413, startPoint y: 217, endPoint x: 325, endPoint y: 175, distance: 98.1
click at [324, 174] on icon at bounding box center [337, 139] width 233 height 102
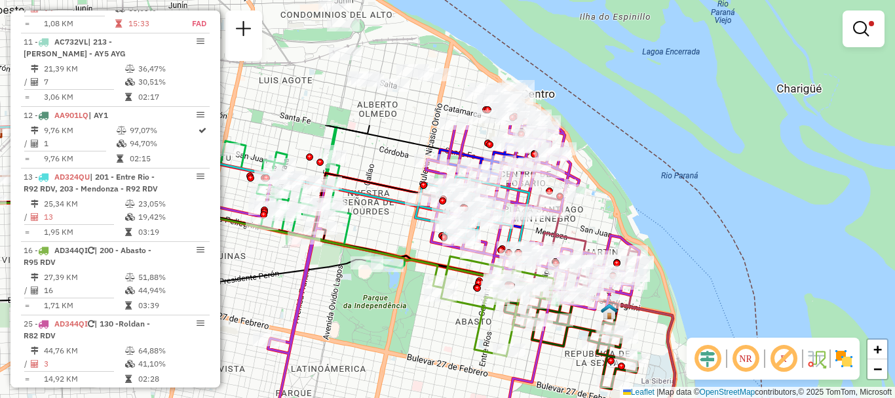
drag, startPoint x: 477, startPoint y: 216, endPoint x: 481, endPoint y: 381, distance: 165.1
click at [481, 381] on div "Limpar filtros Janela de atendimento Grade de atendimento Capacidade Transporta…" at bounding box center [447, 199] width 895 height 398
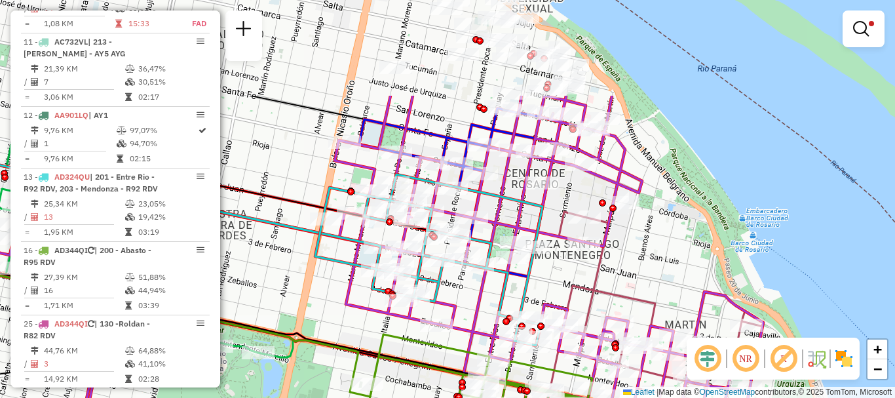
click at [466, 397] on html "Aplicando filtros Pop-up bloqueado! Seu navegador bloqueou automáticamente a ab…" at bounding box center [447, 199] width 895 height 398
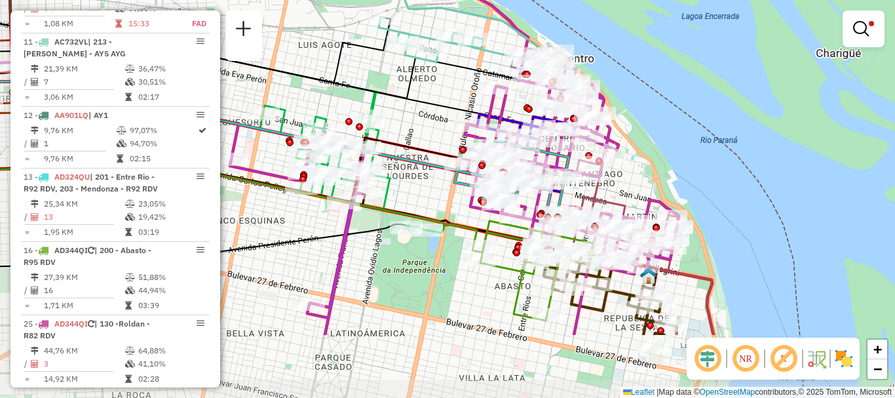
drag, startPoint x: 400, startPoint y: 183, endPoint x: 472, endPoint y: 107, distance: 104.2
click at [472, 107] on icon at bounding box center [295, 87] width 622 height 134
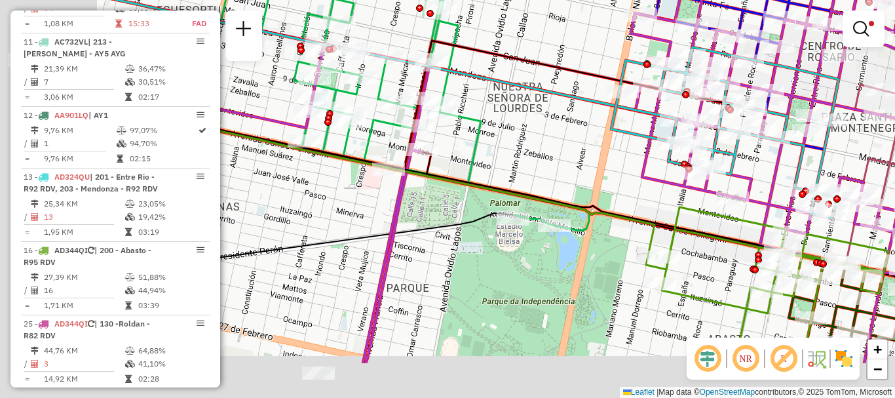
drag, startPoint x: 562, startPoint y: 143, endPoint x: 707, endPoint y: 118, distance: 147.6
click at [677, 118] on icon at bounding box center [378, 67] width 595 height 151
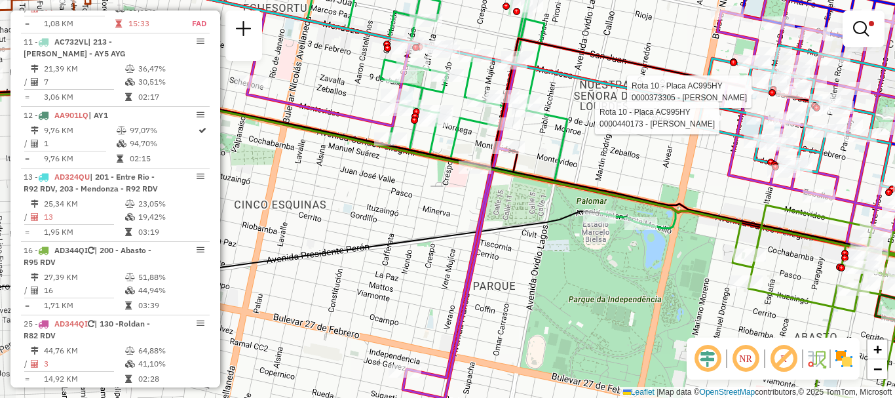
drag, startPoint x: 575, startPoint y: 148, endPoint x: 598, endPoint y: 143, distance: 23.4
click at [598, 143] on div "Rota 10 - Placa AC995HY 0000373305 - ZORZOLI ADRIANA Rota 10 - Placa AC995HY 00…" at bounding box center [447, 199] width 895 height 398
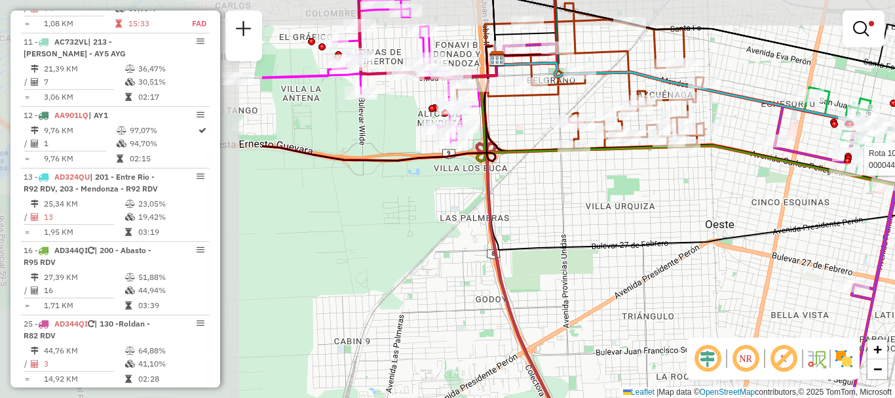
drag, startPoint x: 445, startPoint y: 229, endPoint x: 684, endPoint y: 256, distance: 240.6
click at [684, 256] on div "Rota 10 - Placa AC995HY 0000373305 - ZORZOLI ADRIANA Rota 10 - Placa AC995HY 00…" at bounding box center [447, 199] width 895 height 398
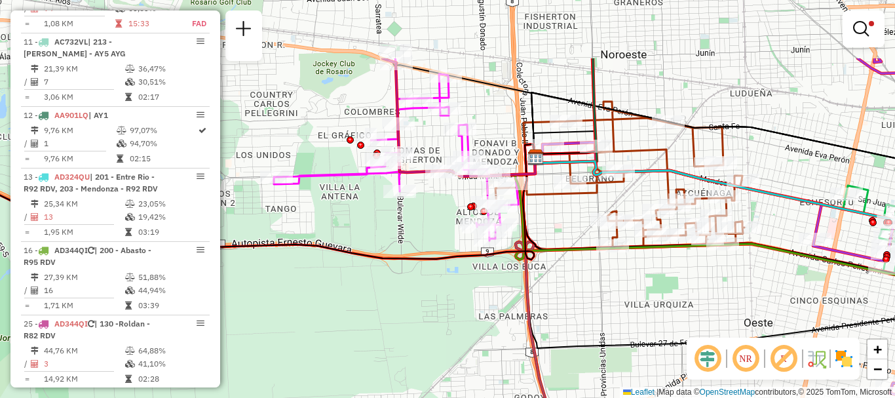
drag, startPoint x: 542, startPoint y: 215, endPoint x: 581, endPoint y: 314, distance: 105.6
click at [581, 314] on div "Rota 10 - Placa AC995HY 0000373305 - ZORZOLI ADRIANA Rota 10 - Placa AC995HY 00…" at bounding box center [447, 199] width 895 height 398
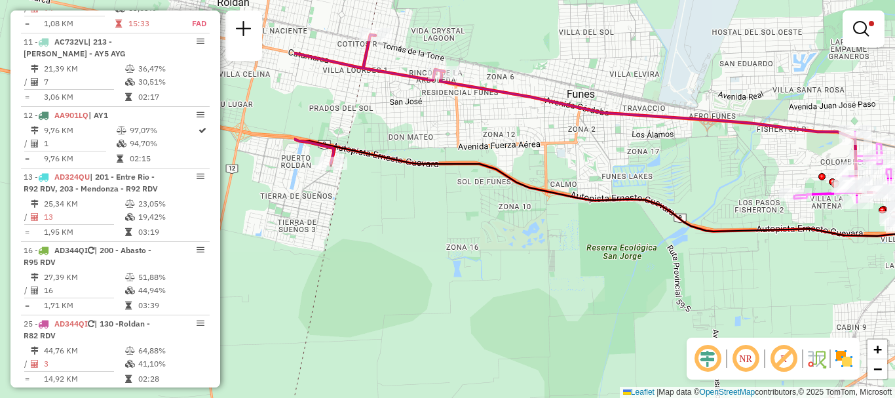
drag, startPoint x: 415, startPoint y: 302, endPoint x: 894, endPoint y: 282, distance: 479.2
click at [894, 282] on div "Rota 10 - Placa AC995HY 0000373305 - ZORZOLI ADRIANA Rota 10 - Placa AC995HY 00…" at bounding box center [447, 199] width 895 height 398
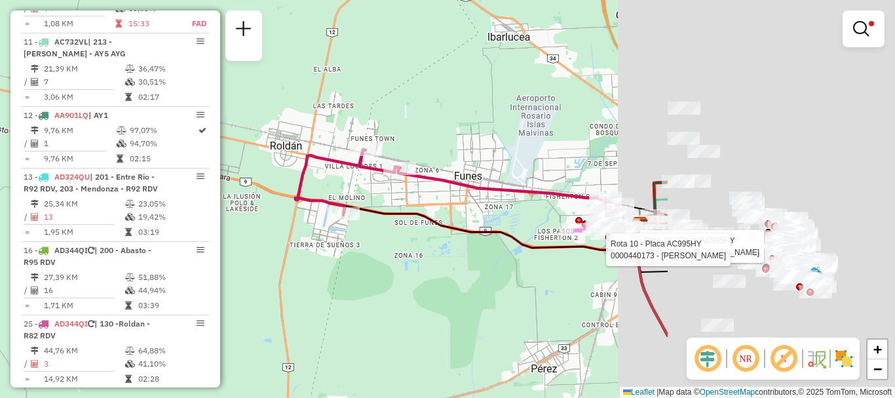
drag, startPoint x: 821, startPoint y: 271, endPoint x: 338, endPoint y: 270, distance: 483.3
click at [336, 265] on div "Rota 10 - Placa AC995HY 0000373305 - ZORZOLI ADRIANA Rota 10 - Placa AC995HY 00…" at bounding box center [447, 199] width 895 height 398
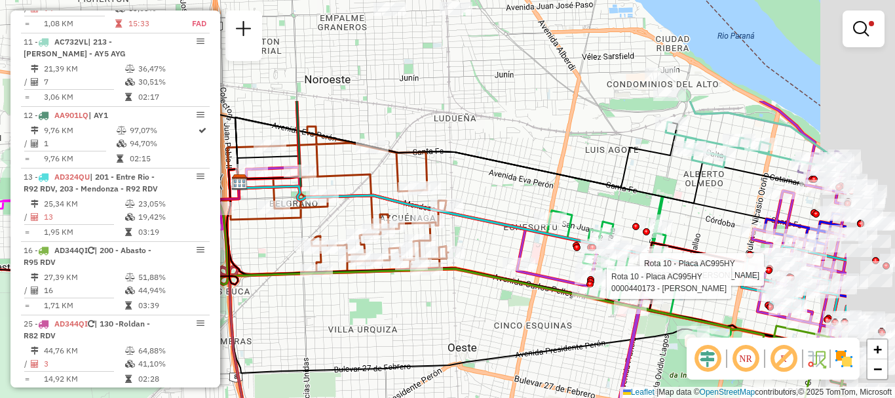
drag, startPoint x: 565, startPoint y: 222, endPoint x: 428, endPoint y: 394, distance: 219.5
click at [428, 373] on icon at bounding box center [460, 271] width 466 height 204
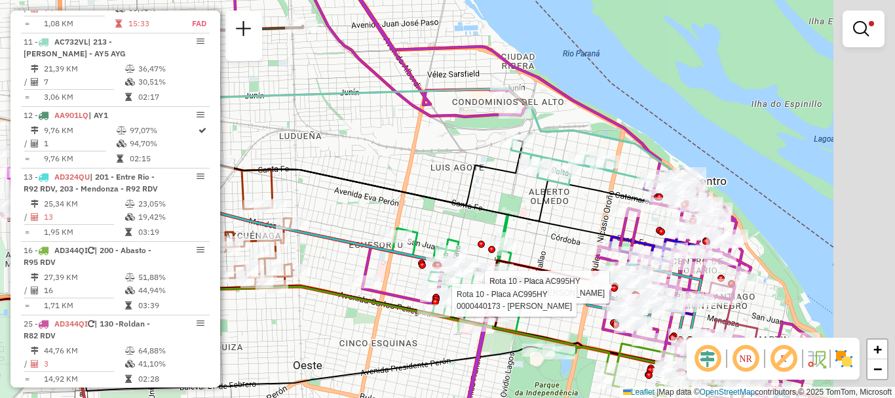
drag, startPoint x: 510, startPoint y: 259, endPoint x: 331, endPoint y: 234, distance: 180.5
click at [331, 234] on icon at bounding box center [352, 256] width 536 height 112
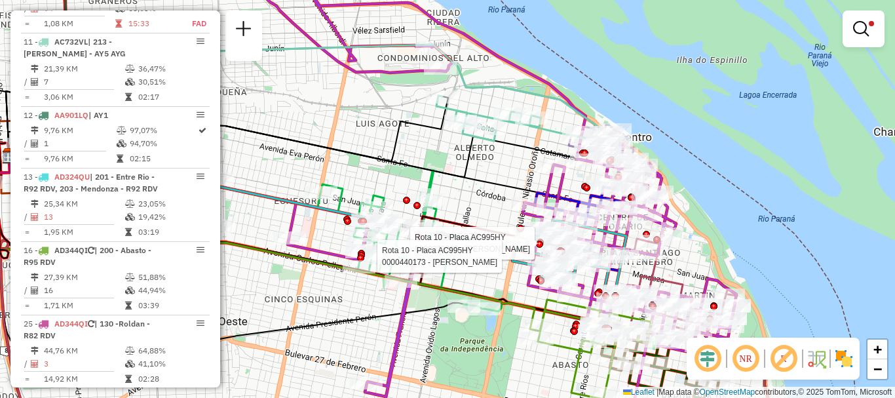
drag, startPoint x: 527, startPoint y: 194, endPoint x: 474, endPoint y: 138, distance: 76.9
click at [480, 143] on icon at bounding box center [335, 162] width 658 height 142
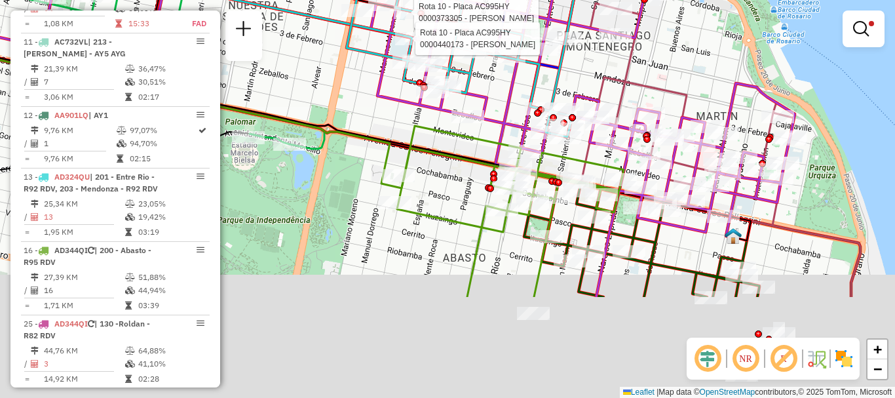
drag, startPoint x: 538, startPoint y: 164, endPoint x: 537, endPoint y: 24, distance: 140.2
click at [537, 24] on div "Rota 10 - Placa AC995HY 0000373305 - ZORZOLI ADRIANA Rota 10 - Placa AC995HY 00…" at bounding box center [447, 199] width 895 height 398
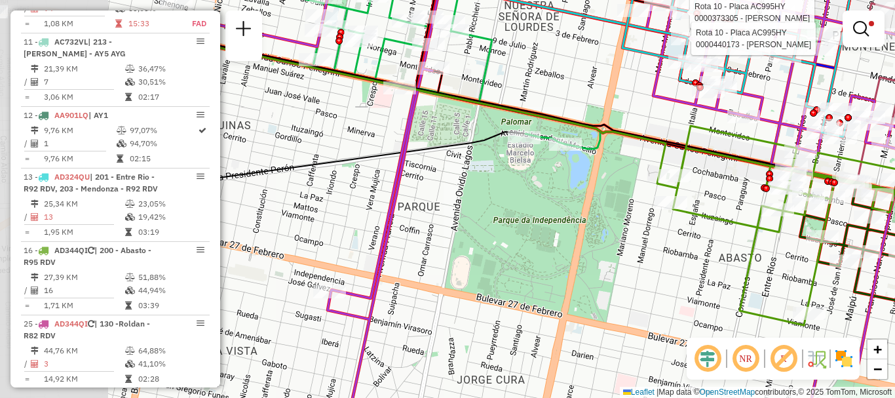
drag, startPoint x: 369, startPoint y: 240, endPoint x: 645, endPoint y: 242, distance: 275.7
click at [645, 242] on div "Rota 10 - Placa AC995HY 0000373305 - ZORZOLI ADRIANA Rota 10 - Placa AC995HY 00…" at bounding box center [447, 199] width 895 height 398
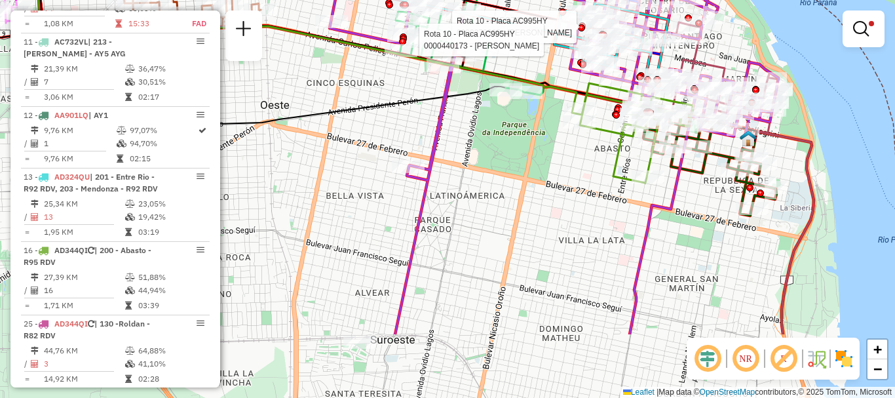
drag, startPoint x: 601, startPoint y: 298, endPoint x: 508, endPoint y: 162, distance: 164.6
click at [508, 162] on div "Rota 10 - Placa AC995HY 0000373305 - ZORZOLI ADRIANA Rota 10 - Placa AC995HY 00…" at bounding box center [447, 199] width 895 height 398
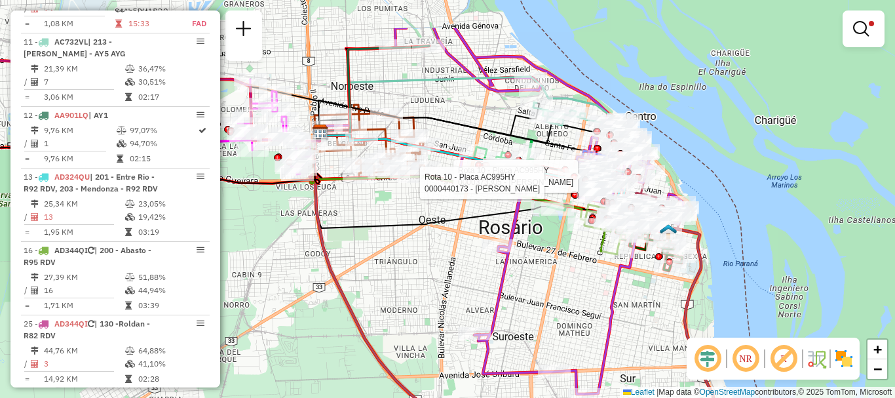
drag, startPoint x: 527, startPoint y: 286, endPoint x: 580, endPoint y: 316, distance: 61.3
click at [580, 316] on div "Rota 10 - Placa AC995HY 0000373305 - ZORZOLI ADRIANA Rota 10 - Placa AC995HY 00…" at bounding box center [447, 199] width 895 height 398
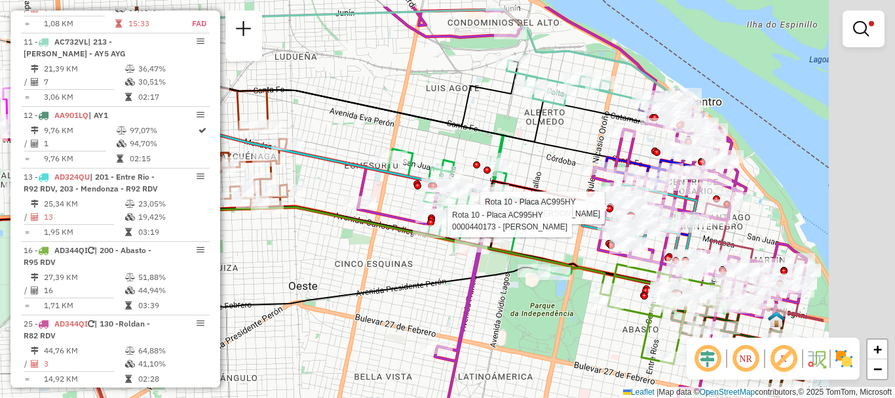
drag, startPoint x: 365, startPoint y: 203, endPoint x: 248, endPoint y: 210, distance: 118.1
click at [248, 212] on div "Rota 10 - Placa AC995HY 0000373305 - ZORZOLI ADRIANA Rota 10 - Placa AC995HY 00…" at bounding box center [447, 199] width 895 height 398
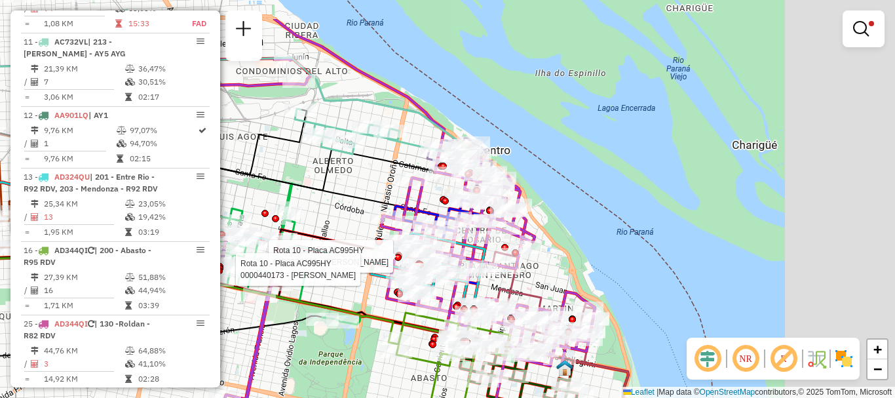
click at [305, 207] on div "Rota 10 - Placa AC995HY 0000373305 - ZORZOLI ADRIANA Rota 10 - Placa AC995HY 00…" at bounding box center [447, 199] width 895 height 398
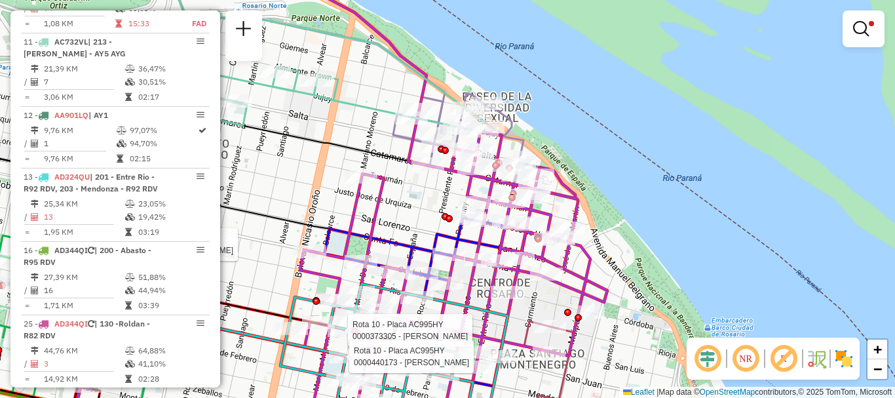
drag, startPoint x: 529, startPoint y: 288, endPoint x: 495, endPoint y: 136, distance: 155.1
click at [508, 187] on div "Rota 10 - Placa AC995HY 0000373305 - ZORZOLI ADRIANA Rota 10 - Placa AC995HY 00…" at bounding box center [447, 199] width 895 height 398
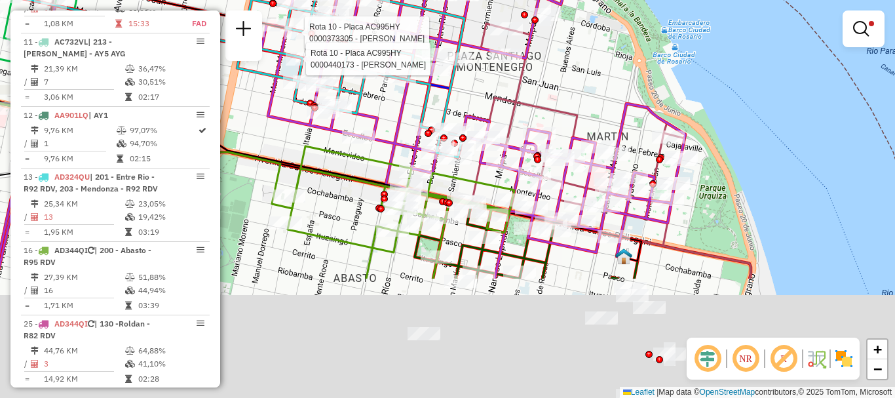
drag, startPoint x: 525, startPoint y: 257, endPoint x: 507, endPoint y: 83, distance: 175.2
click at [508, 95] on icon at bounding box center [579, 121] width 214 height 218
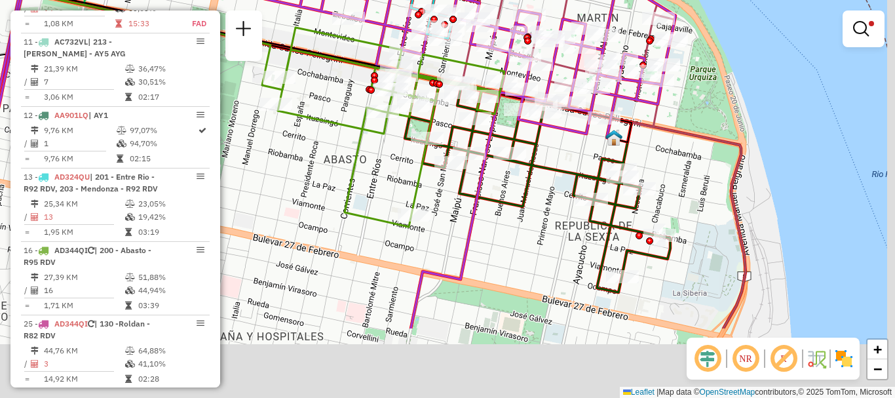
drag, startPoint x: 579, startPoint y: 180, endPoint x: 569, endPoint y: 12, distance: 168.6
click at [570, 35] on icon at bounding box center [288, 89] width 773 height 477
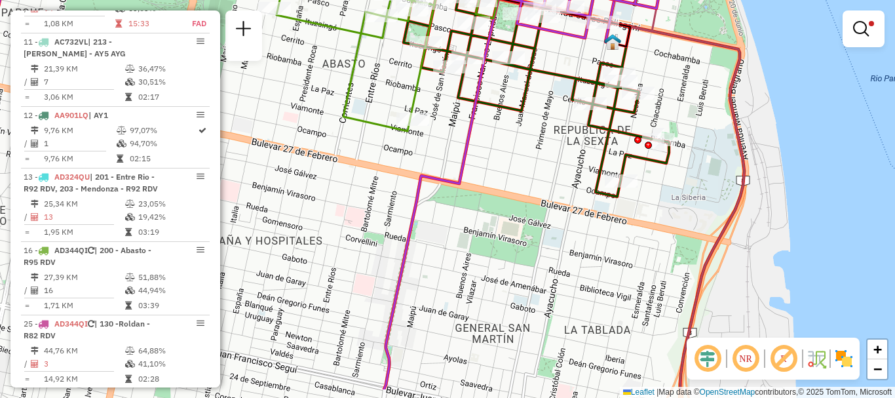
drag, startPoint x: 601, startPoint y: 248, endPoint x: 616, endPoint y: 157, distance: 92.9
click at [616, 157] on div "Rota 10 - Placa AC995HY 0000373305 - ZORZOLI ADRIANA Rota 10 - Placa AC995HY 00…" at bounding box center [447, 199] width 895 height 398
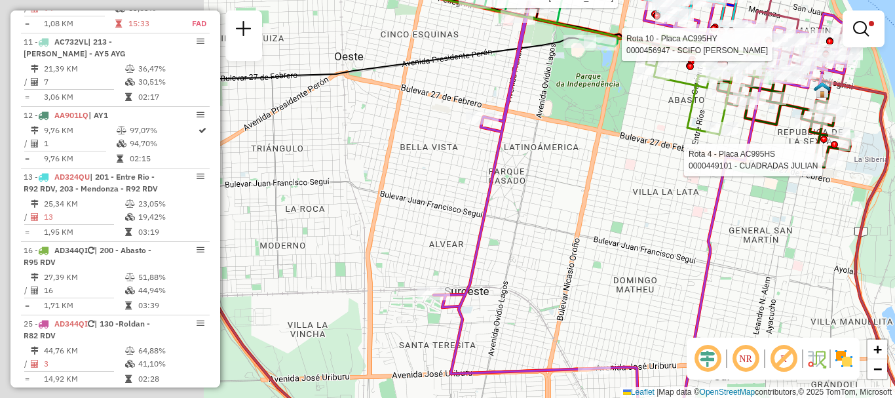
drag, startPoint x: 407, startPoint y: 240, endPoint x: 629, endPoint y: 219, distance: 223.7
click at [629, 219] on div "Rota 10 - Placa AC995HY 0000373305 - ZORZOLI ADRIANA Rota 10 - Placa AC995HY 00…" at bounding box center [447, 199] width 895 height 398
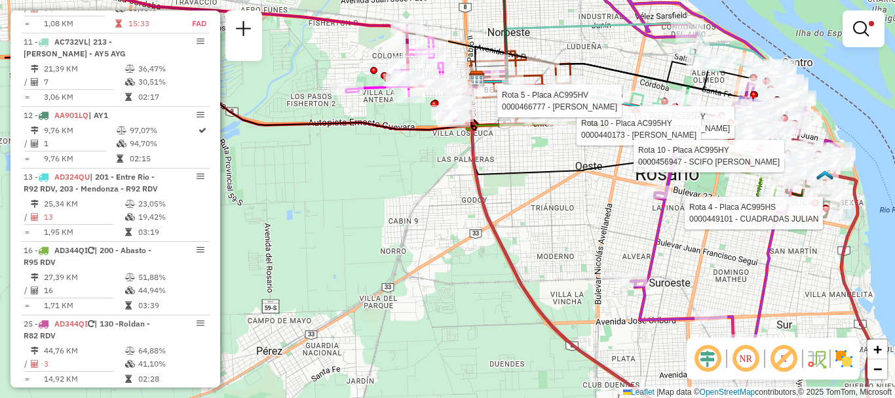
drag, startPoint x: 480, startPoint y: 250, endPoint x: 574, endPoint y: 280, distance: 99.0
click at [574, 280] on div "Rota 10 - Placa AC995HY 0000373305 - ZORZOLI ADRIANA Rota 10 - Placa AC995HY 00…" at bounding box center [447, 199] width 895 height 398
drag, startPoint x: 505, startPoint y: 248, endPoint x: 663, endPoint y: 297, distance: 165.3
click at [555, 274] on icon at bounding box center [667, 256] width 403 height 354
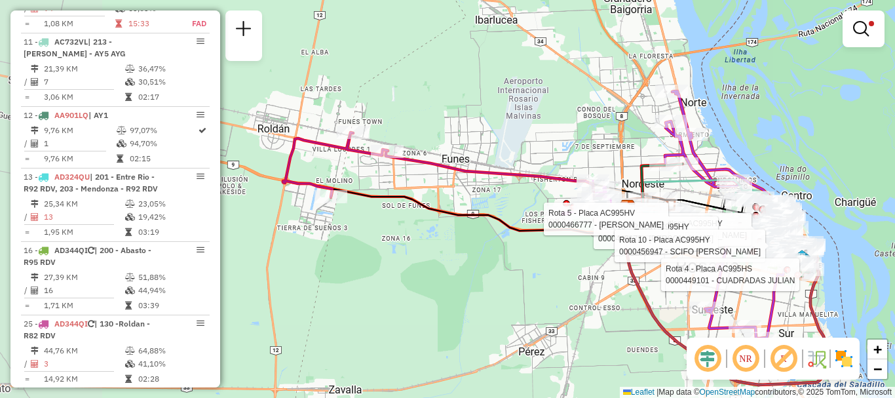
drag, startPoint x: 436, startPoint y: 294, endPoint x: 542, endPoint y: 288, distance: 106.9
click at [542, 288] on div "Rota 10 - Placa AC995HY 0000373305 - ZORZOLI ADRIANA Rota 10 - Placa AC995HY 00…" at bounding box center [447, 199] width 895 height 398
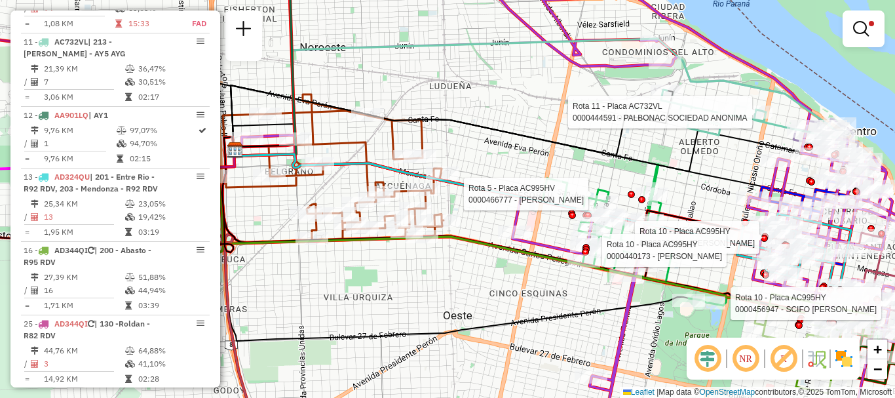
select select "**********"
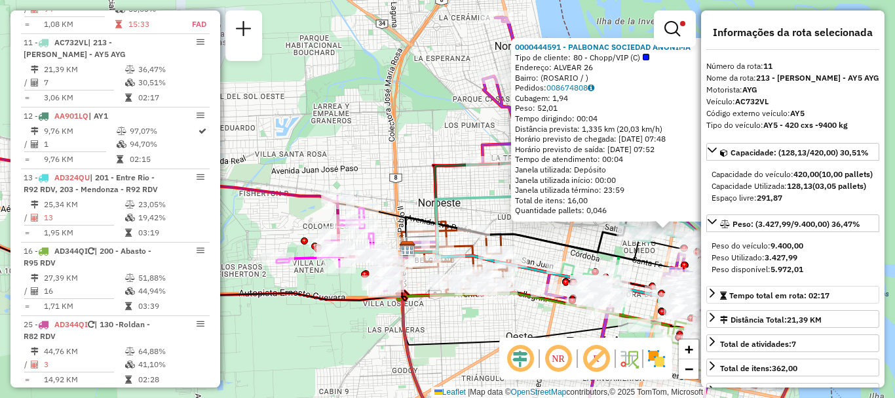
scroll to position [131, 0]
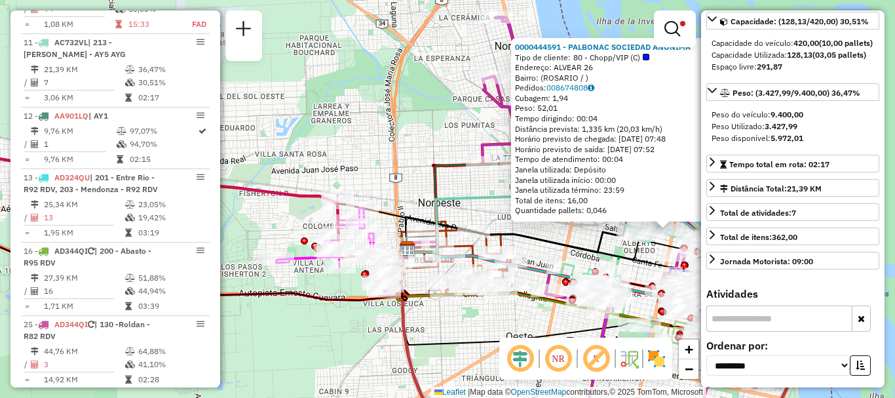
click at [573, 252] on icon at bounding box center [515, 234] width 221 height 35
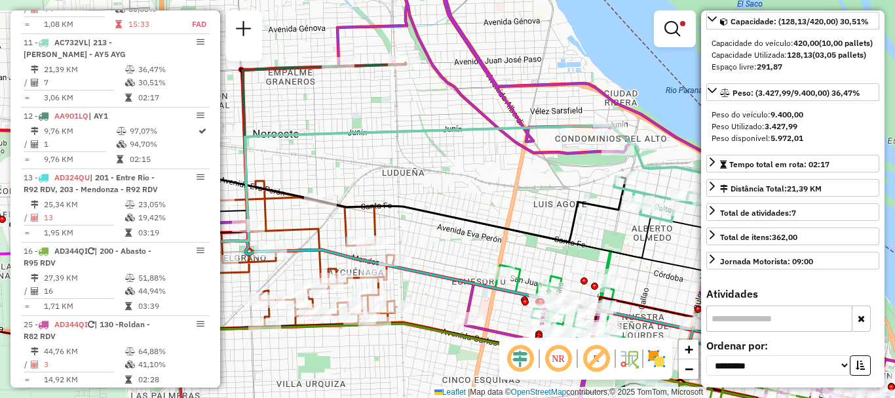
drag, startPoint x: 570, startPoint y: 212, endPoint x: 525, endPoint y: 202, distance: 46.8
click at [525, 202] on div "Limpar filtros Janela de atendimento Grade de atendimento Capacidade Transporta…" at bounding box center [447, 199] width 895 height 398
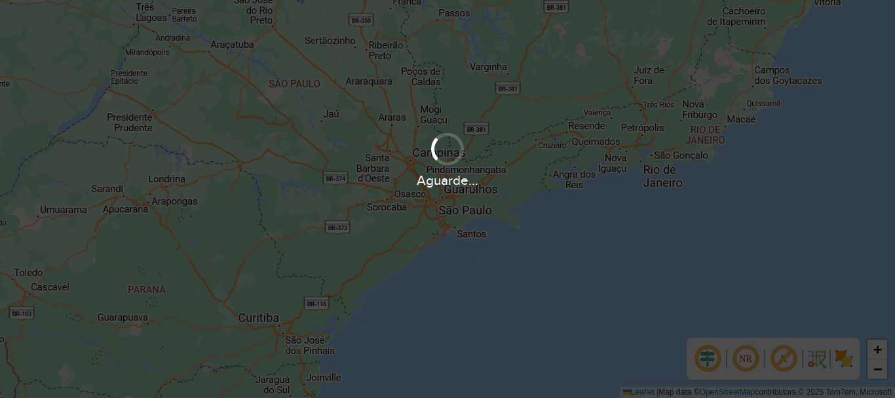
scroll to position [396, 0]
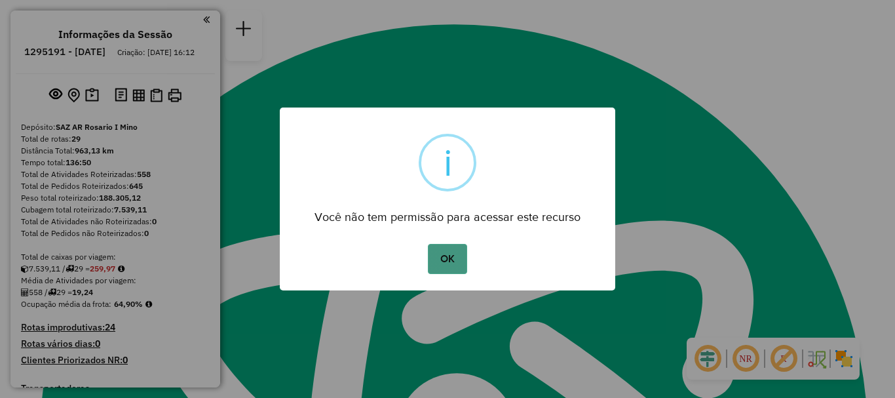
click at [455, 250] on button "OK" at bounding box center [447, 259] width 39 height 30
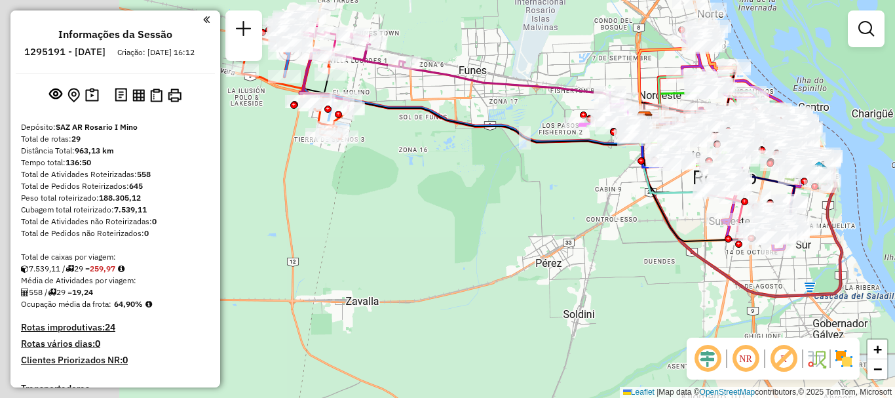
drag, startPoint x: 358, startPoint y: 199, endPoint x: 510, endPoint y: 261, distance: 163.3
click at [510, 261] on div "Janela de atendimento Grade de atendimento Capacidade Transportadoras Veículos …" at bounding box center [447, 199] width 895 height 398
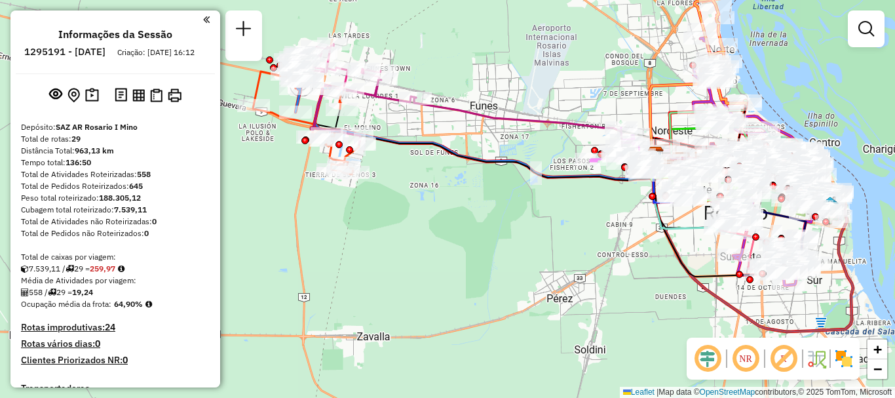
drag, startPoint x: 388, startPoint y: 172, endPoint x: 411, endPoint y: 167, distance: 24.2
click at [396, 203] on div "Janela de atendimento Grade de atendimento Capacidade Transportadoras Veículos …" at bounding box center [447, 199] width 895 height 398
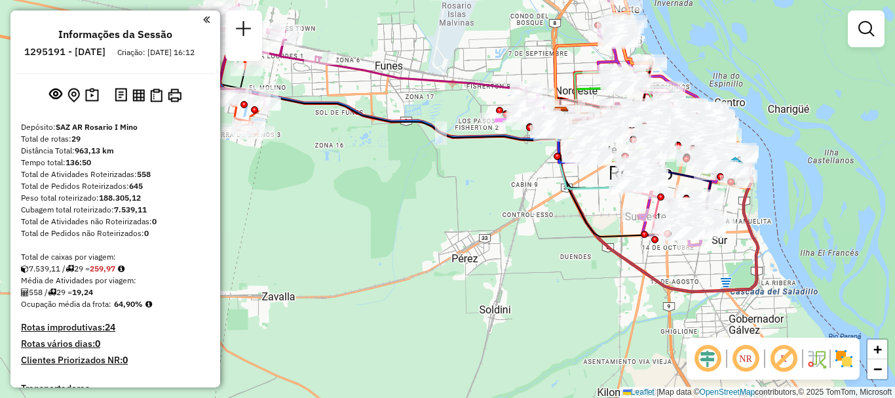
drag, startPoint x: 413, startPoint y: 135, endPoint x: 317, endPoint y: 91, distance: 105.2
click at [317, 91] on div "Janela de atendimento Grade de atendimento Capacidade Transportadoras Veículos …" at bounding box center [447, 199] width 895 height 398
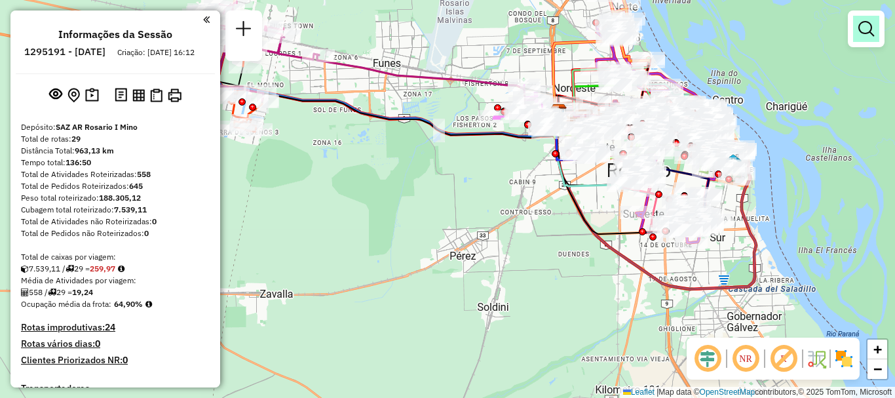
click at [863, 33] on em at bounding box center [866, 29] width 16 height 16
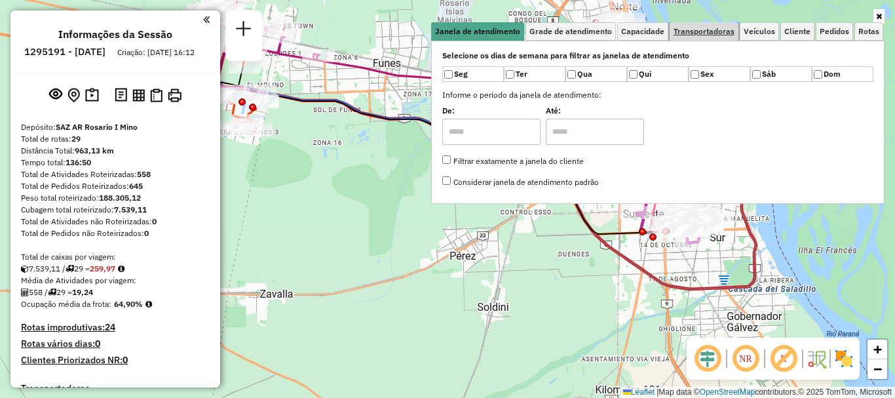
click at [701, 30] on span "Transportadoras" at bounding box center [703, 32] width 61 height 8
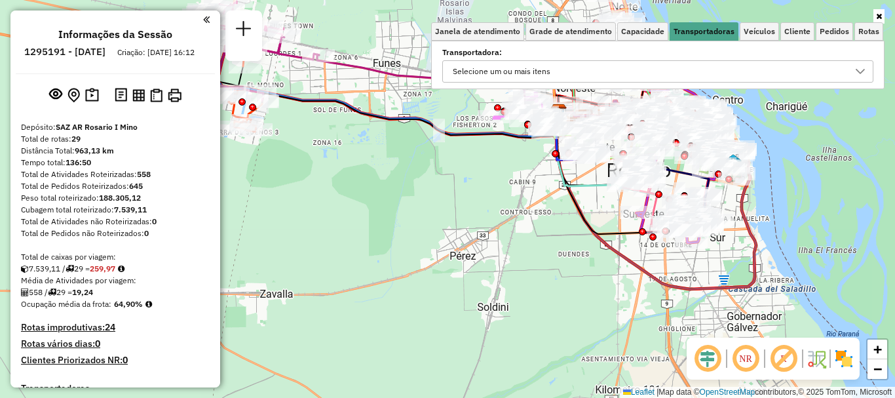
click at [860, 69] on icon at bounding box center [860, 71] width 10 height 10
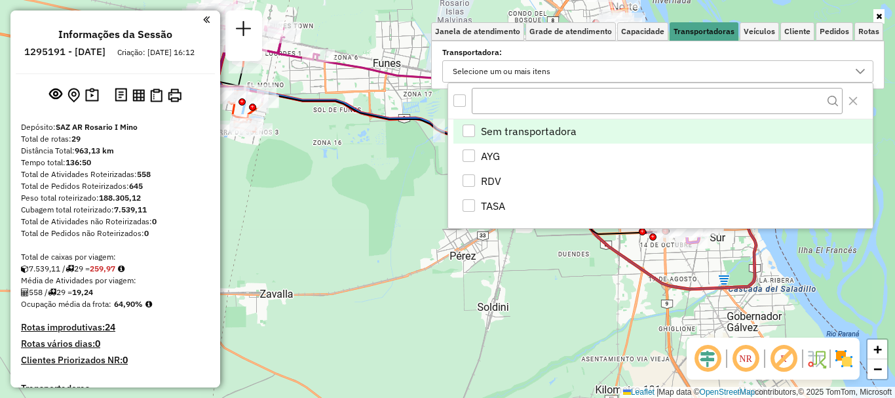
scroll to position [8, 45]
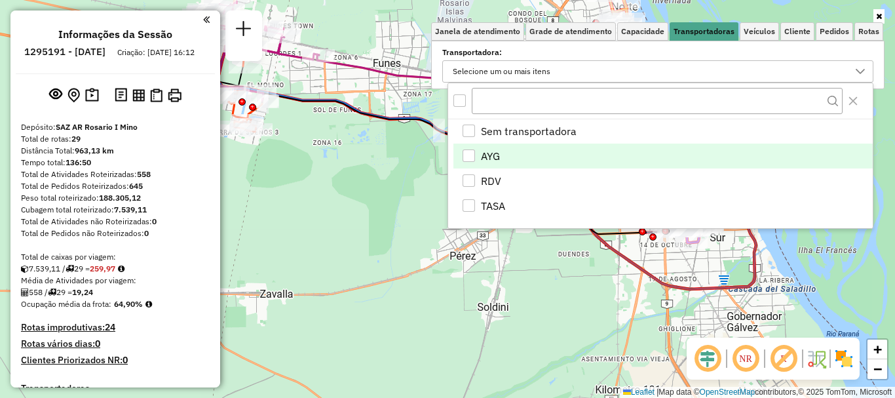
click at [462, 152] on div "AYG" at bounding box center [468, 155] width 12 height 12
click at [435, 239] on div "Janela de atendimento Grade de atendimento Capacidade Transportadoras Veículos …" at bounding box center [447, 199] width 895 height 398
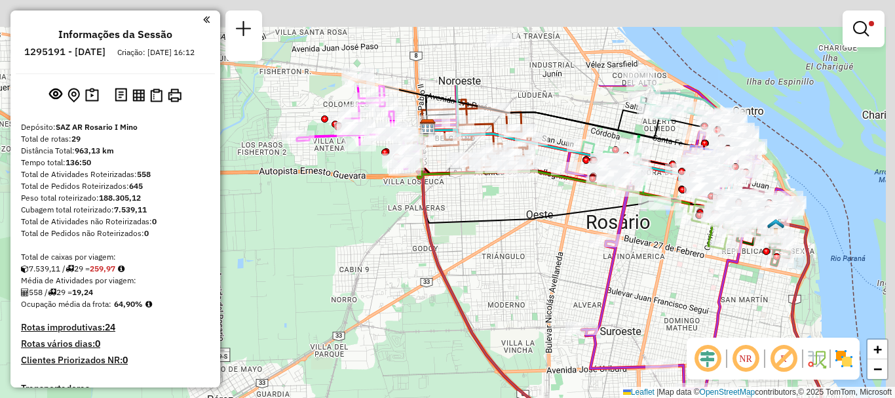
drag, startPoint x: 579, startPoint y: 200, endPoint x: 485, endPoint y: 303, distance: 139.6
click at [485, 303] on div "Limpar filtros Janela de atendimento Grade de atendimento Capacidade Transporta…" at bounding box center [447, 199] width 895 height 398
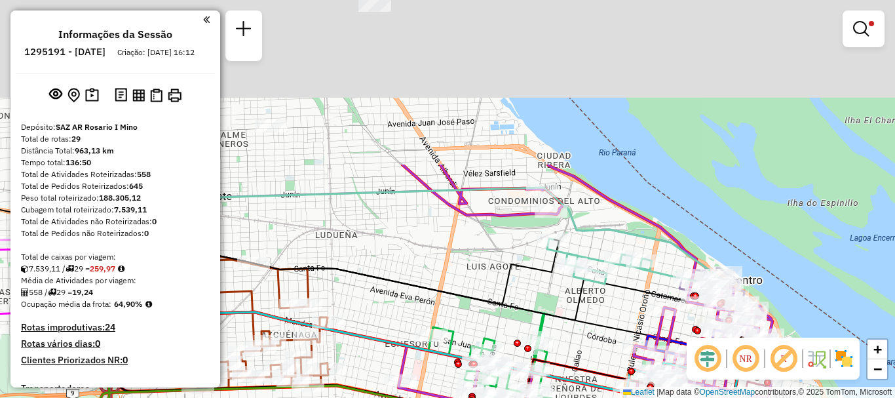
drag, startPoint x: 578, startPoint y: 209, endPoint x: 557, endPoint y: 423, distance: 215.2
click at [557, 397] on html "Aplicando filtros Pop-up bloqueado! Seu navegador bloqueou automáticamente a ab…" at bounding box center [447, 199] width 895 height 398
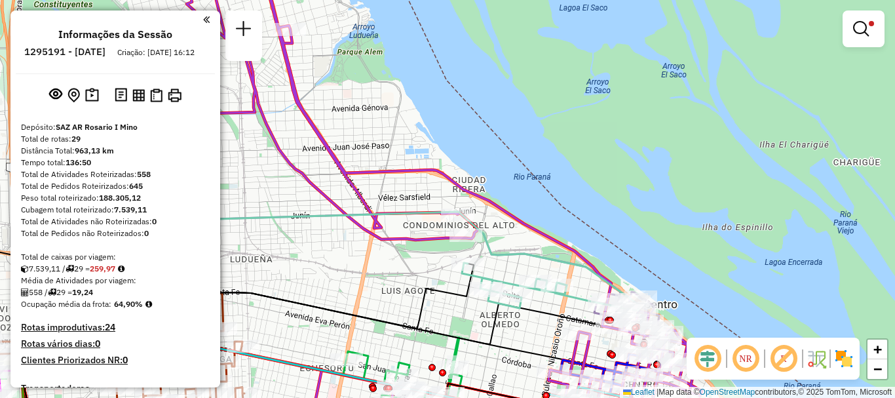
drag, startPoint x: 449, startPoint y: 263, endPoint x: 358, endPoint y: 255, distance: 91.3
click at [358, 258] on div "Limpar filtros Janela de atendimento Grade de atendimento Capacidade Transporta…" at bounding box center [447, 199] width 895 height 398
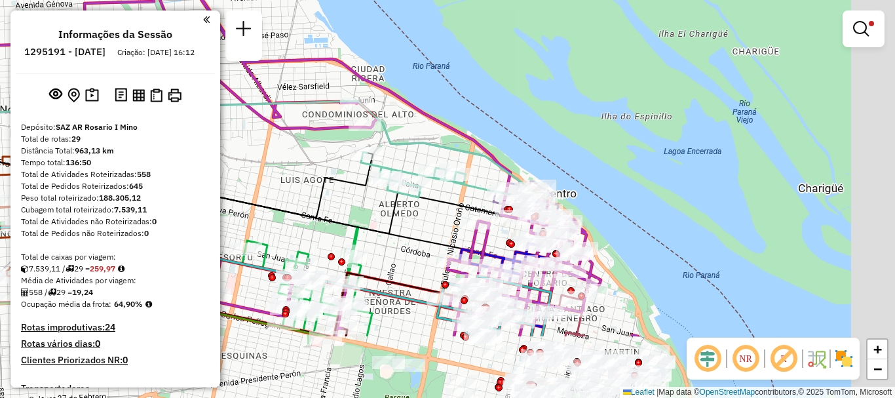
drag, startPoint x: 489, startPoint y: 342, endPoint x: 344, endPoint y: 159, distance: 232.7
click at [346, 162] on icon at bounding box center [260, 218] width 658 height 142
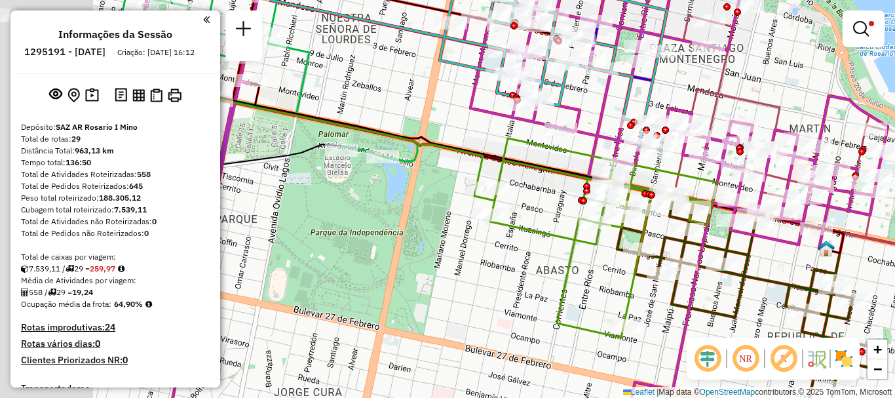
drag, startPoint x: 553, startPoint y: 333, endPoint x: 724, endPoint y: 302, distance: 174.3
click at [724, 302] on icon at bounding box center [749, 299] width 265 height 206
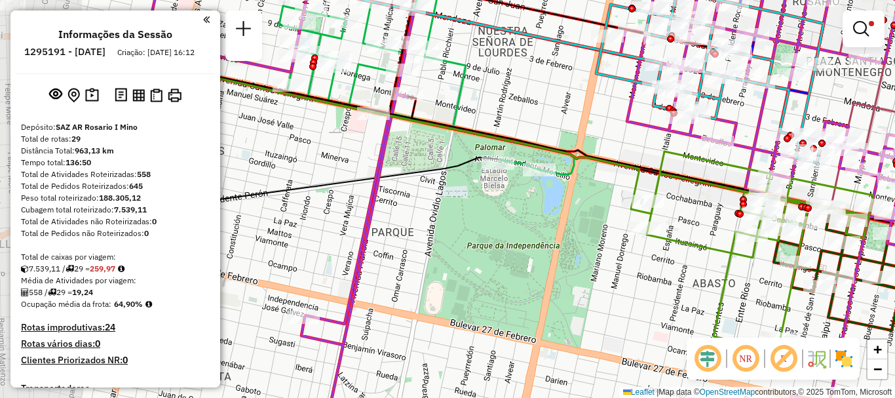
drag, startPoint x: 570, startPoint y: 240, endPoint x: 727, endPoint y: 258, distance: 158.2
click at [727, 258] on icon at bounding box center [759, 250] width 227 height 199
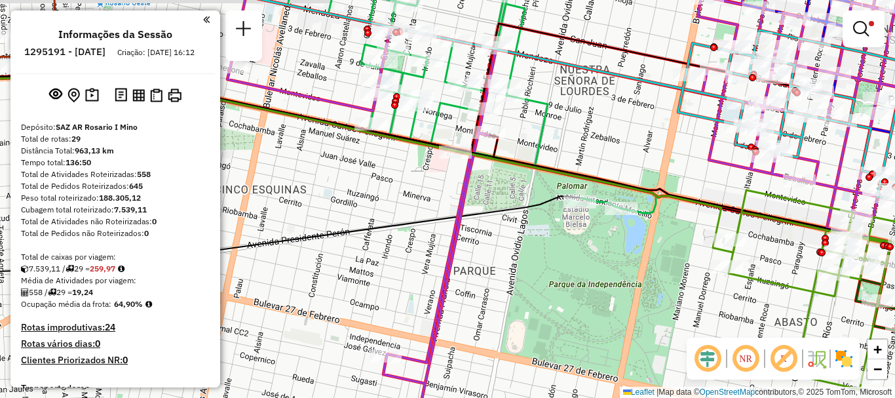
drag, startPoint x: 602, startPoint y: 280, endPoint x: 711, endPoint y: 316, distance: 114.5
click at [711, 316] on div "Limpar filtros Janela de atendimento Grade de atendimento Capacidade Transporta…" at bounding box center [447, 199] width 895 height 398
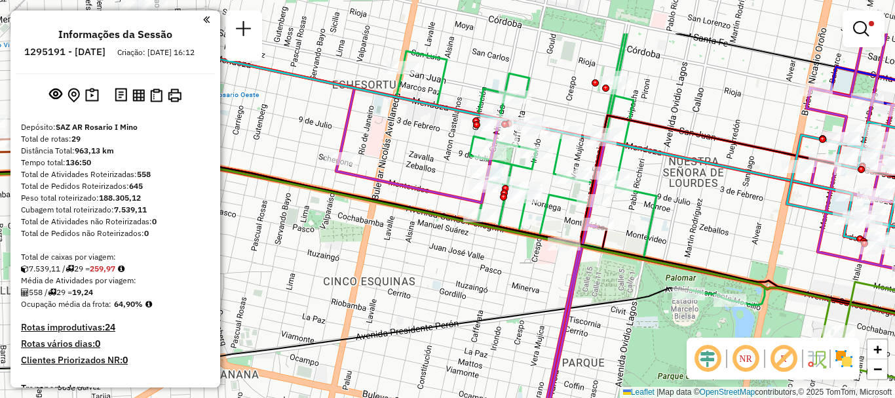
drag, startPoint x: 546, startPoint y: 289, endPoint x: 564, endPoint y: 327, distance: 41.6
click at [564, 327] on icon at bounding box center [562, 271] width 924 height 477
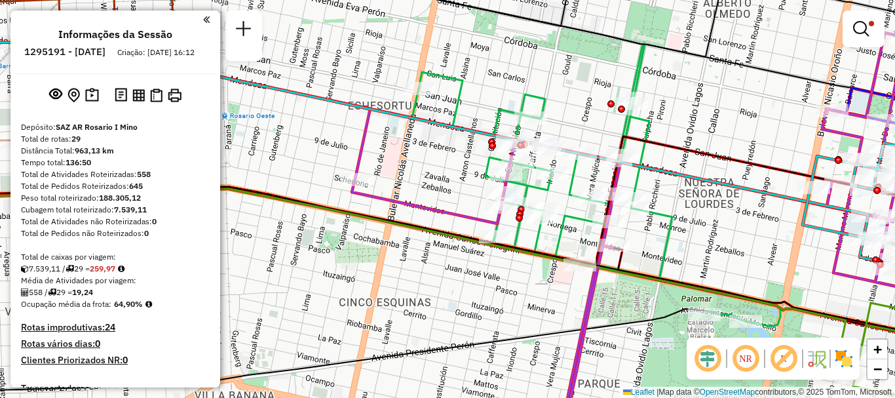
drag, startPoint x: 493, startPoint y: 225, endPoint x: 608, endPoint y: 337, distance: 159.8
click at [608, 337] on icon at bounding box center [462, 218] width 1073 height 477
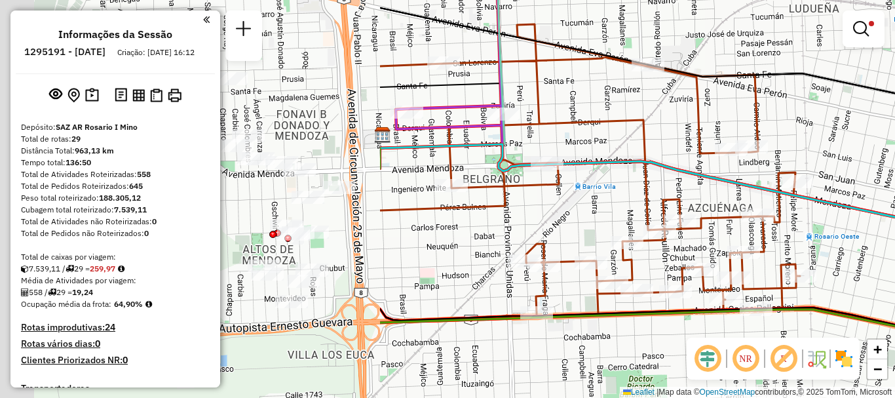
drag, startPoint x: 574, startPoint y: 330, endPoint x: 854, endPoint y: 331, distance: 279.6
click at [854, 331] on div "Rota 5 - Placa AC995HV 0000468932 - Lucie Sabores S. R. L. Limpar filtros Janel…" at bounding box center [447, 199] width 895 height 398
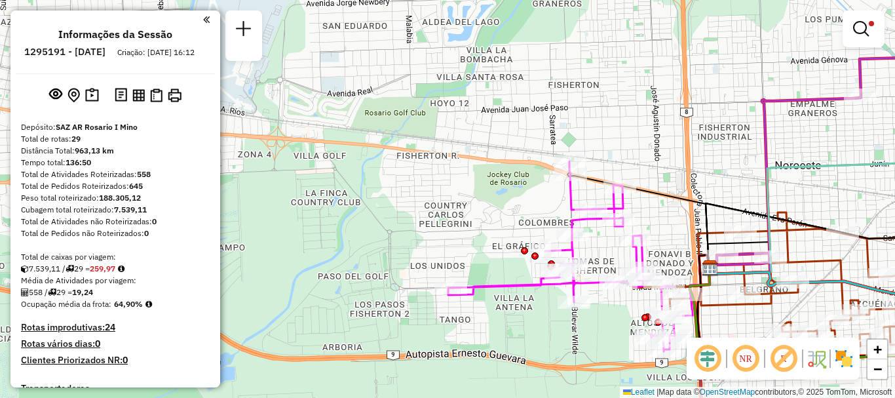
drag, startPoint x: 548, startPoint y: 356, endPoint x: 675, endPoint y: 367, distance: 127.5
click at [675, 367] on div "Rota 5 - Placa AC995HV 0000468932 - Lucie Sabores S. R. L. Limpar filtros Janel…" at bounding box center [447, 199] width 895 height 398
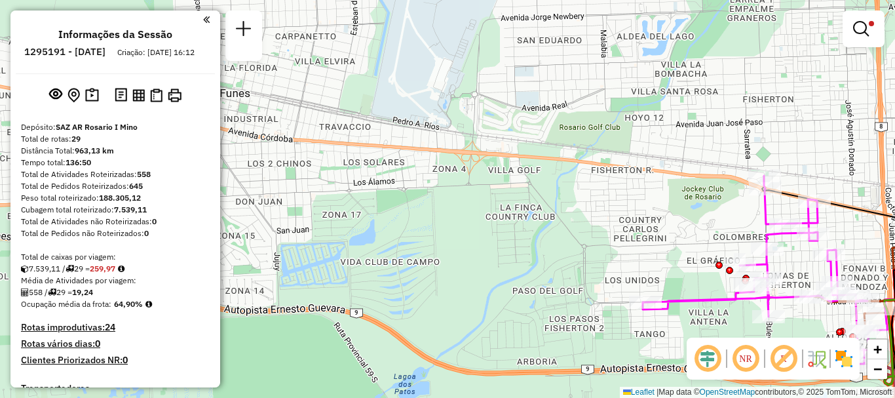
drag, startPoint x: 682, startPoint y: 214, endPoint x: 882, endPoint y: 234, distance: 201.4
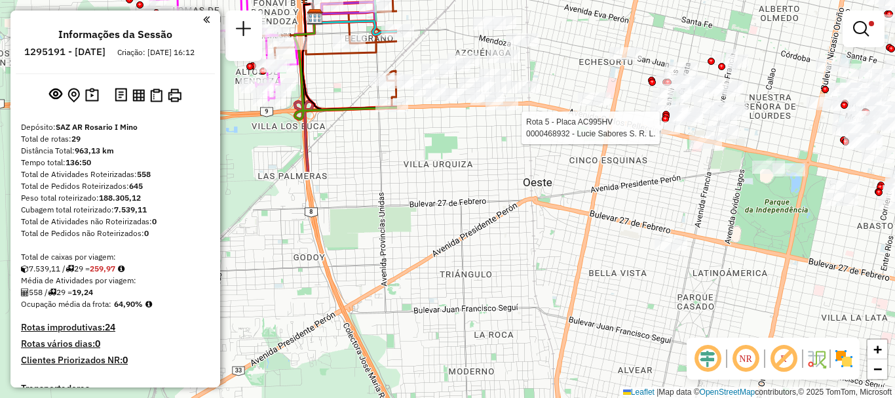
drag, startPoint x: 838, startPoint y: 202, endPoint x: 246, endPoint y: -58, distance: 646.3
click at [246, 0] on html "Aplicando filtros Pop-up bloqueado! Seu navegador bloqueou automáticamente a ab…" at bounding box center [447, 199] width 895 height 398
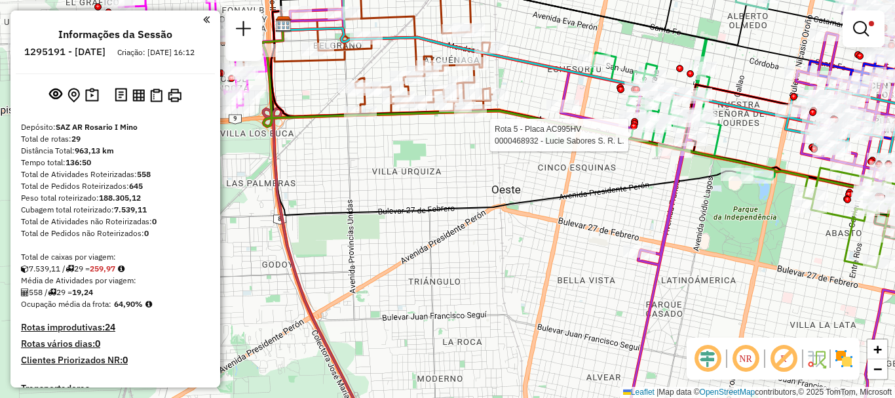
drag, startPoint x: 444, startPoint y: 122, endPoint x: 390, endPoint y: 131, distance: 54.5
click at [390, 131] on div "Rota 5 - Placa AC995HV 0000468932 - Lucie Sabores S. R. L. Rota 8 - Placa AD344…" at bounding box center [447, 199] width 895 height 398
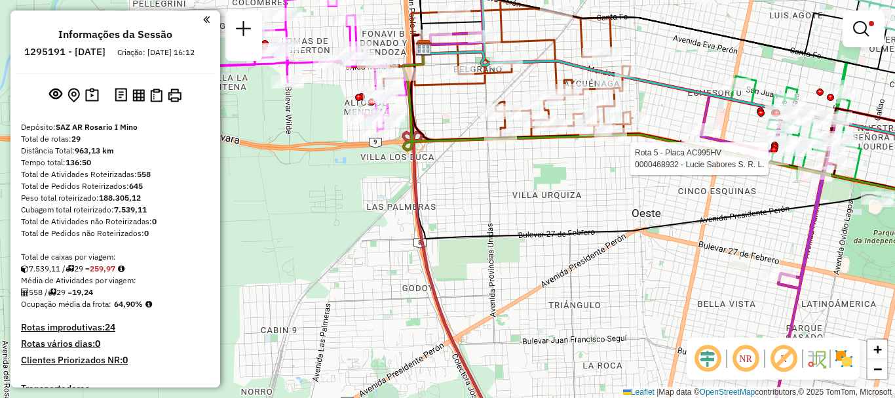
drag, startPoint x: 247, startPoint y: 102, endPoint x: 417, endPoint y: 120, distance: 171.2
click at [417, 120] on icon at bounding box center [678, 135] width 551 height 175
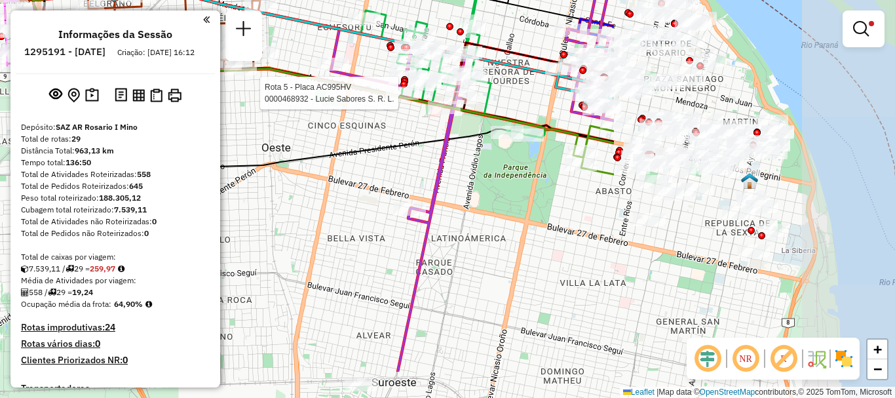
drag, startPoint x: 498, startPoint y: 178, endPoint x: 251, endPoint y: 149, distance: 248.6
click at [257, 149] on div "Rota 5 - Placa AC995HV 0000468932 - Lucie Sabores S. R. L. Rota 8 - Placa AD344…" at bounding box center [447, 199] width 895 height 398
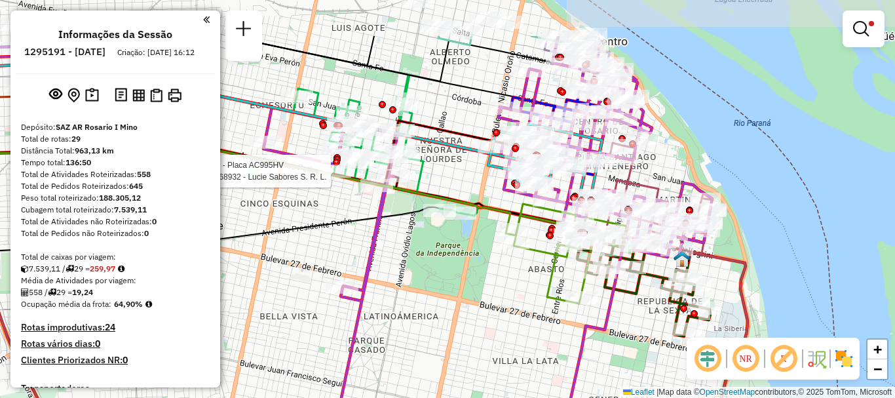
drag, startPoint x: 633, startPoint y: 252, endPoint x: 578, endPoint y: 329, distance: 94.7
click at [578, 329] on icon at bounding box center [352, 274] width 719 height 477
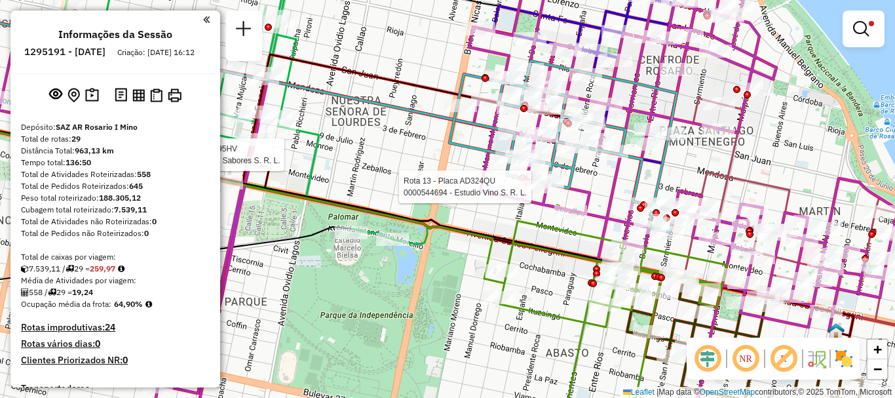
select select "**********"
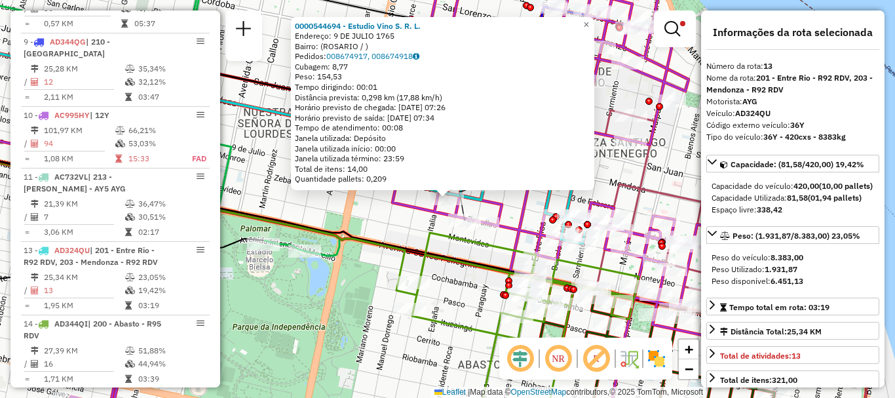
scroll to position [65, 0]
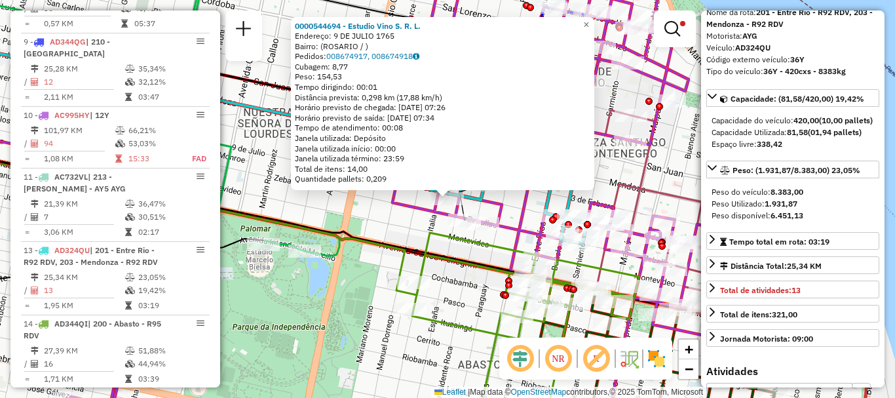
click at [465, 246] on icon at bounding box center [525, 331] width 227 height 199
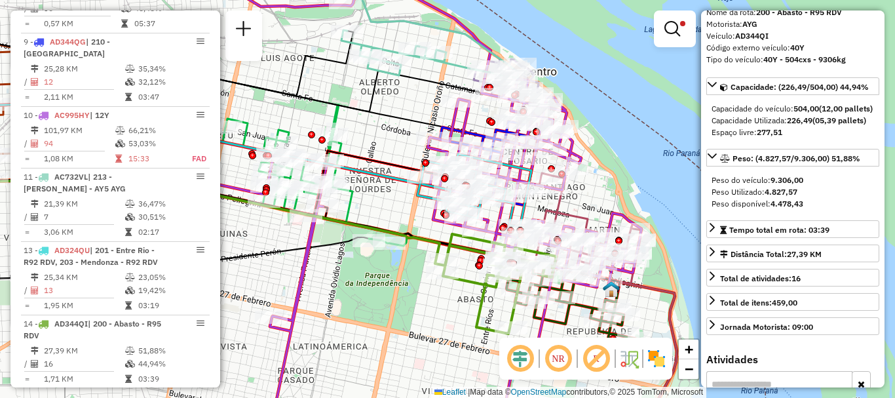
click at [431, 329] on div "Limpar filtros Janela de atendimento Grade de atendimento Capacidade Transporta…" at bounding box center [447, 199] width 895 height 398
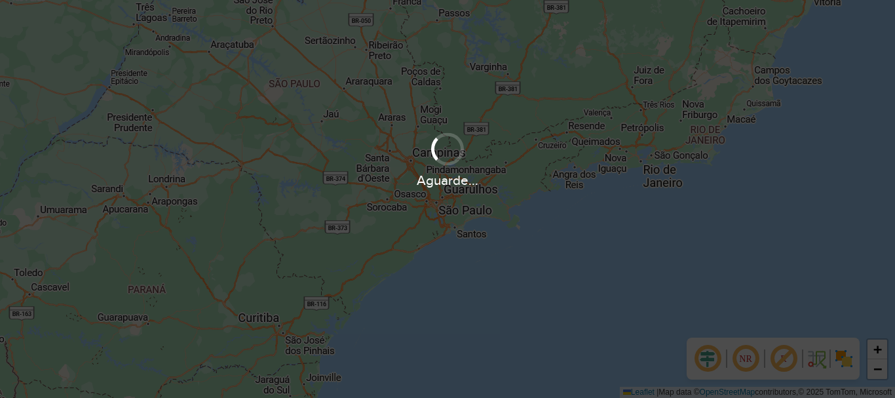
scroll to position [396, 0]
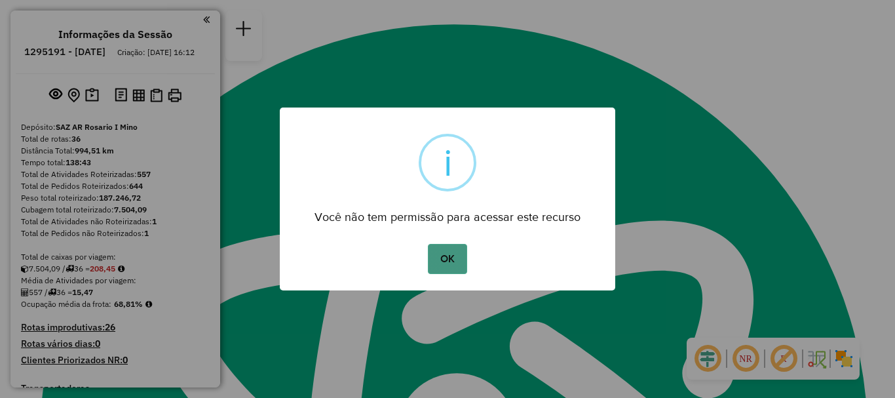
click at [459, 253] on button "OK" at bounding box center [447, 259] width 39 height 30
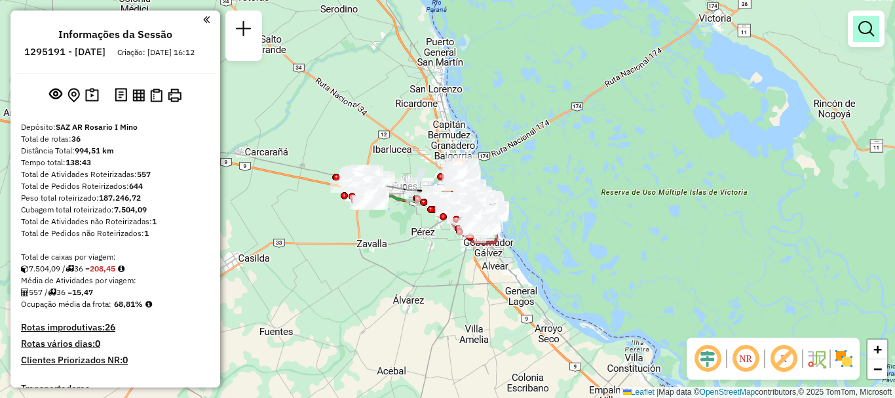
click at [866, 33] on em at bounding box center [866, 29] width 16 height 16
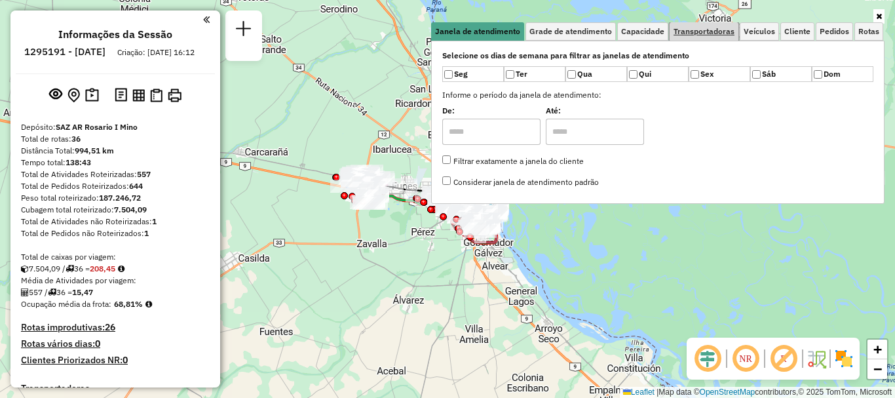
click at [719, 34] on span "Transportadoras" at bounding box center [703, 32] width 61 height 8
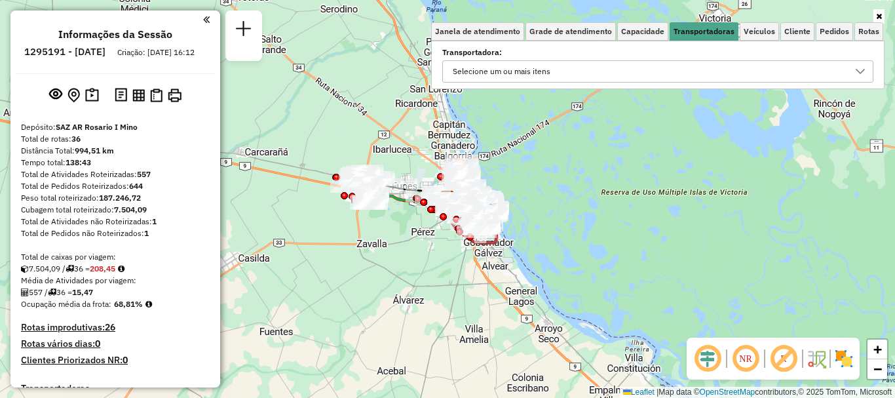
click at [858, 70] on icon at bounding box center [860, 71] width 10 height 10
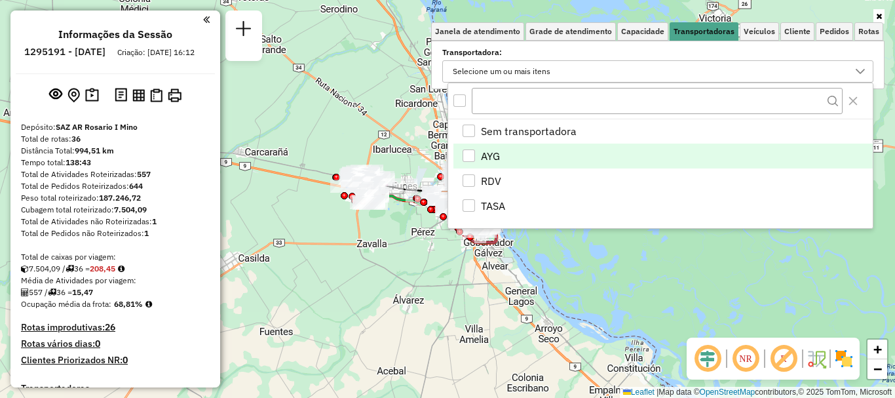
click at [472, 153] on div "AYG" at bounding box center [468, 155] width 12 height 12
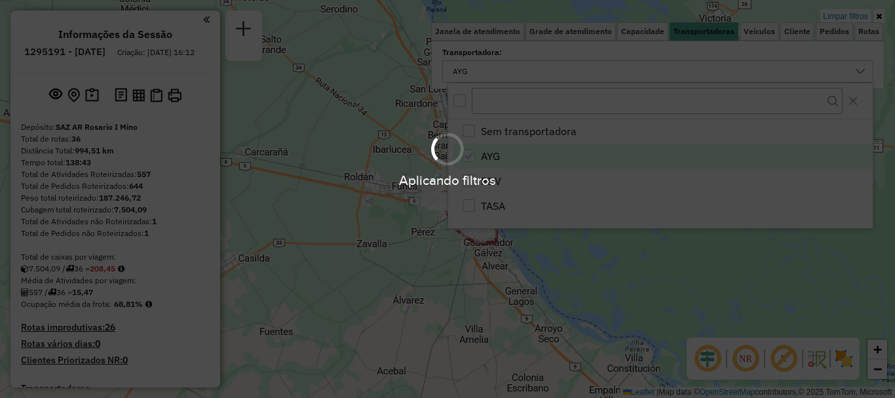
click at [599, 276] on div "Aplicando filtros" at bounding box center [447, 199] width 895 height 398
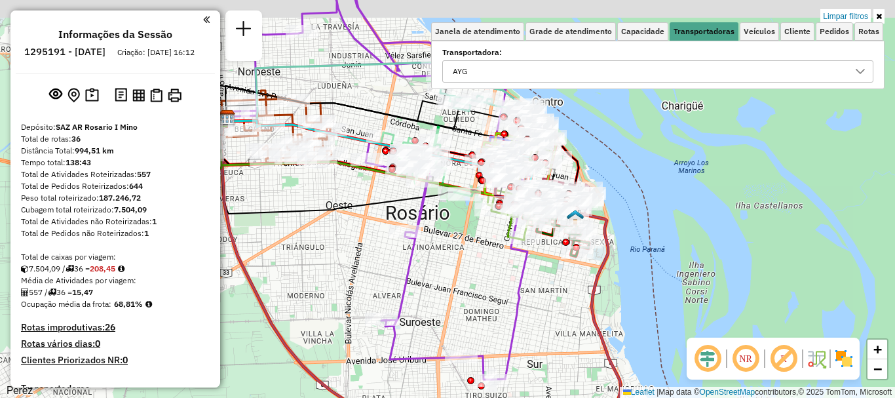
drag, startPoint x: 462, startPoint y: 242, endPoint x: 407, endPoint y: 297, distance: 77.3
click at [407, 297] on div "Limpar filtros Janela de atendimento Grade de atendimento Capacidade Transporta…" at bounding box center [447, 199] width 895 height 398
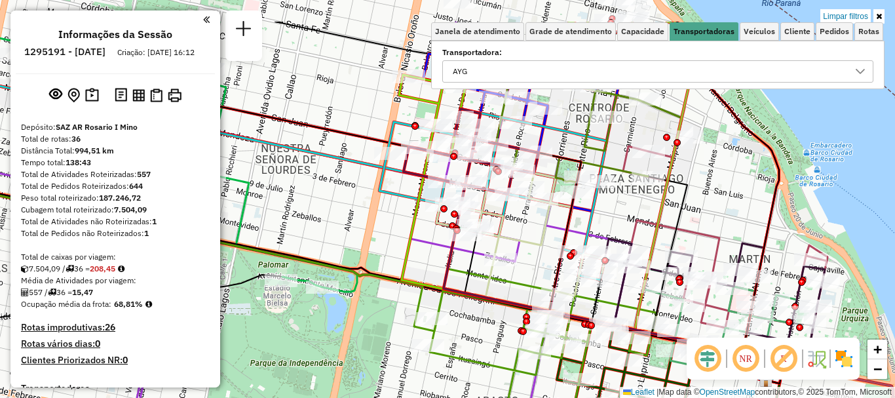
drag, startPoint x: 541, startPoint y: 245, endPoint x: 541, endPoint y: 265, distance: 20.3
click at [541, 265] on icon at bounding box center [520, 234] width 168 height 122
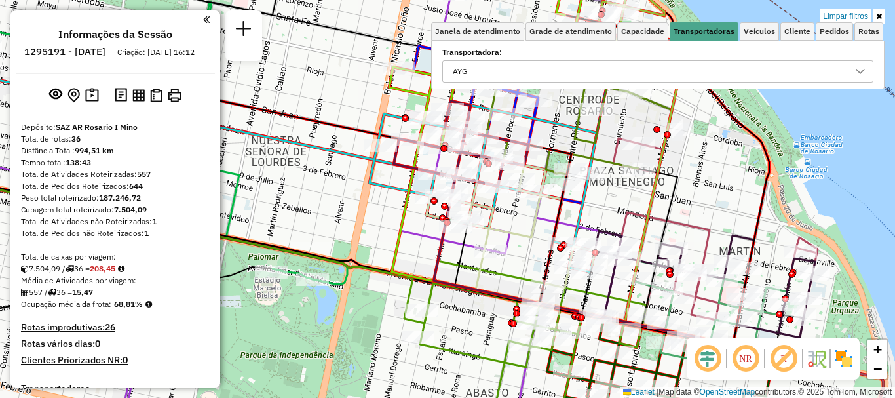
drag, startPoint x: 516, startPoint y: 263, endPoint x: 517, endPoint y: 225, distance: 38.0
click at [517, 225] on icon at bounding box center [510, 226] width 168 height 122
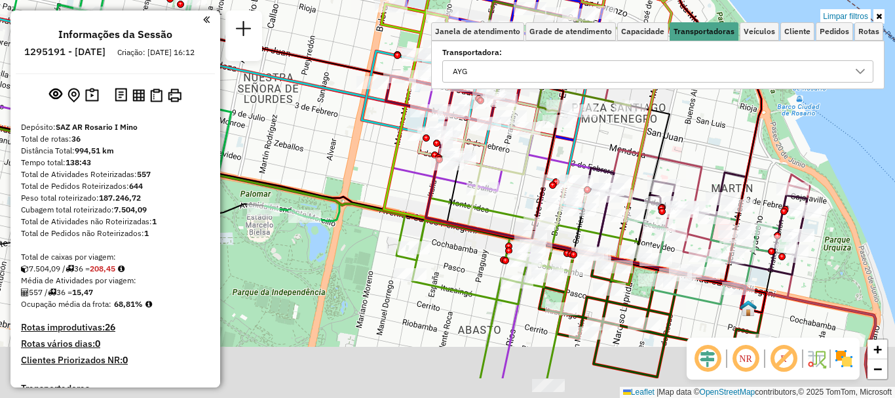
drag, startPoint x: 515, startPoint y: 199, endPoint x: 510, endPoint y: 167, distance: 32.5
click at [510, 177] on div "Limpar filtros Janela de atendimento Grade de atendimento Capacidade Transporta…" at bounding box center [447, 199] width 895 height 398
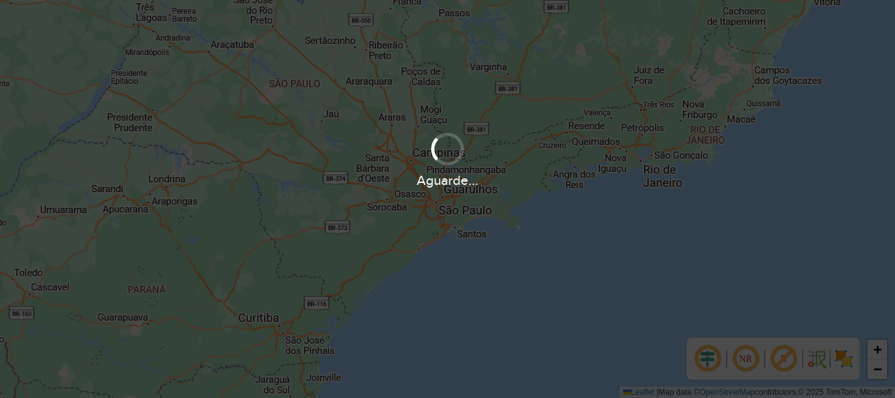
scroll to position [396, 0]
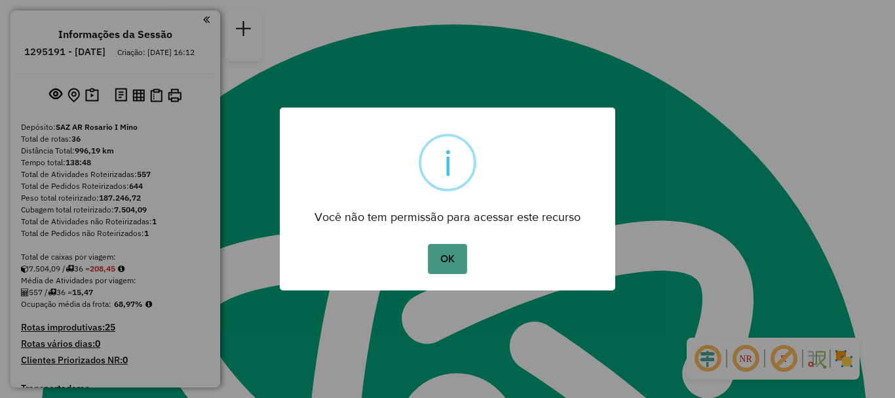
click at [464, 250] on button "OK" at bounding box center [447, 259] width 39 height 30
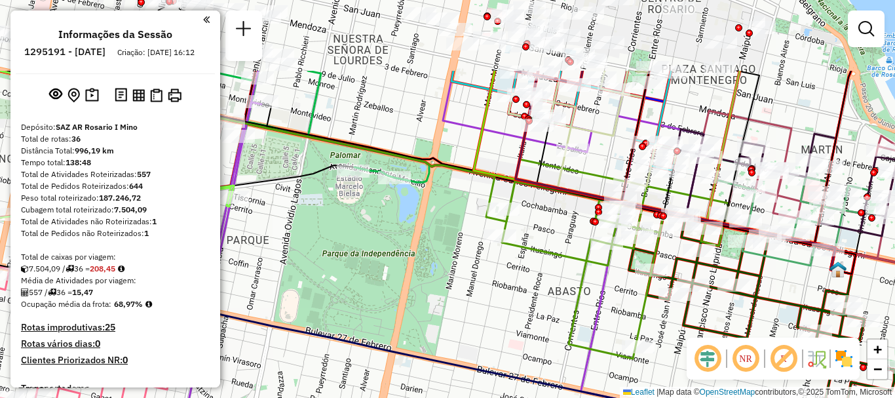
drag, startPoint x: 535, startPoint y: 114, endPoint x: 534, endPoint y: 255, distance: 140.8
click at [534, 255] on div "Janela de atendimento Grade de atendimento Capacidade Transportadoras Veículos …" at bounding box center [447, 199] width 895 height 398
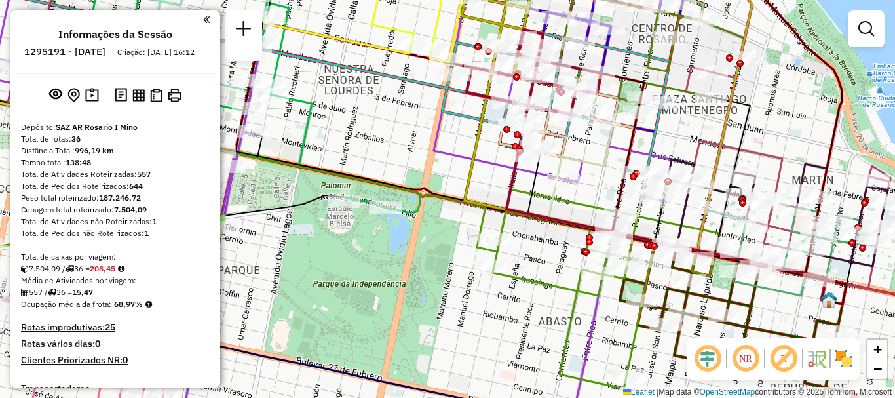
click at [540, 221] on icon at bounding box center [667, 201] width 322 height 198
select select "**********"
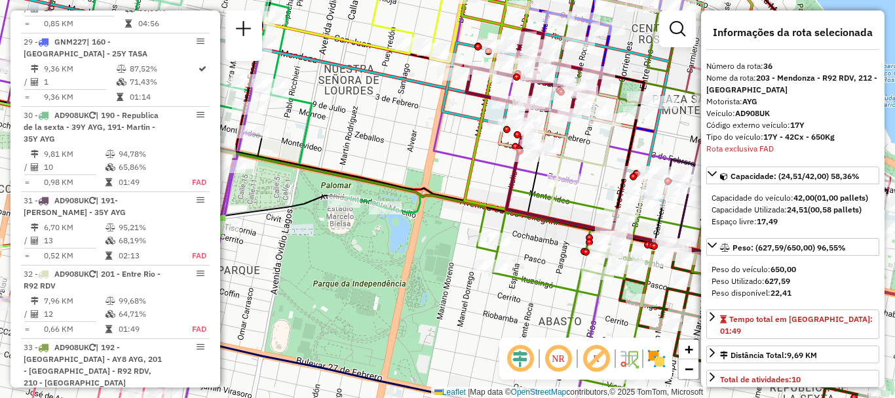
scroll to position [3135, 0]
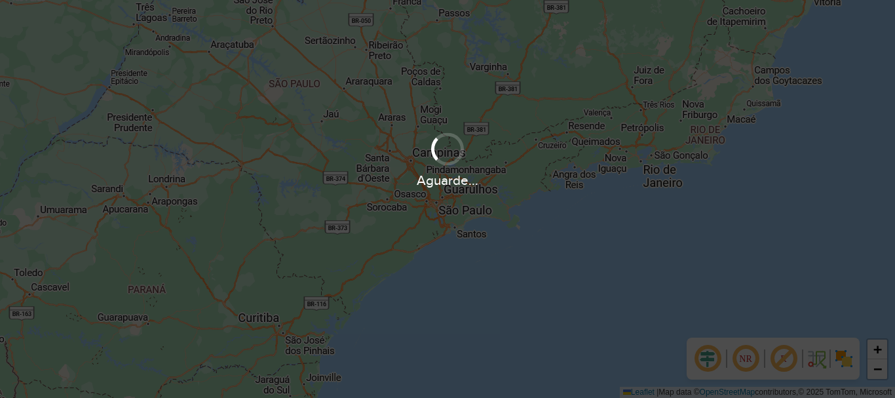
scroll to position [396, 0]
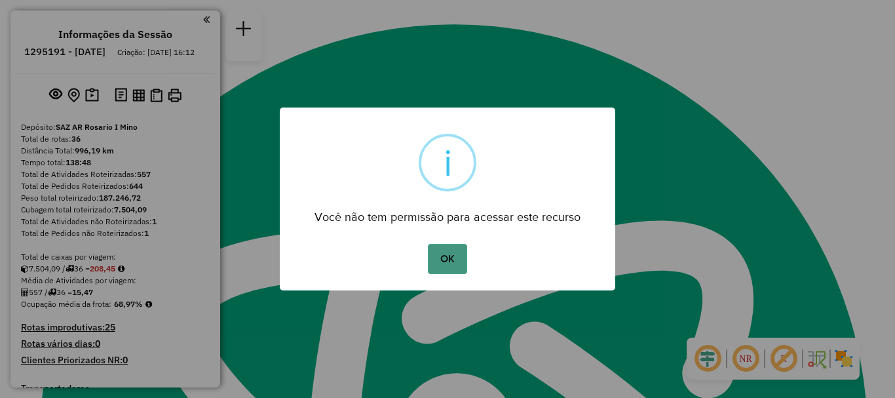
click at [451, 255] on button "OK" at bounding box center [447, 259] width 39 height 30
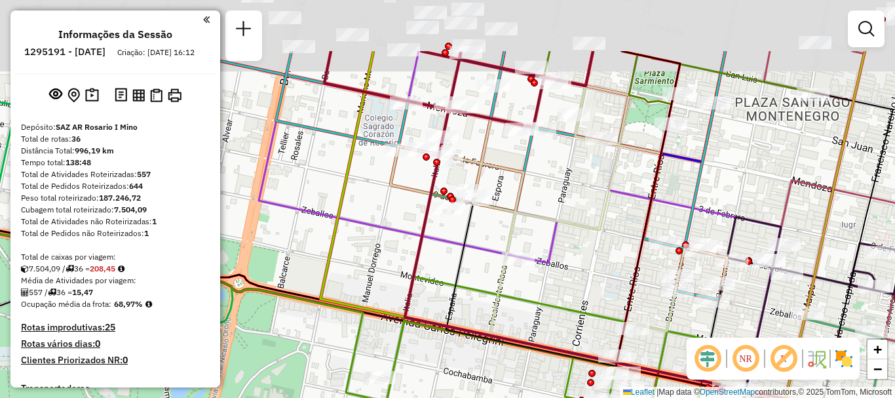
drag, startPoint x: 587, startPoint y: 189, endPoint x: 576, endPoint y: 272, distance: 83.8
click at [576, 272] on div "Janela de atendimento Grade de atendimento Capacidade Transportadoras Veículos …" at bounding box center [447, 199] width 895 height 398
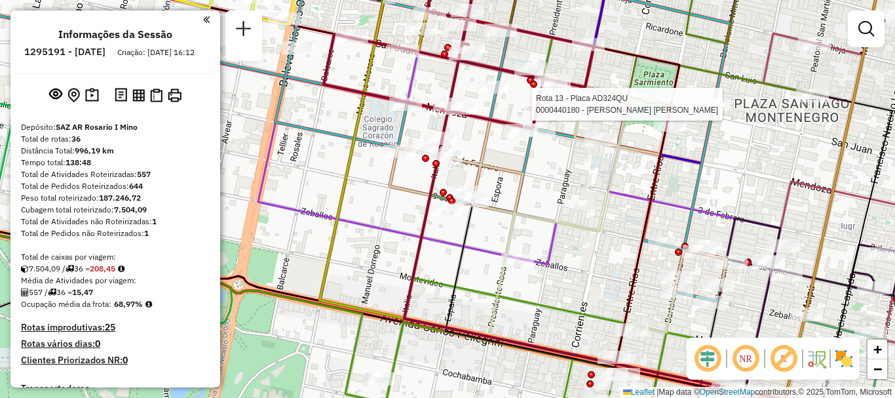
select select "**********"
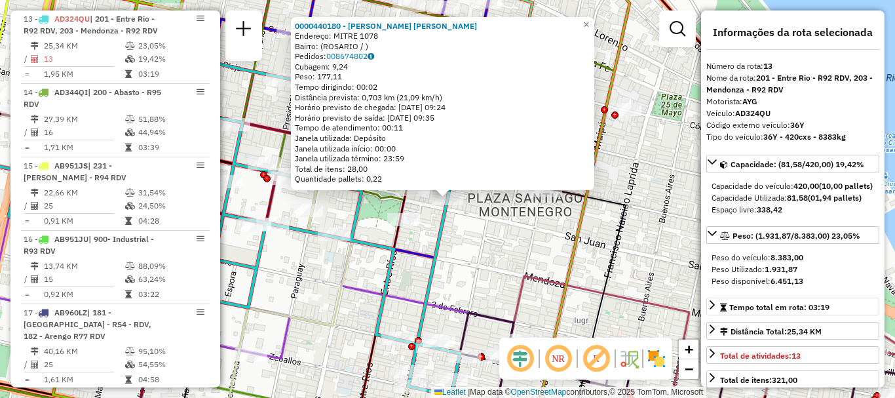
scroll to position [131, 0]
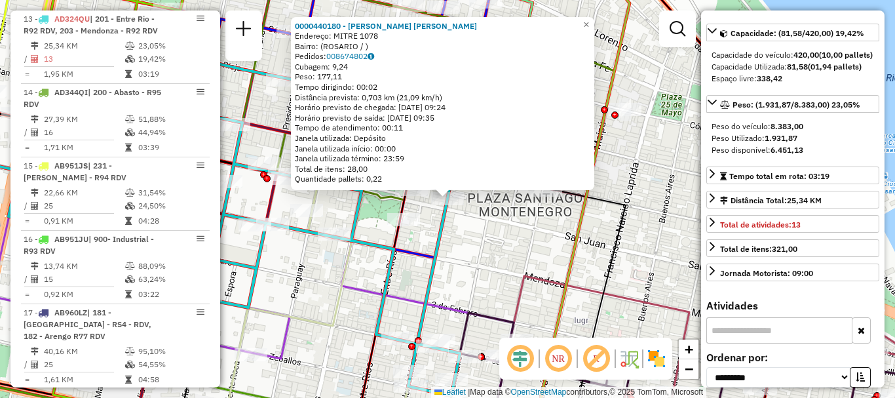
click at [607, 264] on icon at bounding box center [585, 312] width 79 height 249
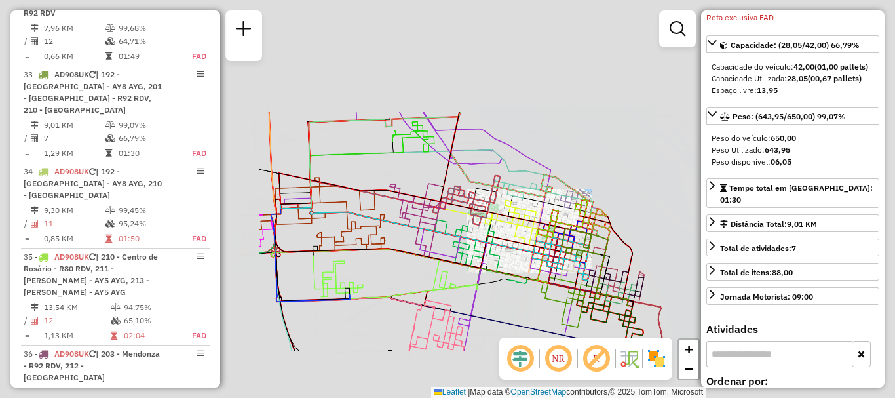
scroll to position [2861, 0]
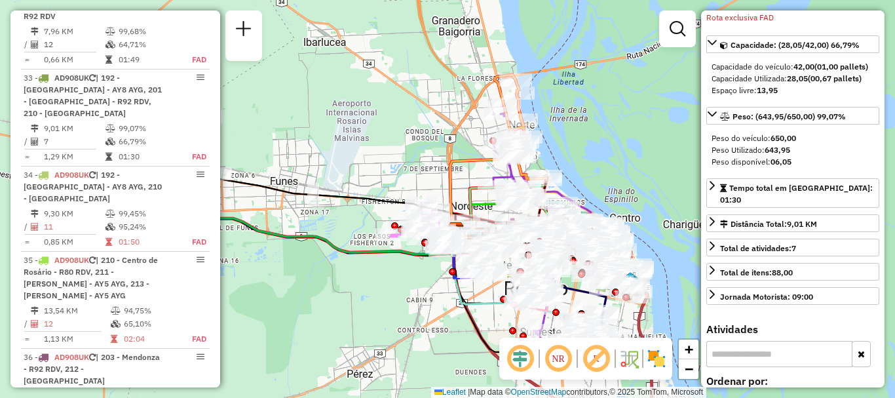
drag, startPoint x: 374, startPoint y: 297, endPoint x: 458, endPoint y: 255, distance: 94.3
click at [458, 255] on icon at bounding box center [470, 254] width 39 height 48
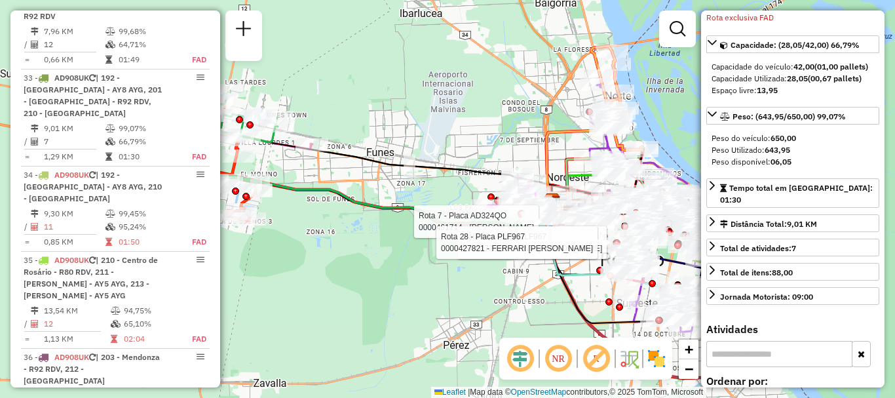
drag, startPoint x: 337, startPoint y: 278, endPoint x: 421, endPoint y: 257, distance: 86.3
click at [421, 257] on div "Rota 7 - Placa AD324QO 0000461714 - SUAREZ [PERSON_NAME] 28 - Placa PLF967 0000…" at bounding box center [447, 199] width 895 height 398
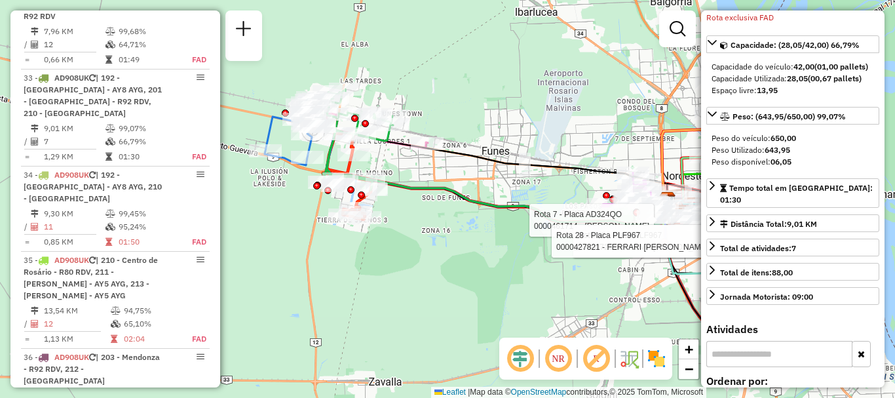
drag, startPoint x: 418, startPoint y: 255, endPoint x: 527, endPoint y: 254, distance: 109.4
click at [527, 254] on div "Rota 7 - Placa AD324QO 0000461714 - SUAREZ [PERSON_NAME] 28 - Placa PLF967 0000…" at bounding box center [447, 199] width 895 height 398
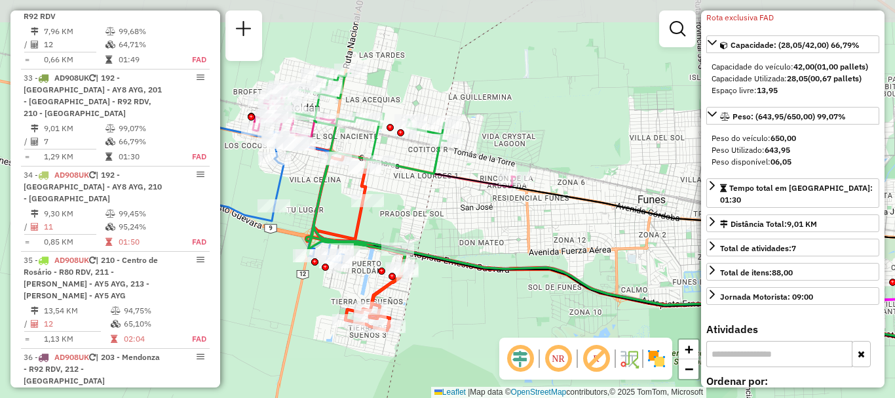
drag, startPoint x: 371, startPoint y: 251, endPoint x: 371, endPoint y: 272, distance: 20.3
click at [371, 272] on div "Rota 7 - Placa AD324QO 0000461714 - SUAREZ [PERSON_NAME] 28 - Placa PLF967 0000…" at bounding box center [447, 199] width 895 height 398
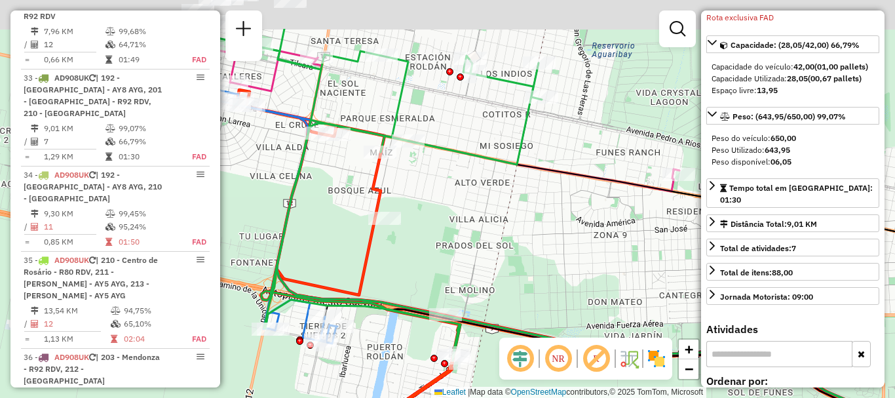
drag, startPoint x: 369, startPoint y: 210, endPoint x: 398, endPoint y: 290, distance: 85.6
click at [398, 290] on div "Rota 7 - Placa AD324QO 0000461714 - SUAREZ [PERSON_NAME] 28 - Placa PLF967 0000…" at bounding box center [447, 199] width 895 height 398
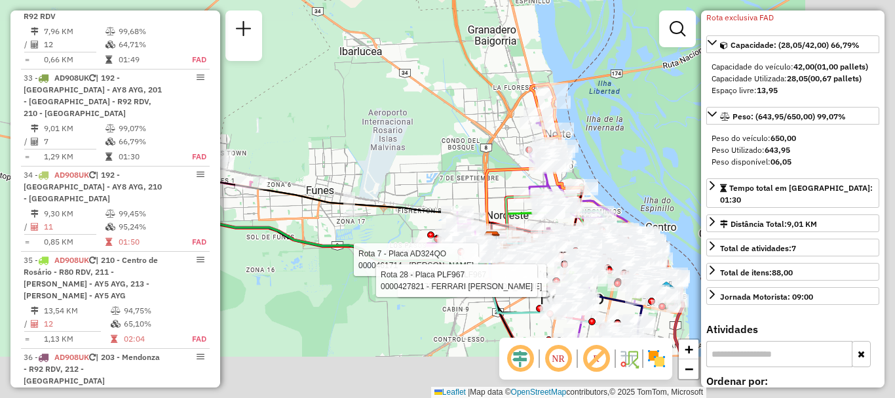
drag, startPoint x: 324, startPoint y: 229, endPoint x: 233, endPoint y: 215, distance: 92.0
click at [242, 219] on div "Rota 7 - Placa AD324QO 0000461714 - SUAREZ [PERSON_NAME] 28 - Placa PLF967 0000…" at bounding box center [447, 199] width 895 height 398
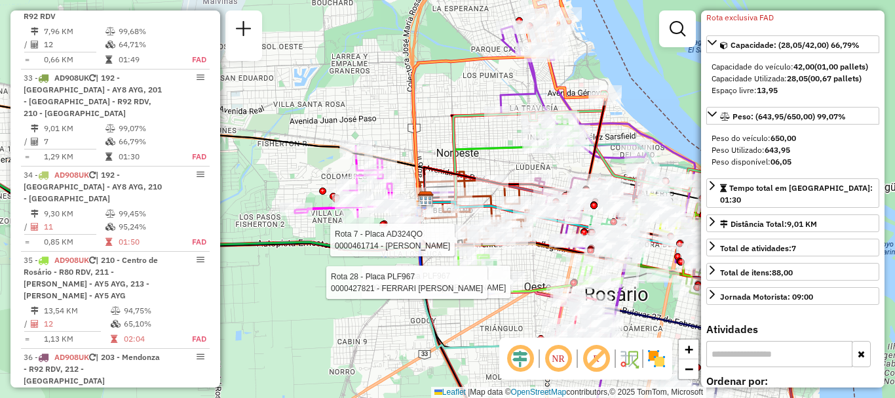
click at [372, 325] on div "Rota 7 - Placa AD324QO 0000461714 - SUAREZ [PERSON_NAME] 28 - Placa PLF967 0000…" at bounding box center [447, 199] width 895 height 398
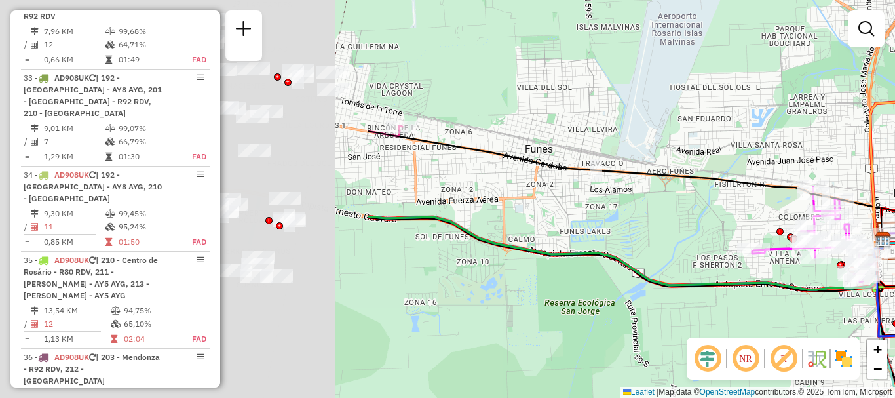
drag, startPoint x: 274, startPoint y: 304, endPoint x: 692, endPoint y: 332, distance: 419.4
click at [692, 332] on div "Janela de atendimento Grade de atendimento Capacidade Transportadoras Veículos …" at bounding box center [447, 199] width 895 height 398
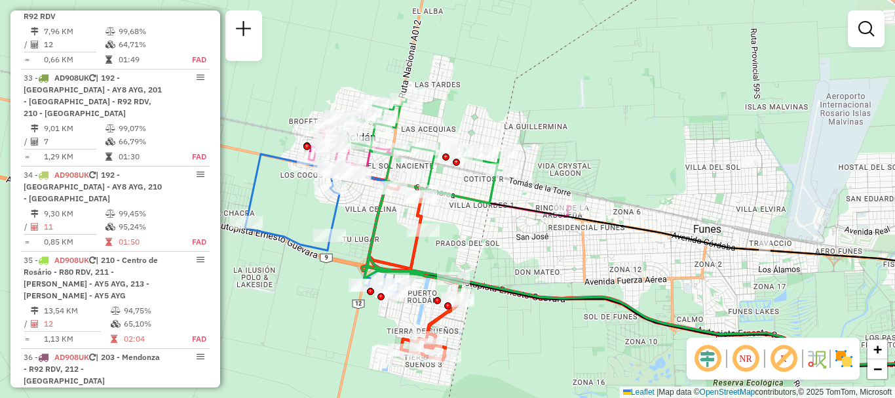
drag, startPoint x: 601, startPoint y: 351, endPoint x: 610, endPoint y: 352, distance: 9.2
click at [610, 352] on div "Janela de atendimento Grade de atendimento Capacidade Transportadoras Veículos …" at bounding box center [447, 199] width 895 height 398
drag, startPoint x: 556, startPoint y: 286, endPoint x: 466, endPoint y: 257, distance: 94.9
click at [466, 257] on div "Janela de atendimento Grade de atendimento Capacidade Transportadoras Veículos …" at bounding box center [447, 199] width 895 height 398
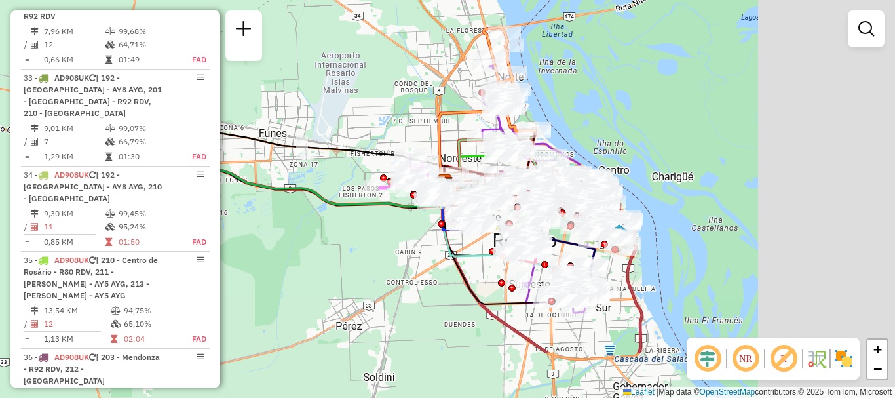
drag, startPoint x: 344, startPoint y: 253, endPoint x: 250, endPoint y: 233, distance: 96.5
click at [250, 233] on div "Janela de atendimento Grade de atendimento Capacidade Transportadoras Veículos …" at bounding box center [447, 199] width 895 height 398
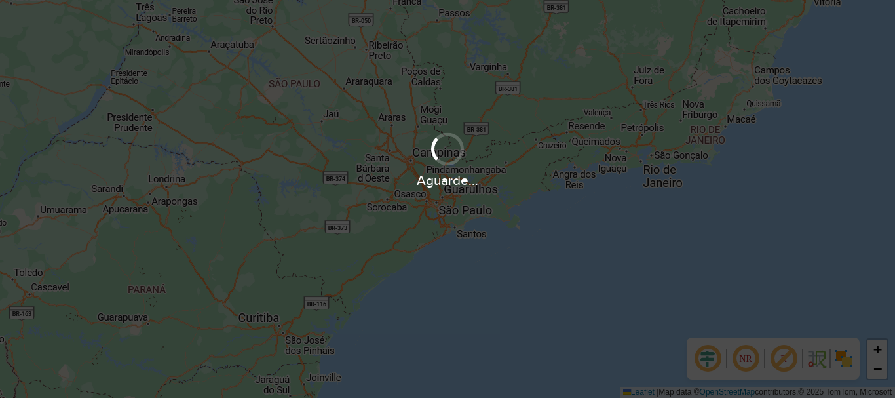
scroll to position [396, 0]
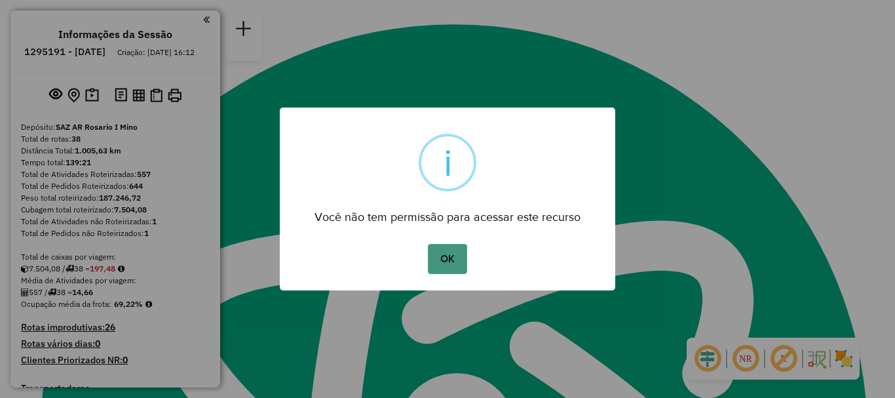
click at [456, 253] on button "OK" at bounding box center [447, 259] width 39 height 30
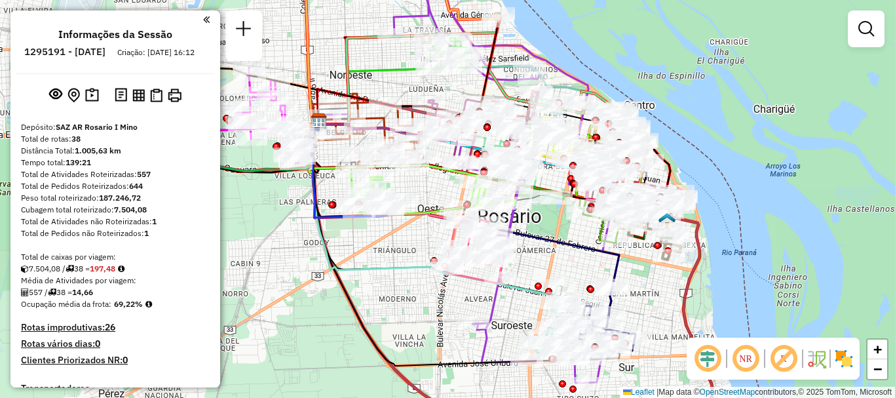
drag, startPoint x: 586, startPoint y: 231, endPoint x: 606, endPoint y: 232, distance: 19.7
click at [606, 232] on icon at bounding box center [611, 210] width 56 height 66
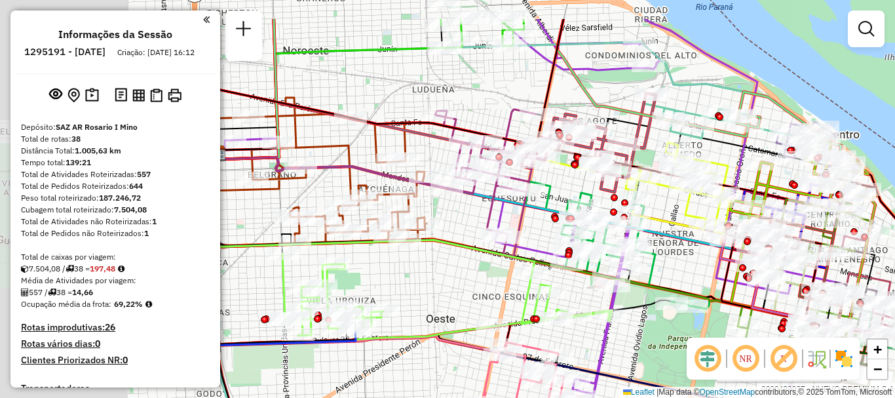
drag, startPoint x: 557, startPoint y: 202, endPoint x: 564, endPoint y: 203, distance: 7.2
click at [564, 203] on div "Rota 4 - Placa AC995HS 0000439037 - NUEVO PREMIUM S.A Rota 4 - Placa AC995HS 00…" at bounding box center [447, 199] width 895 height 398
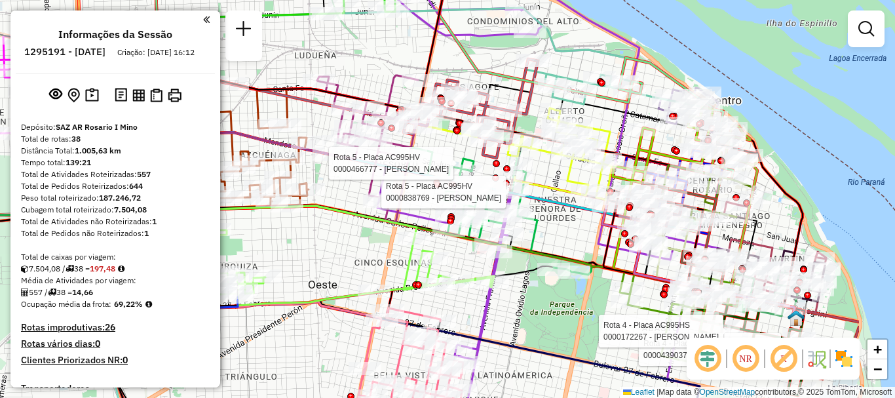
drag, startPoint x: 620, startPoint y: 193, endPoint x: 508, endPoint y: 167, distance: 115.0
click at [508, 167] on div at bounding box center [506, 168] width 7 height 7
